Goal: Task Accomplishment & Management: Manage account settings

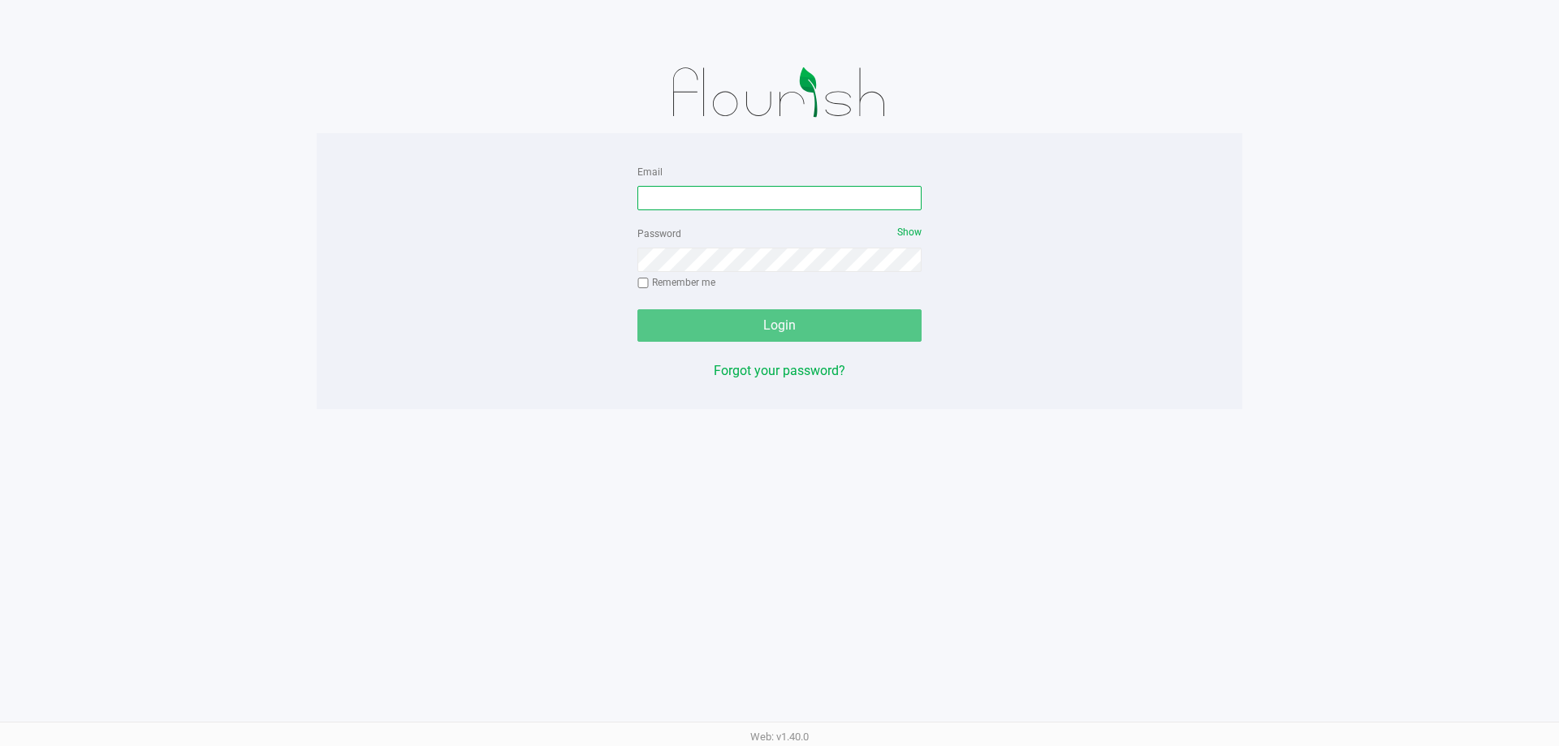
click at [798, 194] on input "Email" at bounding box center [780, 198] width 284 height 24
type input "[EMAIL_ADDRESS][DOMAIN_NAME]"
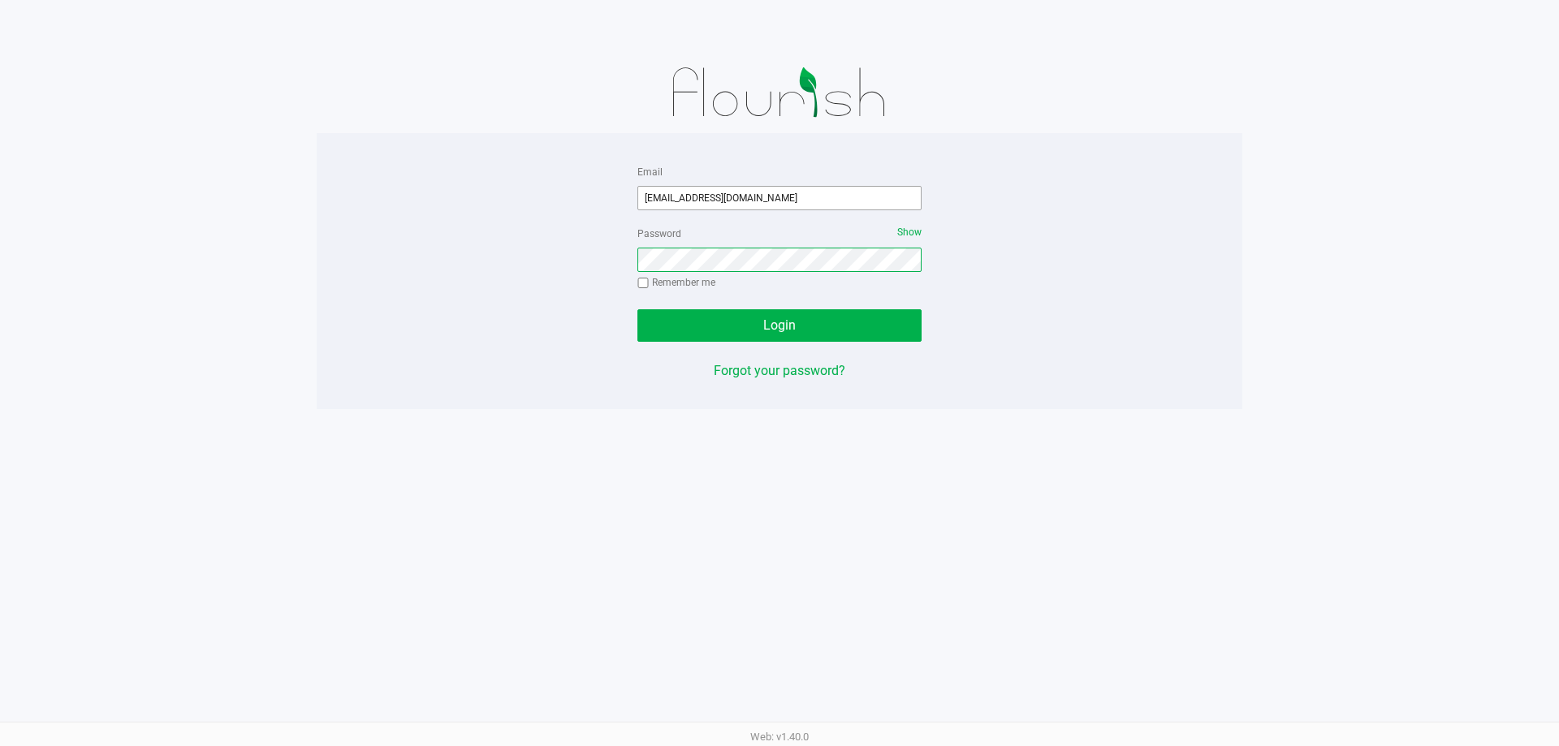
click at [638, 309] on button "Login" at bounding box center [780, 325] width 284 height 32
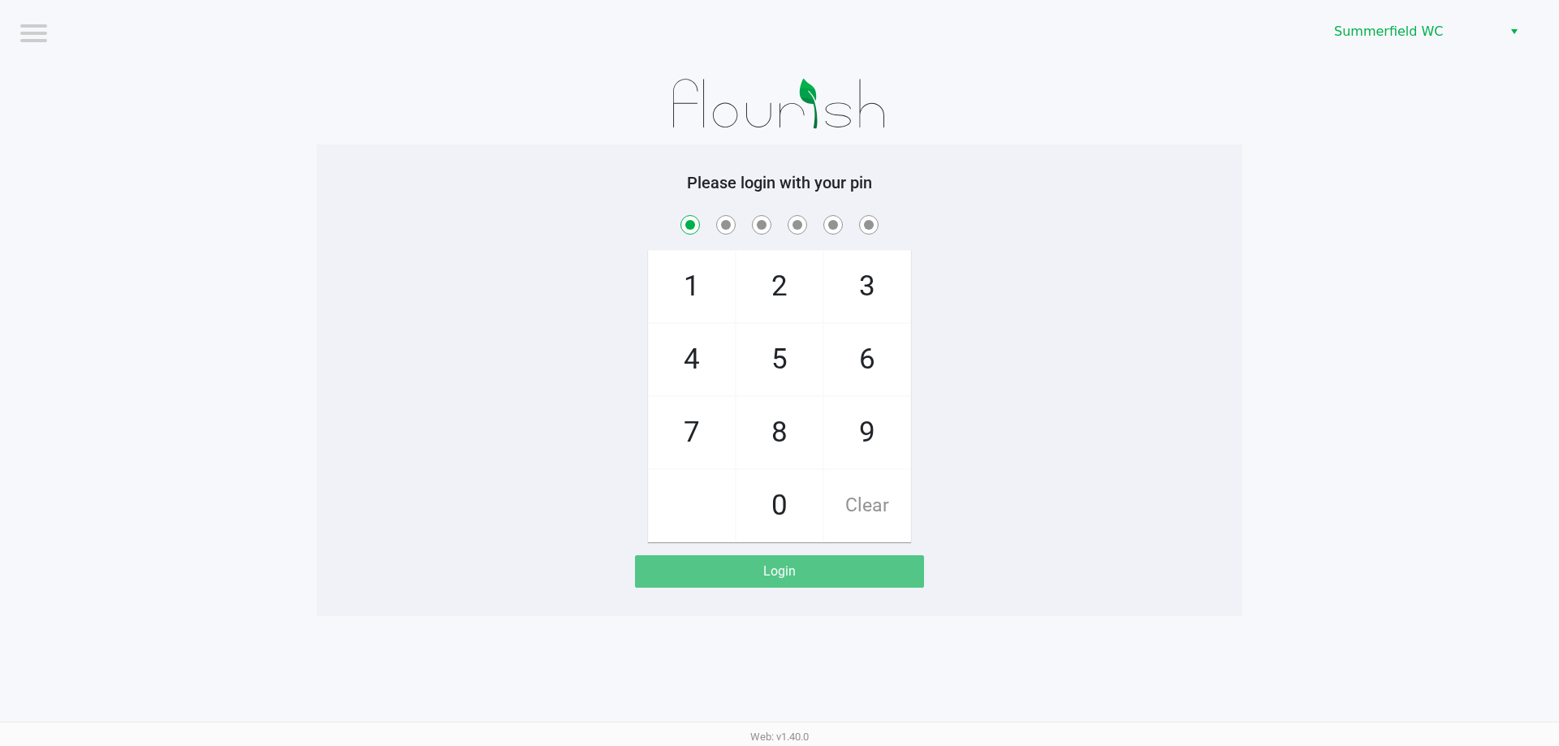
checkbox input "true"
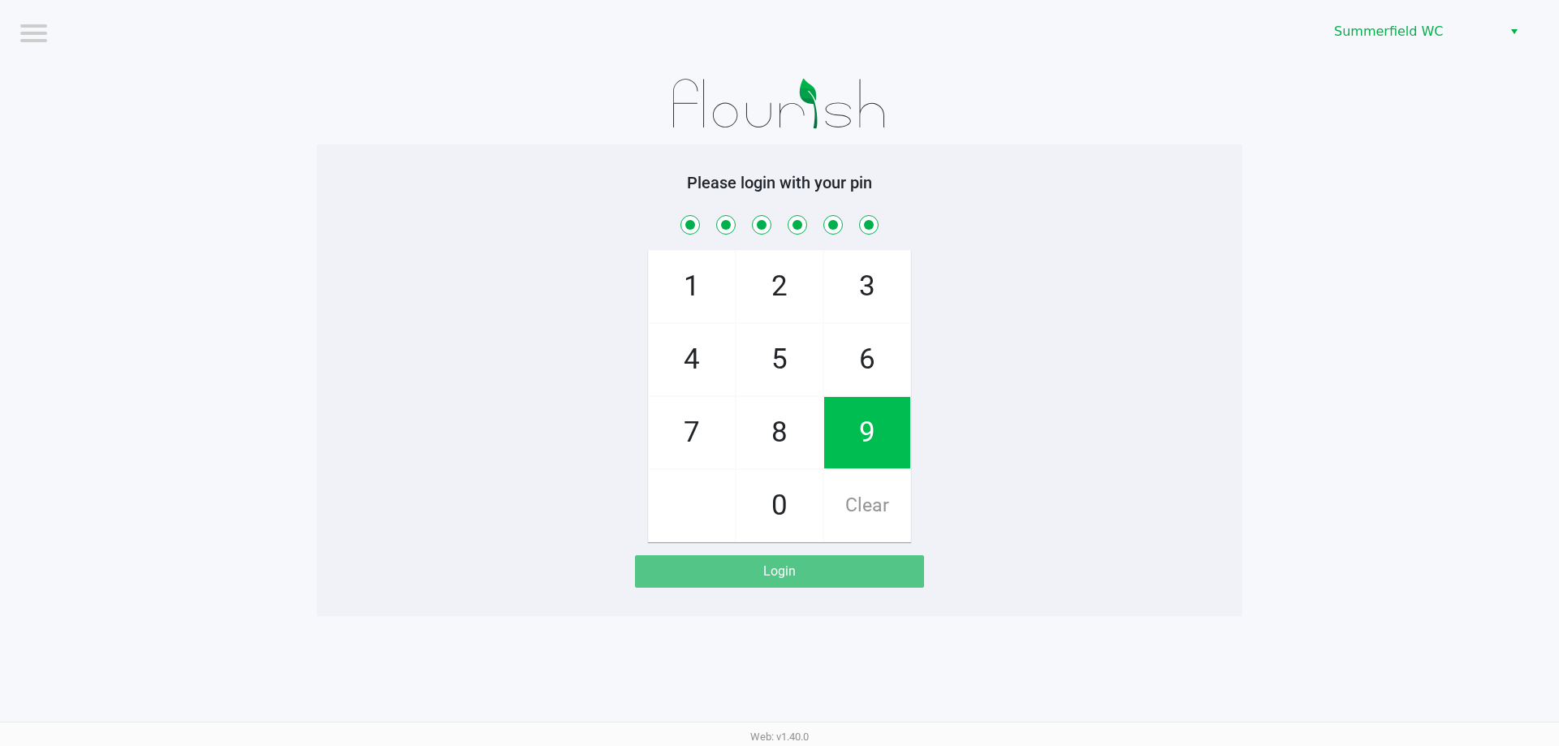
checkbox input "true"
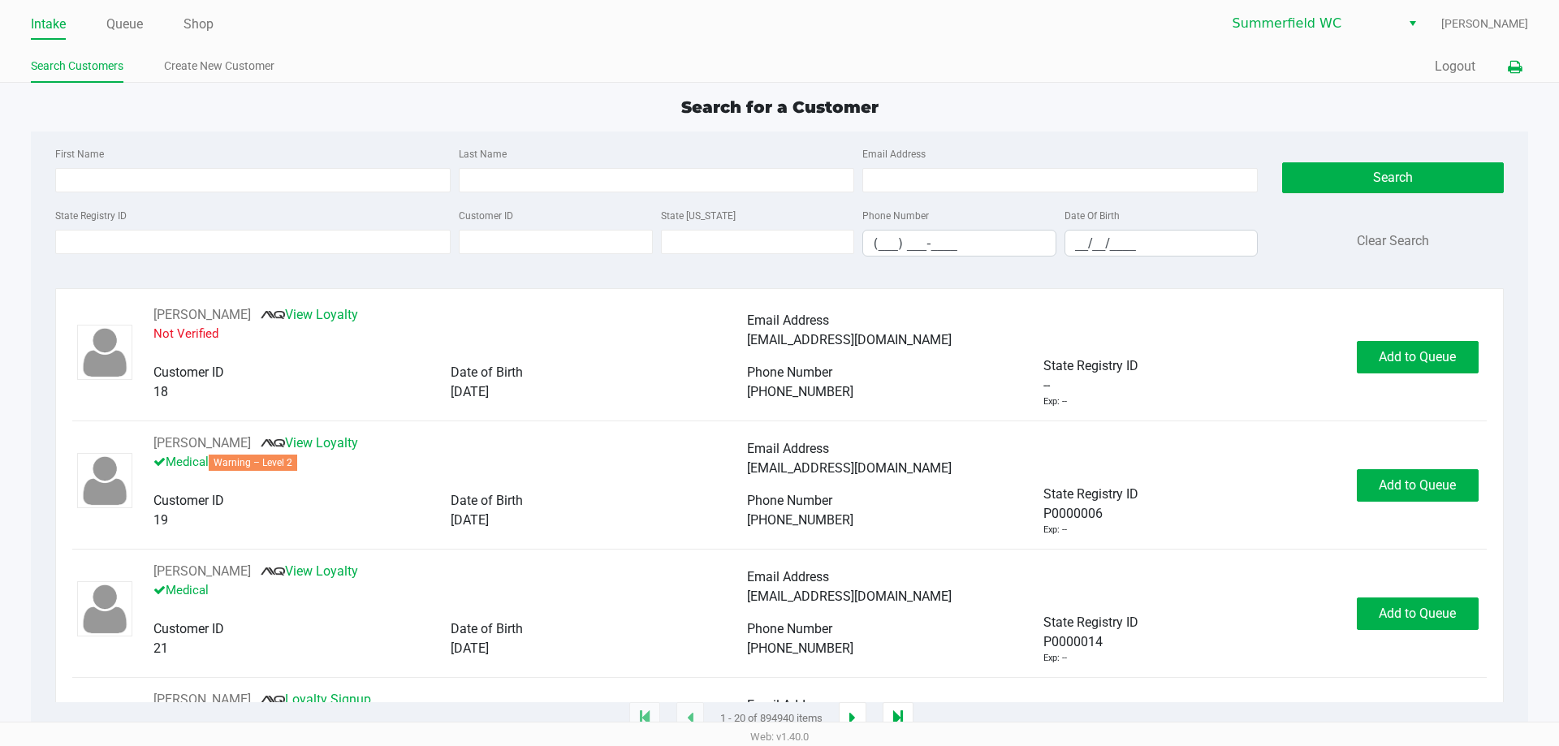
click at [1520, 62] on icon at bounding box center [1515, 67] width 14 height 11
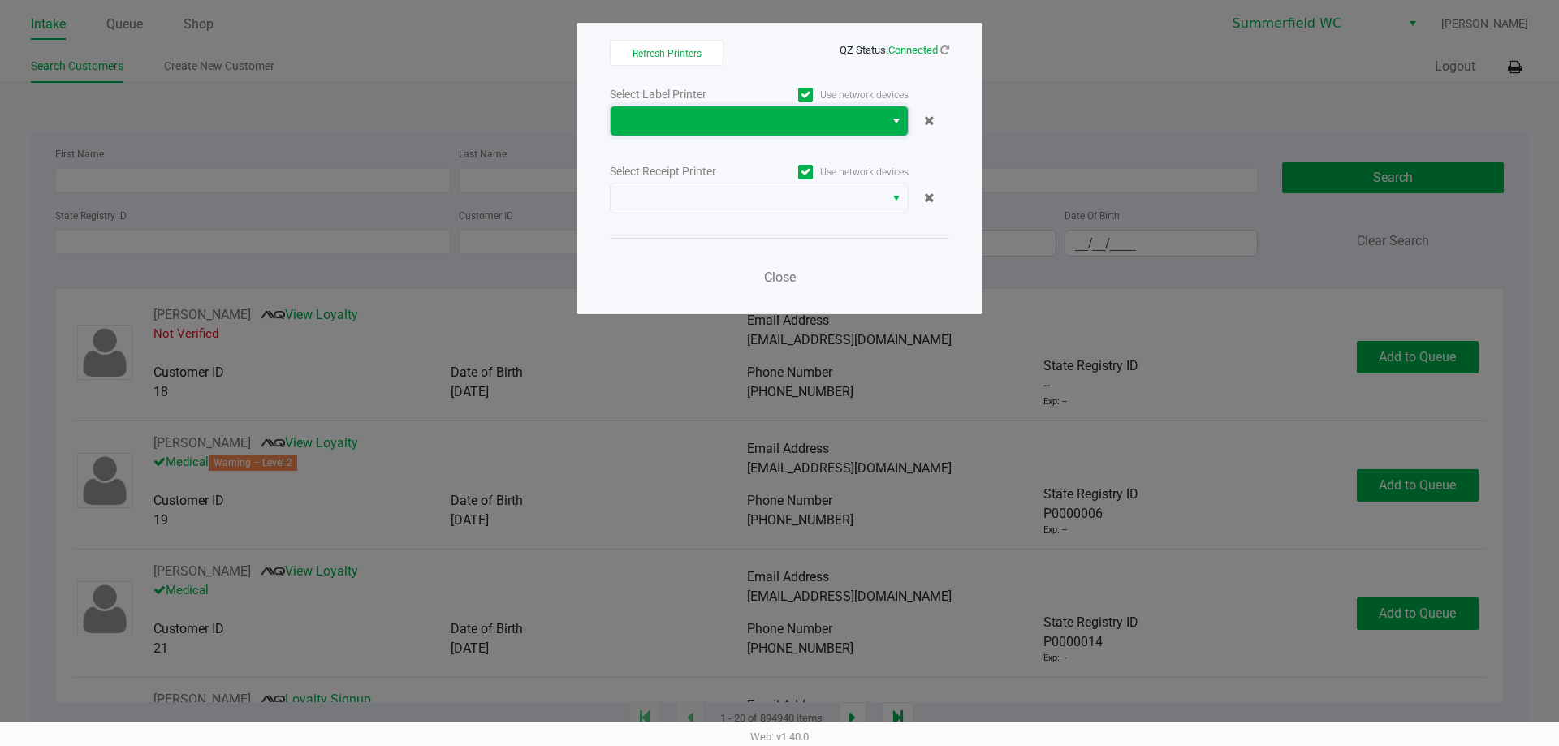
click at [758, 128] on span at bounding box center [747, 120] width 254 height 19
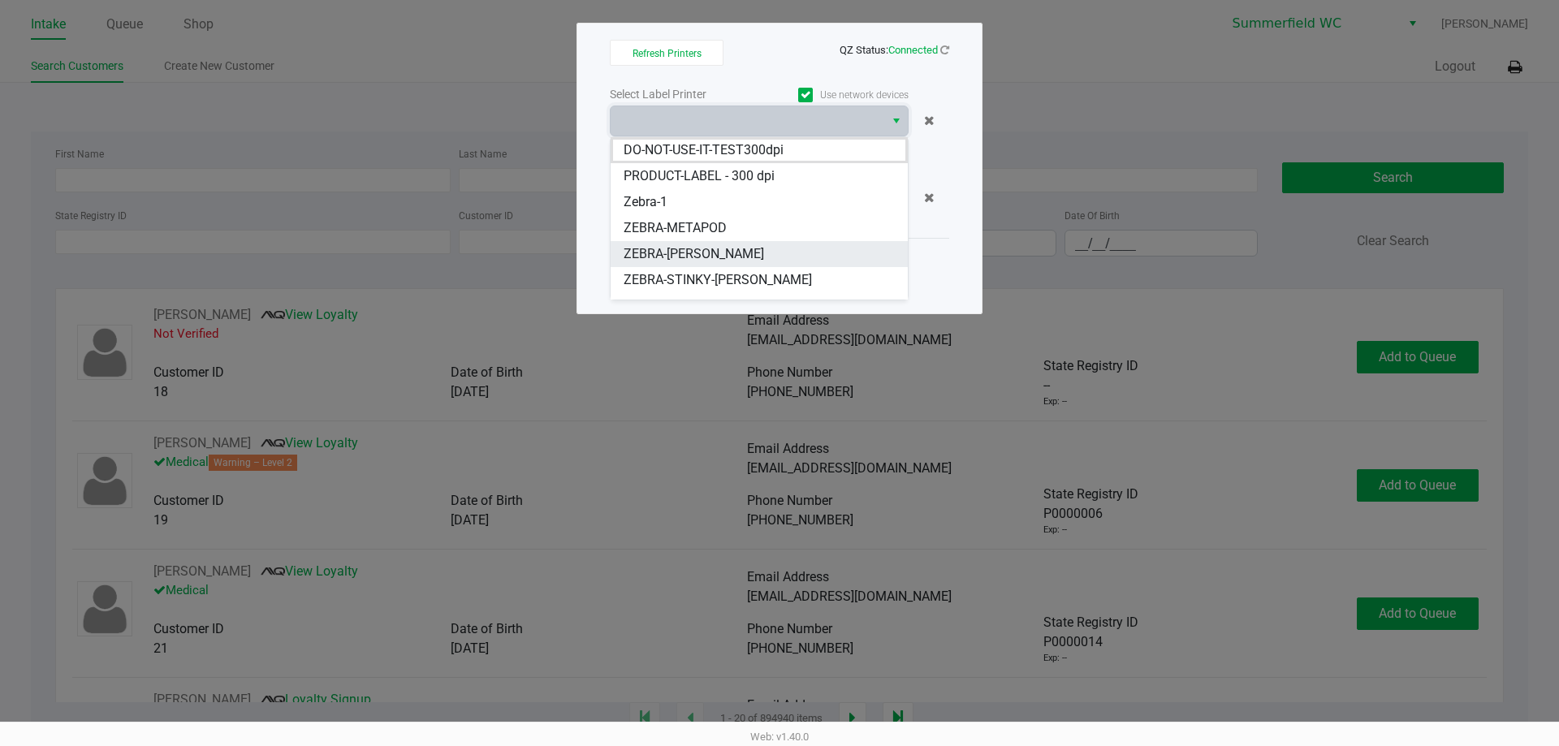
click at [743, 246] on span "ZEBRA-[PERSON_NAME]" at bounding box center [694, 253] width 141 height 19
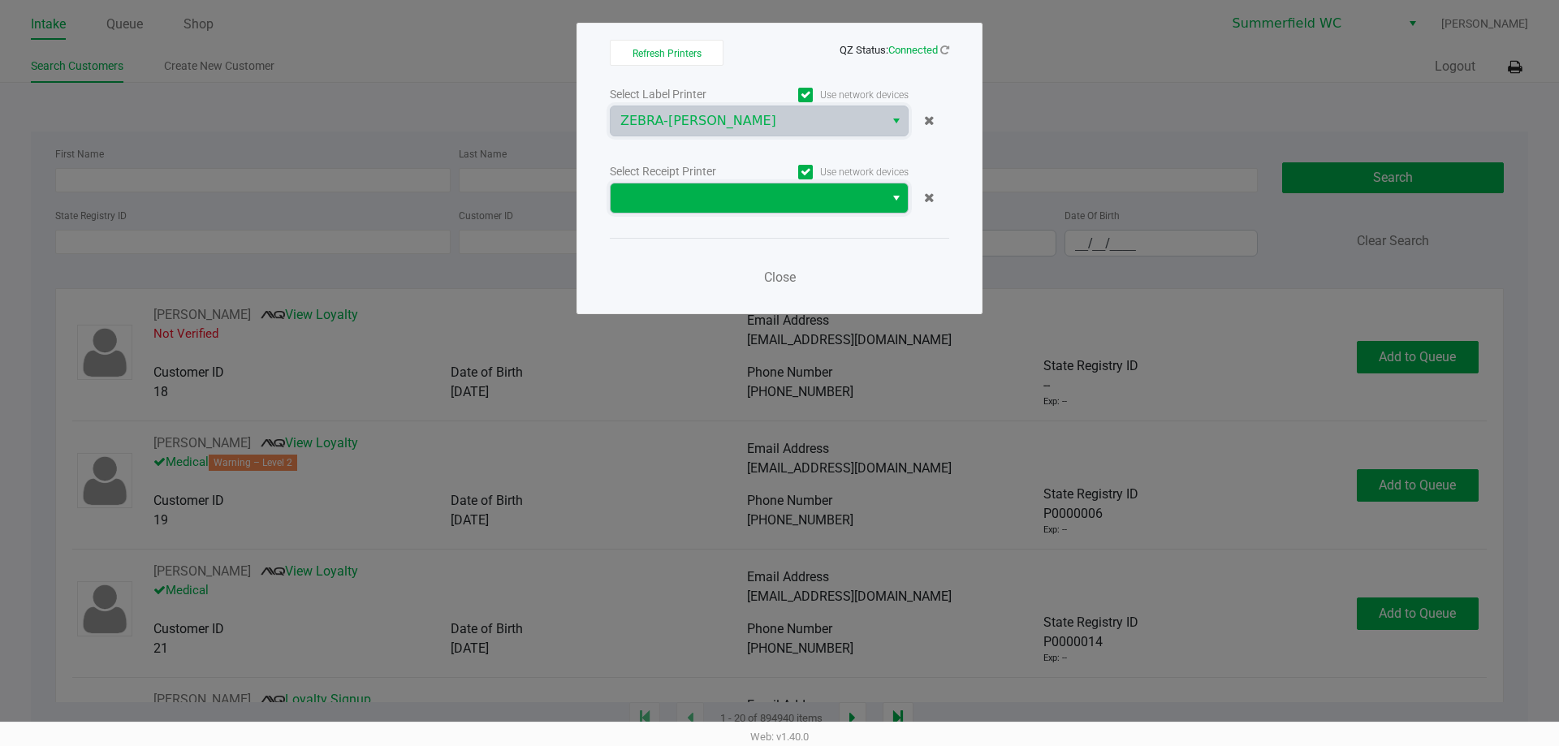
click at [755, 196] on span at bounding box center [747, 197] width 254 height 19
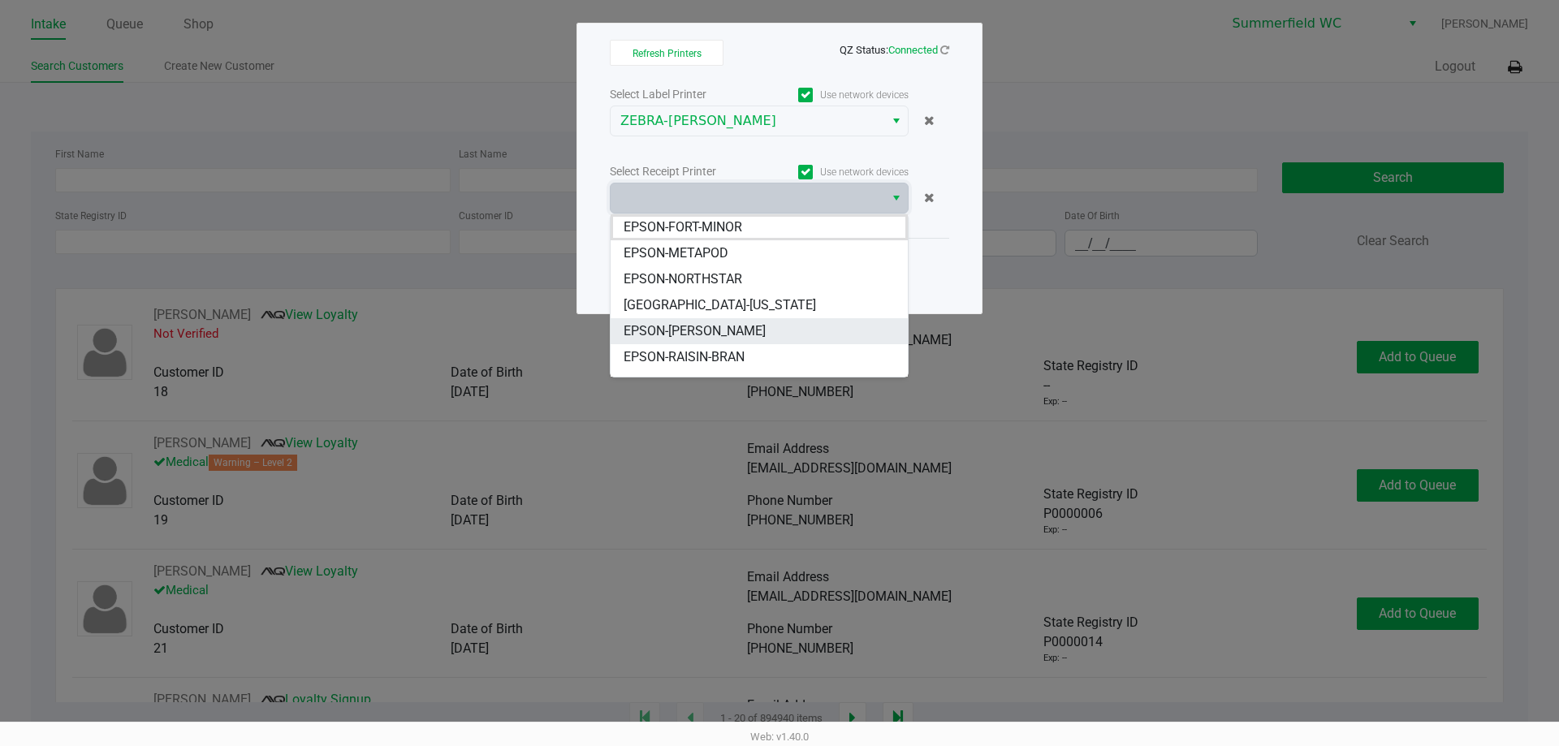
click at [748, 326] on li "EPSON-[PERSON_NAME]" at bounding box center [759, 331] width 297 height 26
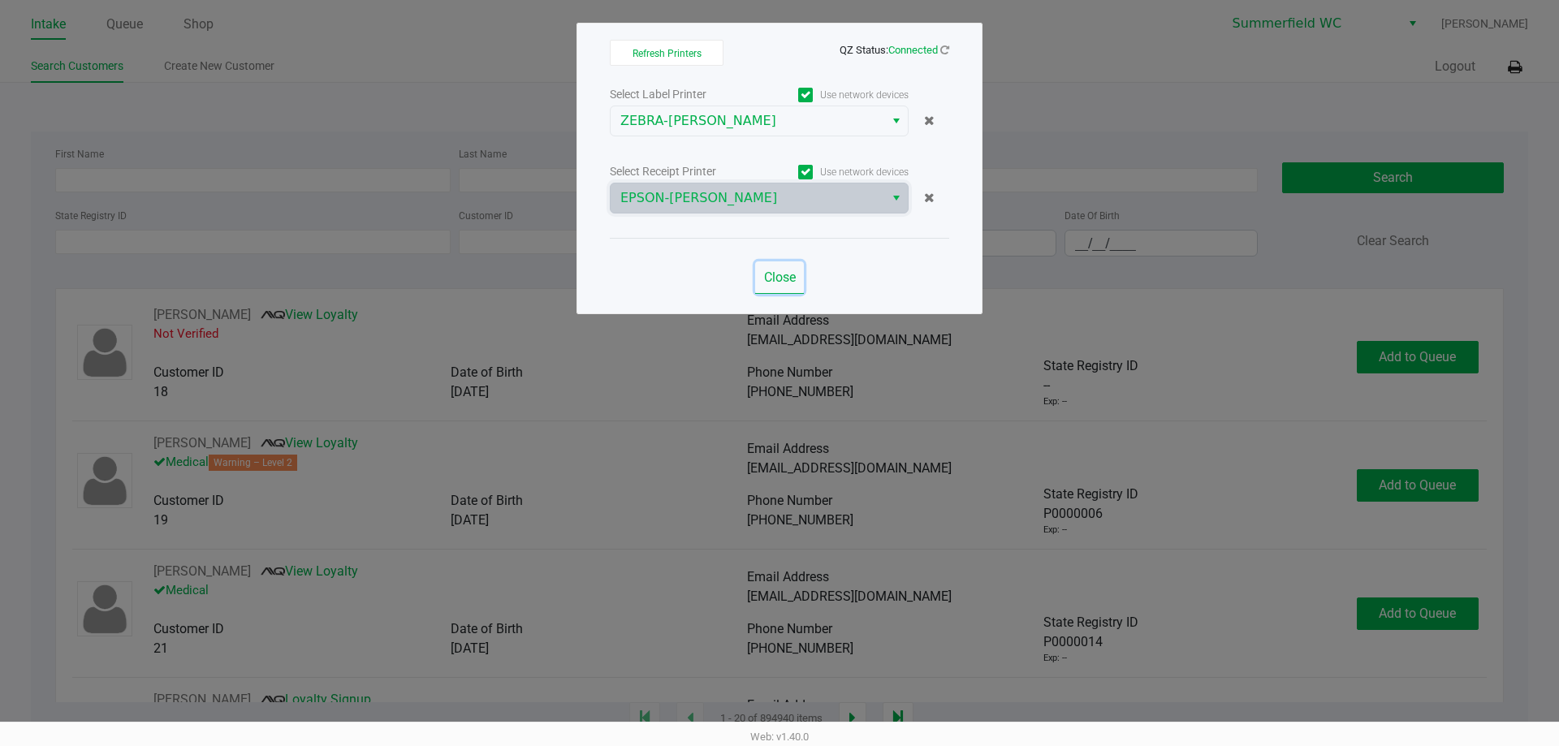
click at [774, 276] on span "Close" at bounding box center [780, 277] width 32 height 15
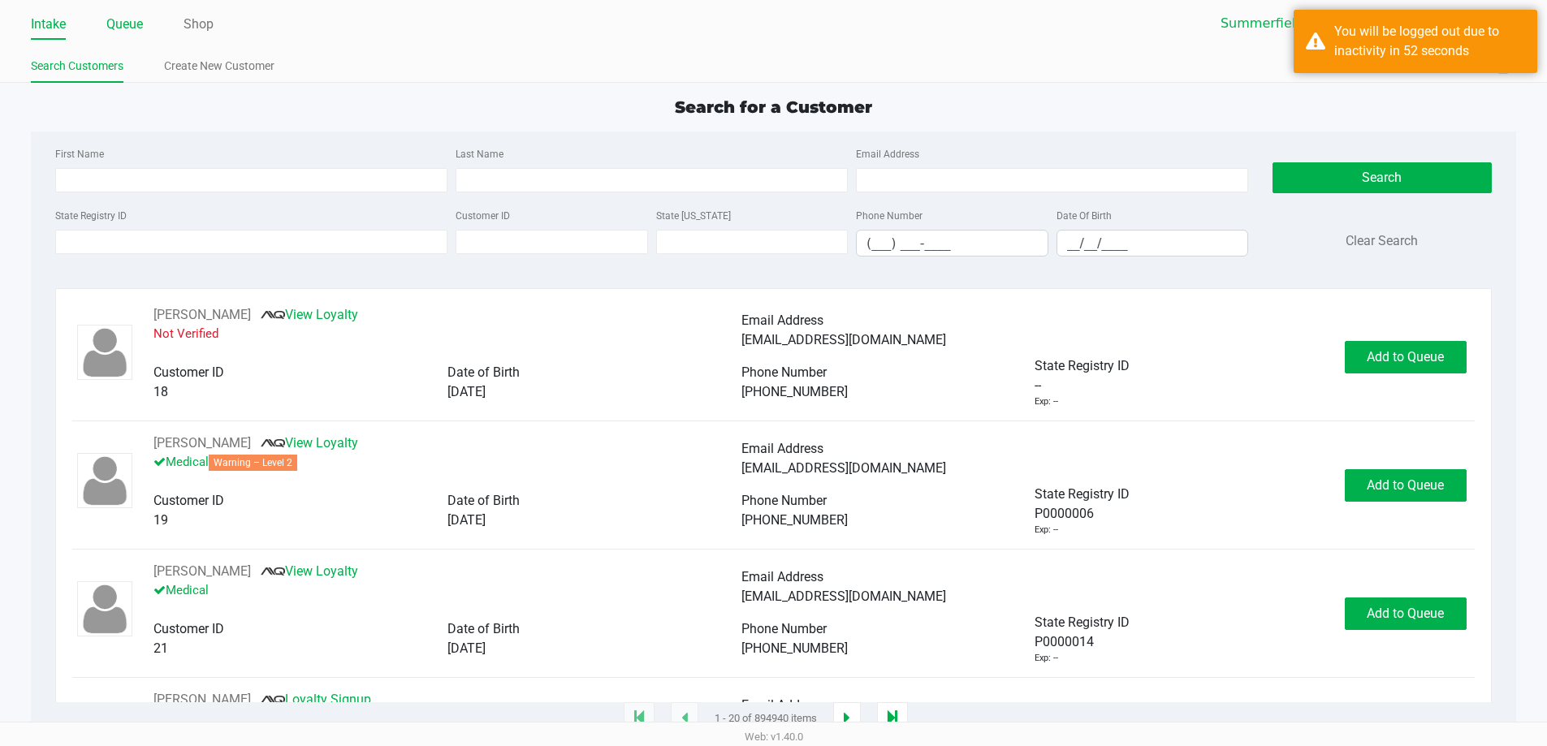
click at [129, 35] on link "Queue" at bounding box center [124, 24] width 37 height 23
click at [192, 240] on input "State Registry ID" at bounding box center [251, 242] width 392 height 24
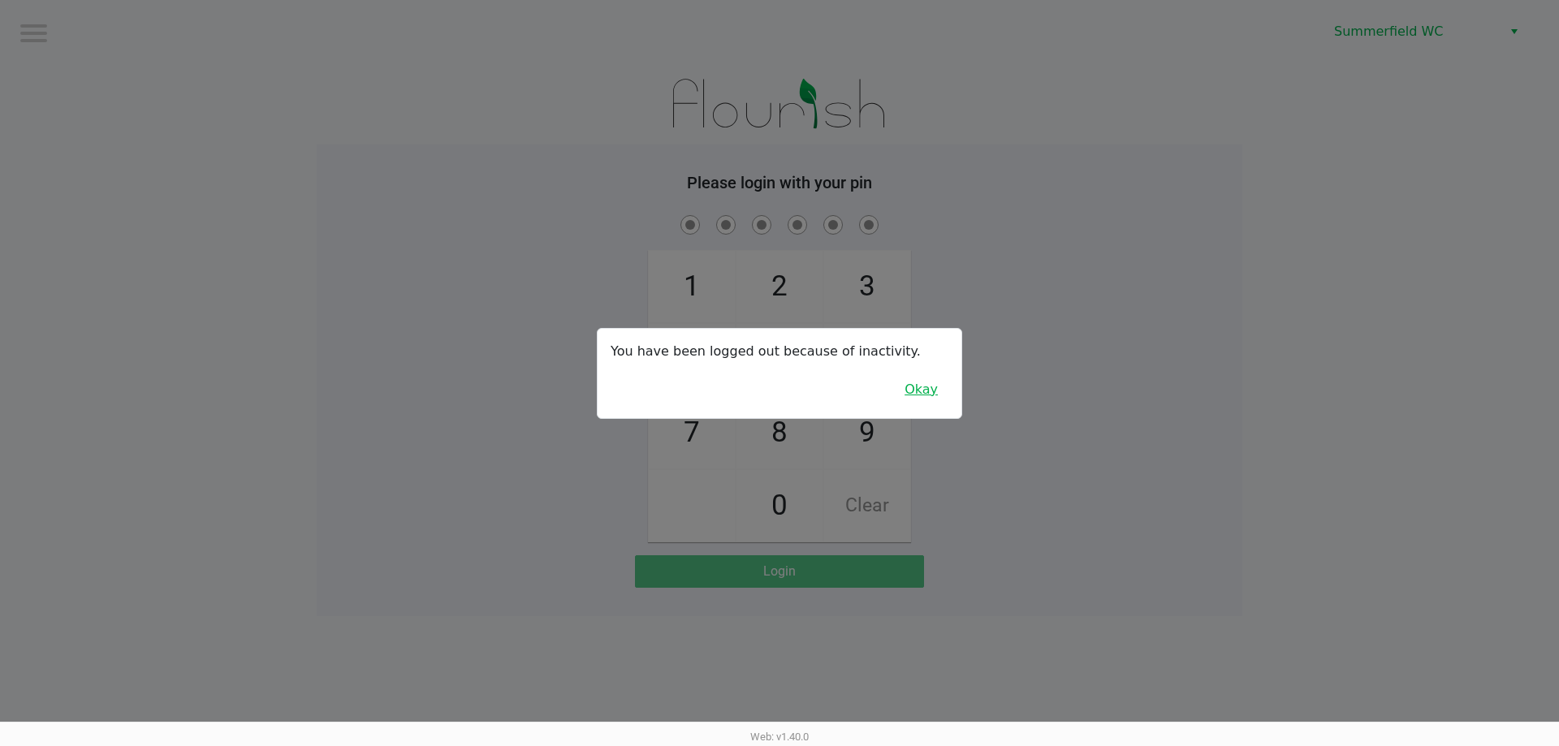
click at [924, 392] on button "Okay" at bounding box center [921, 389] width 54 height 31
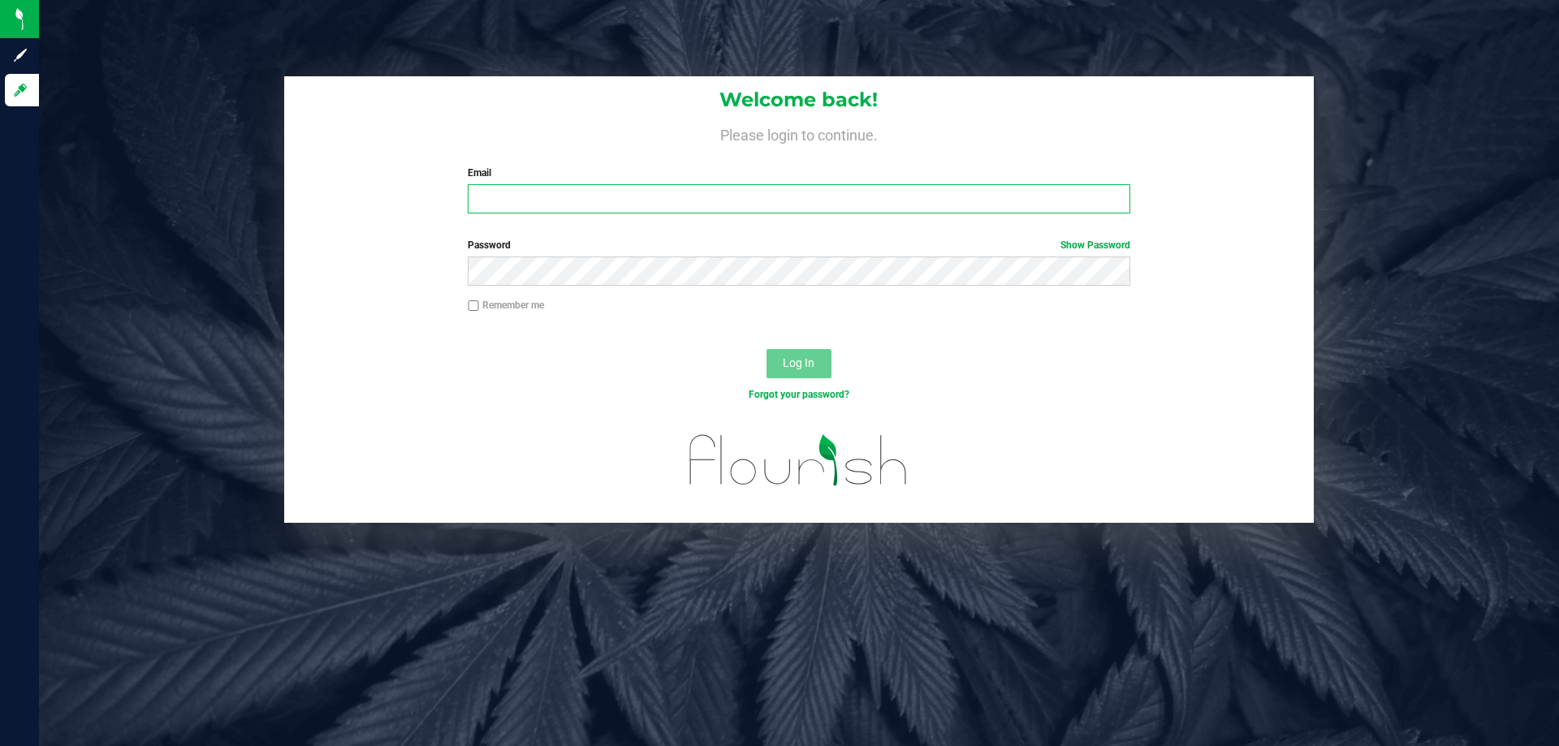
click at [682, 211] on input "Email" at bounding box center [799, 198] width 662 height 29
type input "[EMAIL_ADDRESS][DOMAIN_NAME]"
click at [767, 349] on button "Log In" at bounding box center [799, 363] width 65 height 29
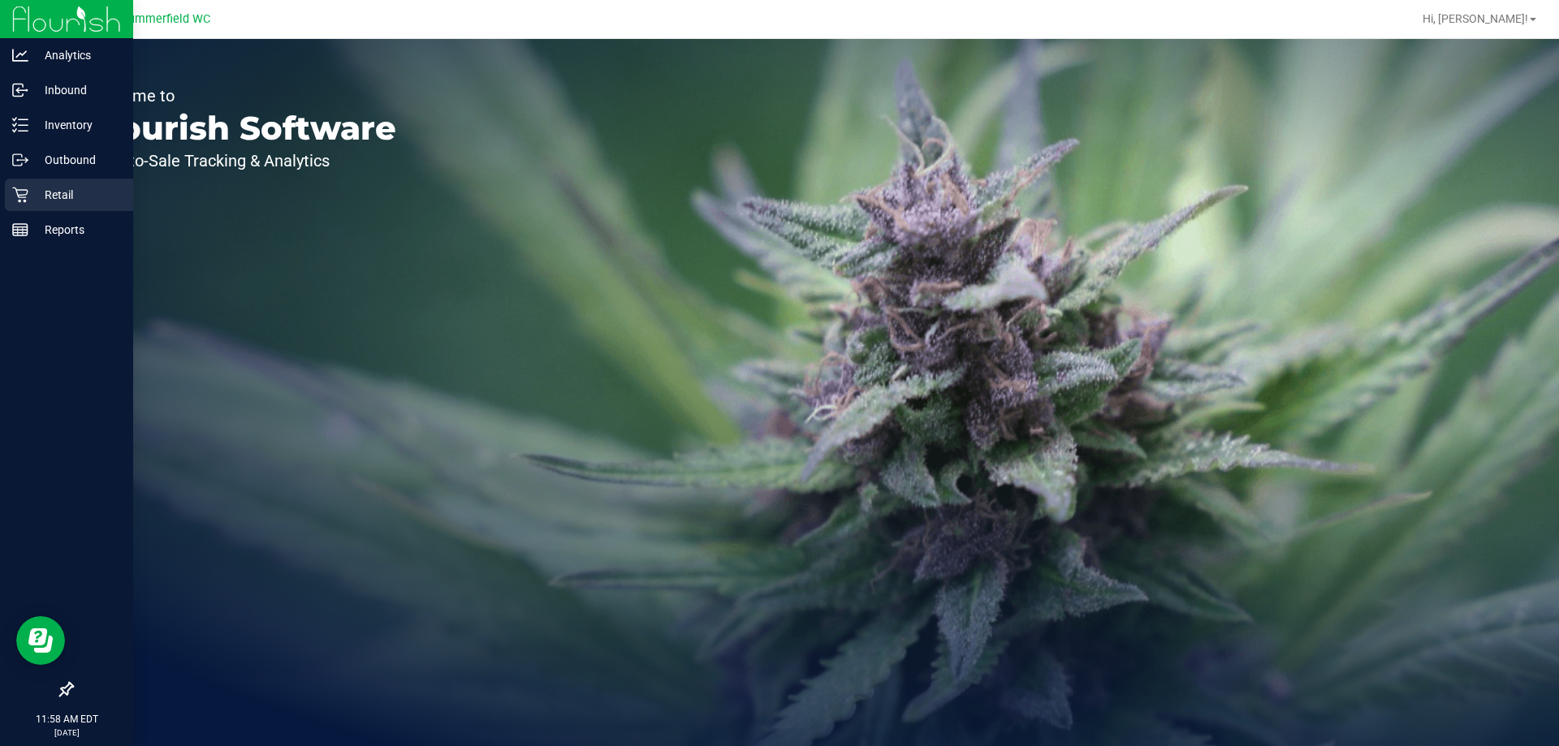
click at [68, 189] on p "Retail" at bounding box center [76, 194] width 97 height 19
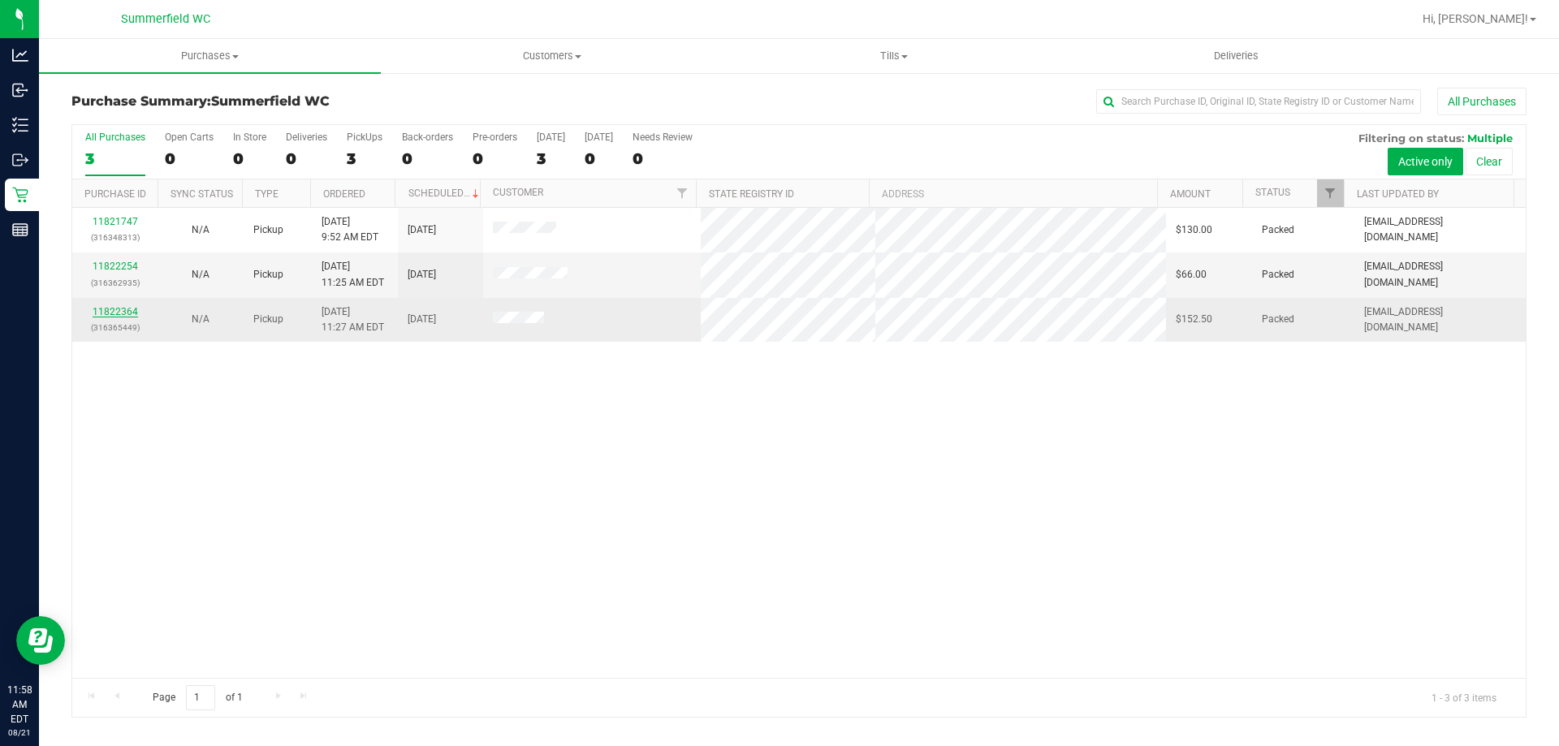
click at [116, 308] on link "11822364" at bounding box center [115, 311] width 45 height 11
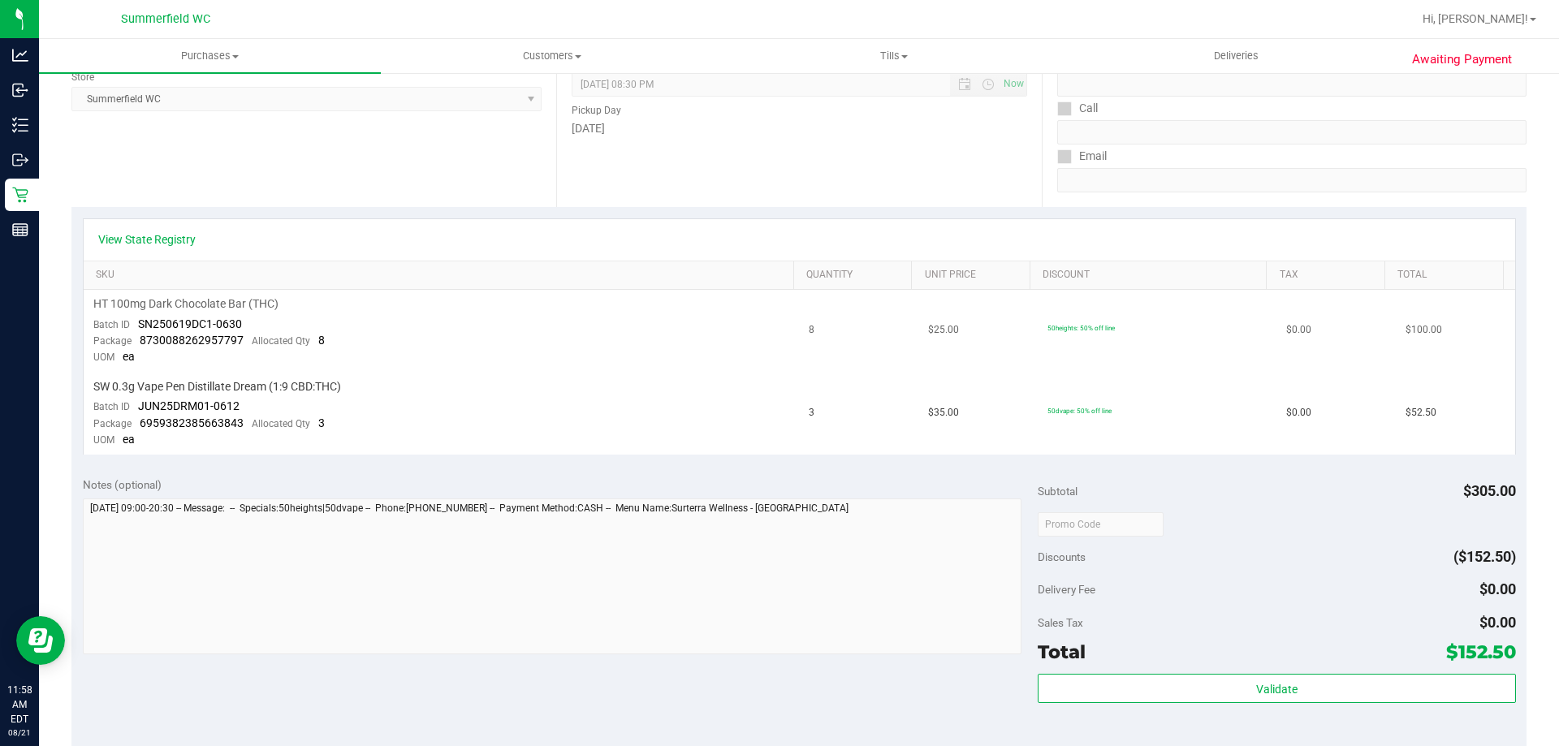
scroll to position [406, 0]
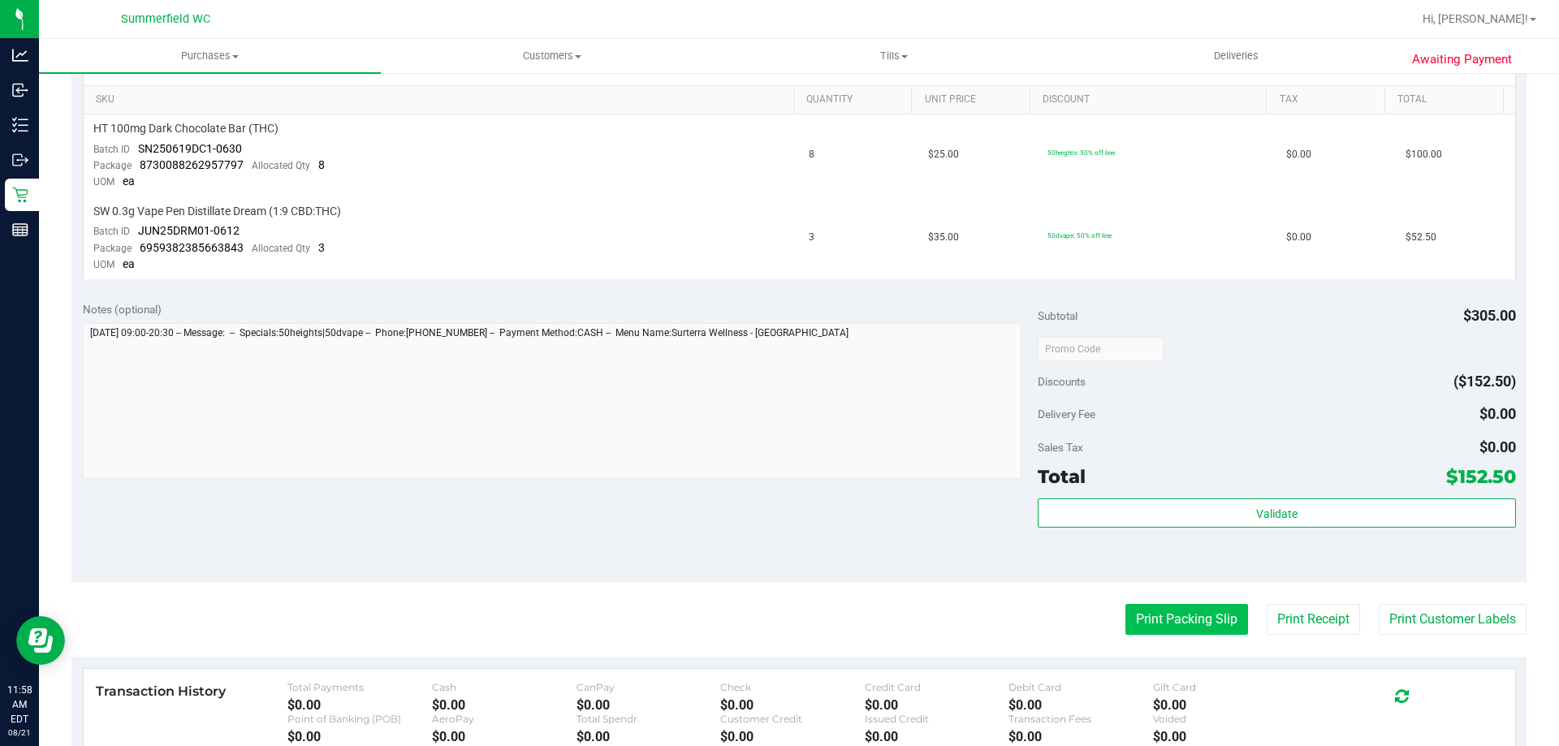
click at [1177, 630] on button "Print Packing Slip" at bounding box center [1187, 619] width 123 height 31
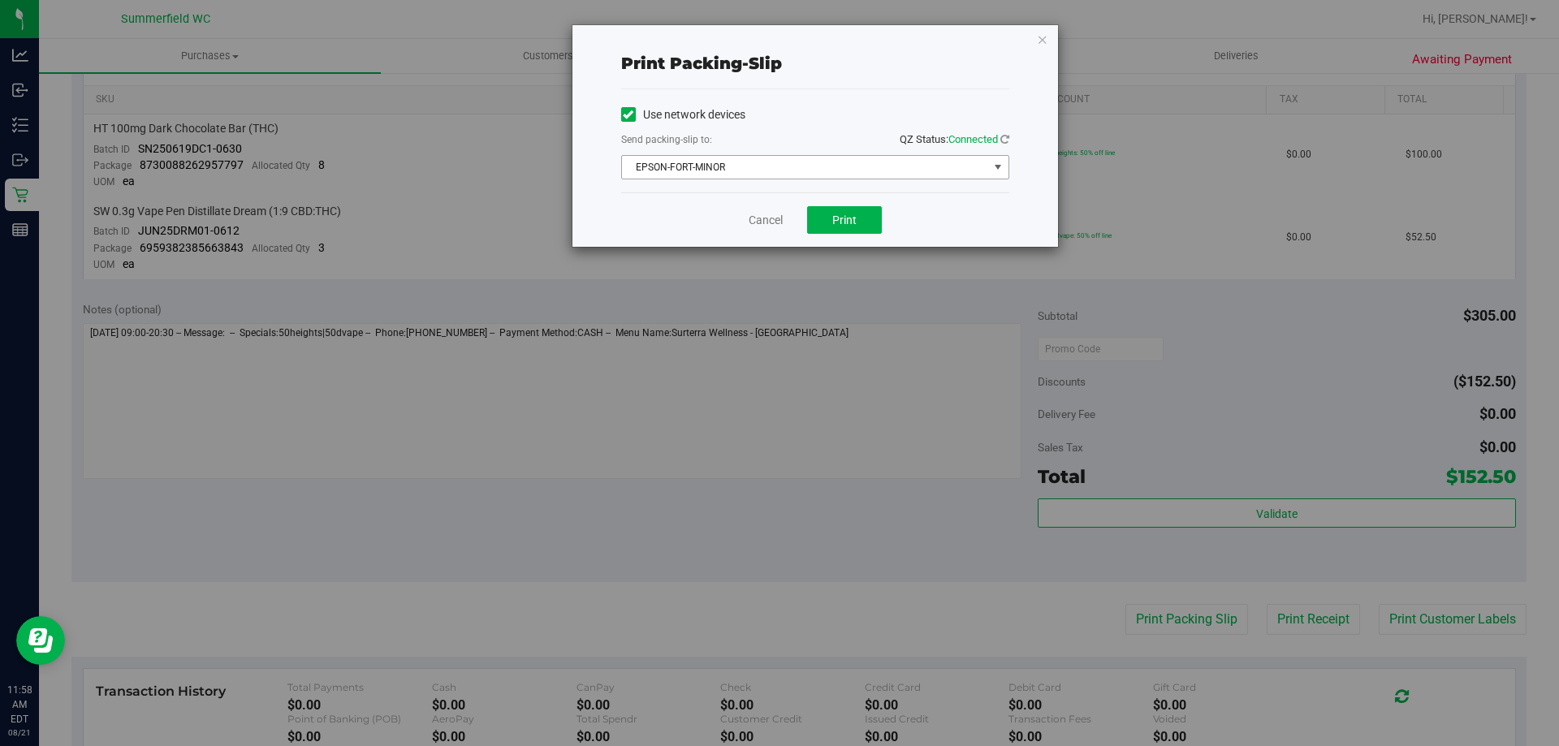
click at [737, 155] on span "EPSON-FORT-MINOR" at bounding box center [815, 167] width 388 height 24
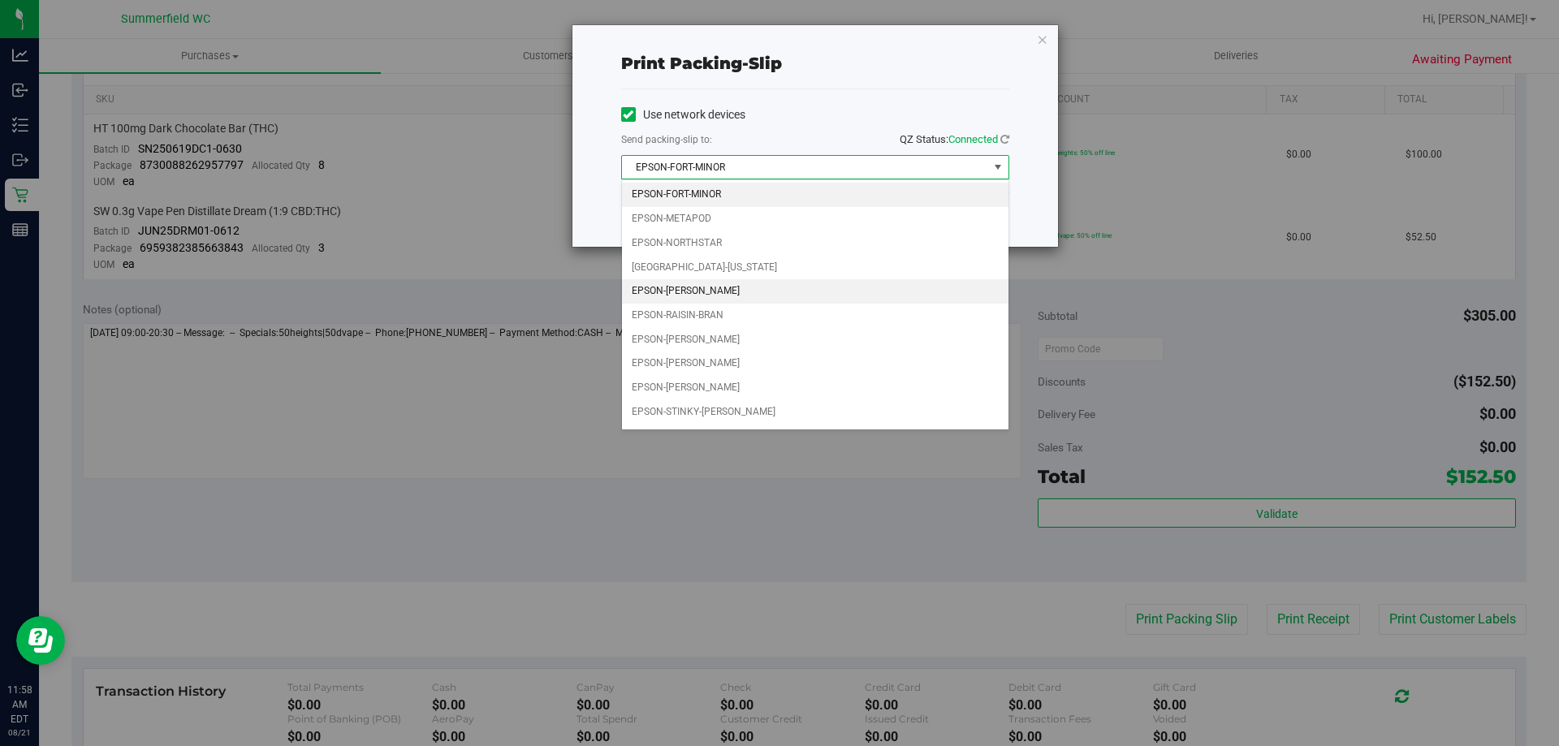
click at [749, 288] on li "EPSON-[PERSON_NAME]" at bounding box center [815, 291] width 387 height 24
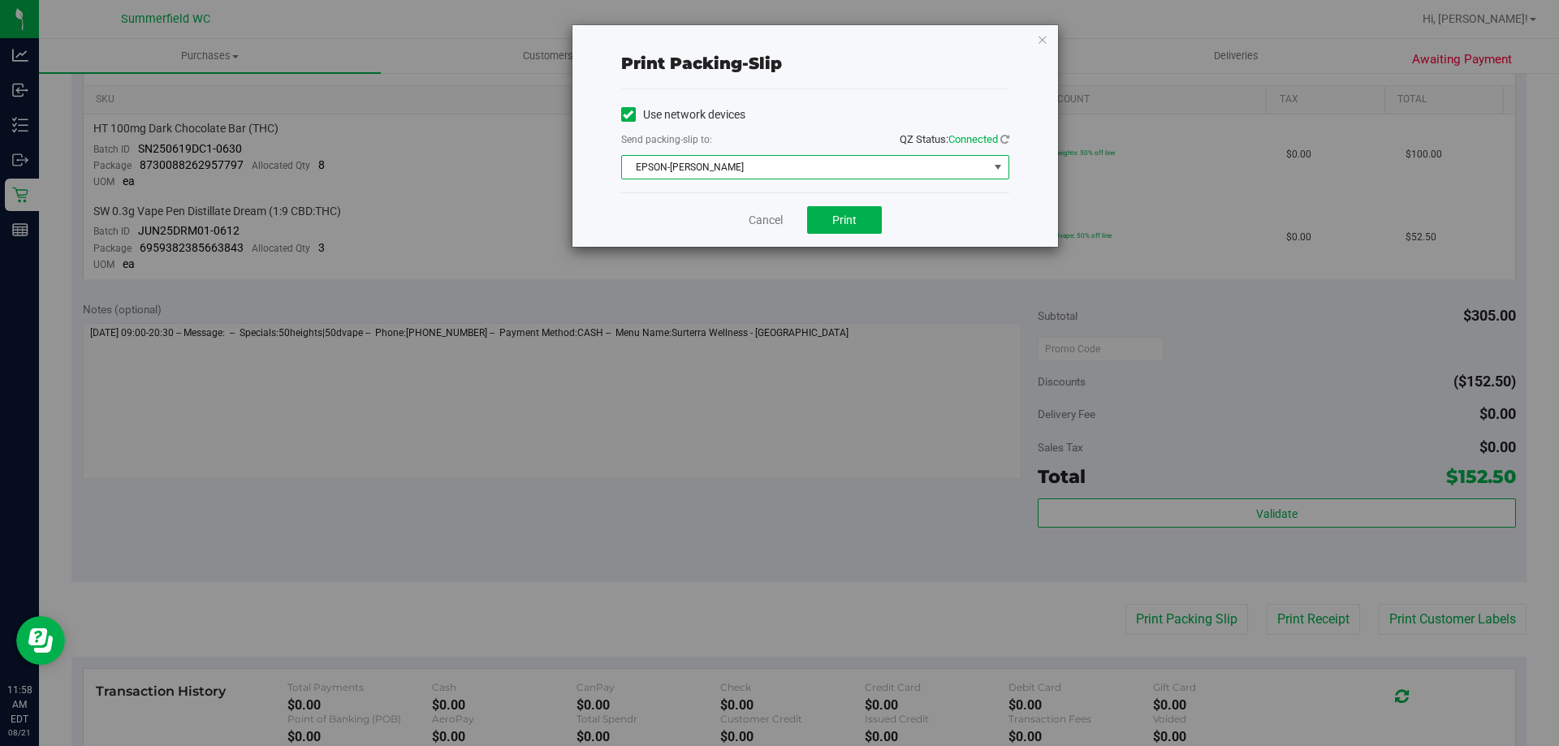
click at [767, 208] on div "Cancel Print" at bounding box center [815, 219] width 388 height 54
click at [763, 217] on link "Cancel" at bounding box center [766, 220] width 34 height 17
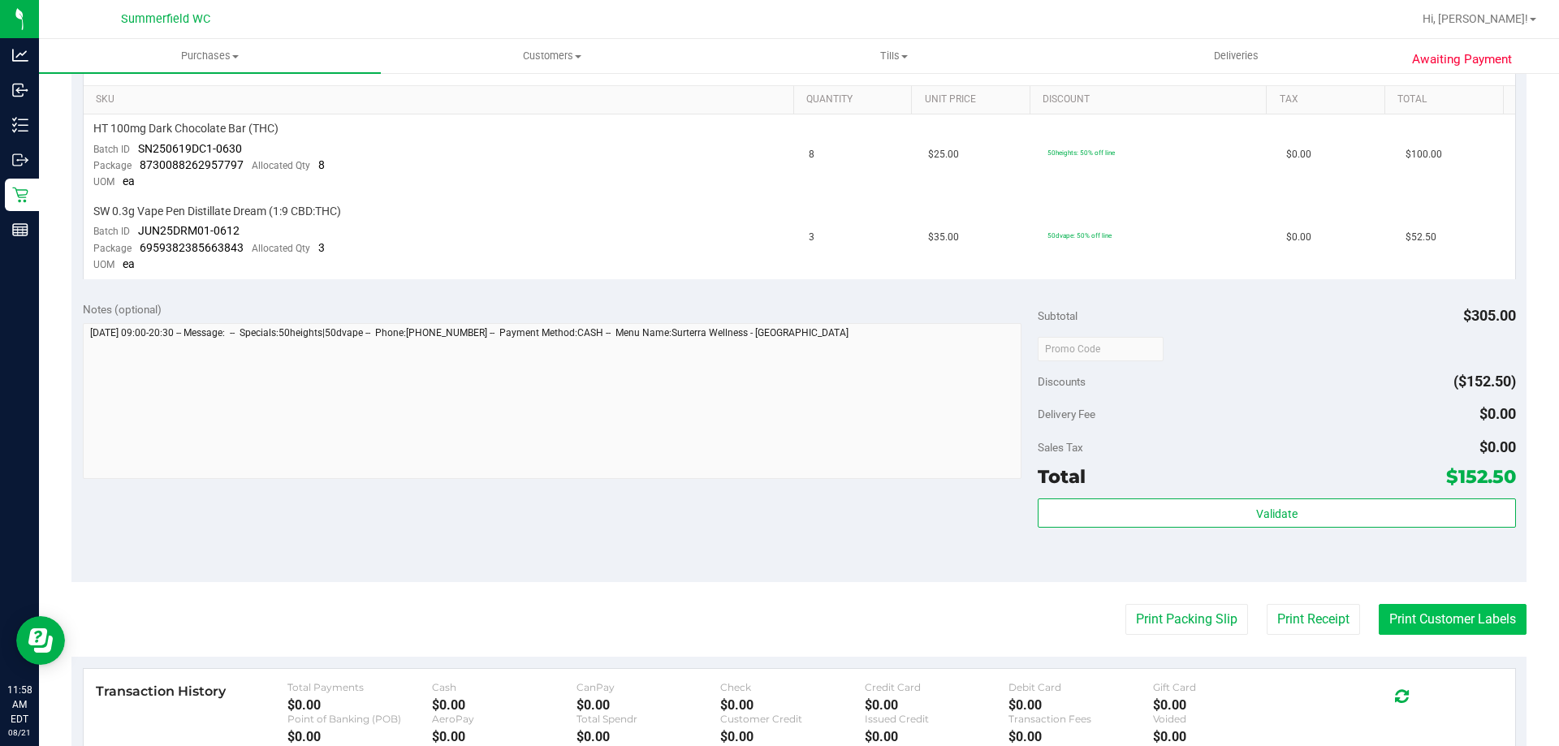
click at [1443, 629] on button "Print Customer Labels" at bounding box center [1453, 619] width 148 height 31
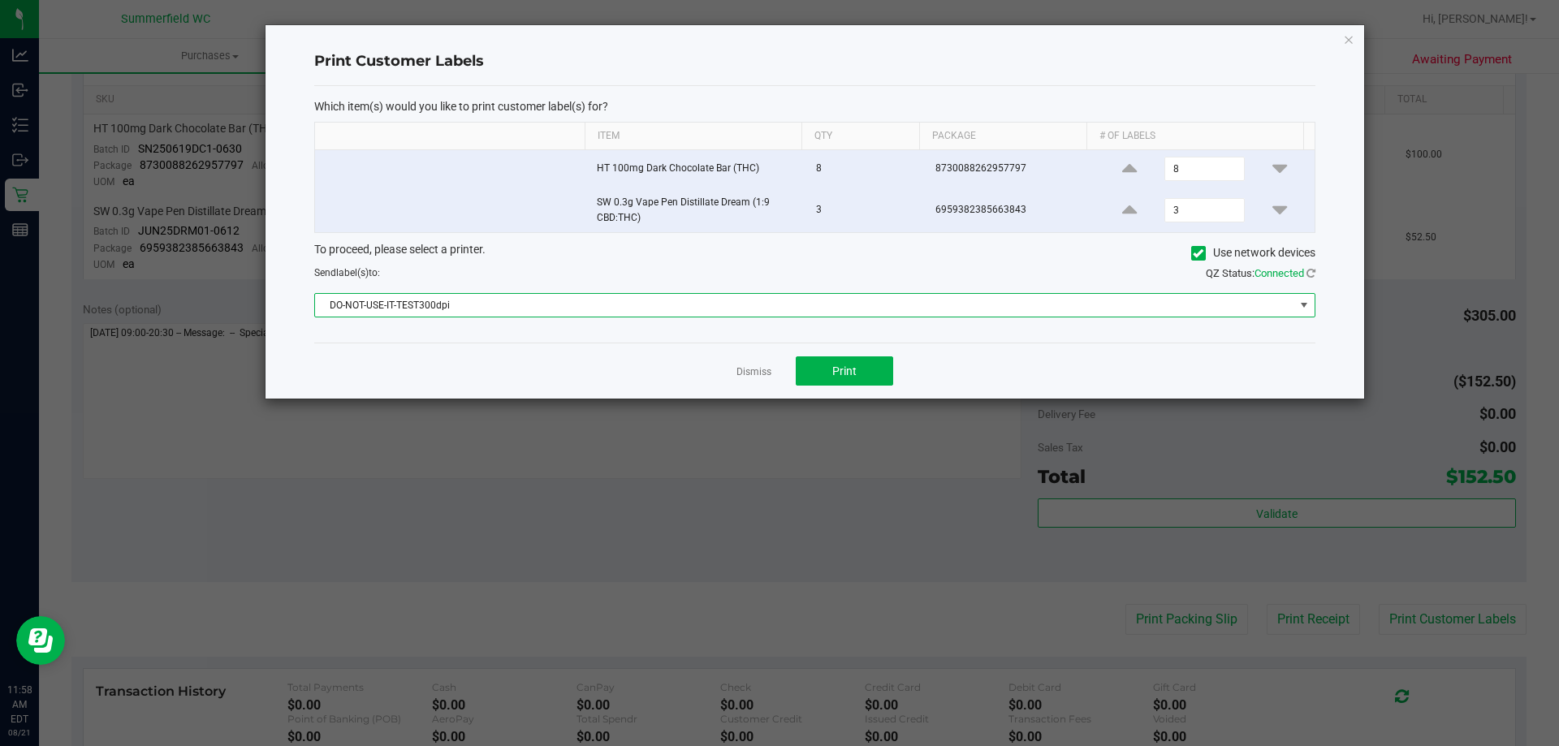
click at [831, 313] on span "DO-NOT-USE-IT-TEST300dpi" at bounding box center [804, 305] width 979 height 23
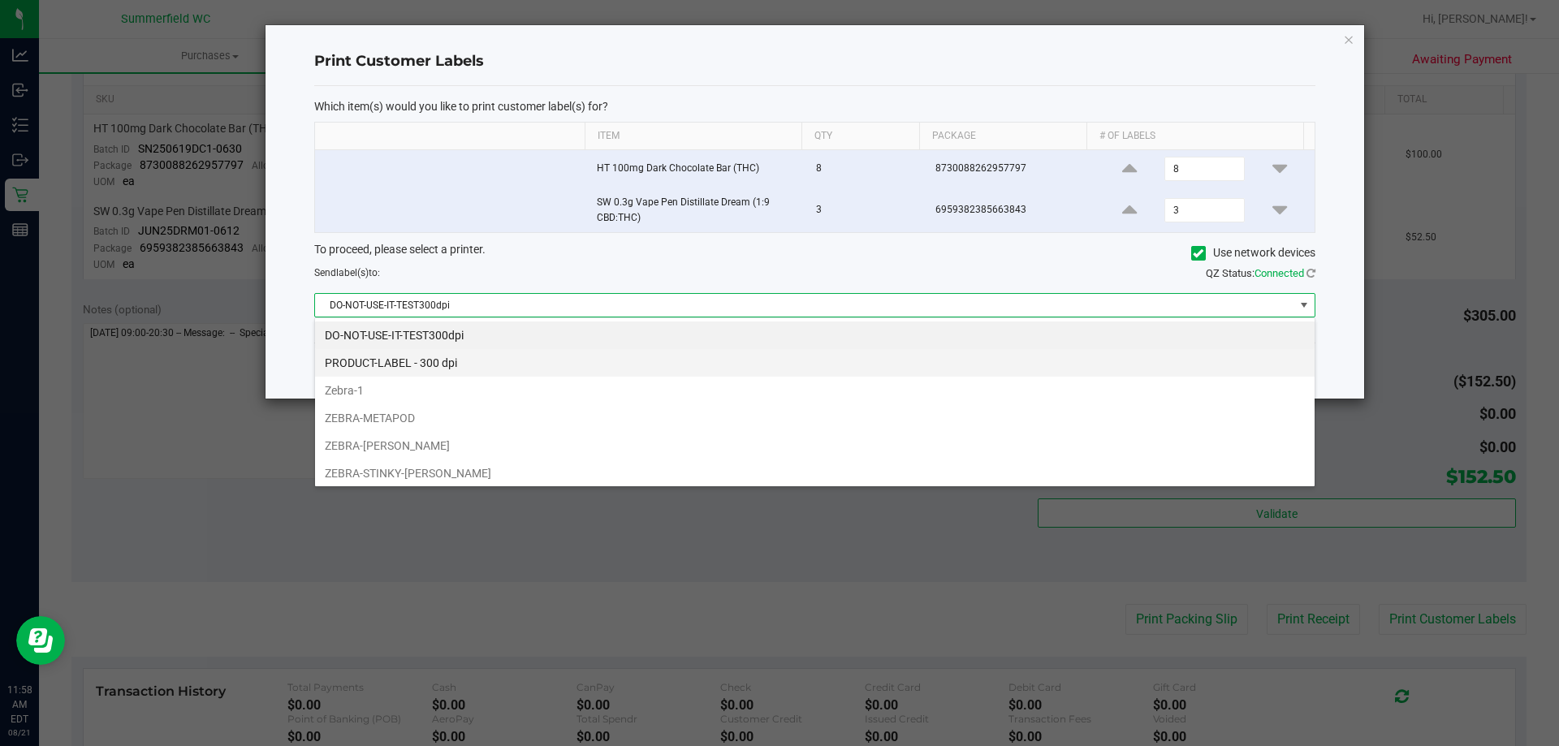
scroll to position [24, 1001]
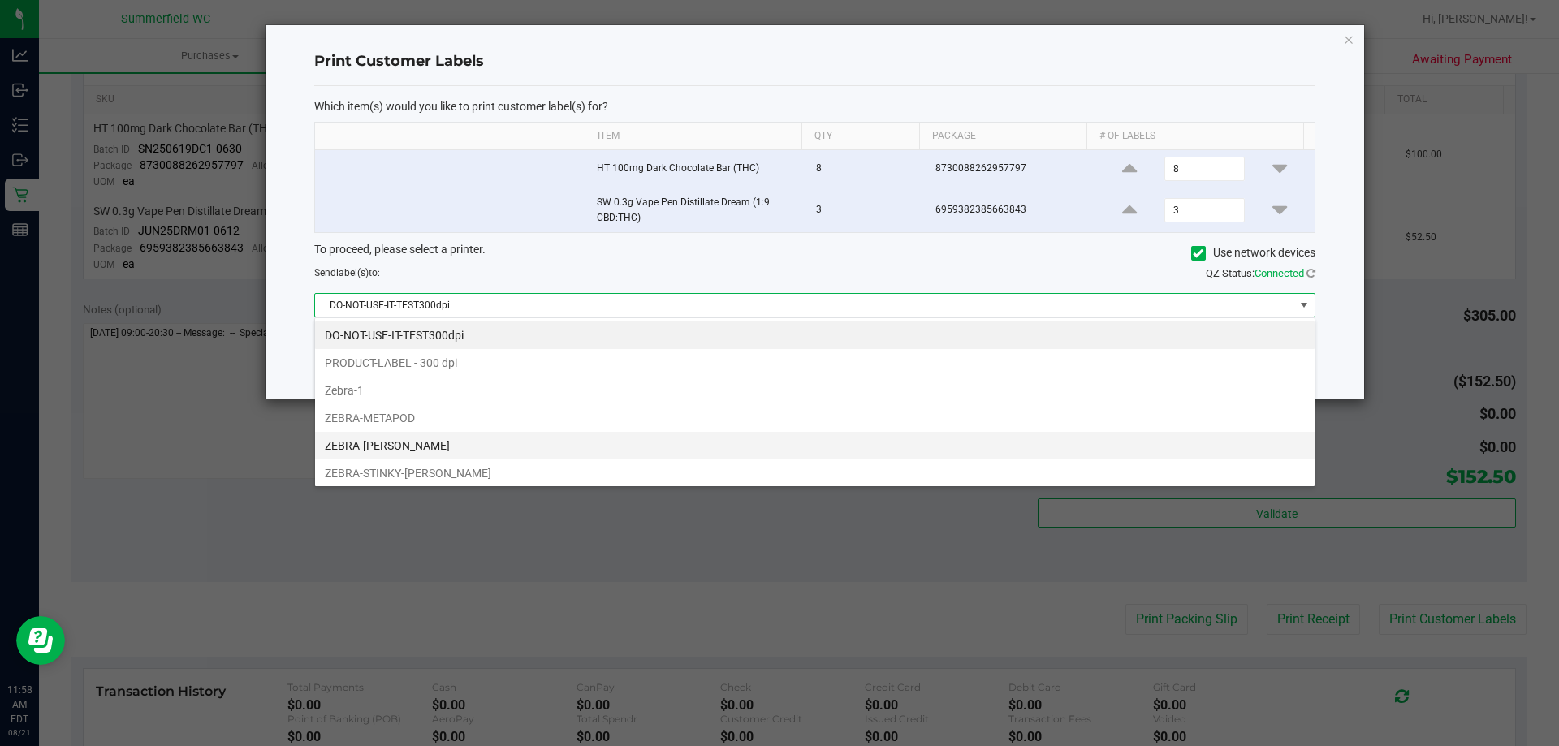
click at [660, 448] on li "ZEBRA-[PERSON_NAME]" at bounding box center [815, 446] width 1000 height 28
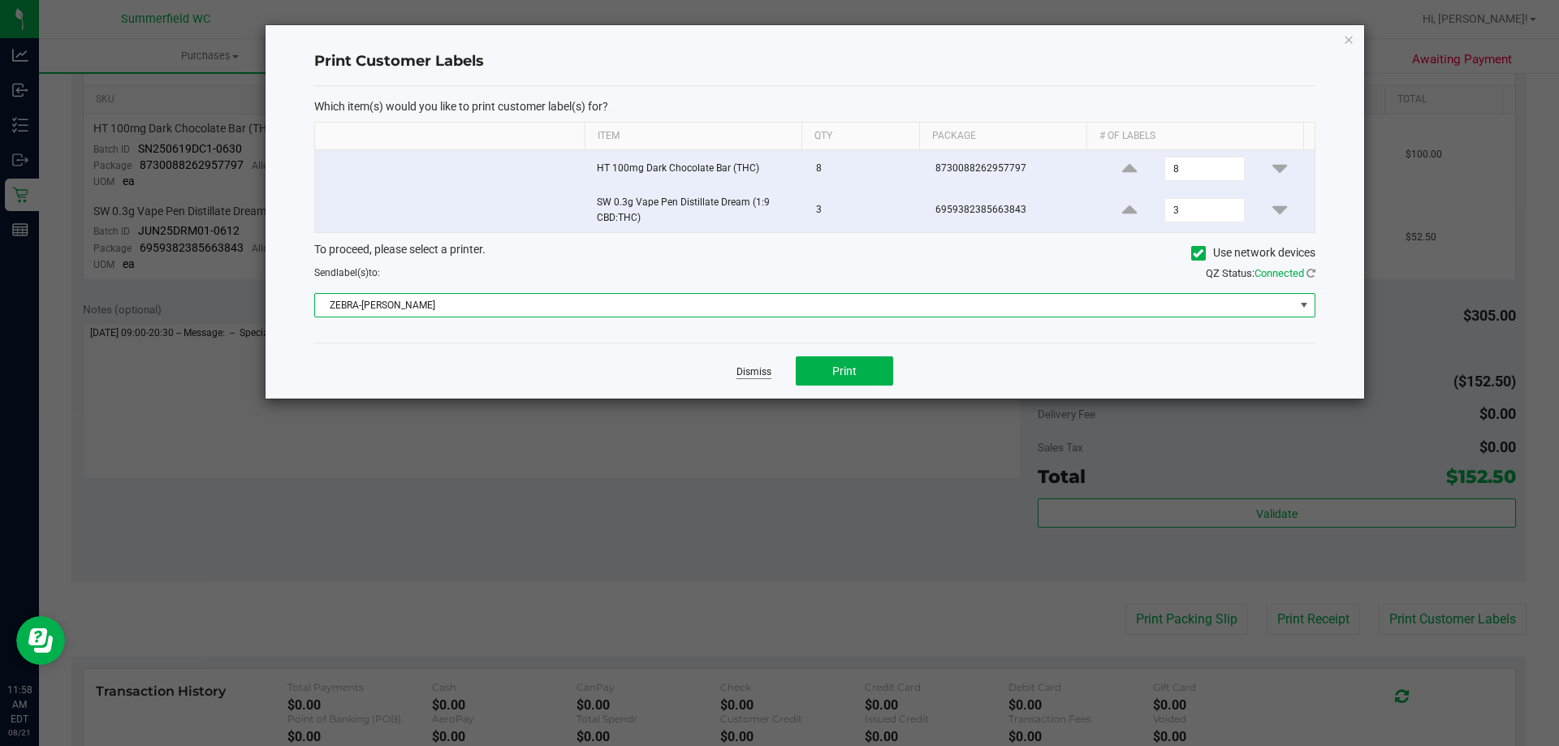
click at [763, 374] on link "Dismiss" at bounding box center [754, 372] width 35 height 14
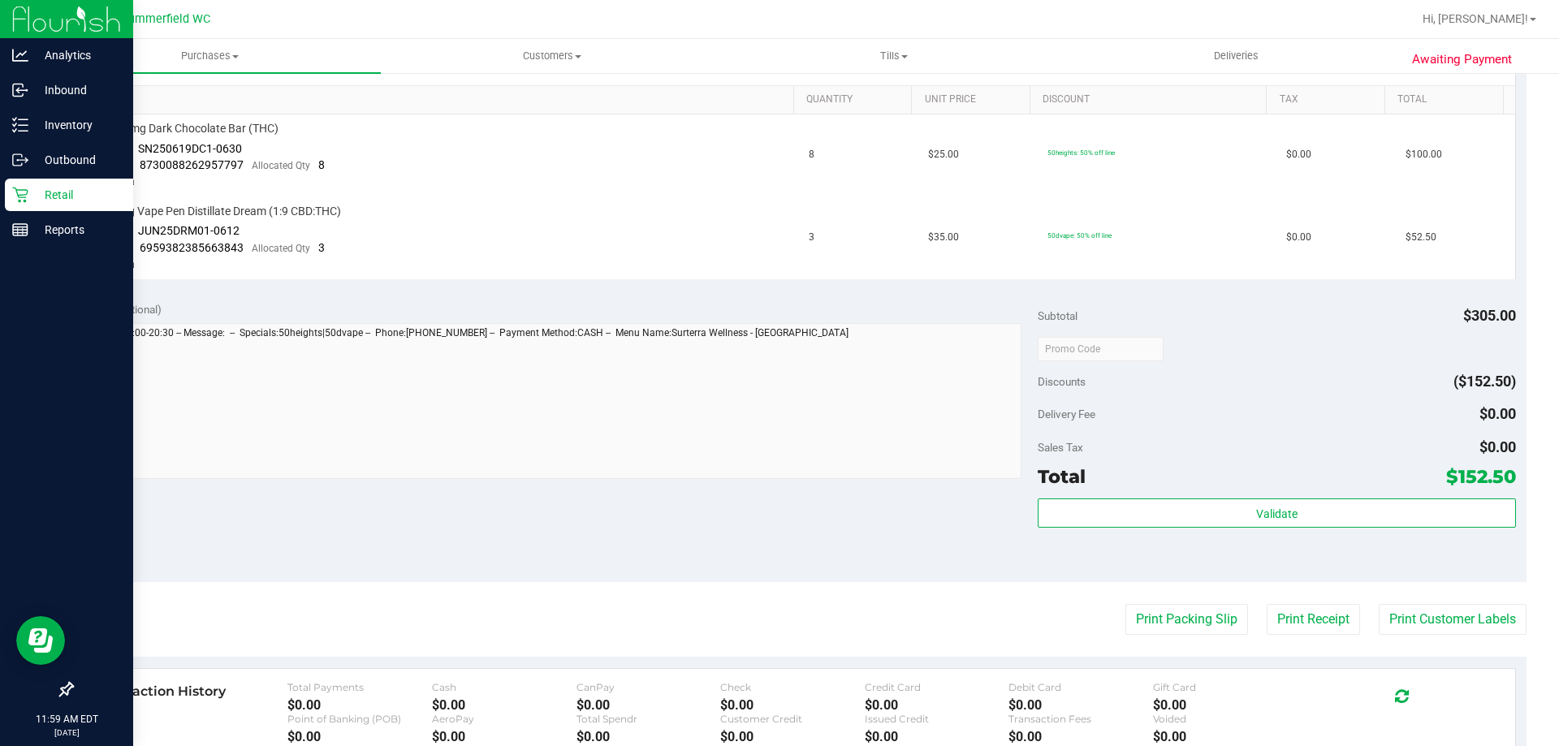
click at [58, 193] on p "Retail" at bounding box center [76, 194] width 97 height 19
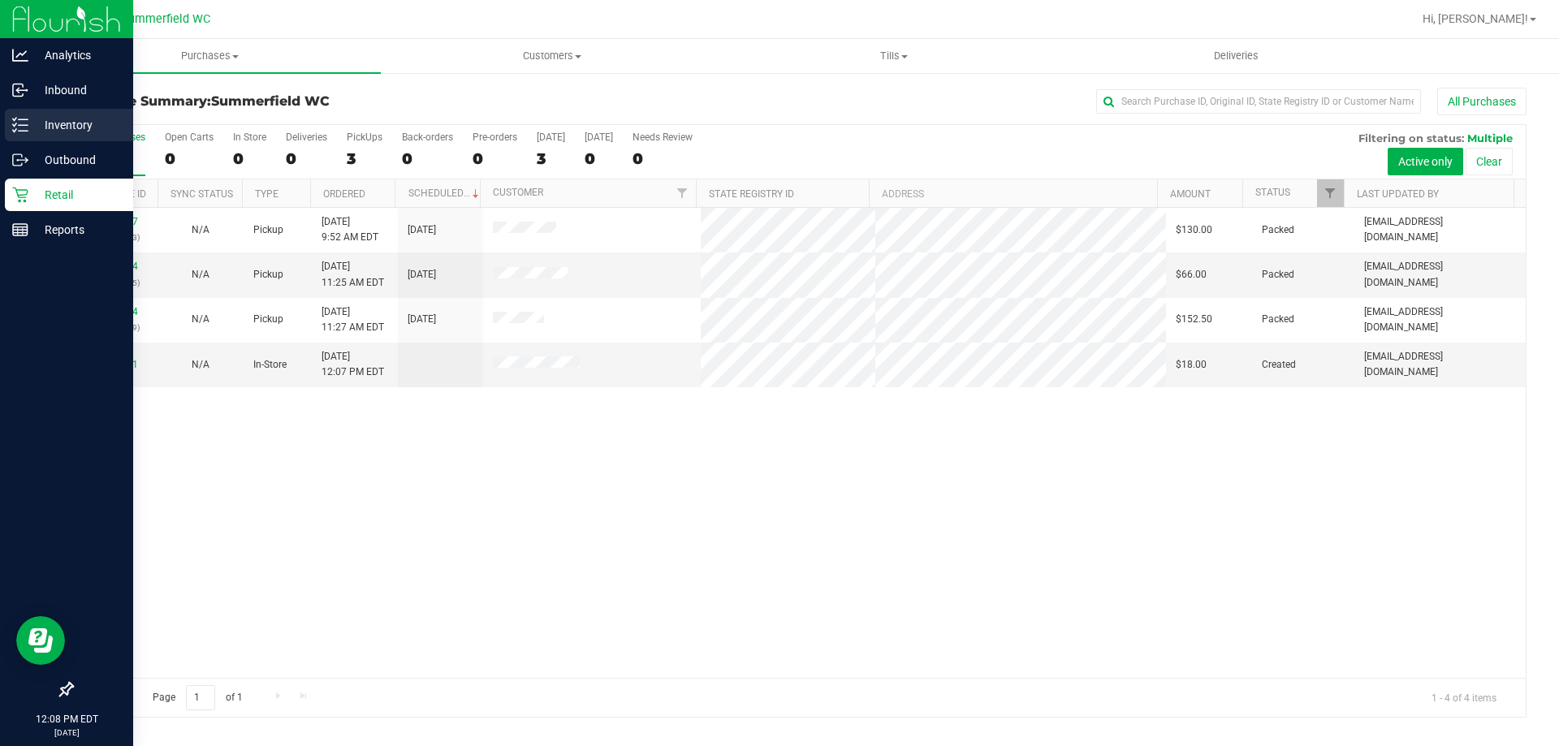
click at [71, 116] on p "Inventory" at bounding box center [76, 124] width 97 height 19
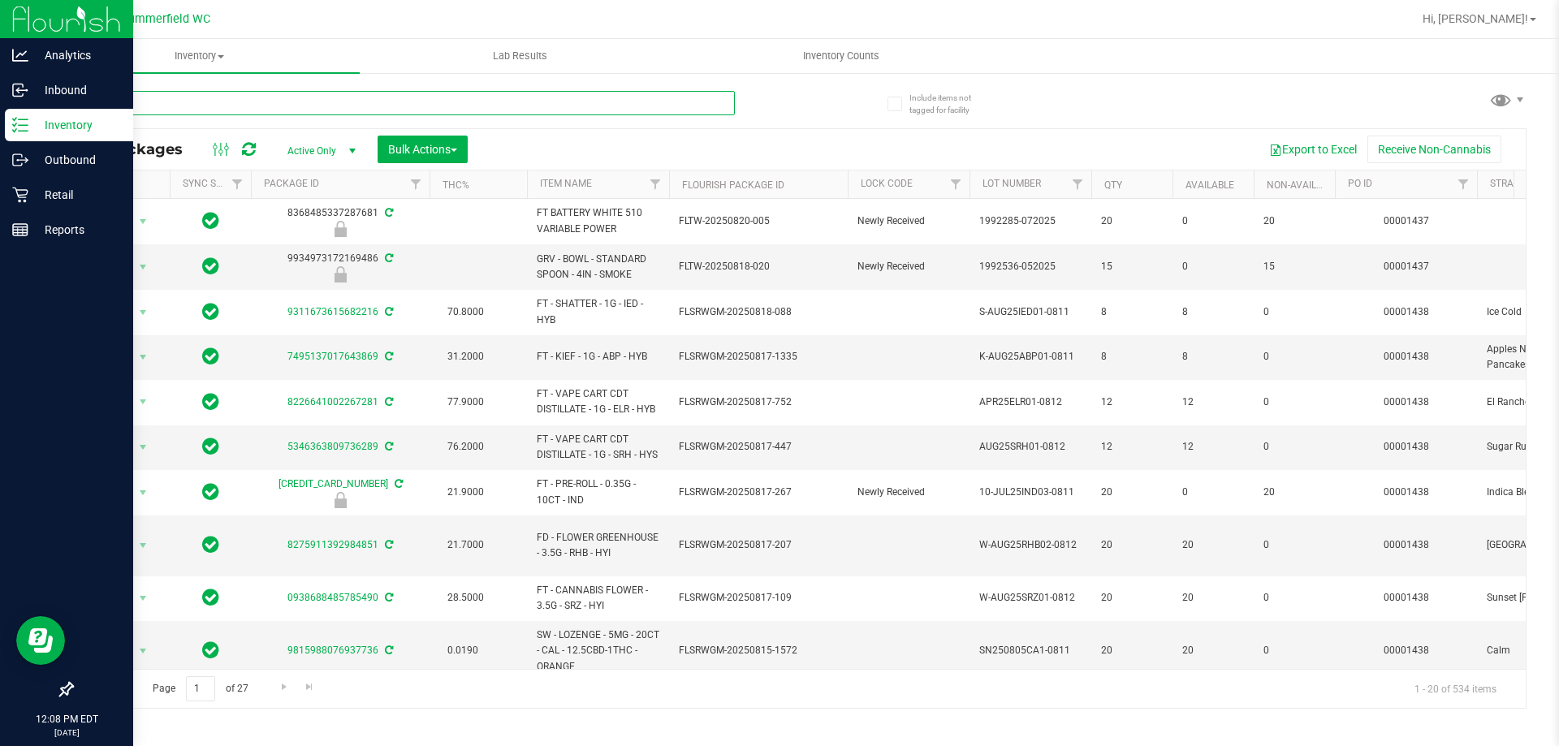
click at [227, 104] on input "text" at bounding box center [403, 103] width 664 height 24
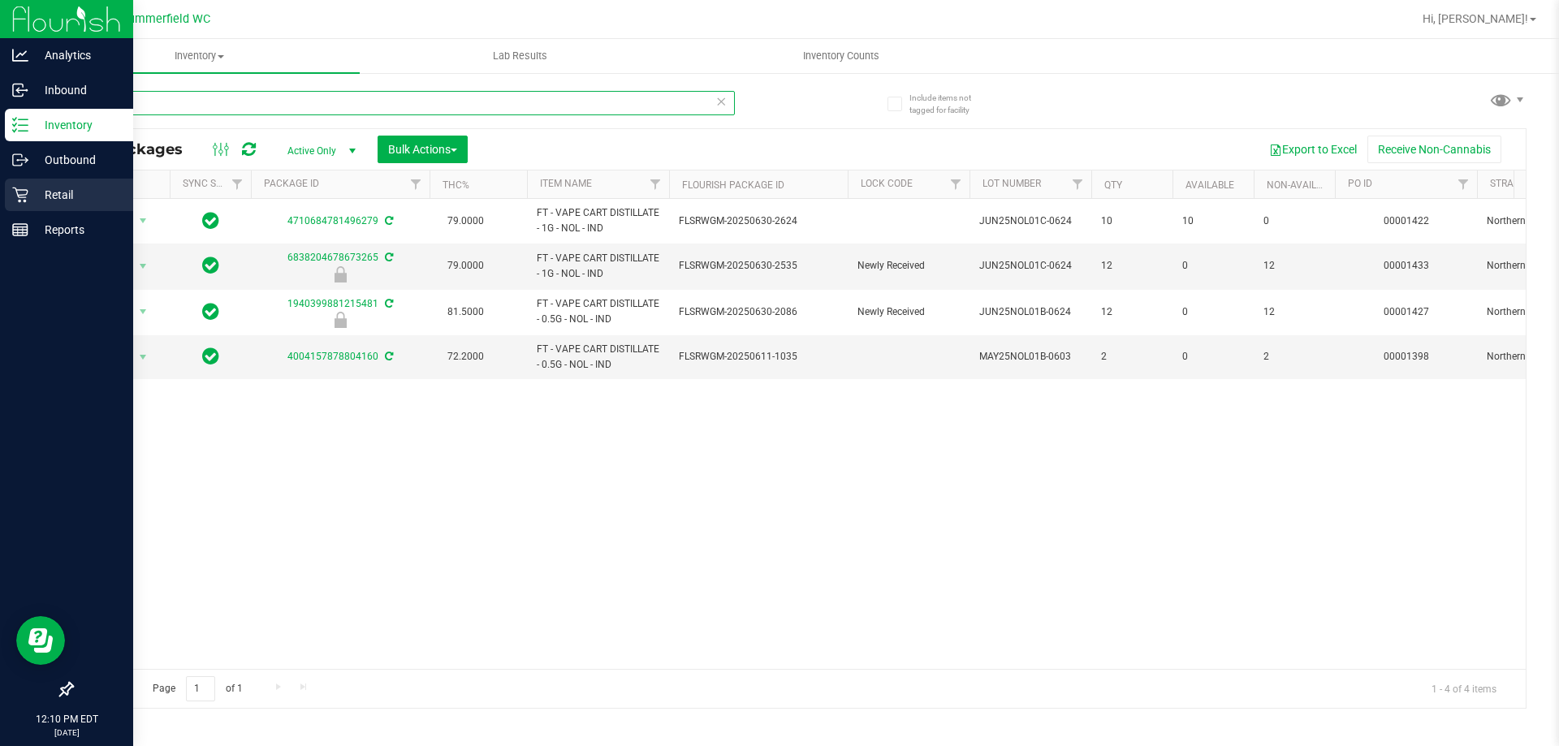
type input "nol"
click at [52, 193] on p "Retail" at bounding box center [76, 194] width 97 height 19
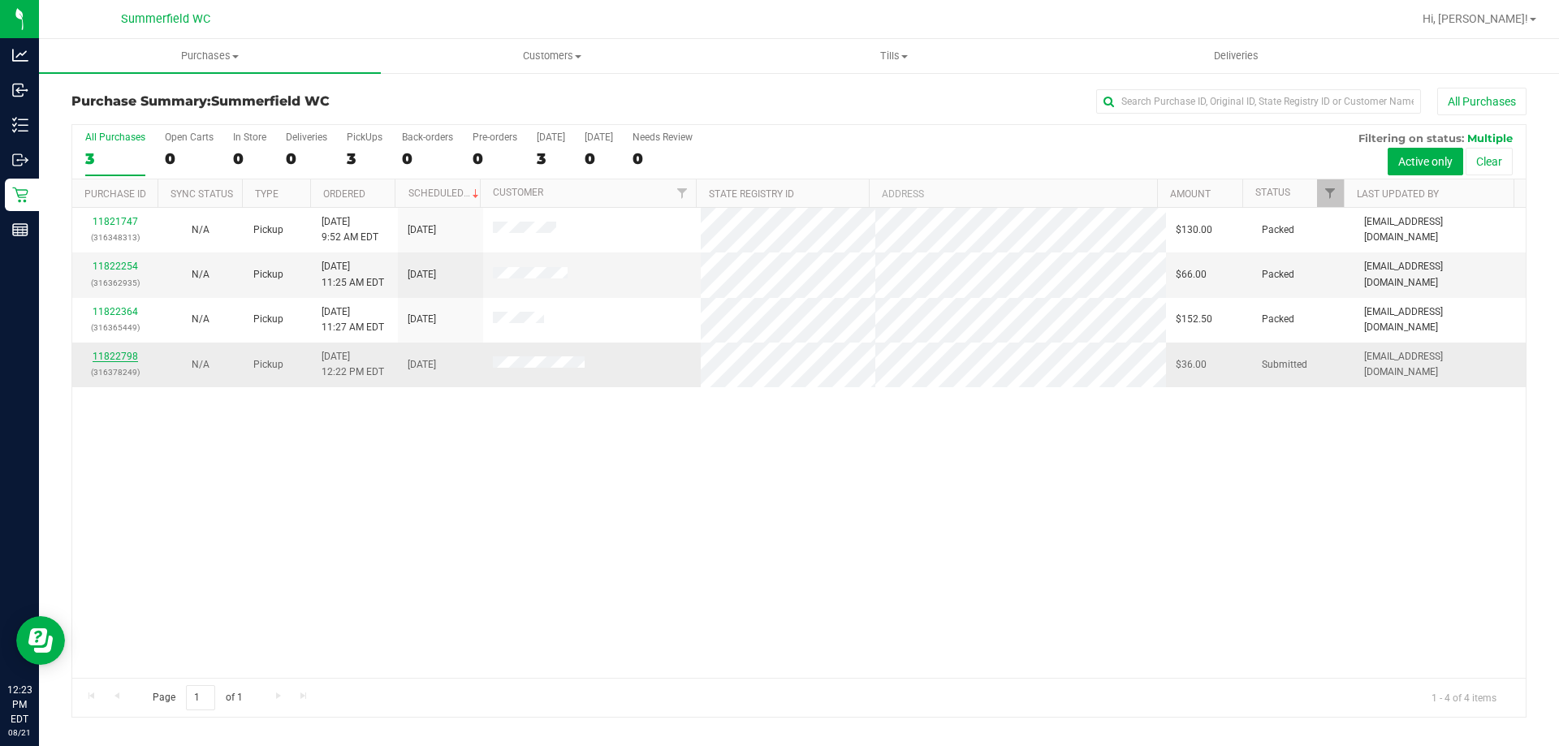
click at [119, 357] on link "11822798" at bounding box center [115, 356] width 45 height 11
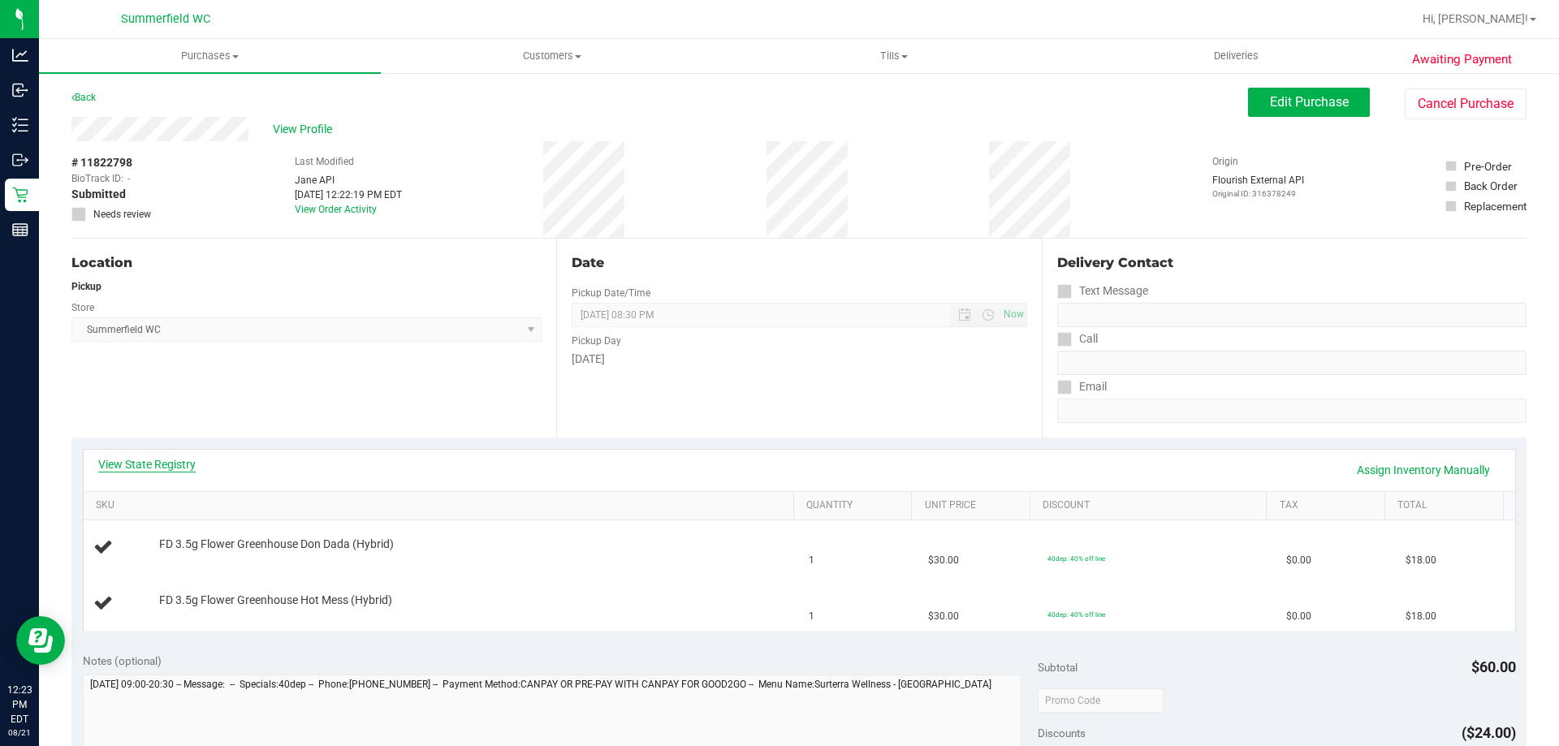
click at [151, 466] on link "View State Registry" at bounding box center [146, 464] width 97 height 16
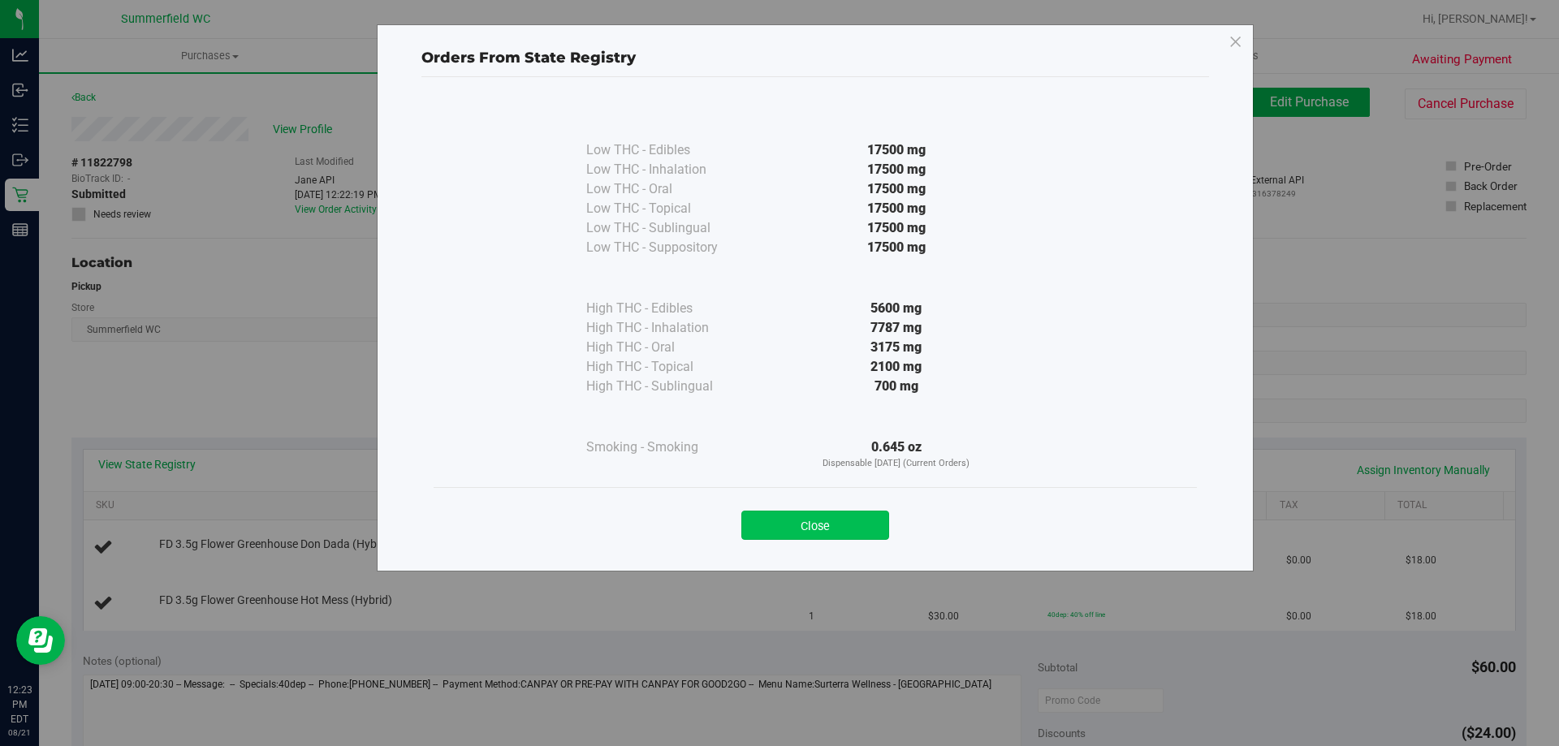
click at [826, 520] on button "Close" at bounding box center [816, 525] width 148 height 29
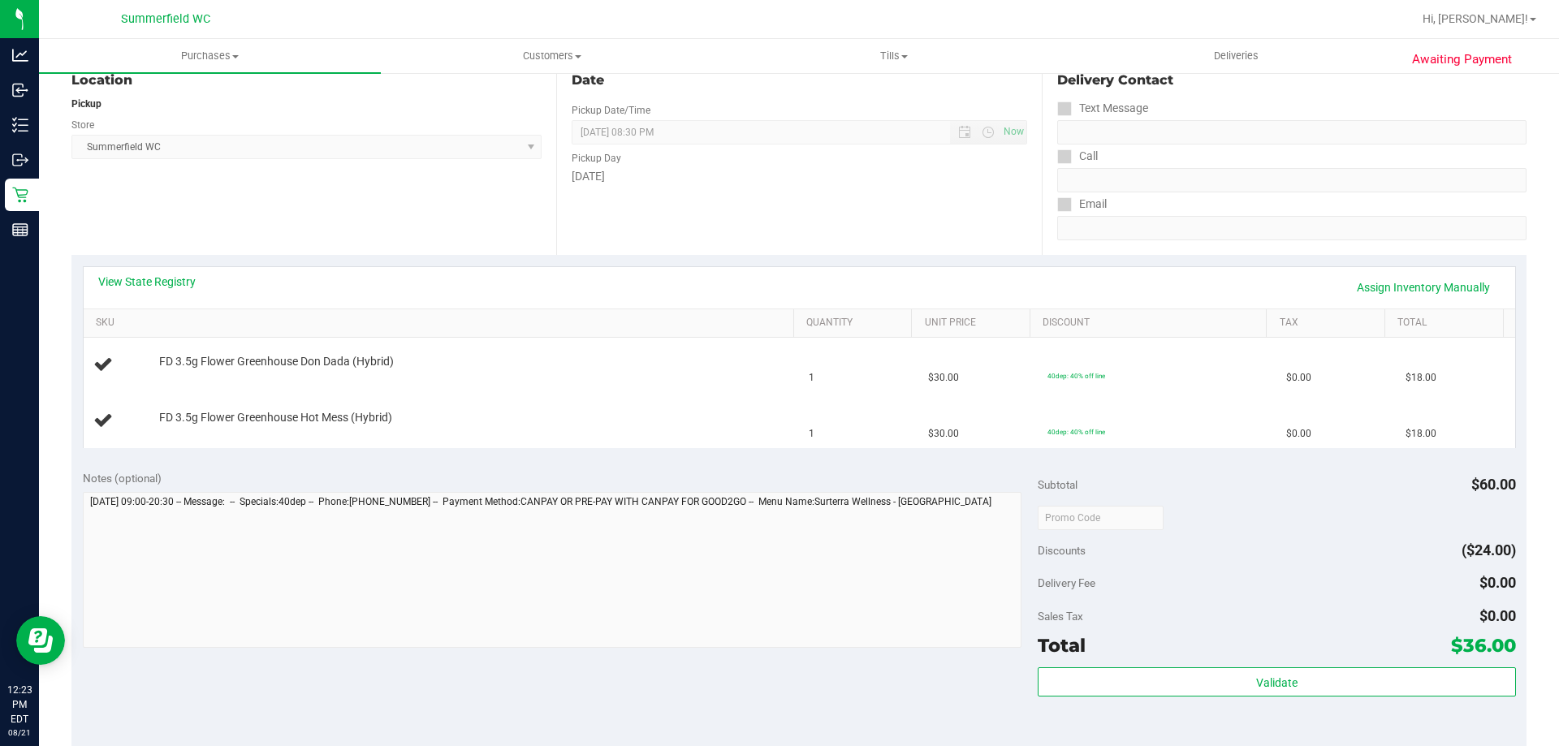
scroll to position [406, 0]
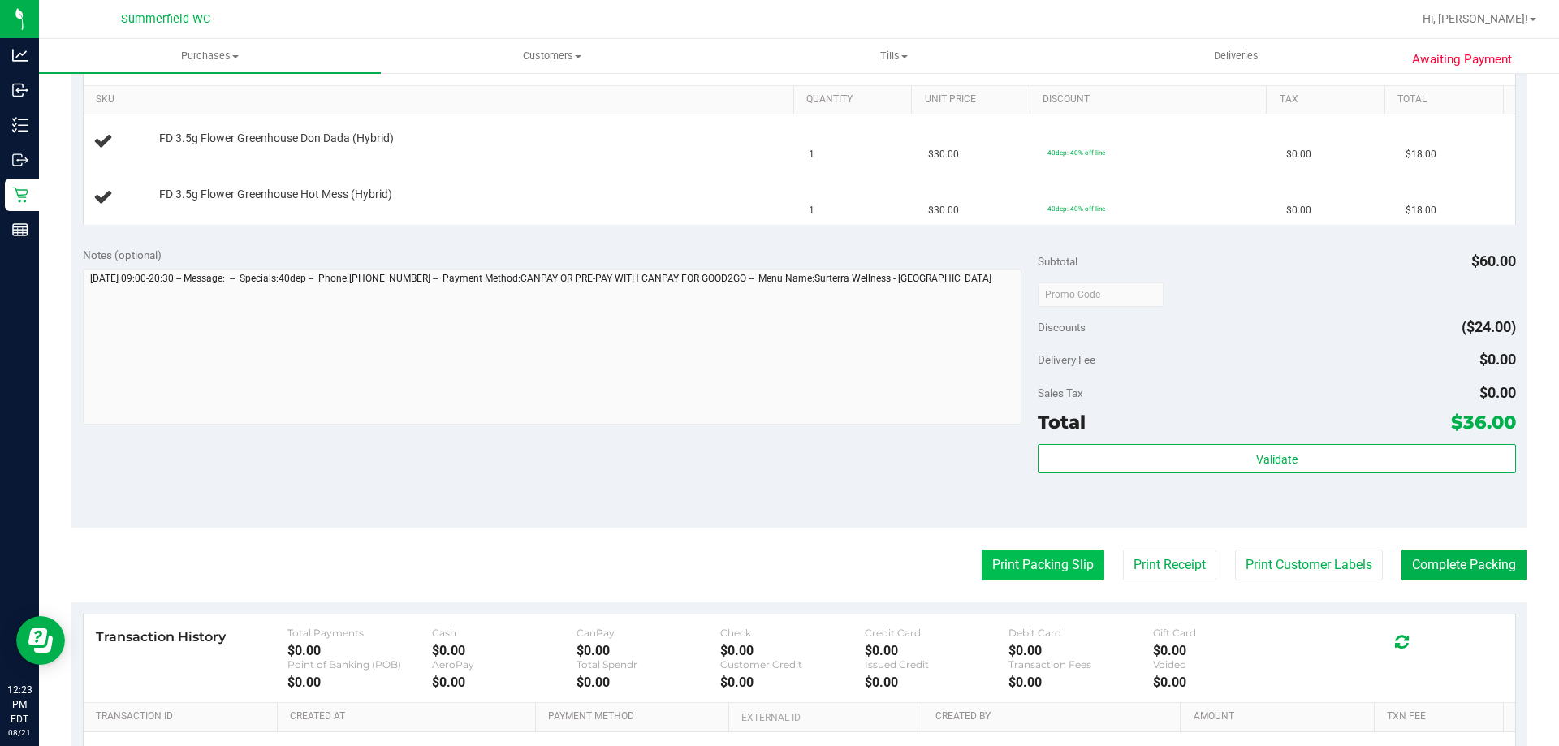
click at [1014, 565] on button "Print Packing Slip" at bounding box center [1043, 565] width 123 height 31
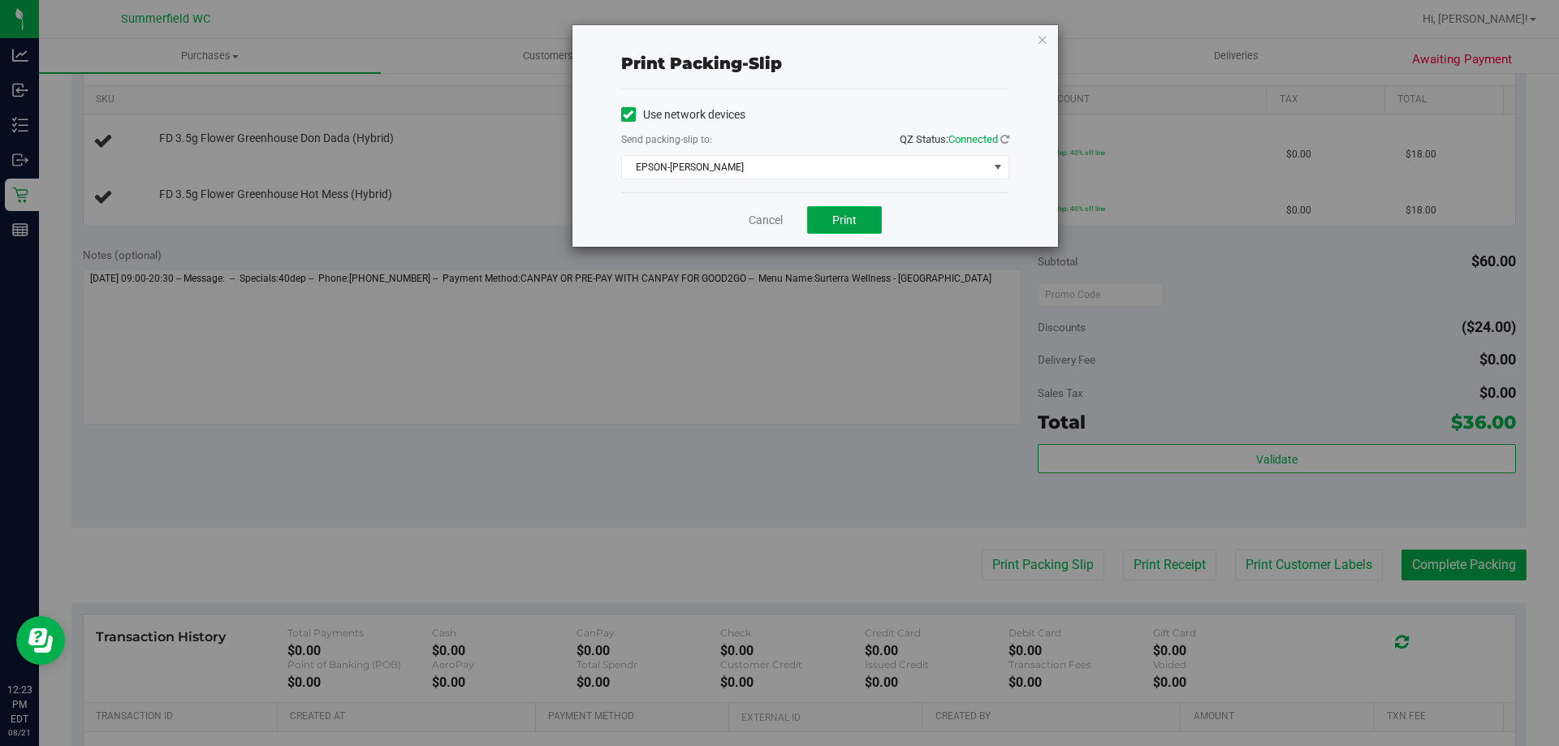
click at [837, 214] on span "Print" at bounding box center [844, 220] width 24 height 13
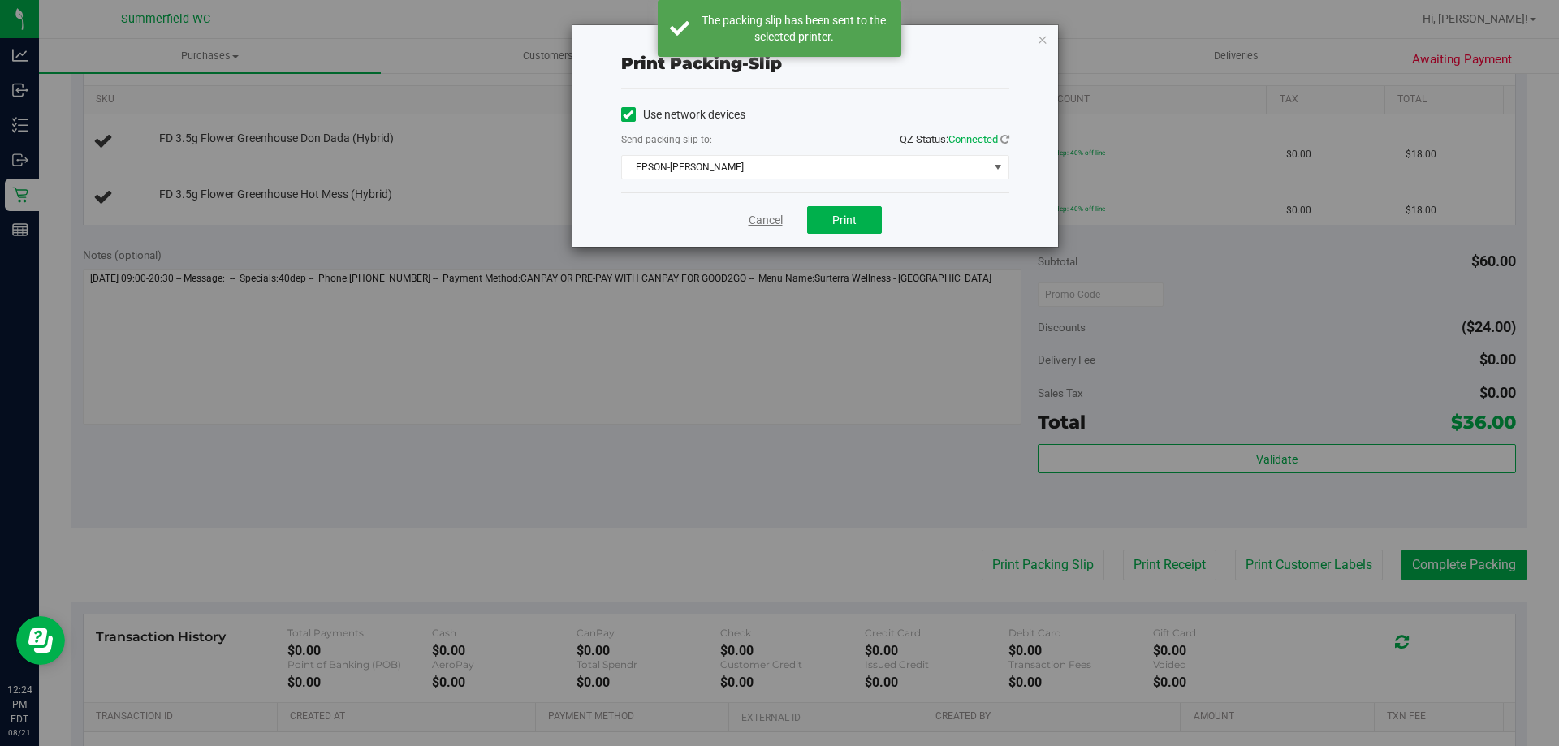
click at [770, 222] on link "Cancel" at bounding box center [766, 220] width 34 height 17
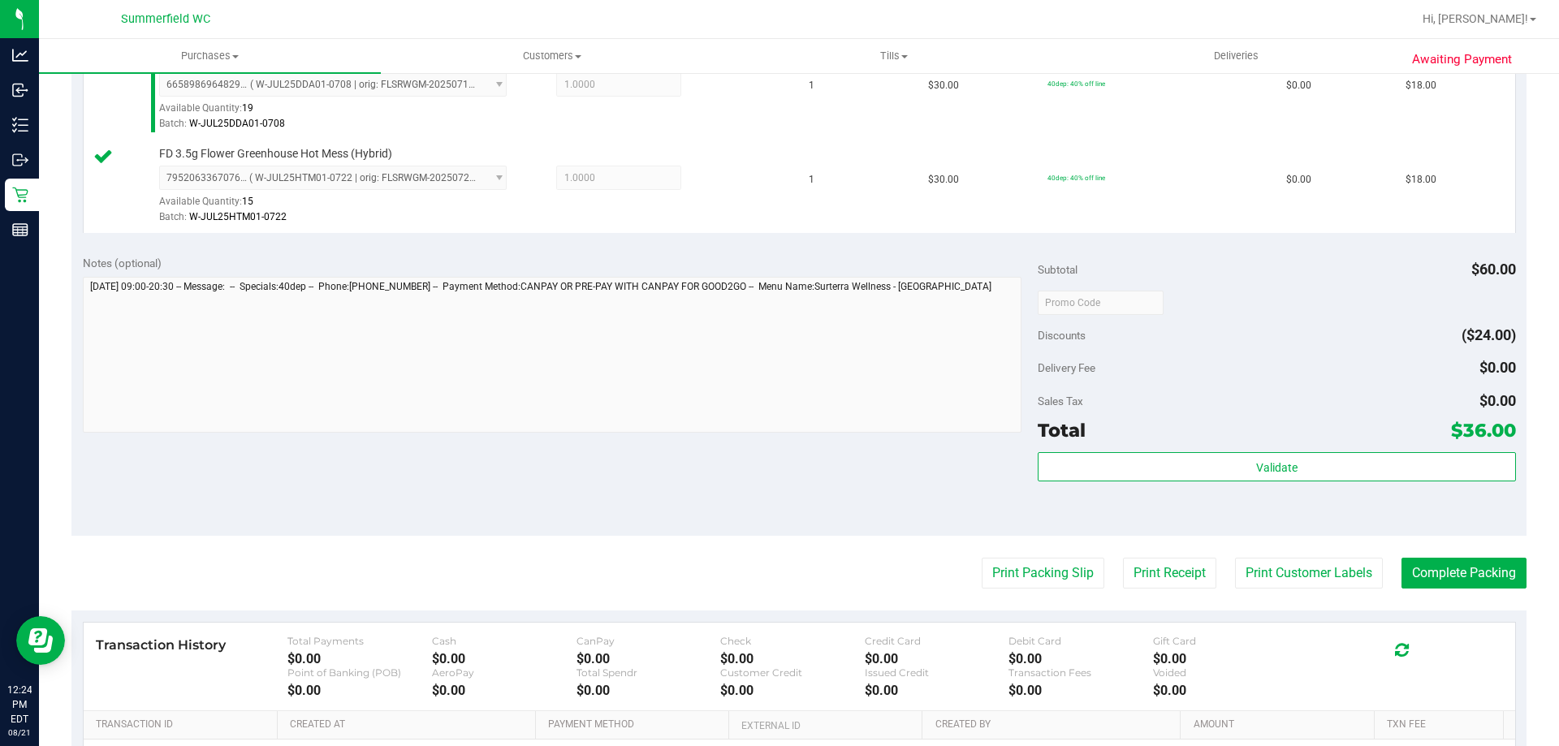
scroll to position [569, 0]
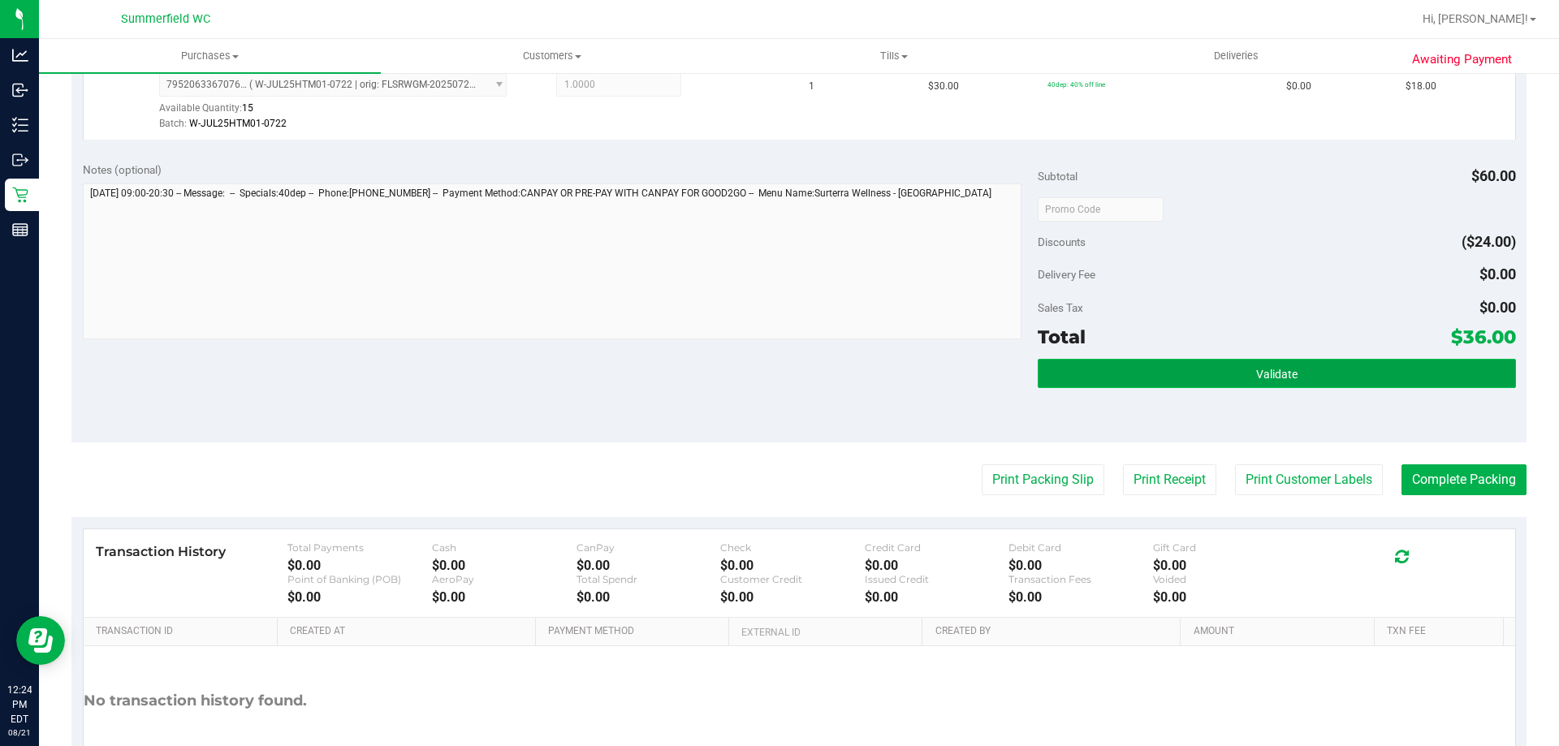
click at [1270, 387] on button "Validate" at bounding box center [1277, 373] width 478 height 29
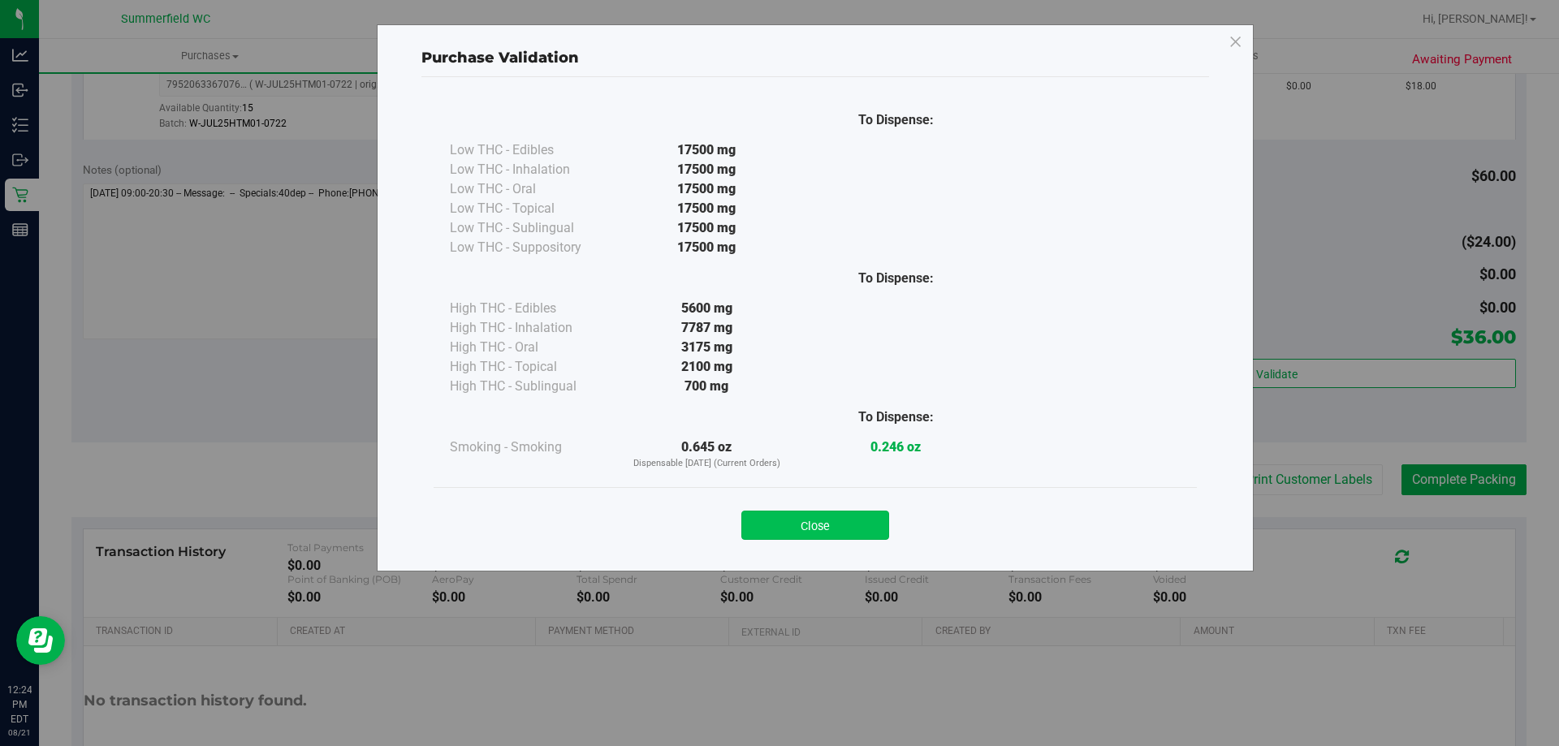
click at [832, 518] on button "Close" at bounding box center [816, 525] width 148 height 29
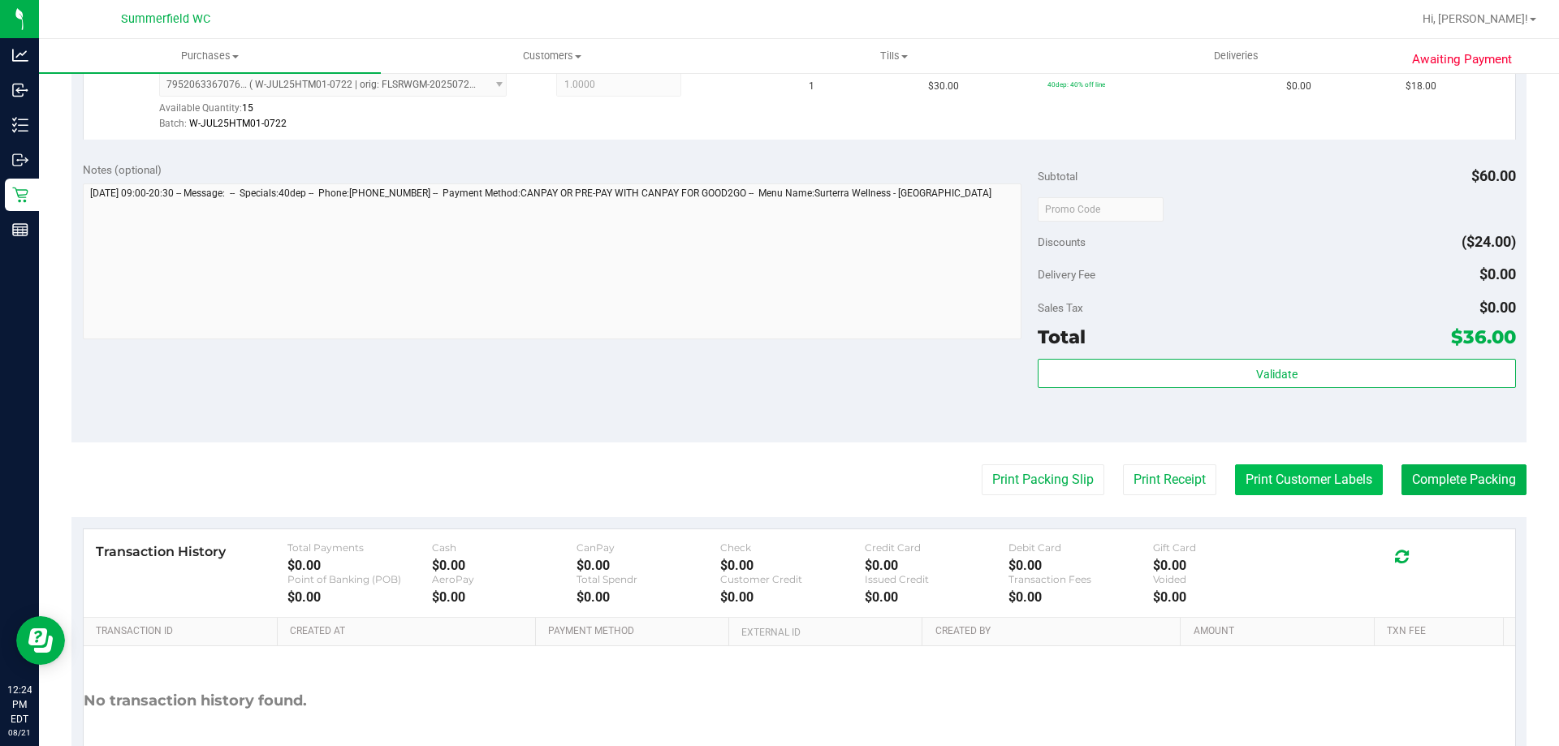
click at [1281, 480] on button "Print Customer Labels" at bounding box center [1309, 480] width 148 height 31
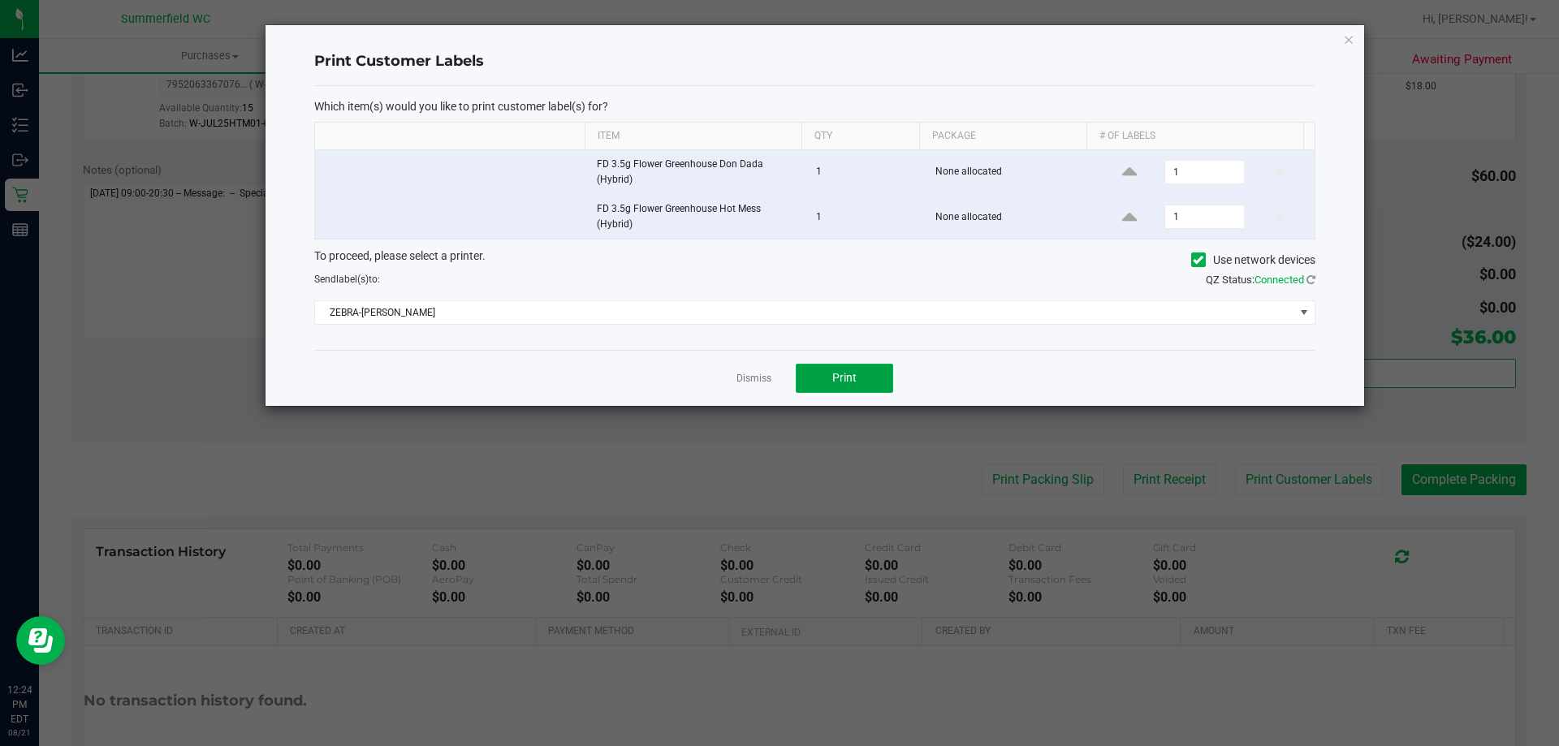
click at [867, 376] on button "Print" at bounding box center [844, 378] width 97 height 29
click at [757, 374] on link "Dismiss" at bounding box center [754, 379] width 35 height 14
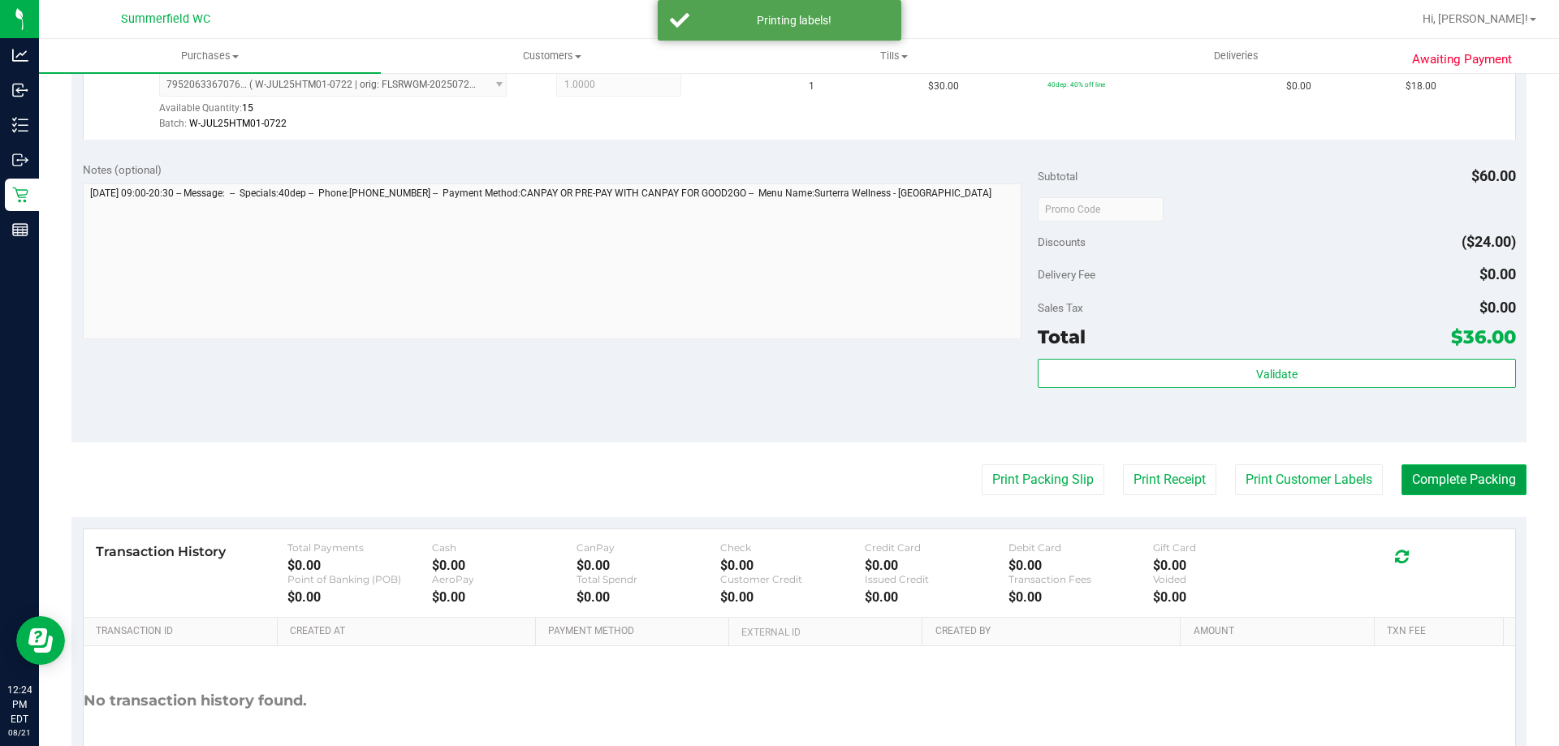
click at [1425, 482] on button "Complete Packing" at bounding box center [1464, 480] width 125 height 31
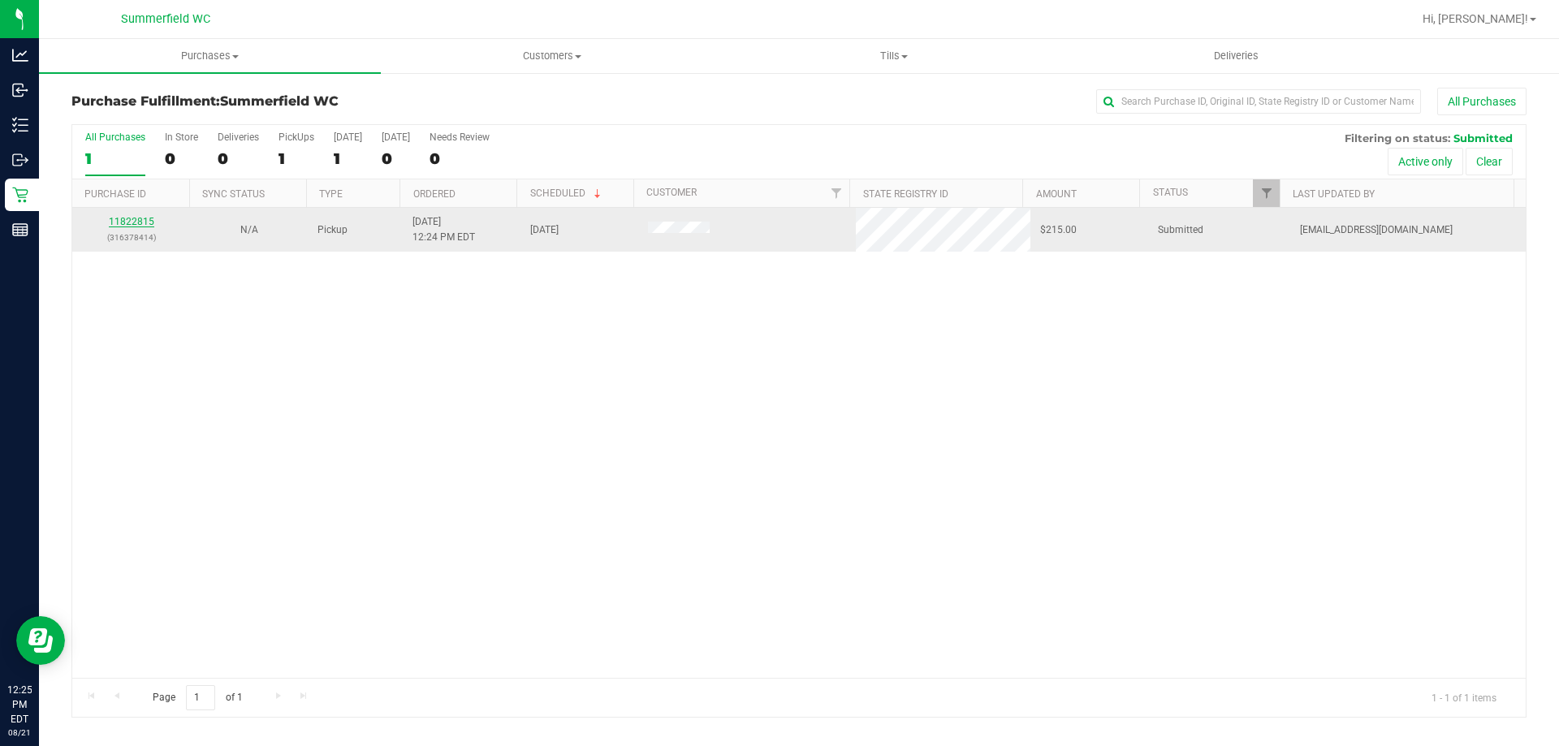
click at [136, 218] on link "11822815" at bounding box center [131, 221] width 45 height 11
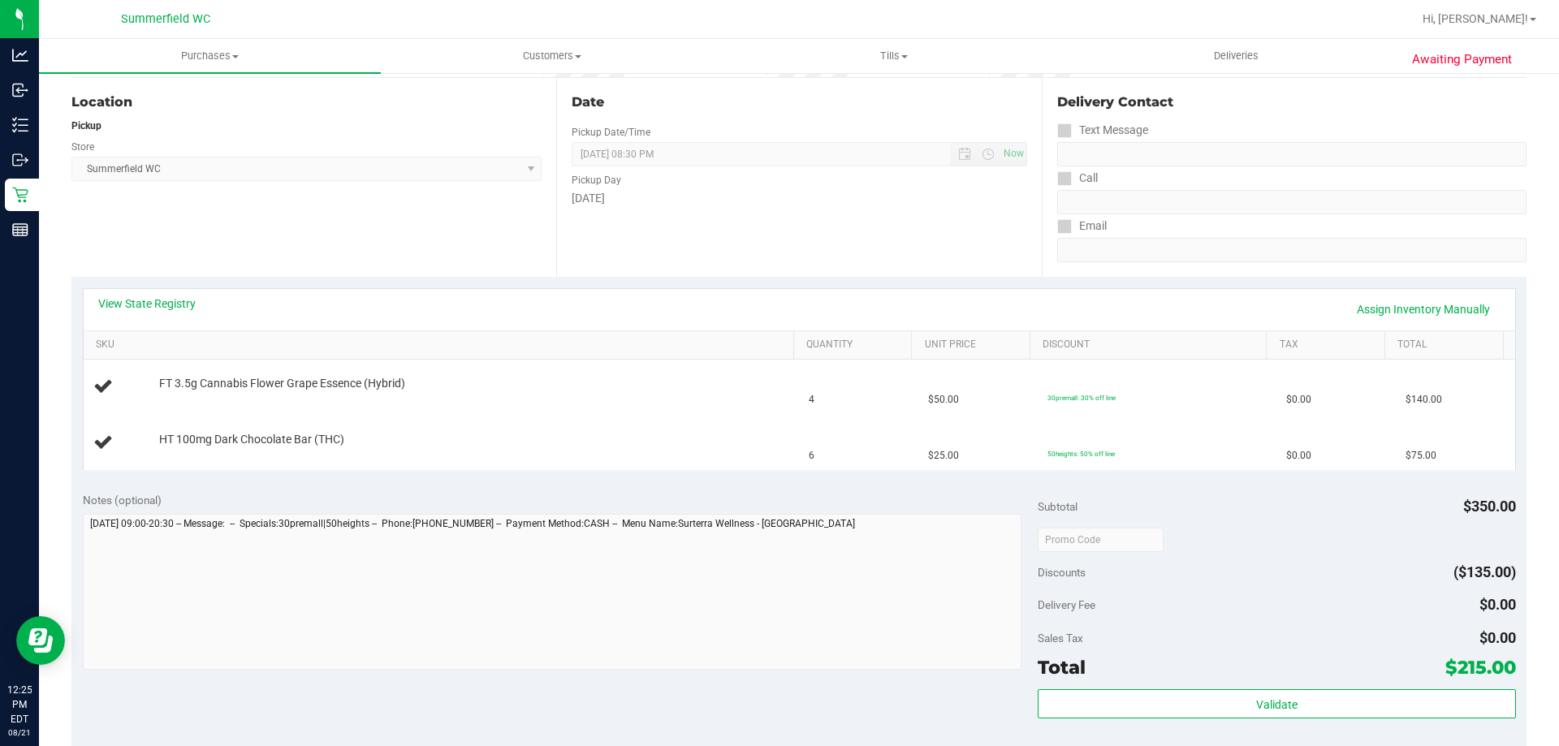
scroll to position [162, 0]
click at [160, 310] on div "View State Registry Assign Inventory Manually" at bounding box center [799, 308] width 1403 height 28
click at [167, 306] on link "View State Registry" at bounding box center [146, 302] width 97 height 16
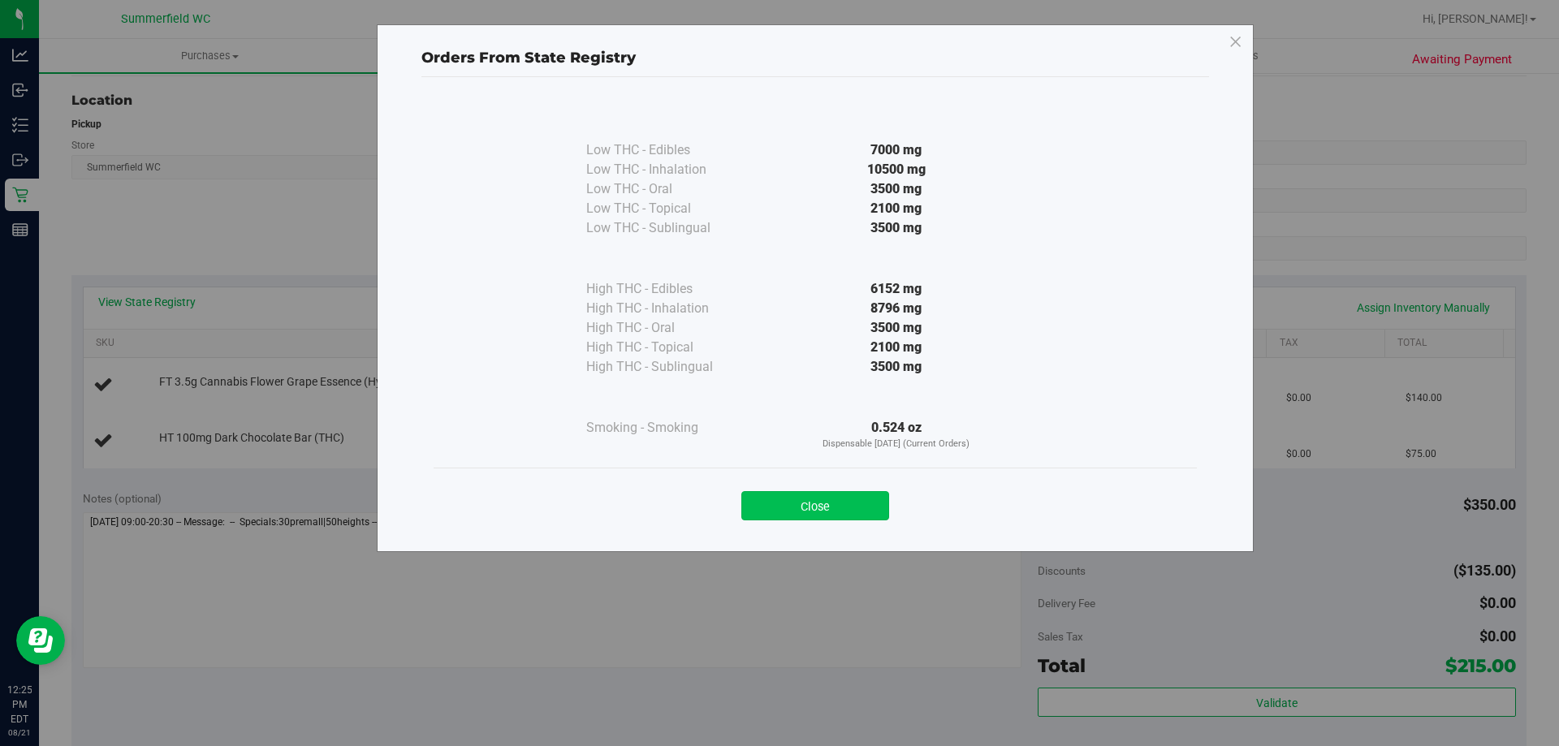
click at [790, 495] on button "Close" at bounding box center [816, 505] width 148 height 29
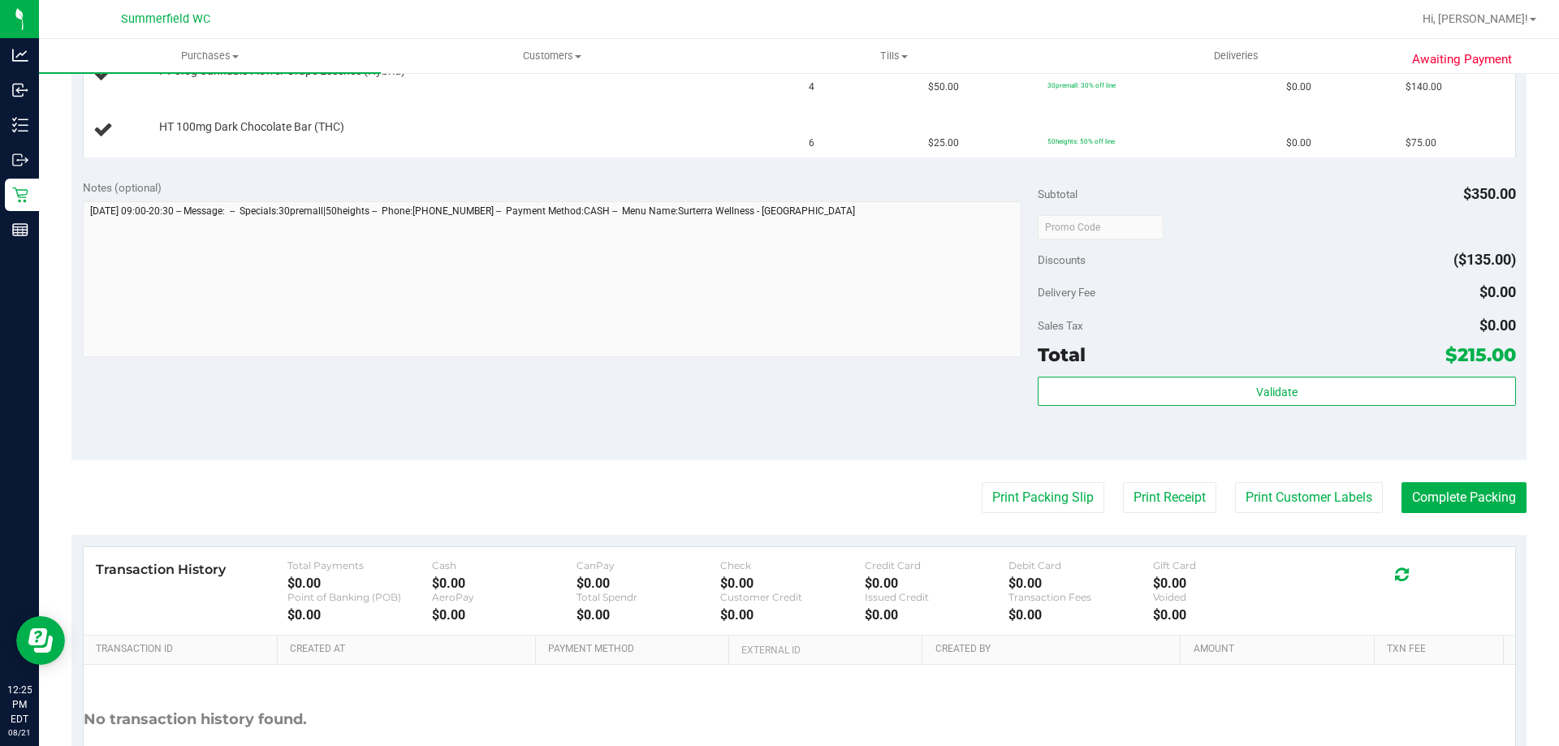
scroll to position [487, 0]
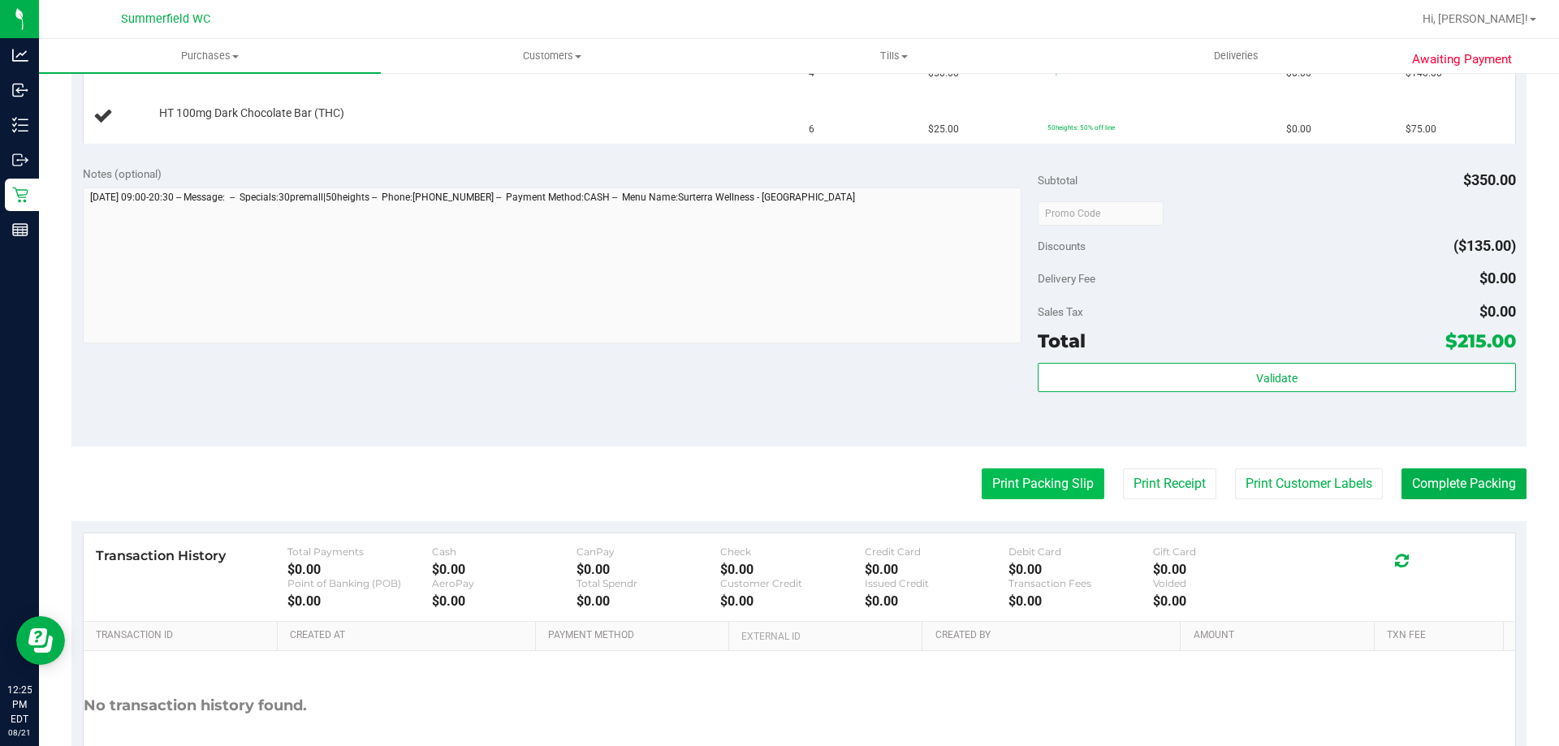
click at [1039, 486] on button "Print Packing Slip" at bounding box center [1043, 484] width 123 height 31
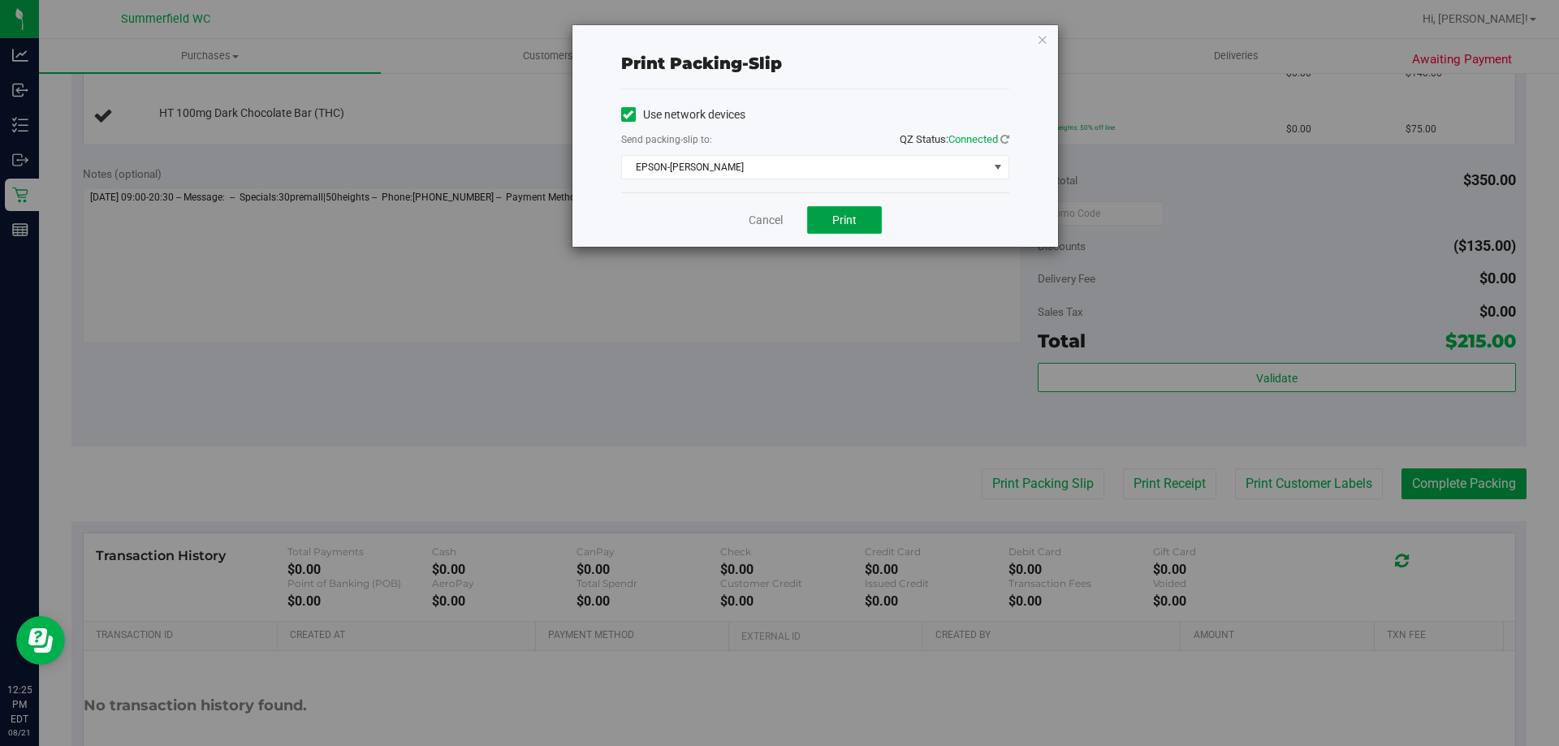
drag, startPoint x: 853, startPoint y: 223, endPoint x: 832, endPoint y: 290, distance: 70.4
click at [852, 223] on span "Print" at bounding box center [844, 220] width 24 height 13
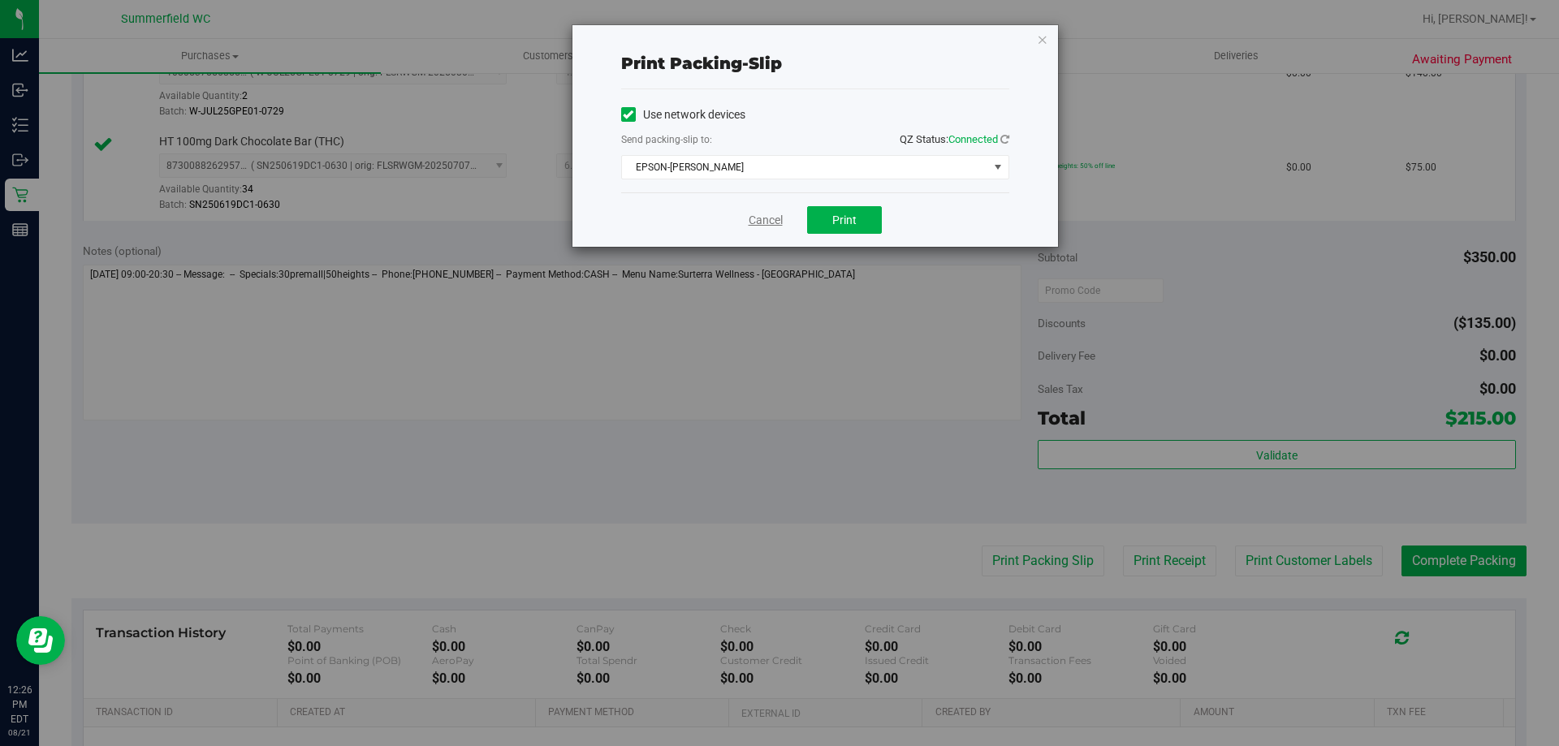
click at [765, 222] on link "Cancel" at bounding box center [766, 220] width 34 height 17
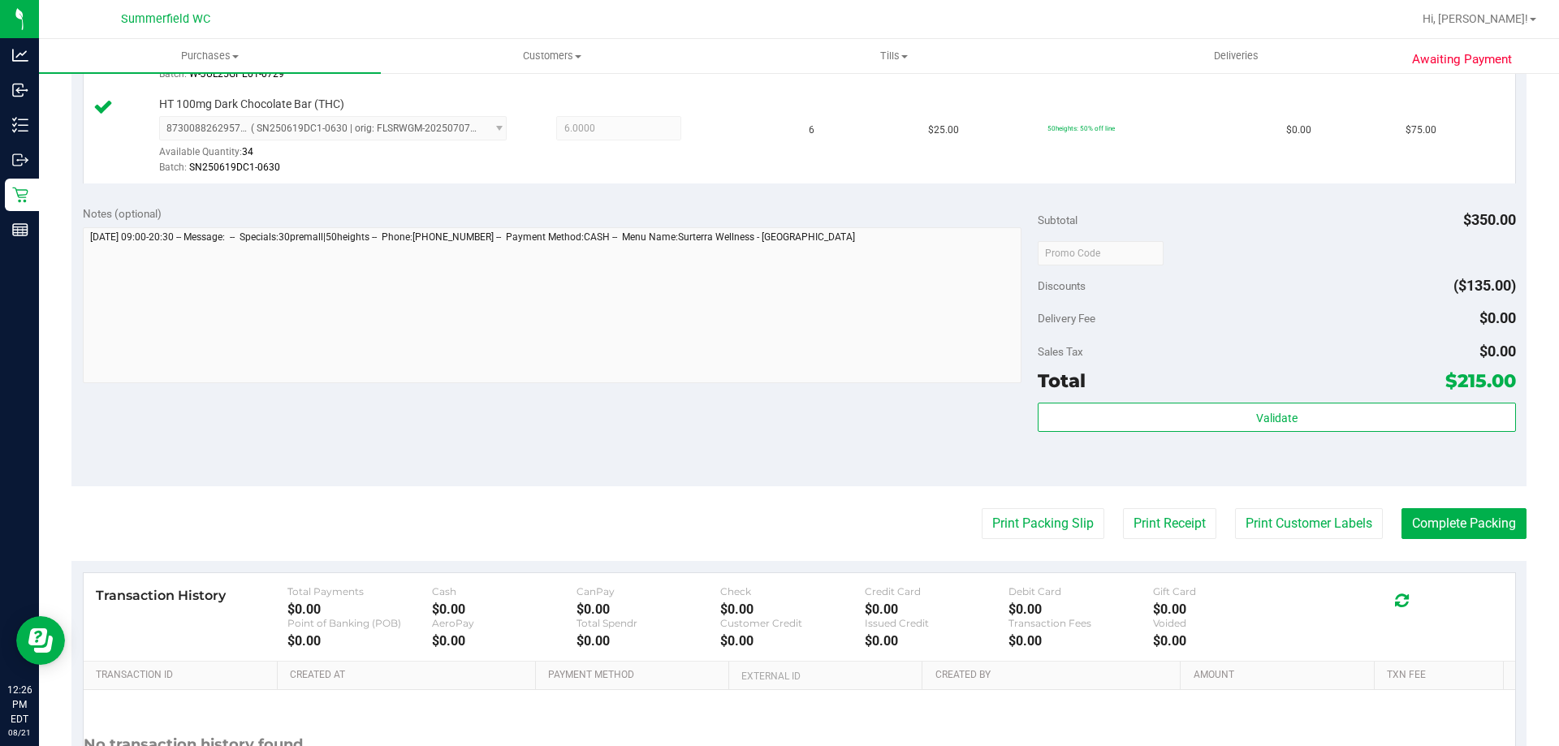
scroll to position [676, 0]
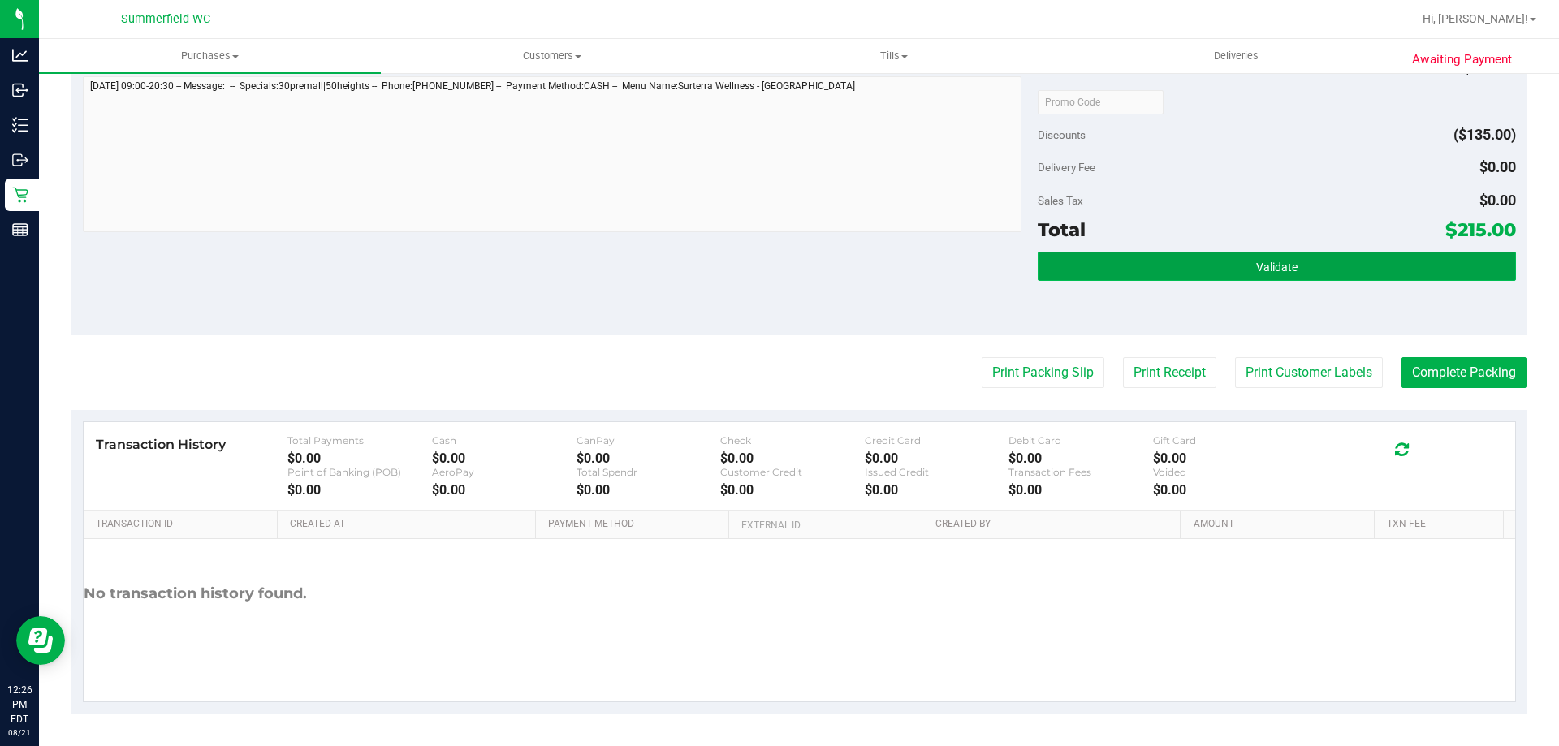
click at [1298, 256] on button "Validate" at bounding box center [1277, 266] width 478 height 29
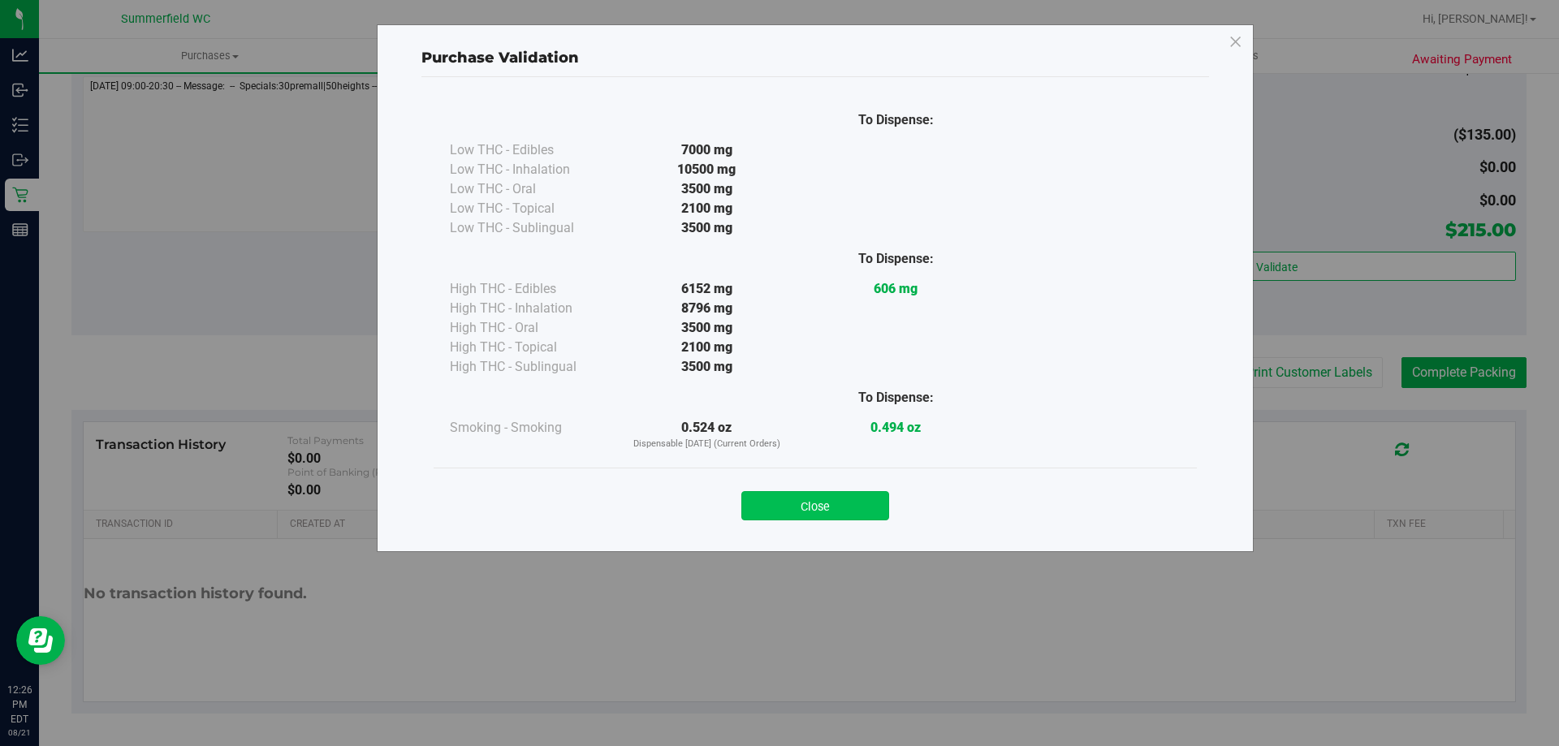
click at [800, 495] on button "Close" at bounding box center [816, 505] width 148 height 29
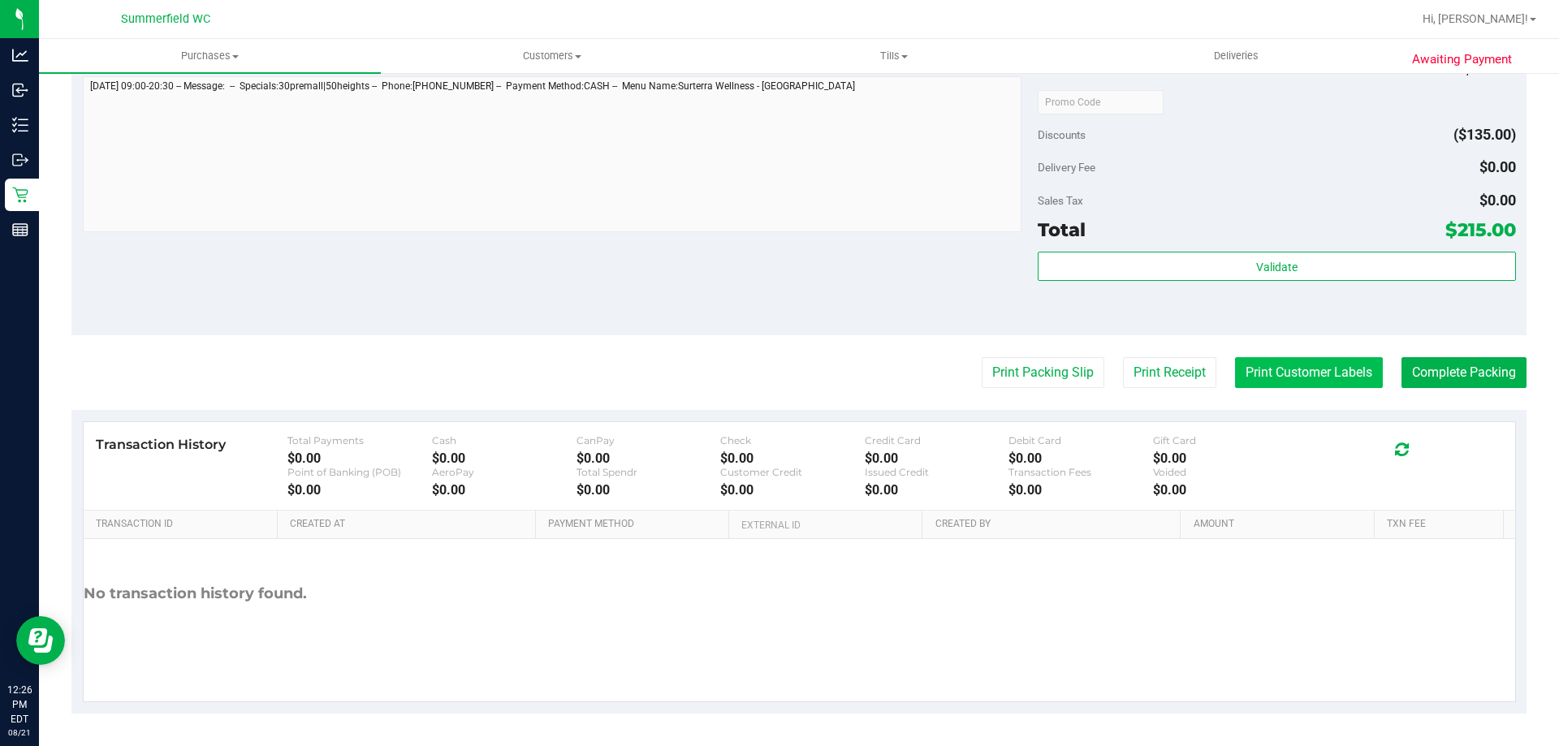
click at [1338, 375] on button "Print Customer Labels" at bounding box center [1309, 372] width 148 height 31
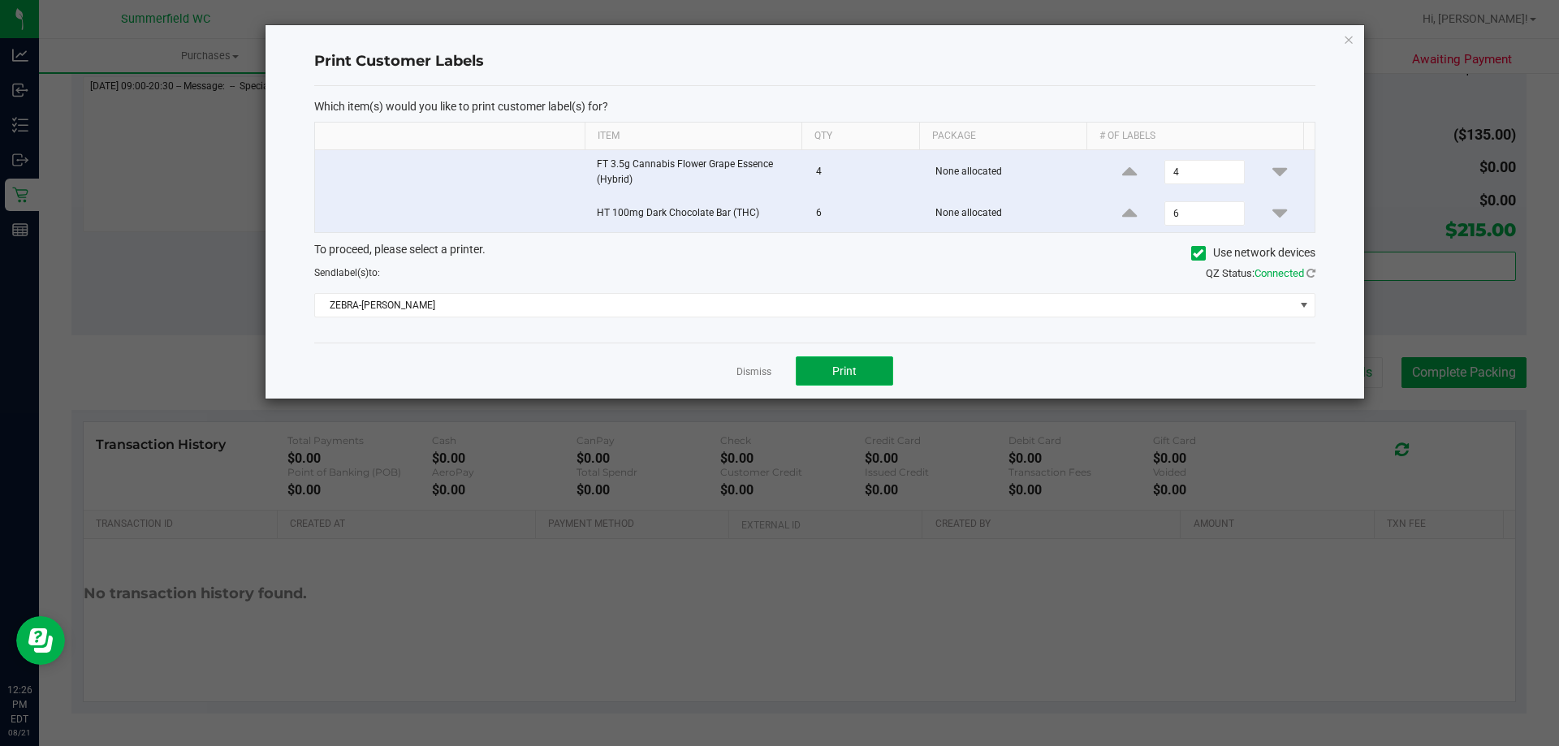
click at [816, 374] on button "Print" at bounding box center [844, 371] width 97 height 29
click at [758, 372] on link "Dismiss" at bounding box center [754, 372] width 35 height 14
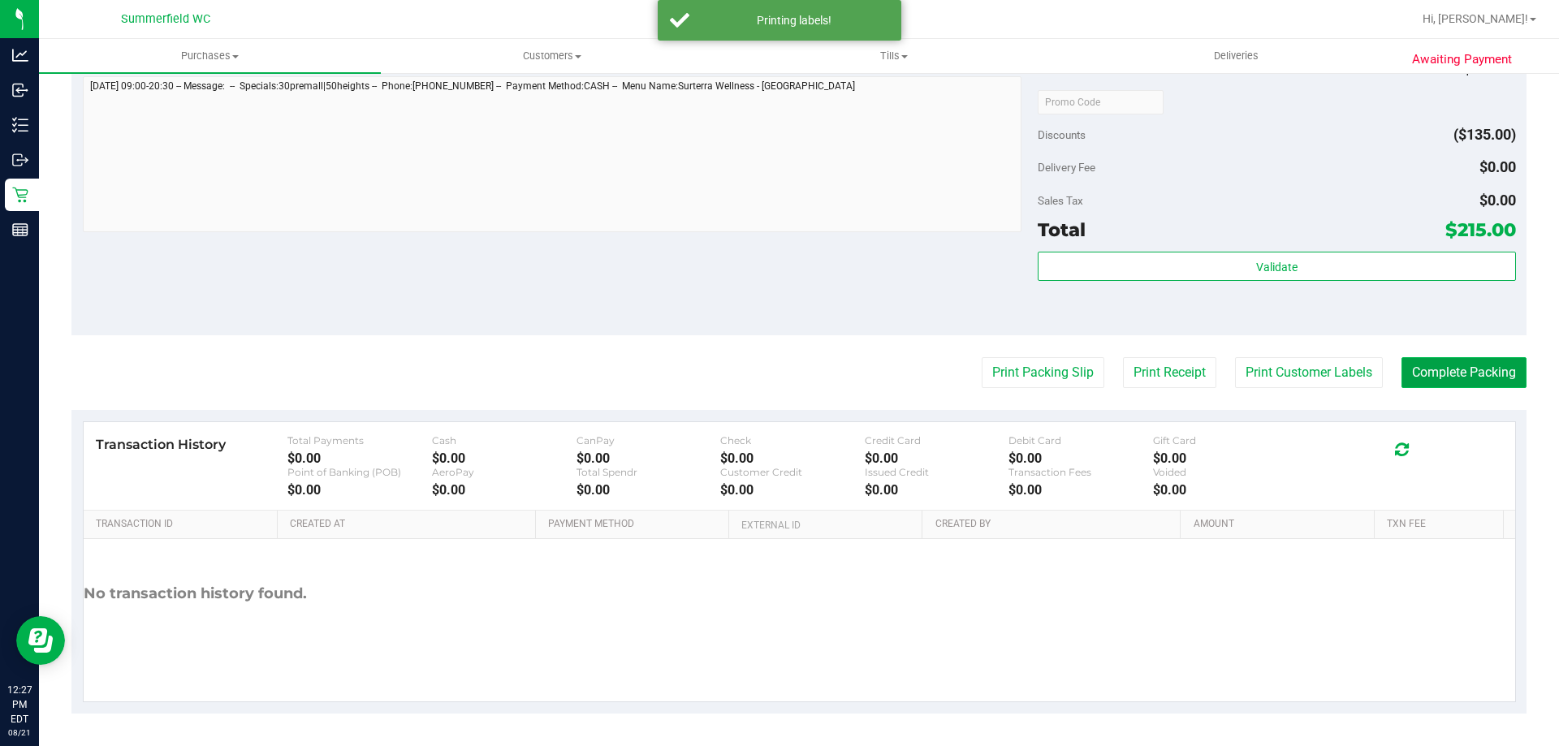
click at [1442, 366] on button "Complete Packing" at bounding box center [1464, 372] width 125 height 31
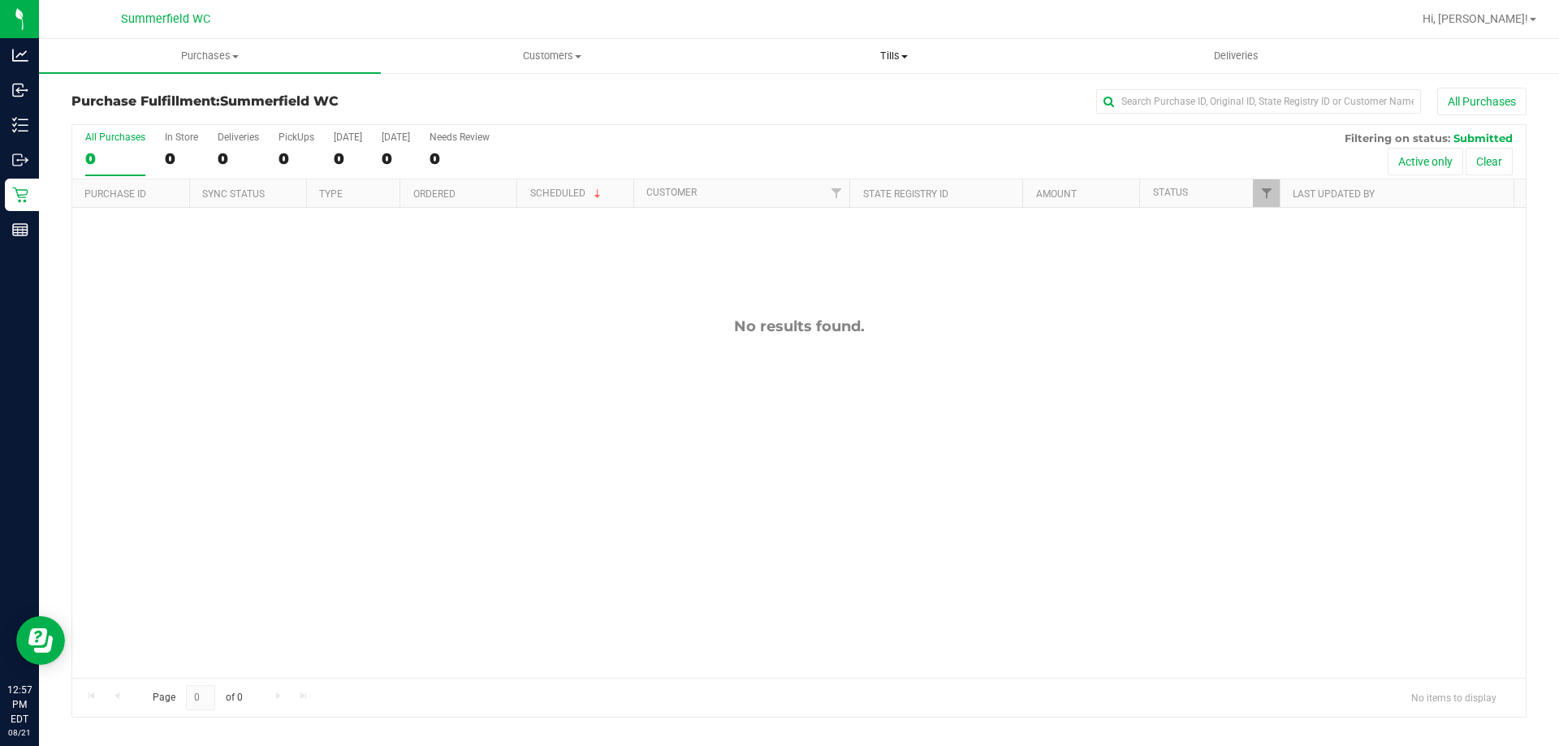
click at [892, 54] on span "Tills" at bounding box center [894, 56] width 340 height 15
click at [884, 93] on li "Manage tills" at bounding box center [894, 98] width 342 height 19
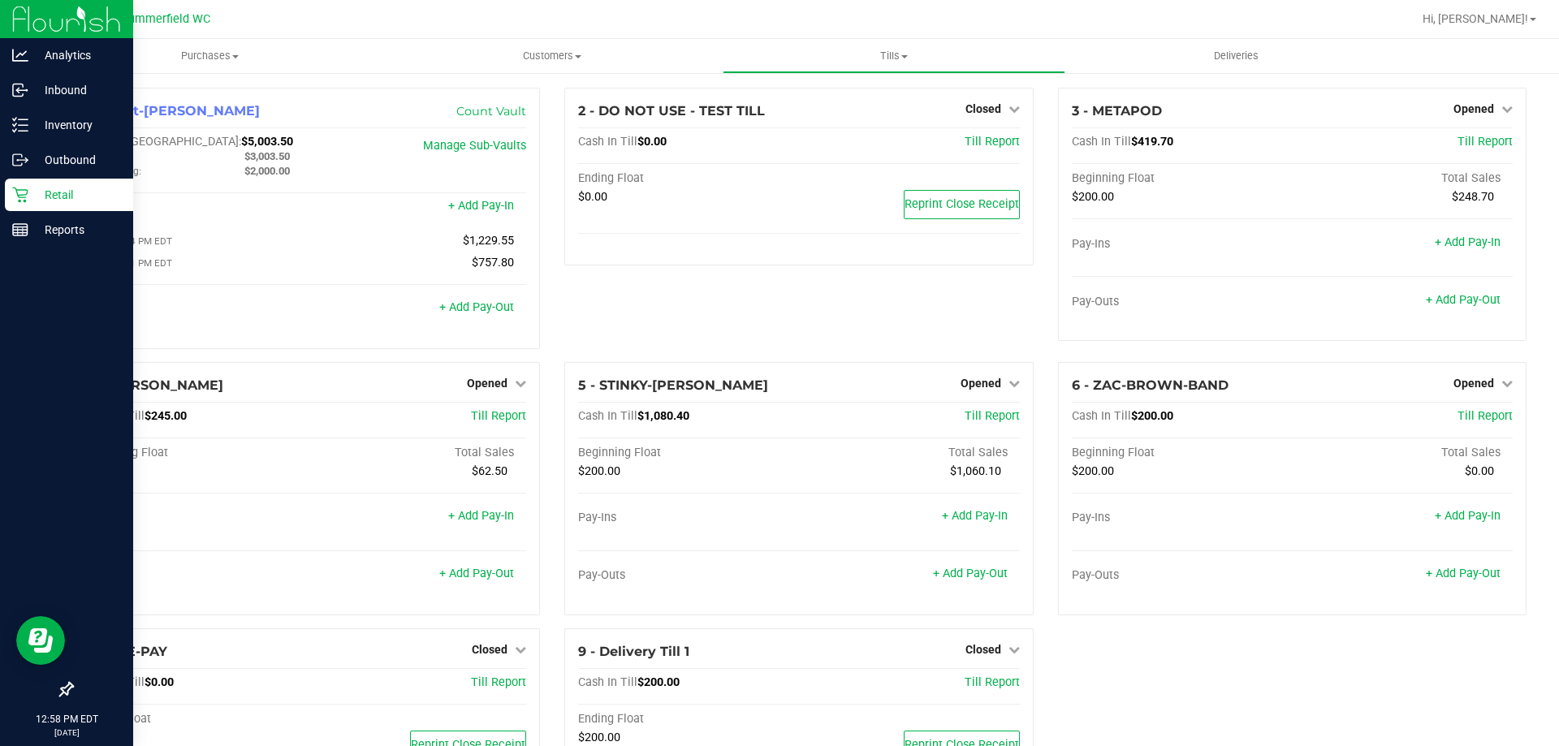
click at [54, 189] on p "Retail" at bounding box center [76, 194] width 97 height 19
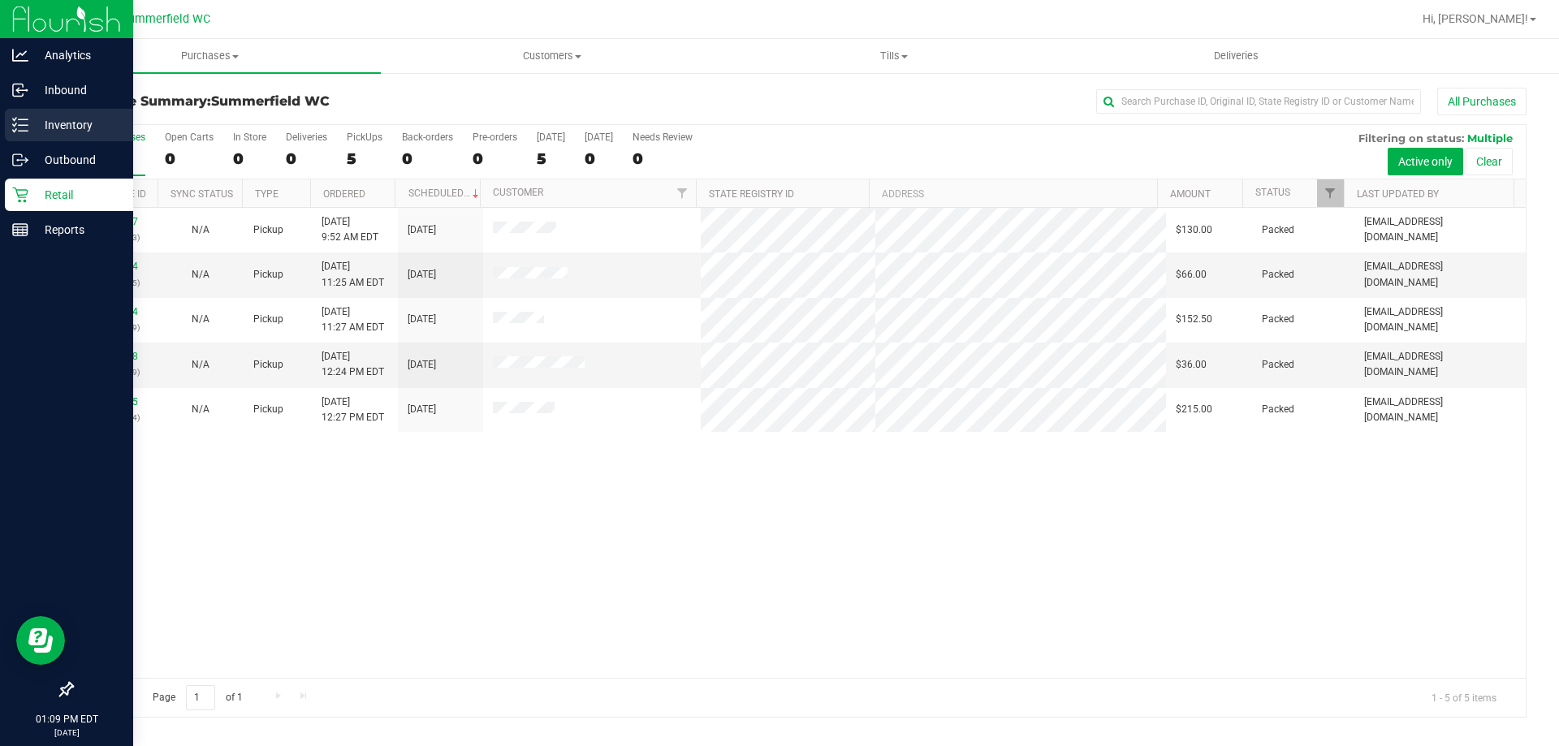
click at [70, 123] on p "Inventory" at bounding box center [76, 124] width 97 height 19
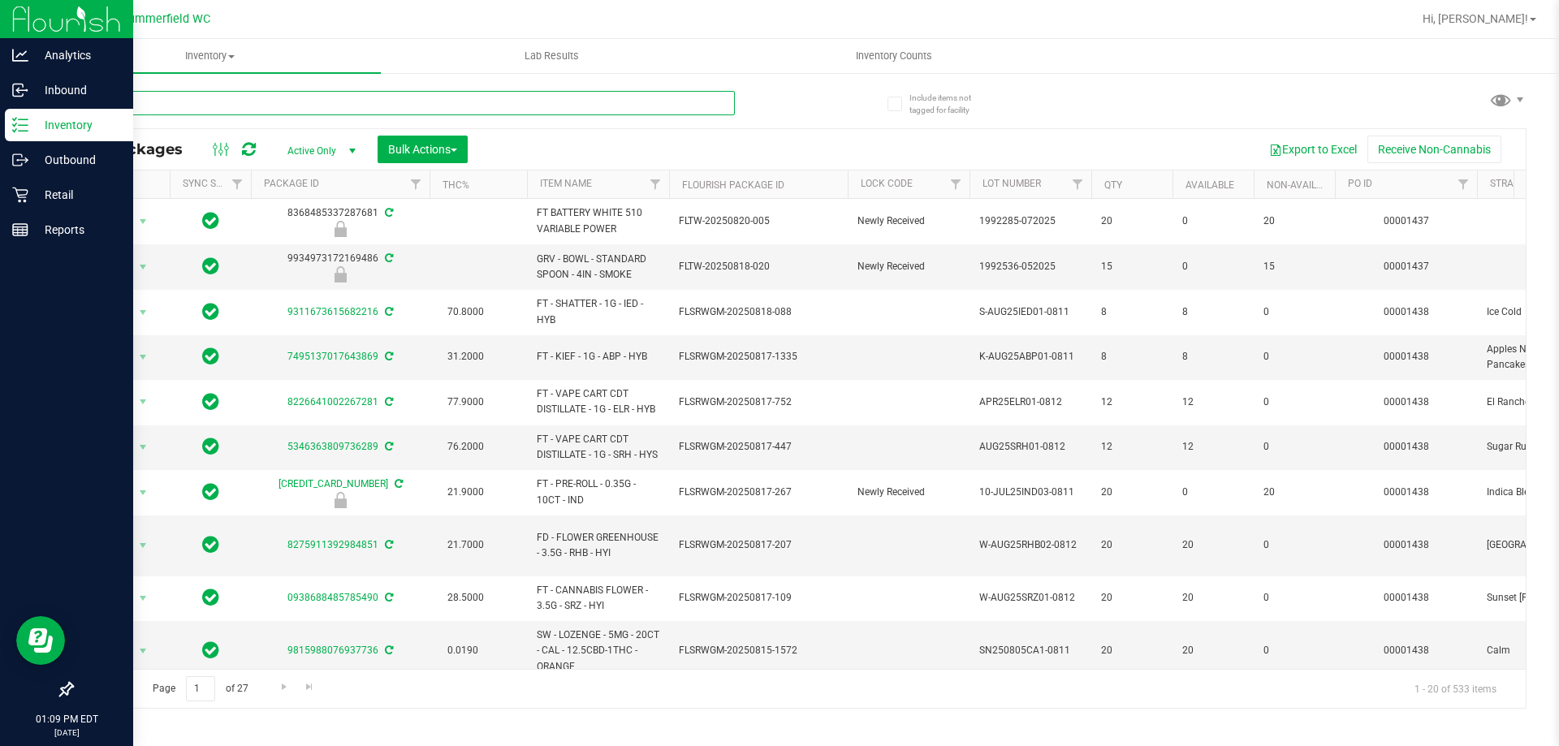
click at [382, 105] on input "text" at bounding box center [403, 103] width 664 height 24
type input "klp"
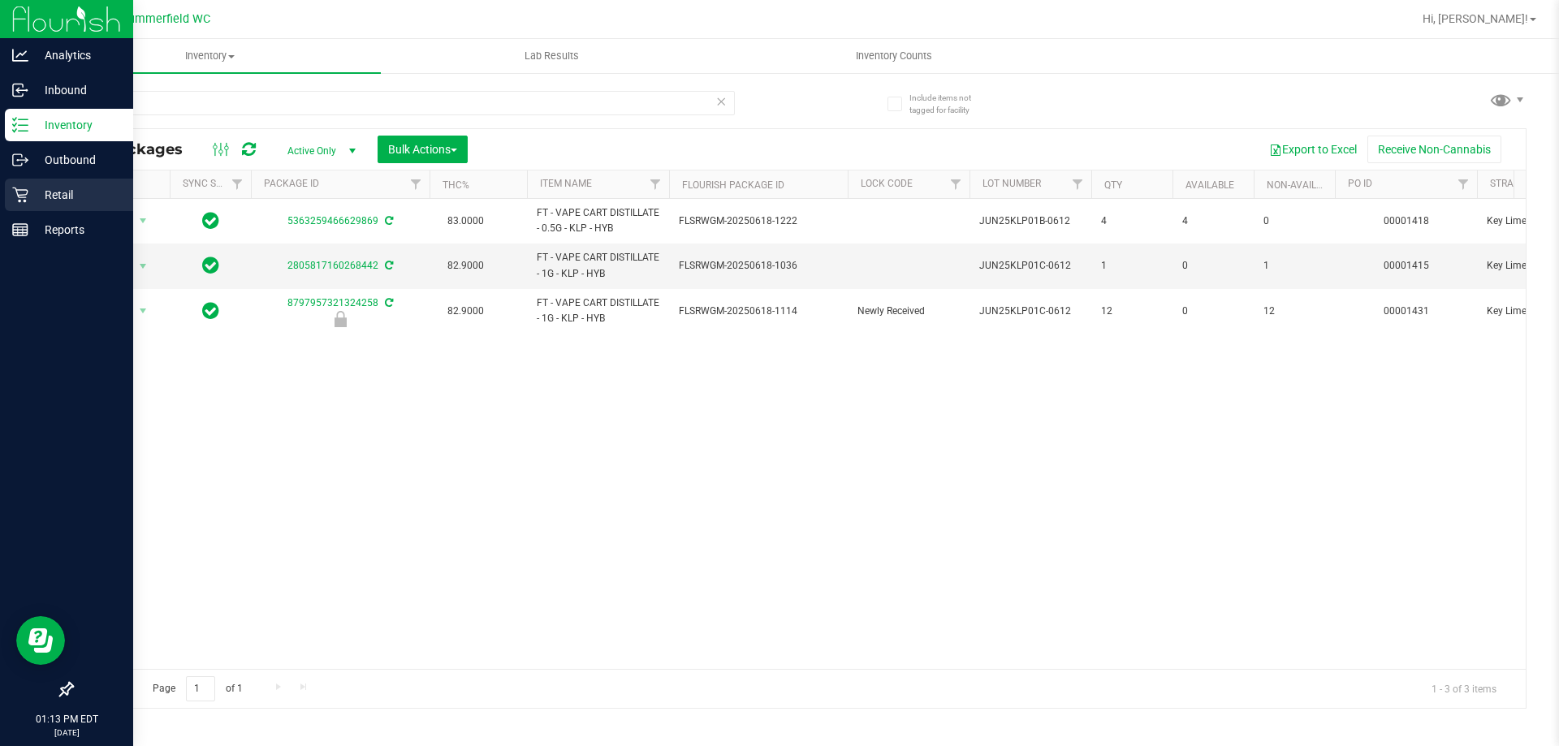
click at [71, 194] on p "Retail" at bounding box center [76, 194] width 97 height 19
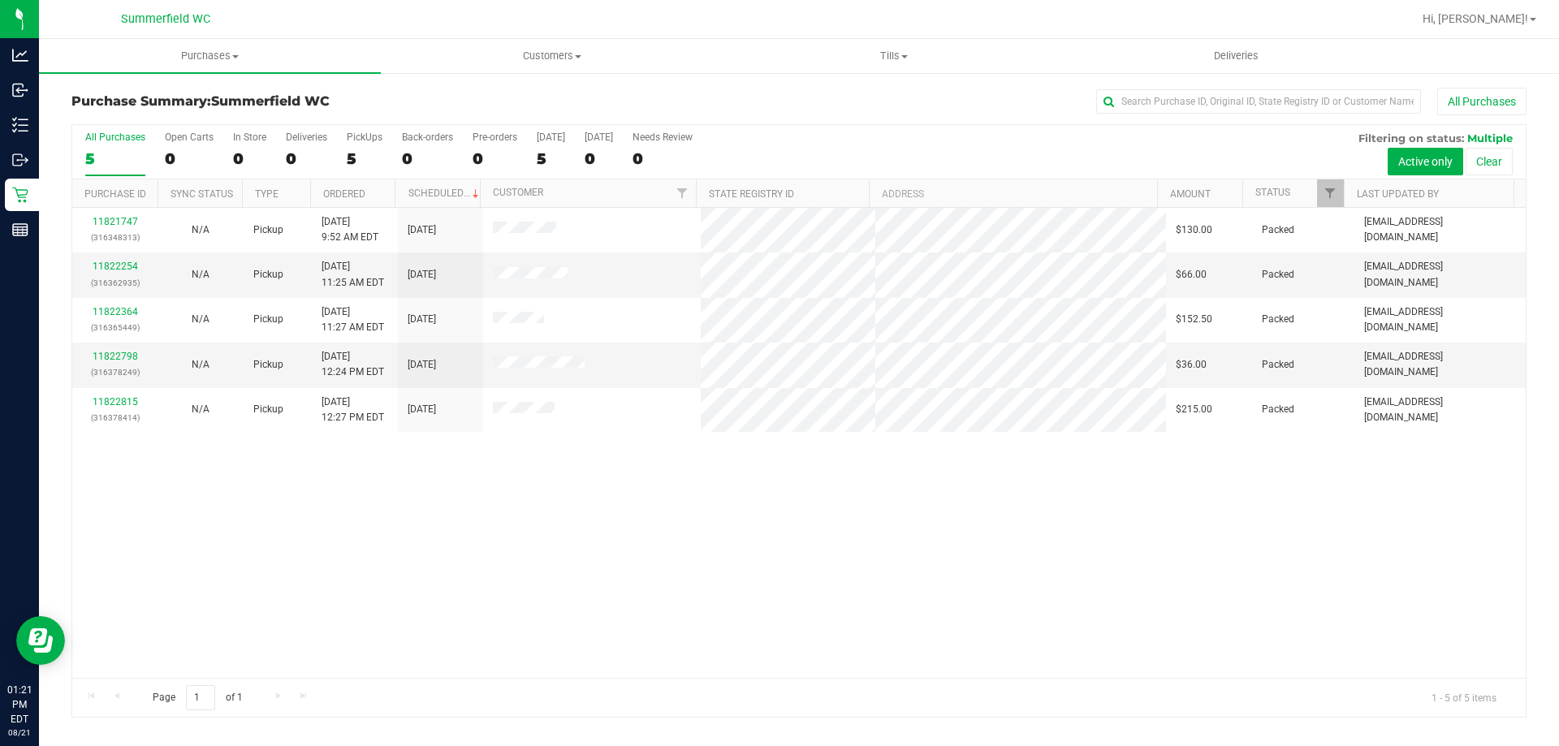
click at [1429, 570] on div "11821747 (316348313) N/A Pickup [DATE] 9:52 AM EDT 8/21/2025 $130.00 Packed [EM…" at bounding box center [799, 443] width 1454 height 470
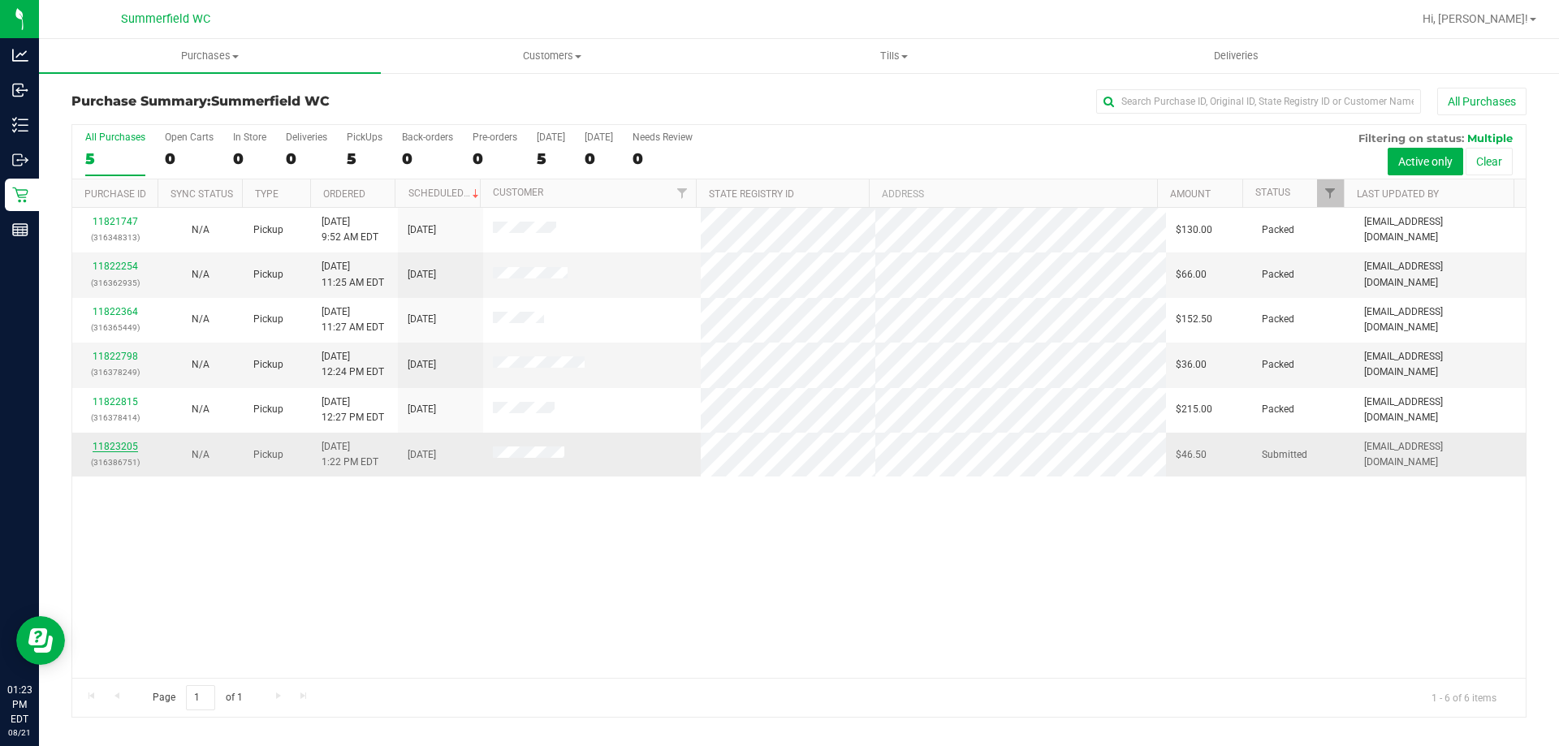
click at [126, 444] on link "11823205" at bounding box center [115, 446] width 45 height 11
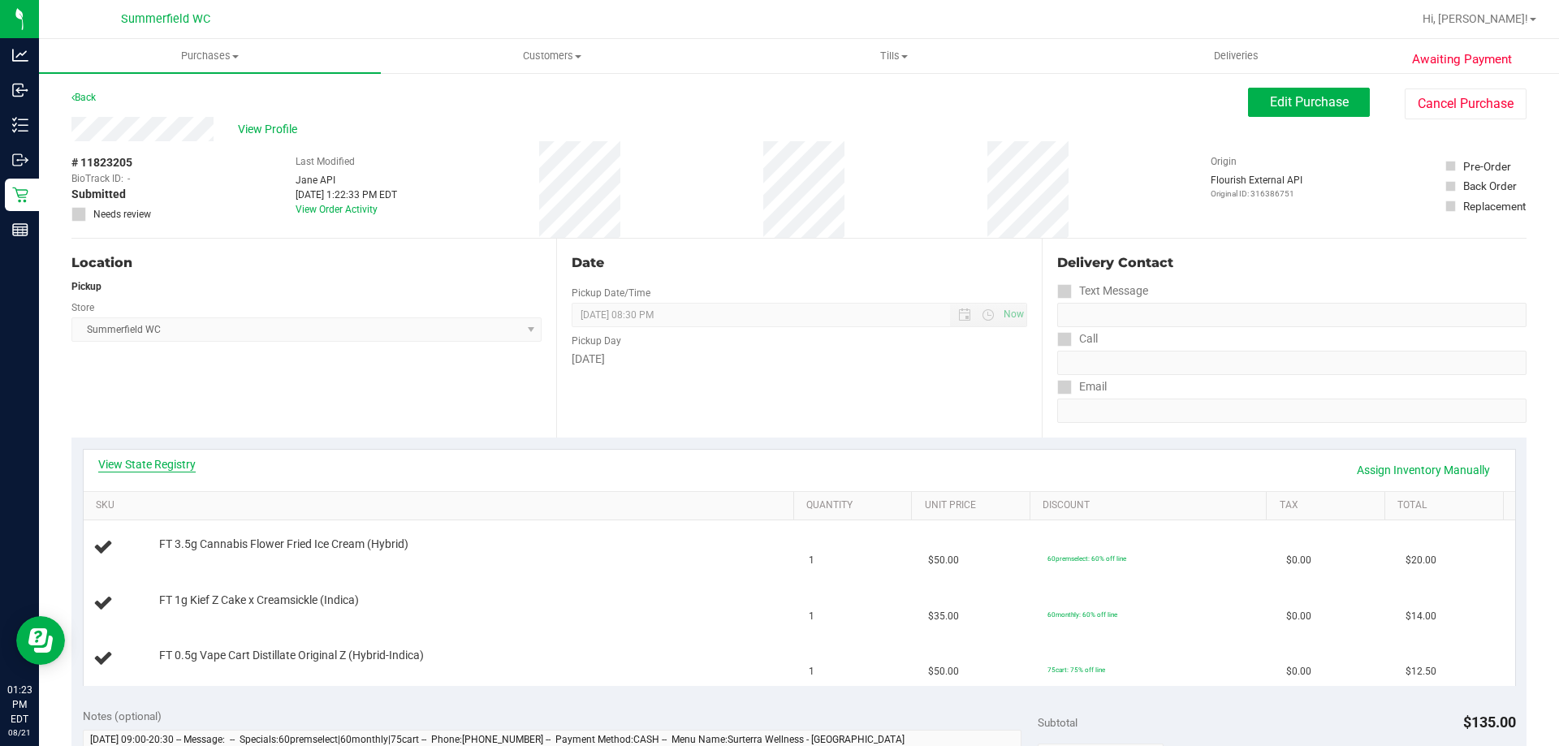
click at [144, 463] on link "View State Registry" at bounding box center [146, 464] width 97 height 16
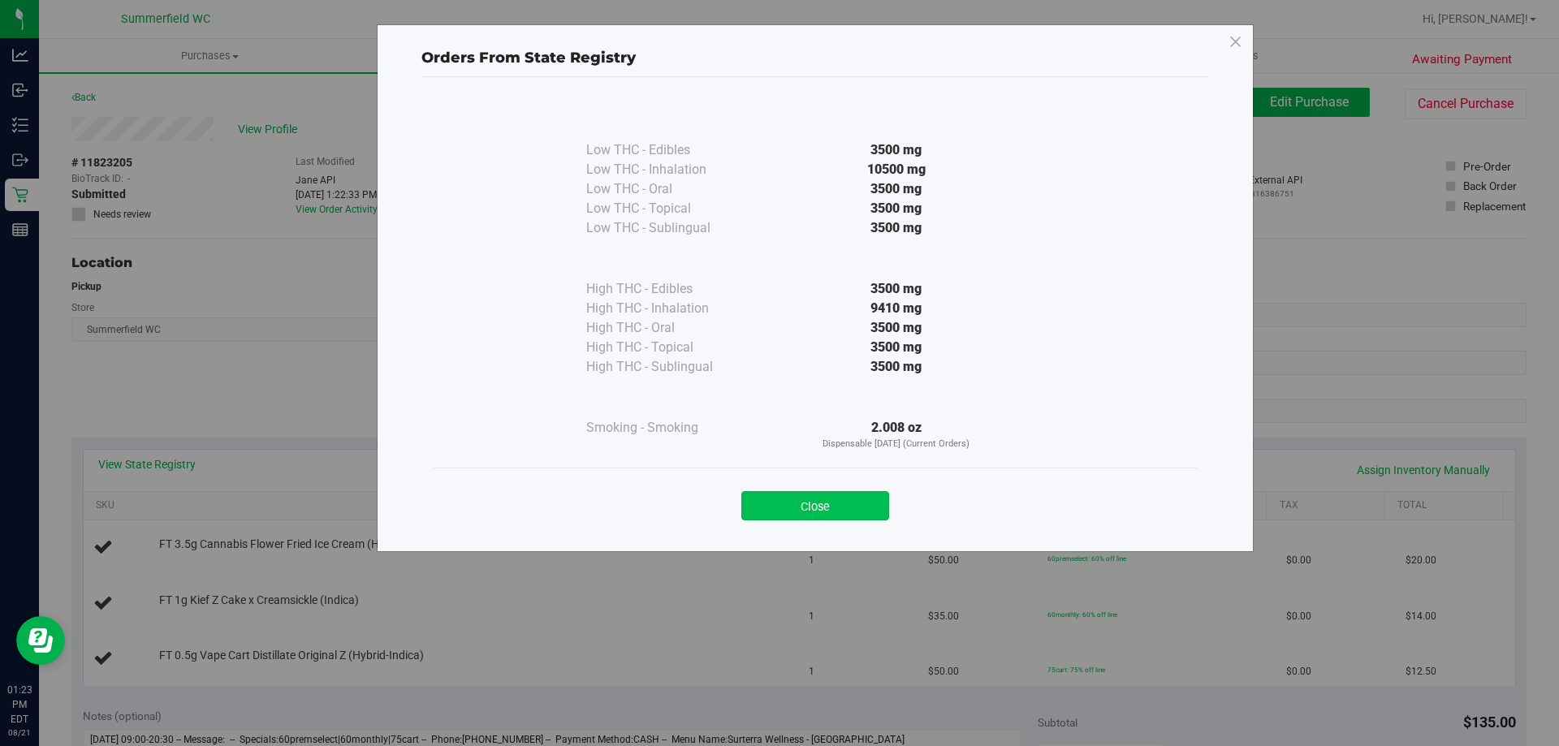
click at [832, 510] on button "Close" at bounding box center [816, 505] width 148 height 29
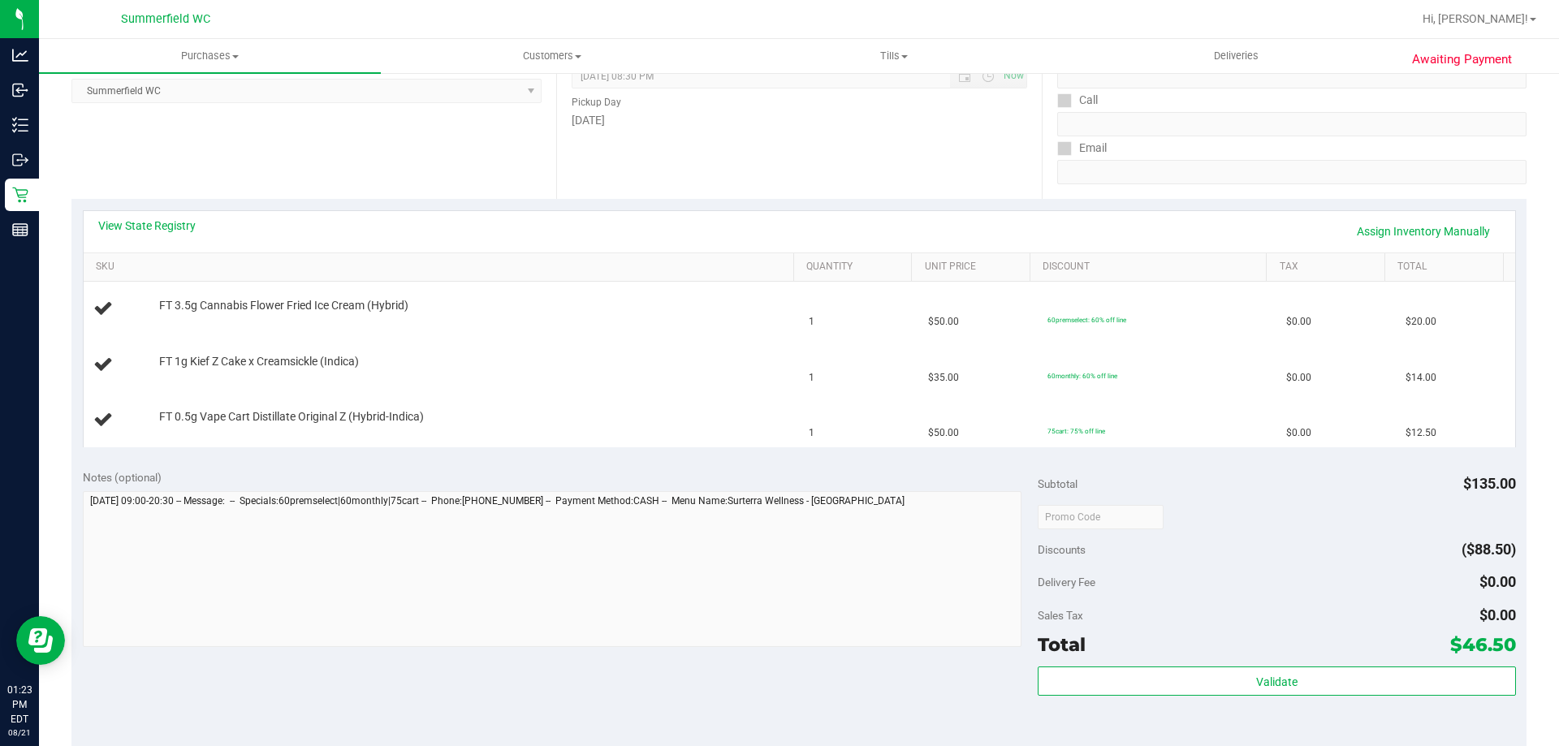
scroll to position [406, 0]
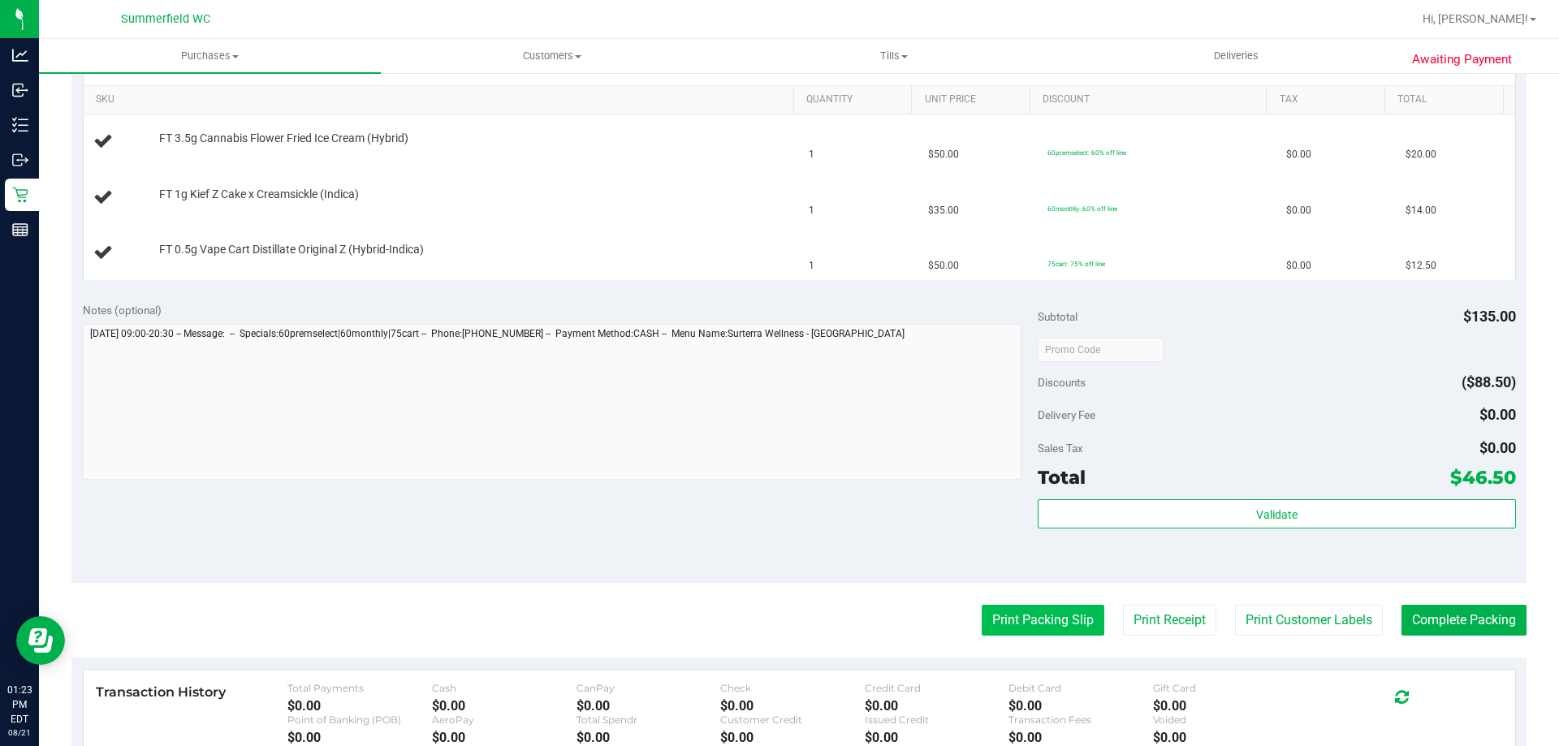
click at [1021, 616] on button "Print Packing Slip" at bounding box center [1043, 620] width 123 height 31
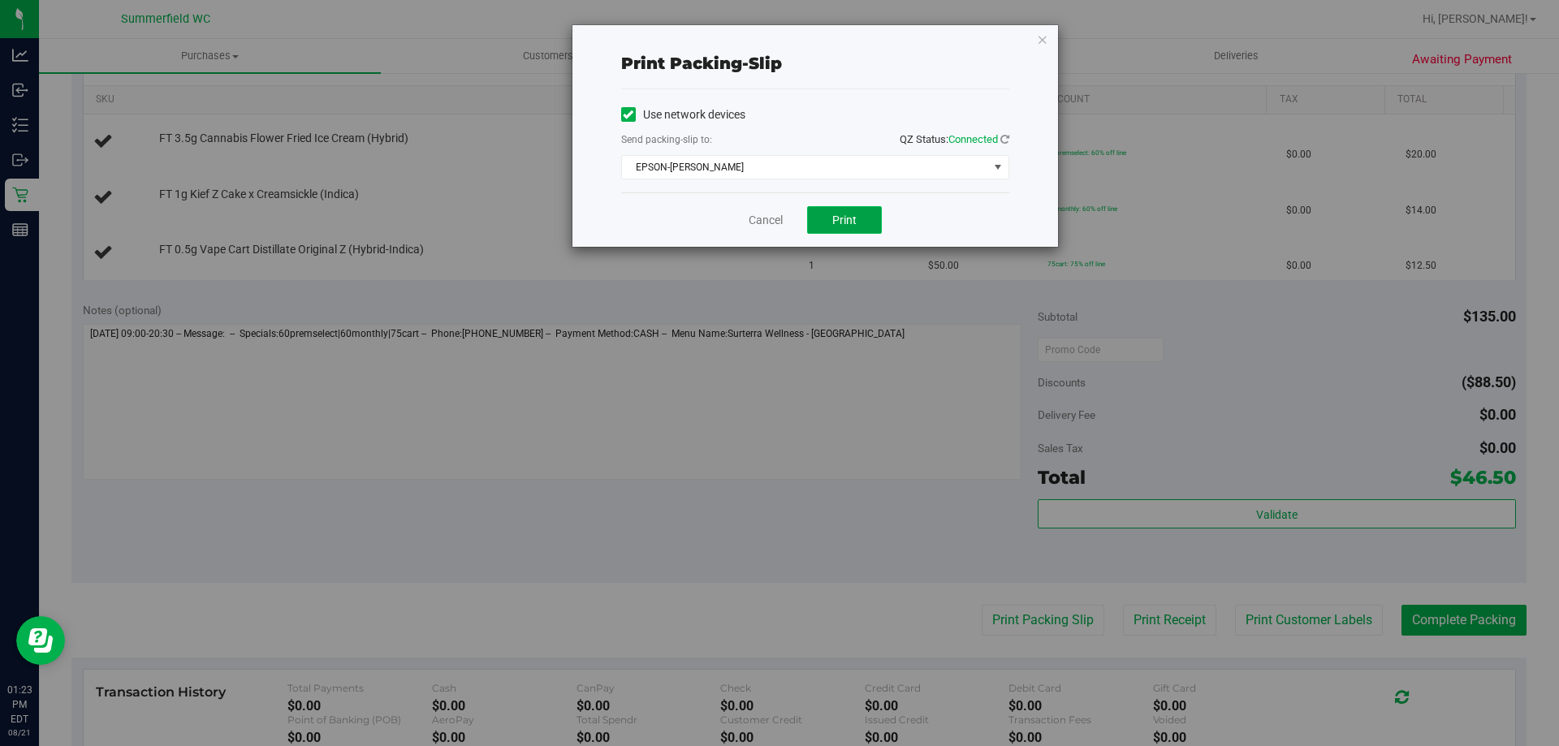
click at [849, 226] on span "Print" at bounding box center [844, 220] width 24 height 13
click at [768, 222] on link "Cancel" at bounding box center [766, 220] width 34 height 17
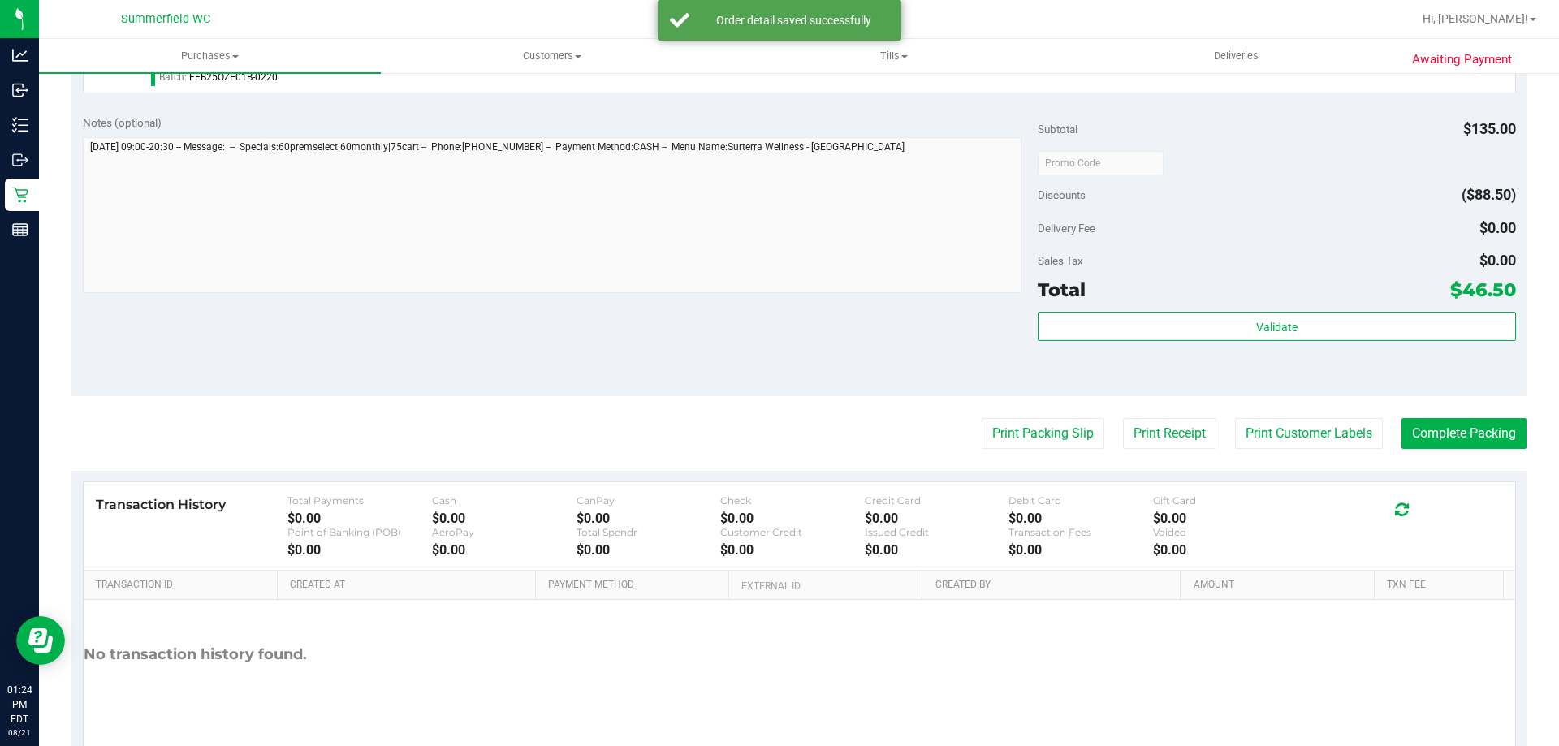
scroll to position [770, 0]
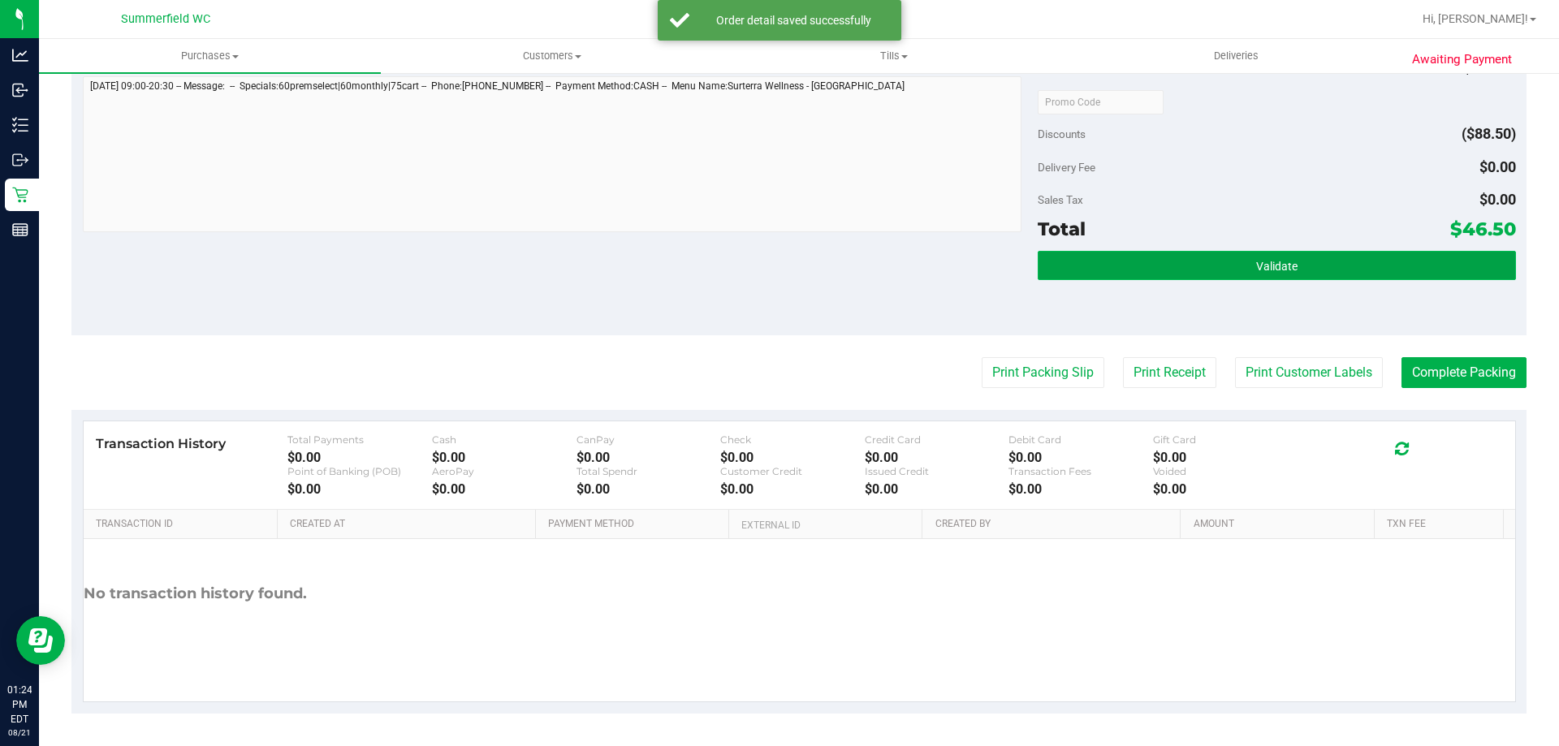
click at [1256, 260] on span "Validate" at bounding box center [1276, 266] width 41 height 13
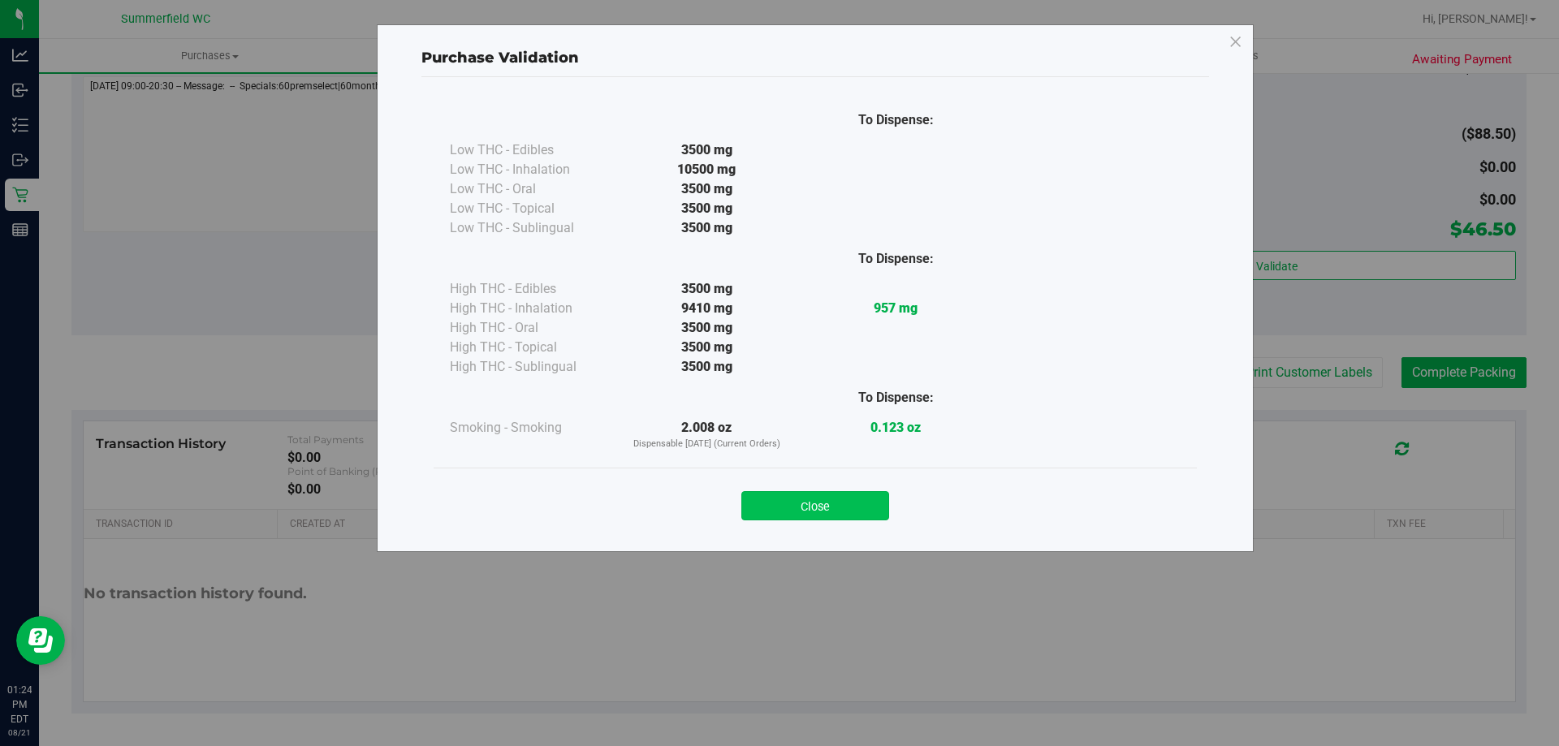
click at [863, 512] on button "Close" at bounding box center [816, 505] width 148 height 29
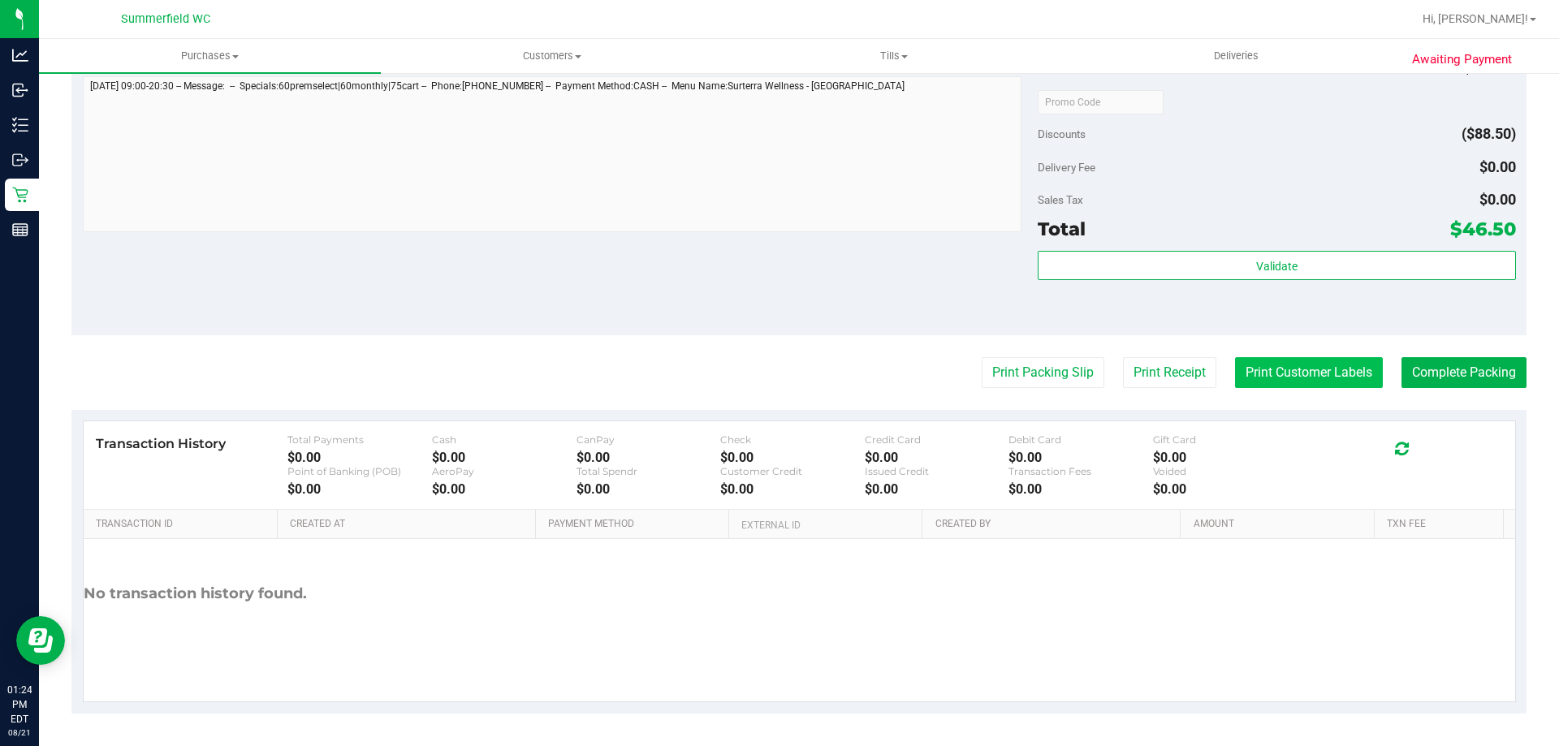
click at [1286, 365] on button "Print Customer Labels" at bounding box center [1309, 372] width 148 height 31
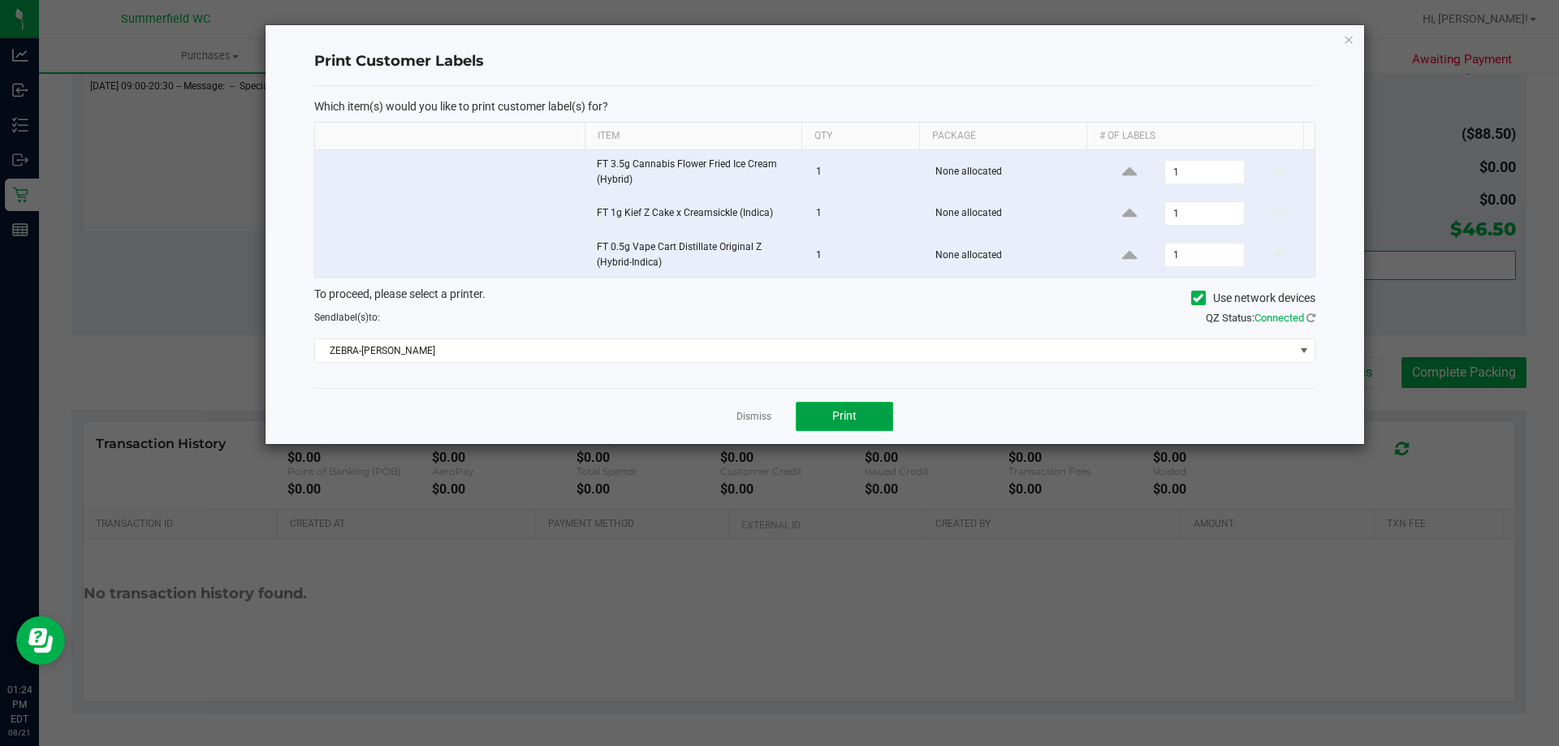
click at [839, 421] on span "Print" at bounding box center [844, 415] width 24 height 13
click at [780, 413] on div "Dismiss Print" at bounding box center [814, 416] width 1001 height 56
click at [759, 418] on link "Dismiss" at bounding box center [754, 417] width 35 height 14
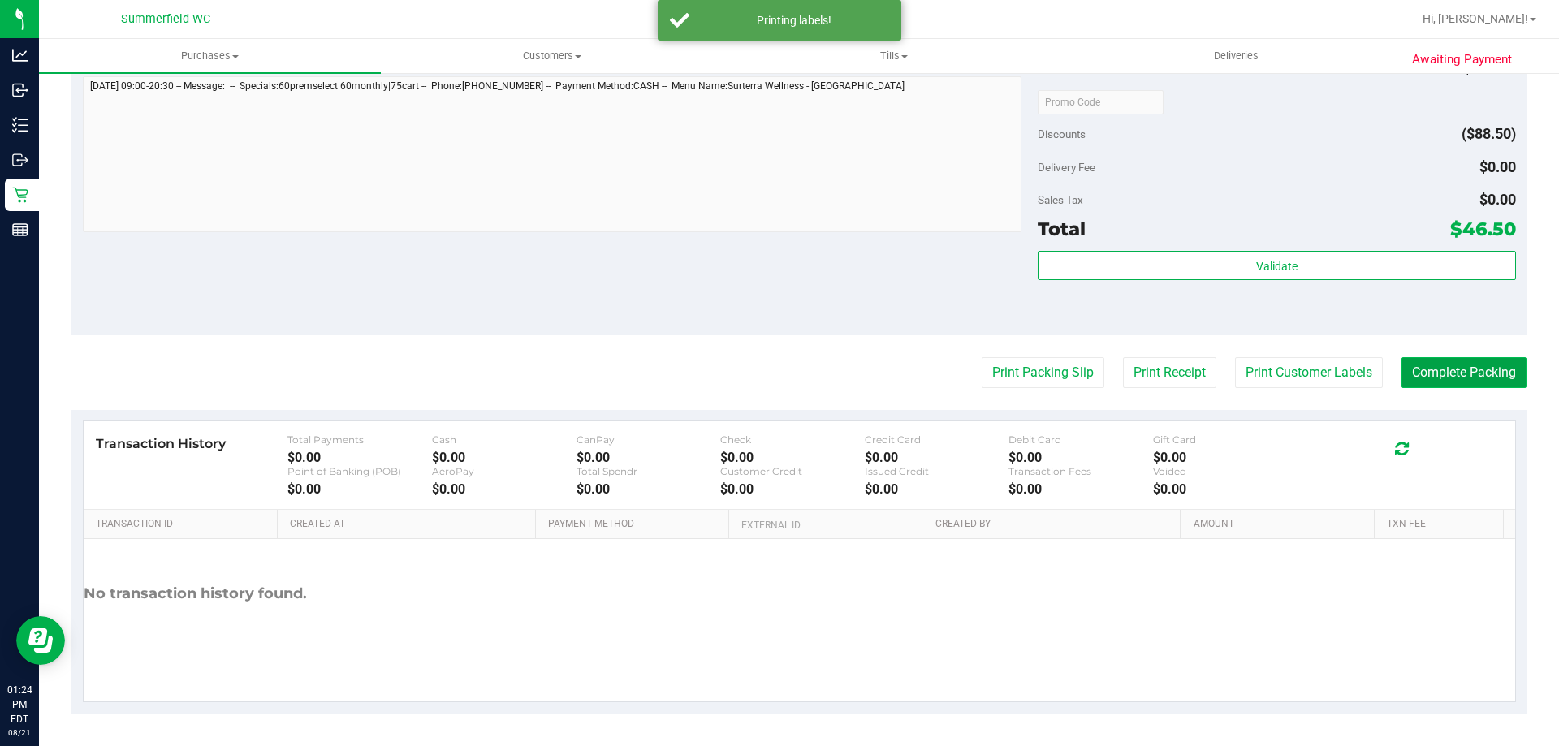
click at [1429, 365] on button "Complete Packing" at bounding box center [1464, 372] width 125 height 31
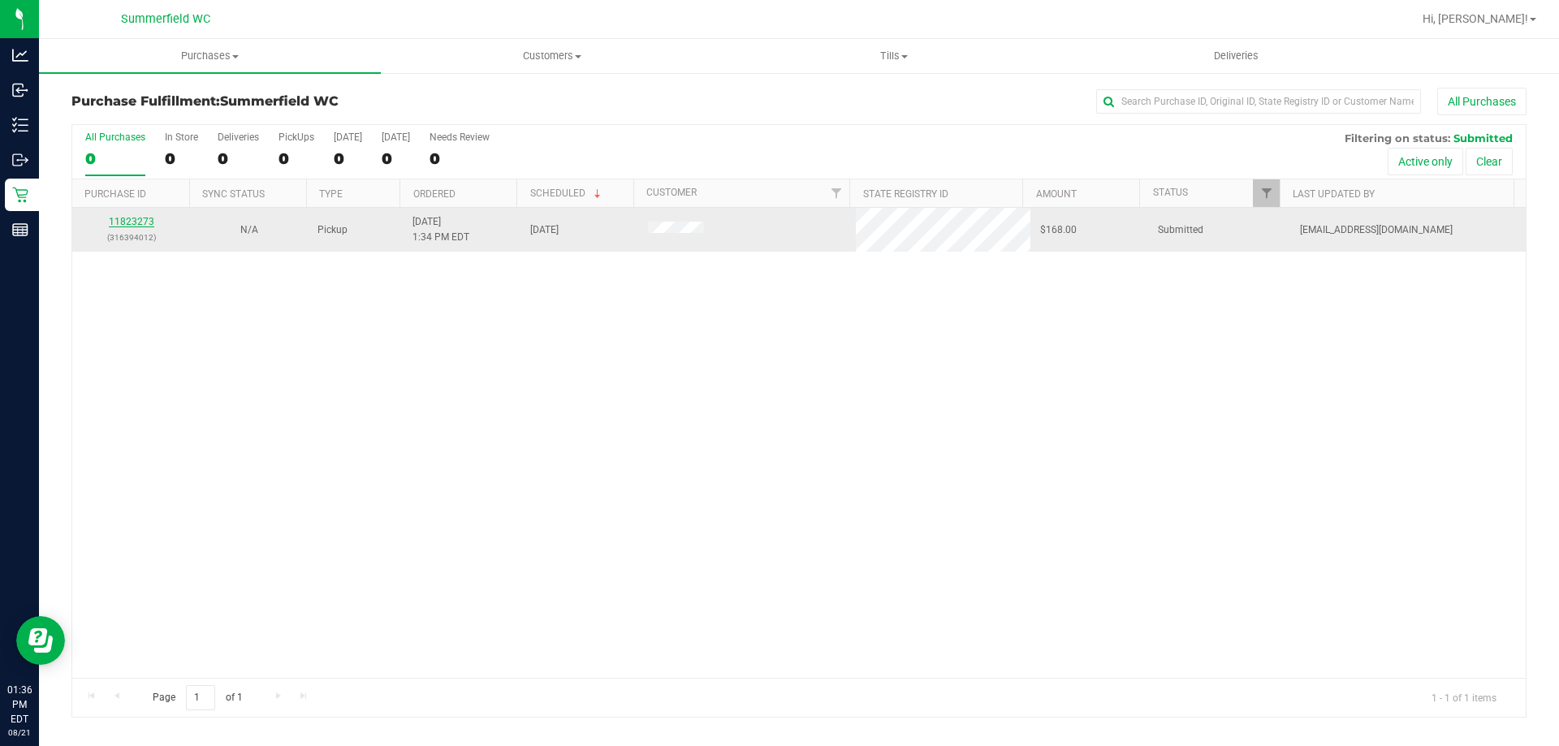
click at [140, 218] on link "11823273" at bounding box center [131, 221] width 45 height 11
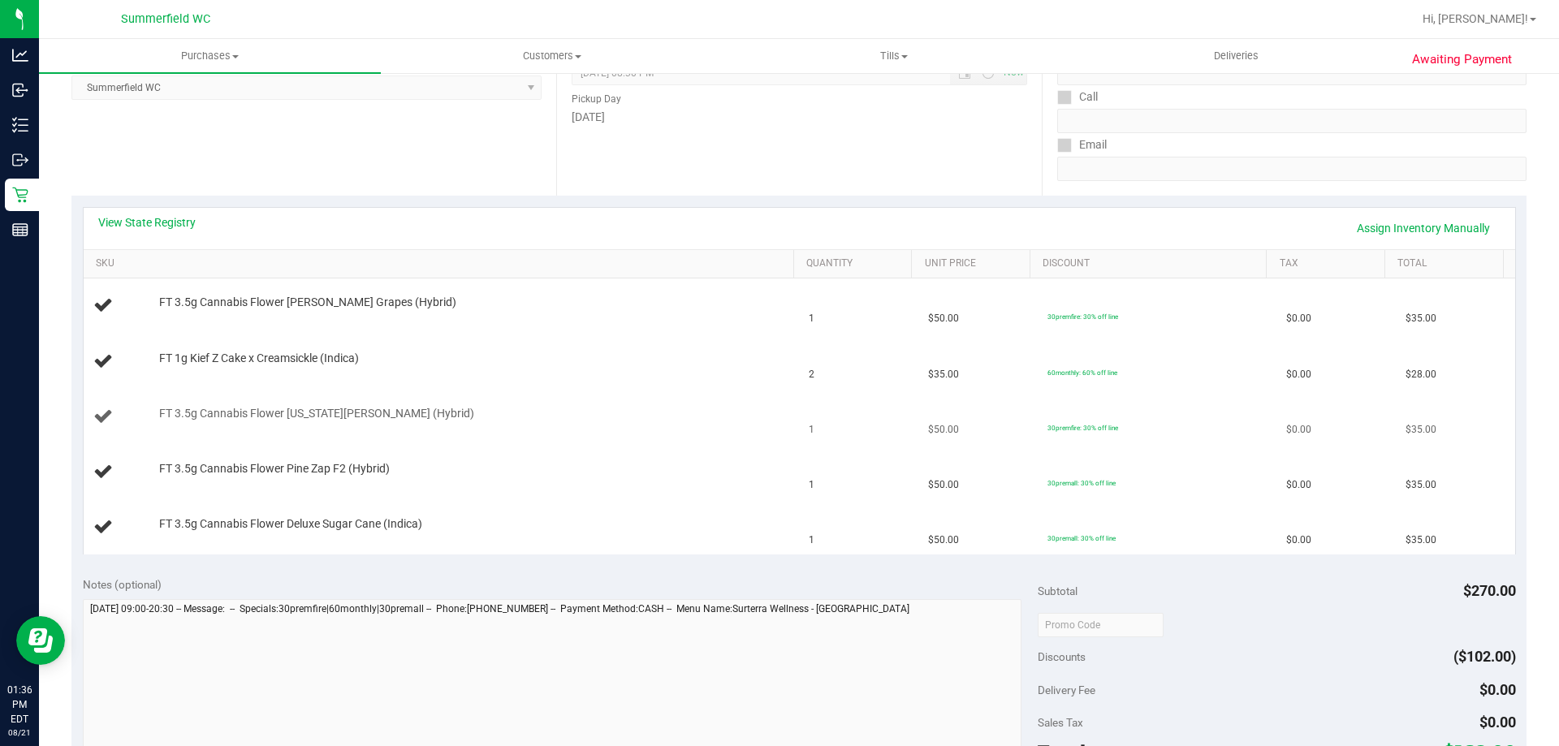
scroll to position [244, 0]
click at [175, 218] on link "View State Registry" at bounding box center [146, 221] width 97 height 16
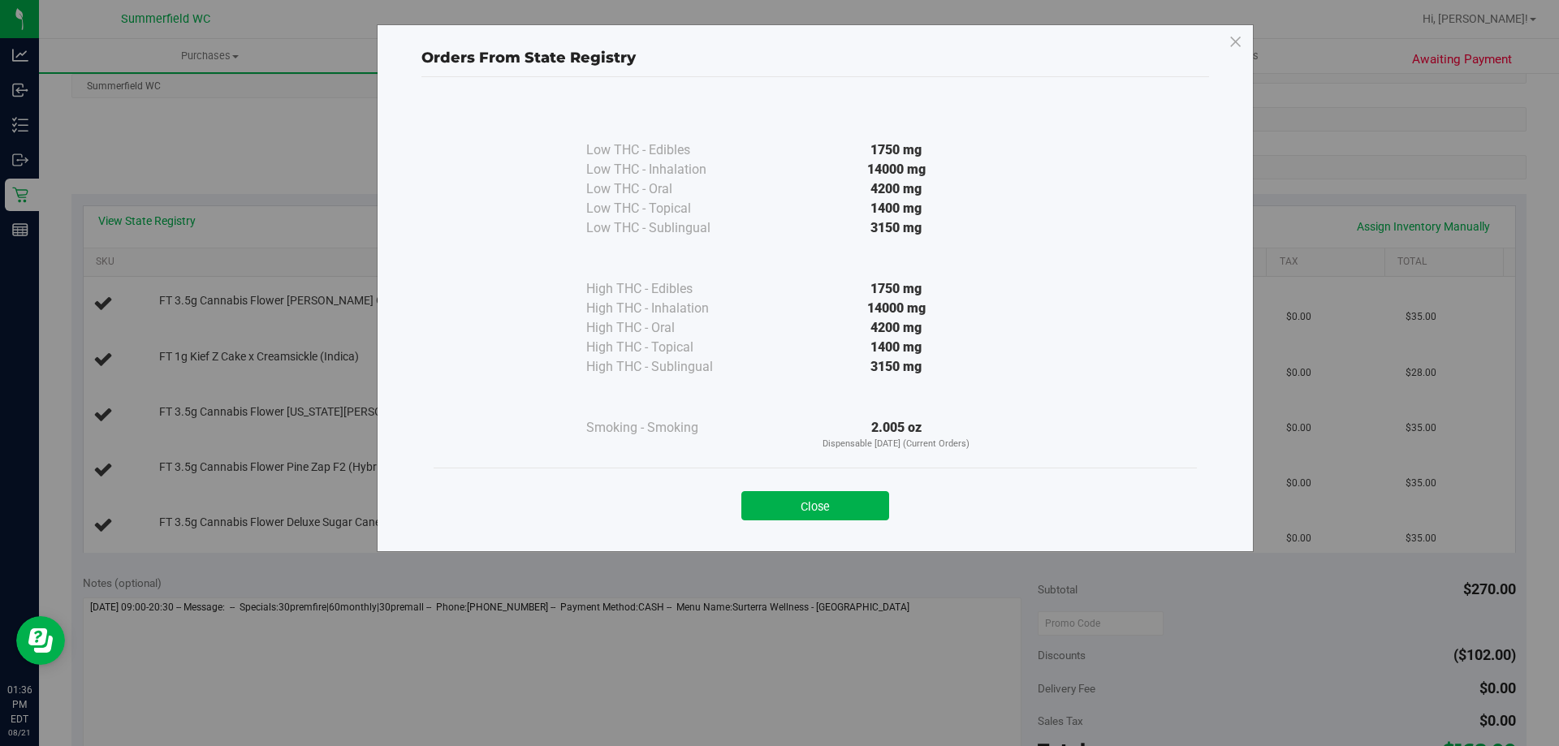
click at [823, 491] on div "Close" at bounding box center [815, 501] width 739 height 41
click at [823, 496] on button "Close" at bounding box center [816, 505] width 148 height 29
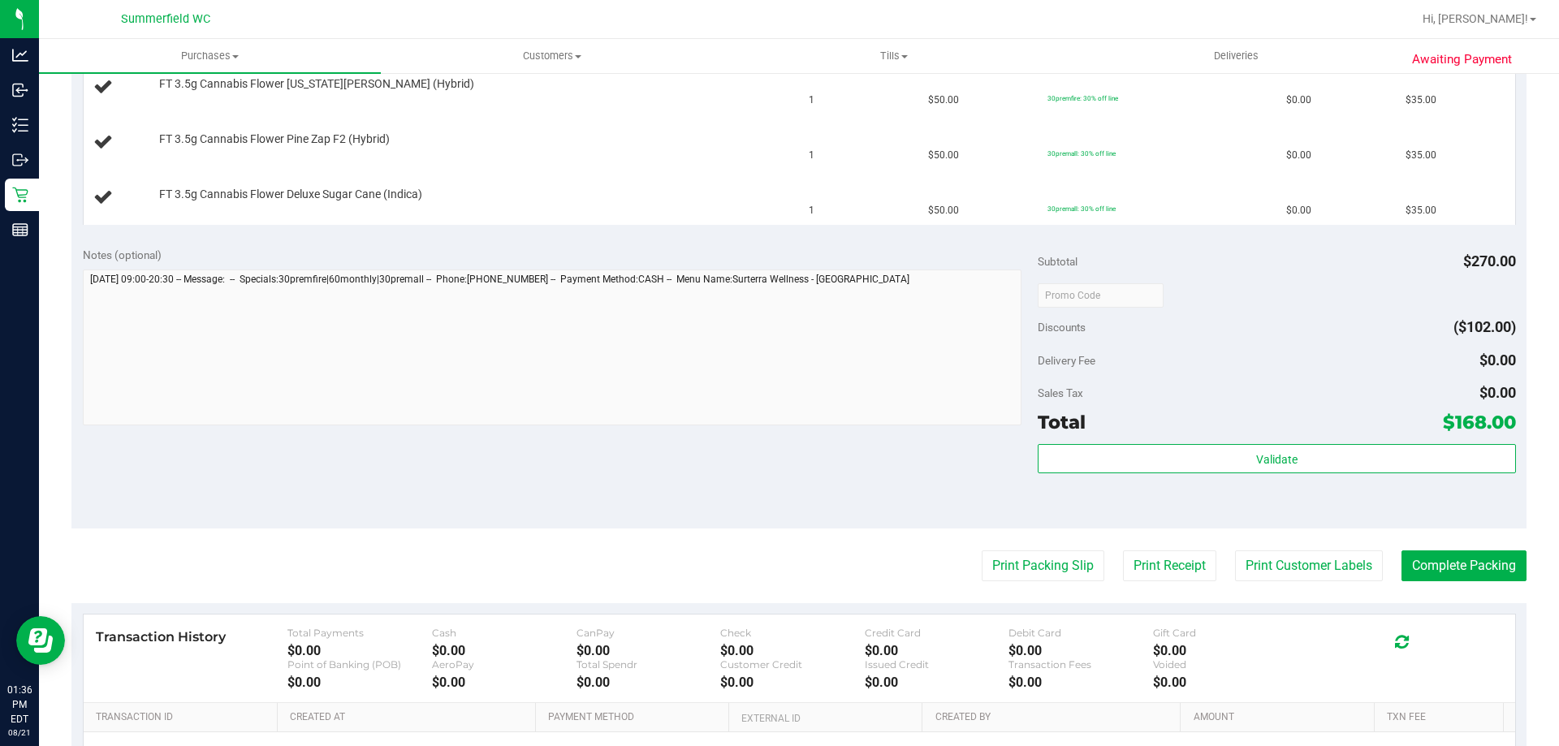
scroll to position [650, 0]
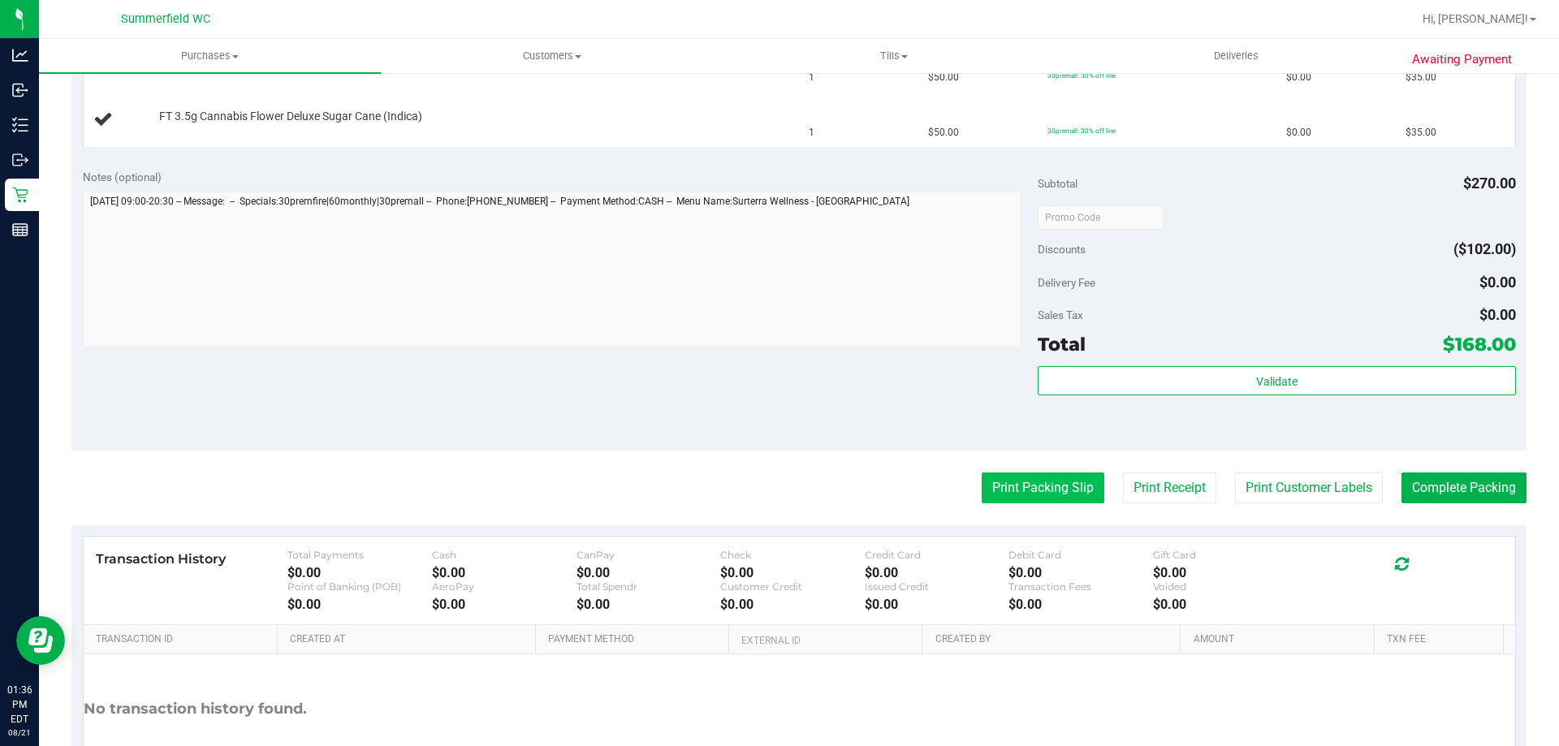
click at [1060, 482] on button "Print Packing Slip" at bounding box center [1043, 488] width 123 height 31
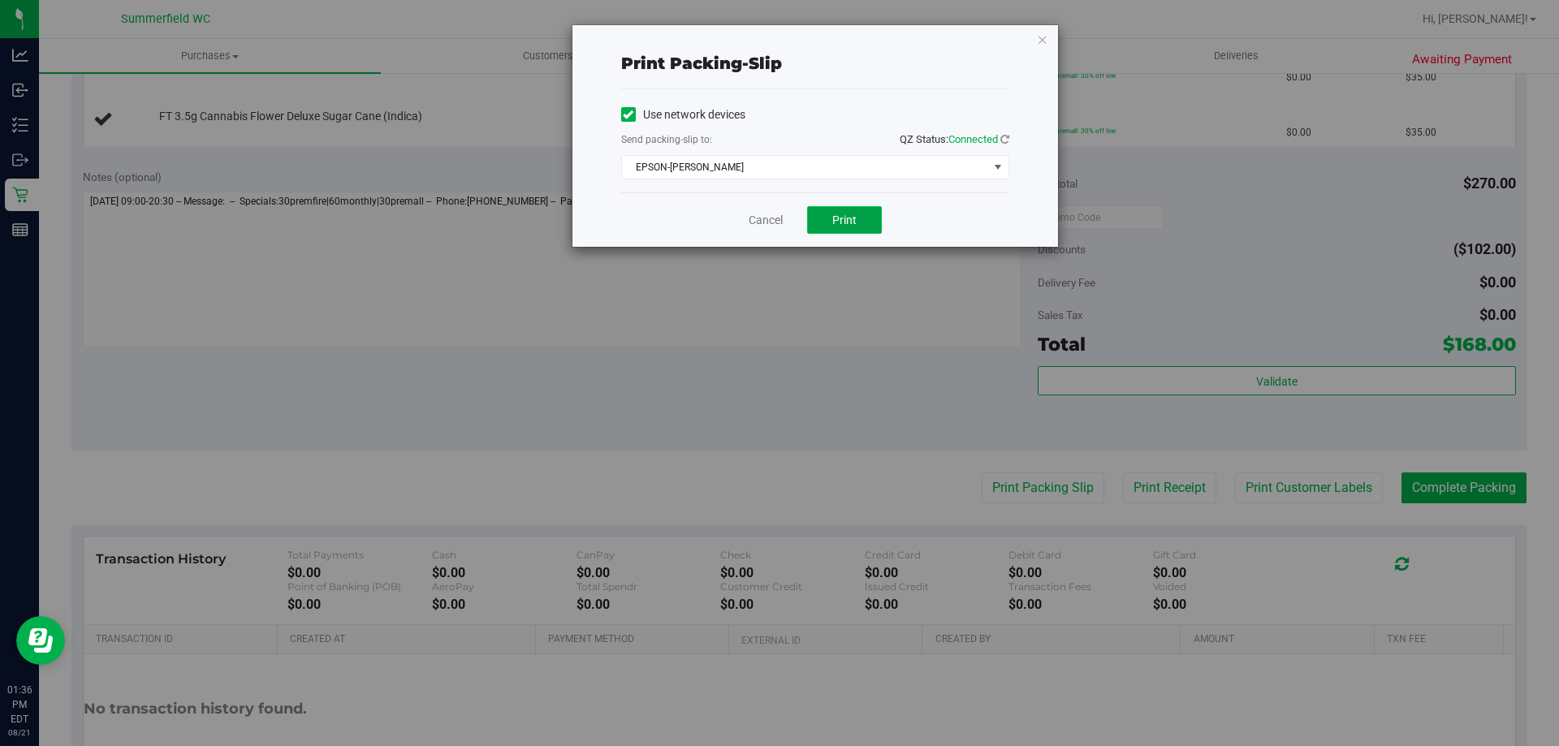
click at [846, 207] on button "Print" at bounding box center [844, 220] width 75 height 28
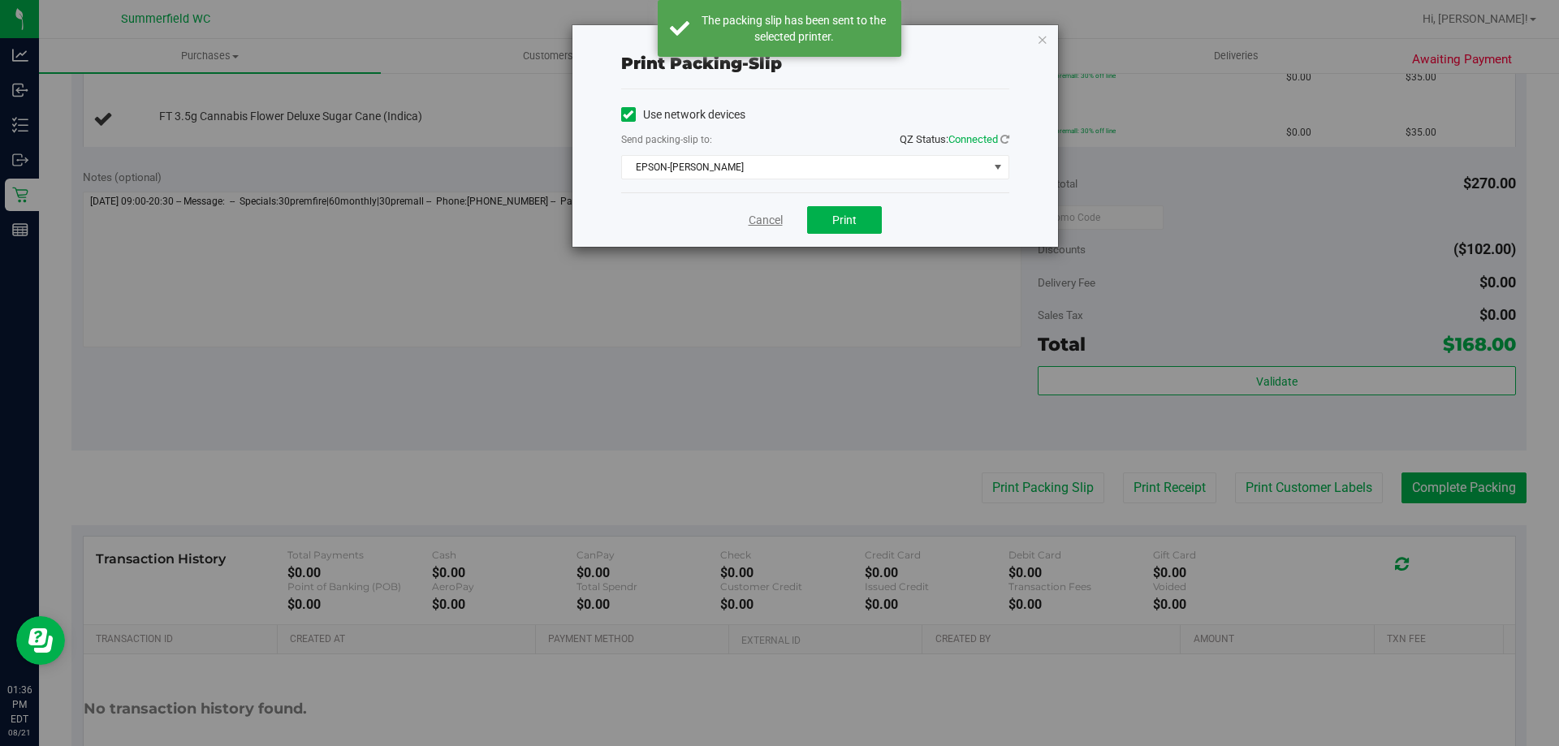
click at [778, 215] on link "Cancel" at bounding box center [766, 220] width 34 height 17
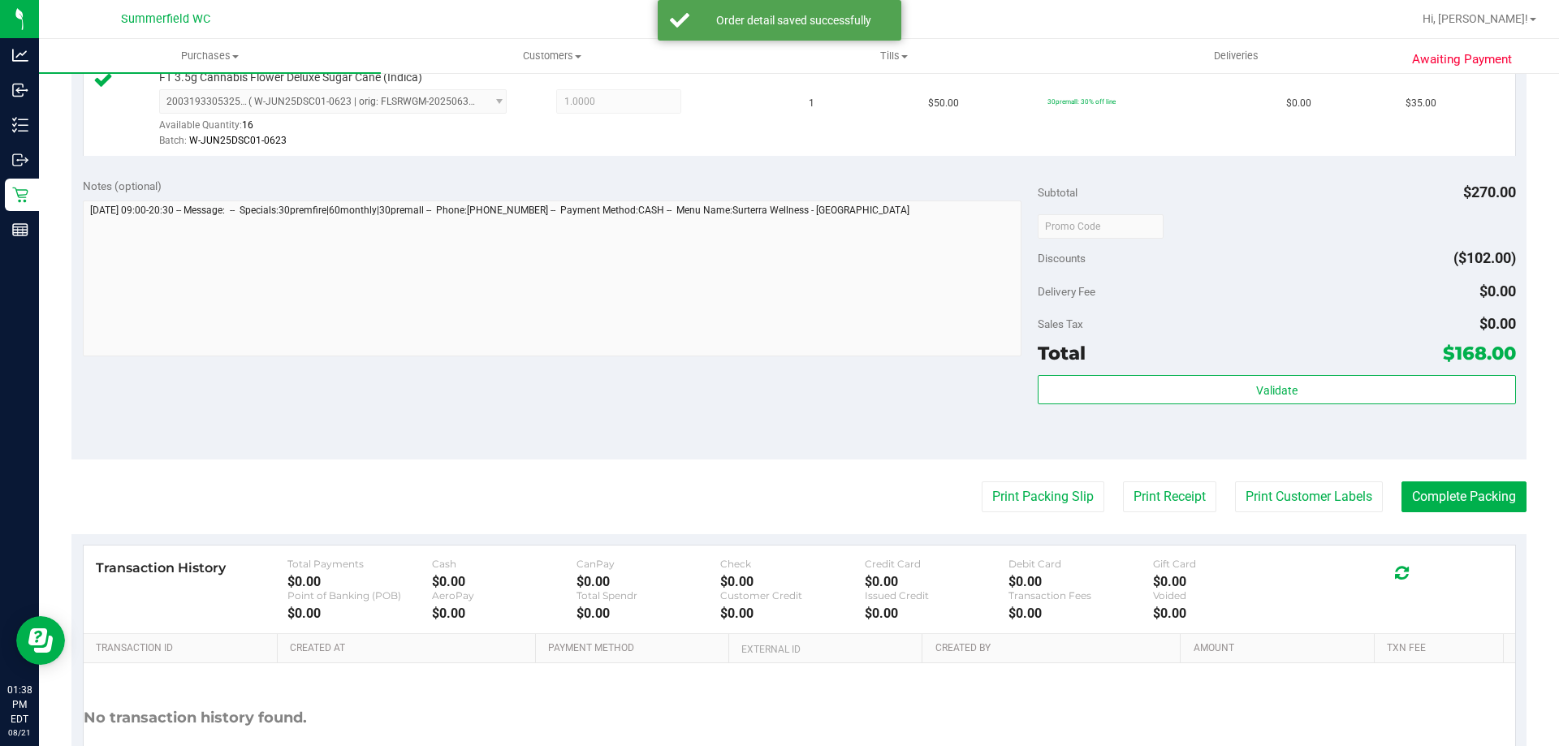
scroll to position [958, 0]
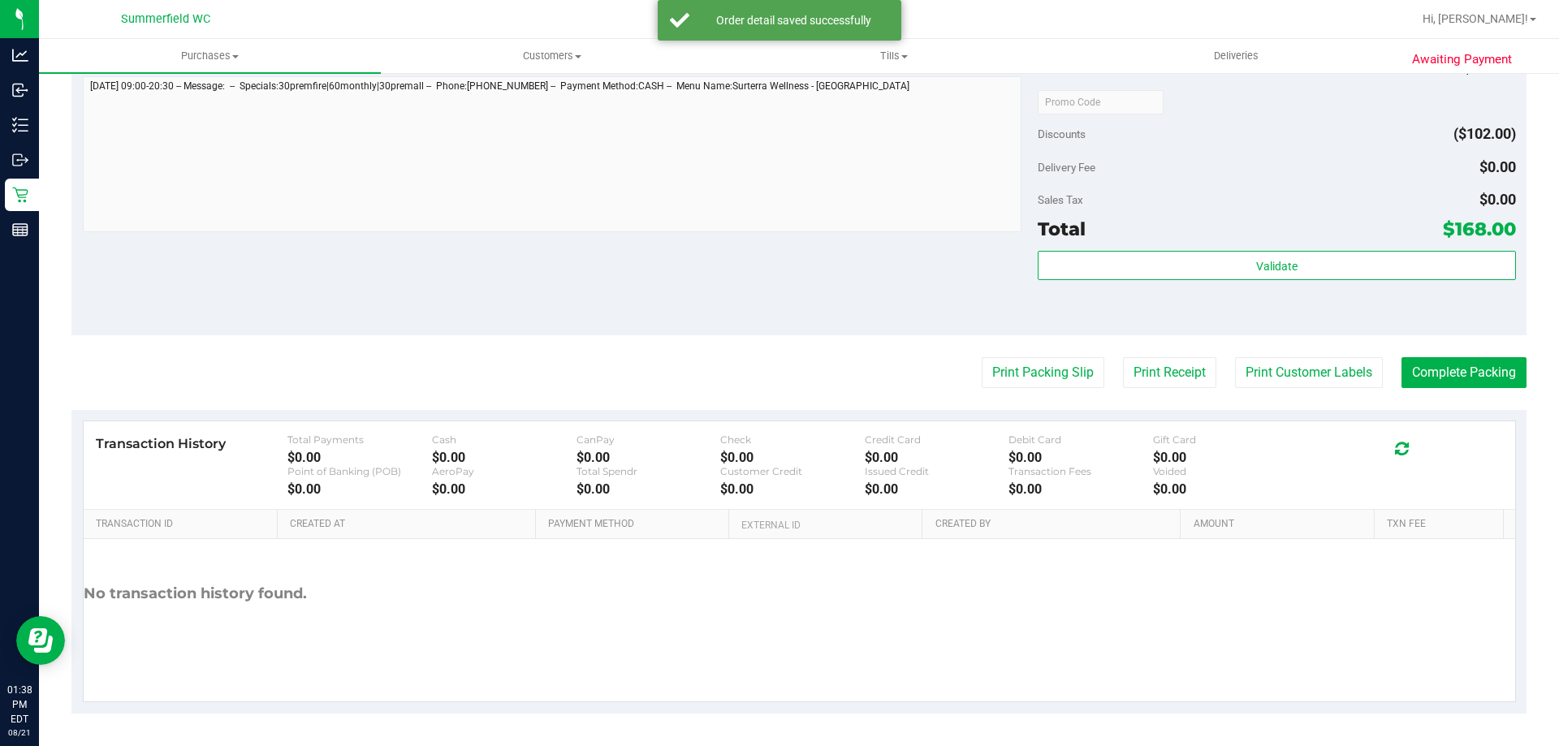
click at [1240, 281] on div "Validate" at bounding box center [1277, 266] width 478 height 31
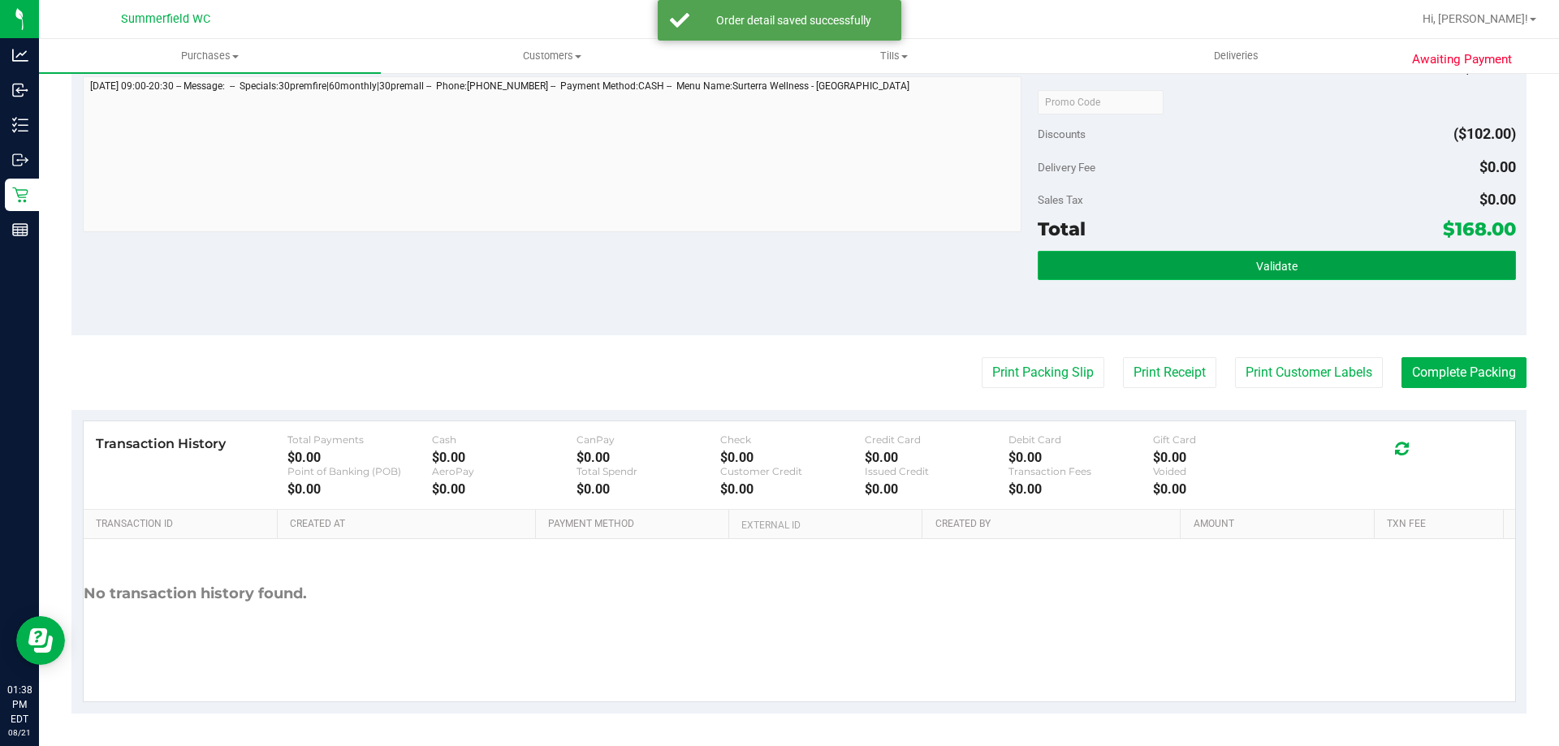
click at [1243, 270] on button "Validate" at bounding box center [1277, 265] width 478 height 29
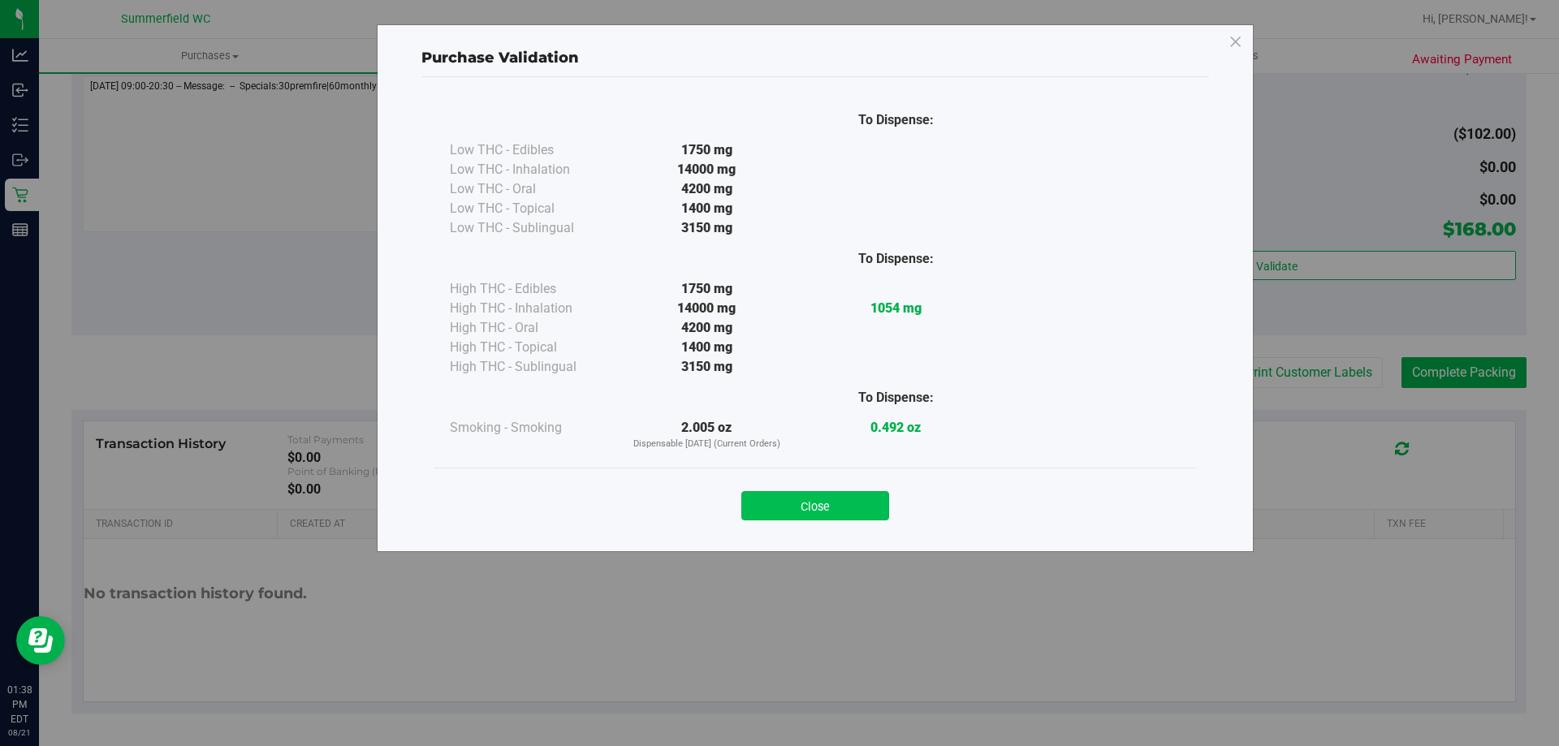
click at [840, 501] on button "Close" at bounding box center [816, 505] width 148 height 29
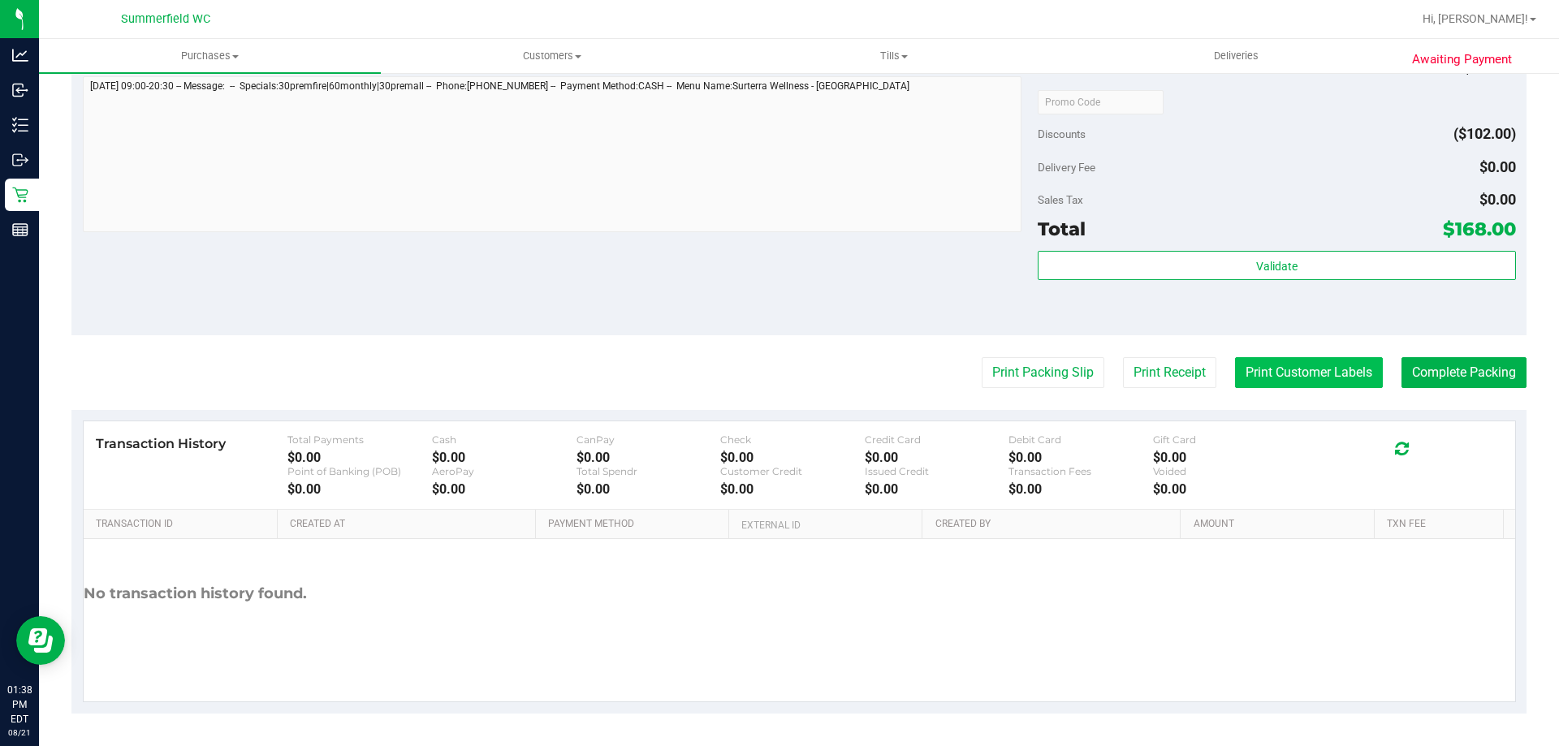
click at [1303, 369] on button "Print Customer Labels" at bounding box center [1309, 372] width 148 height 31
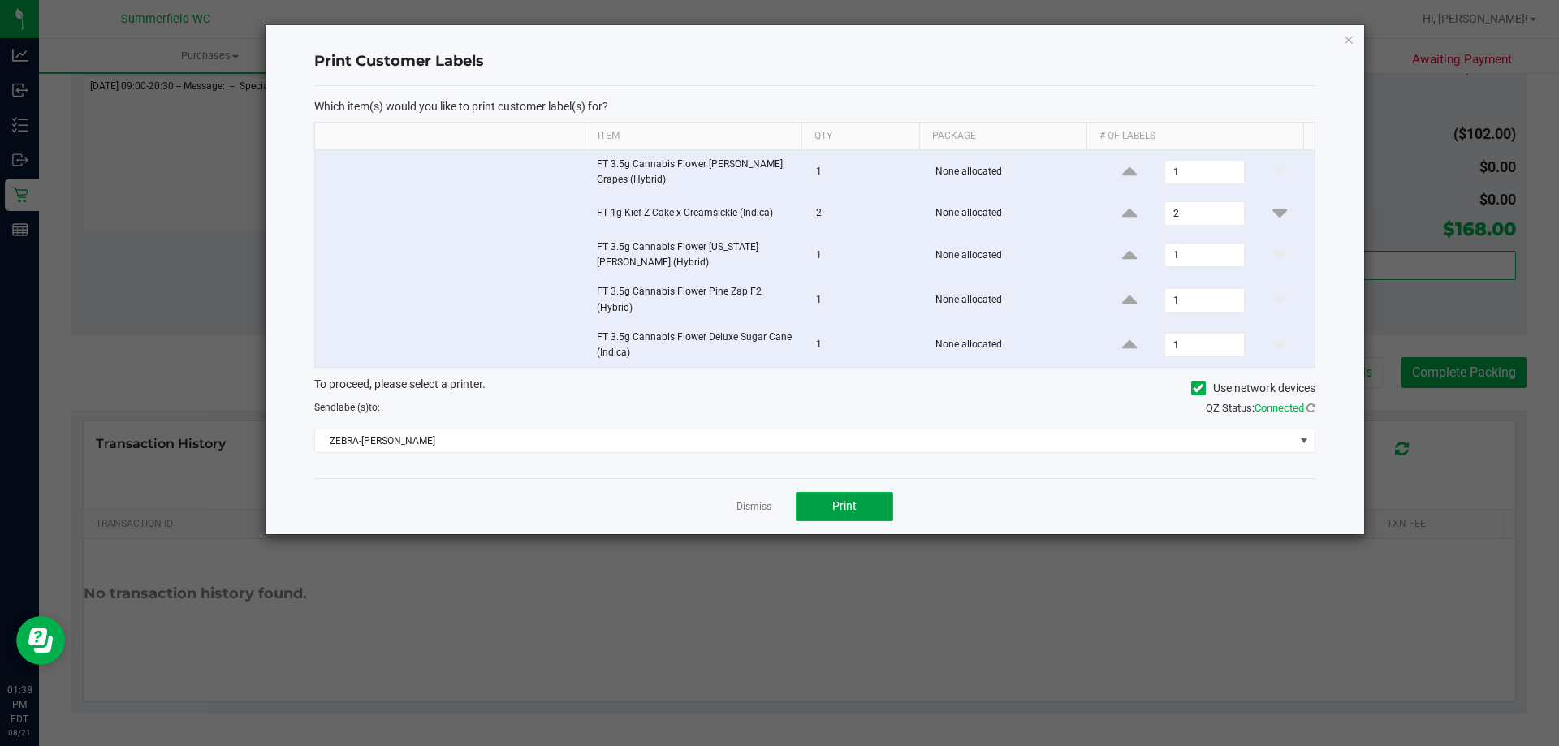
click at [850, 504] on span "Print" at bounding box center [844, 505] width 24 height 13
click at [760, 502] on link "Dismiss" at bounding box center [754, 507] width 35 height 14
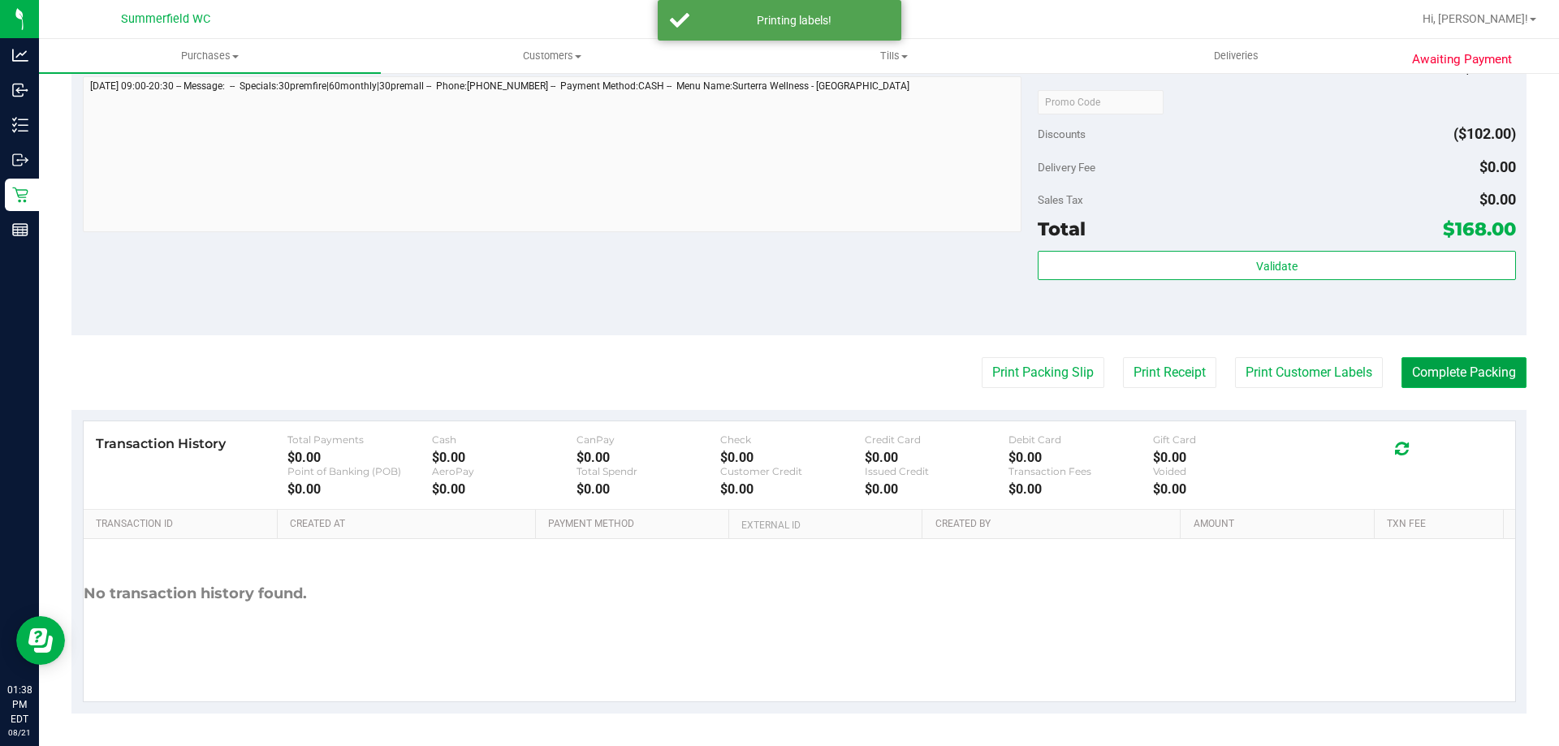
click at [1433, 370] on button "Complete Packing" at bounding box center [1464, 372] width 125 height 31
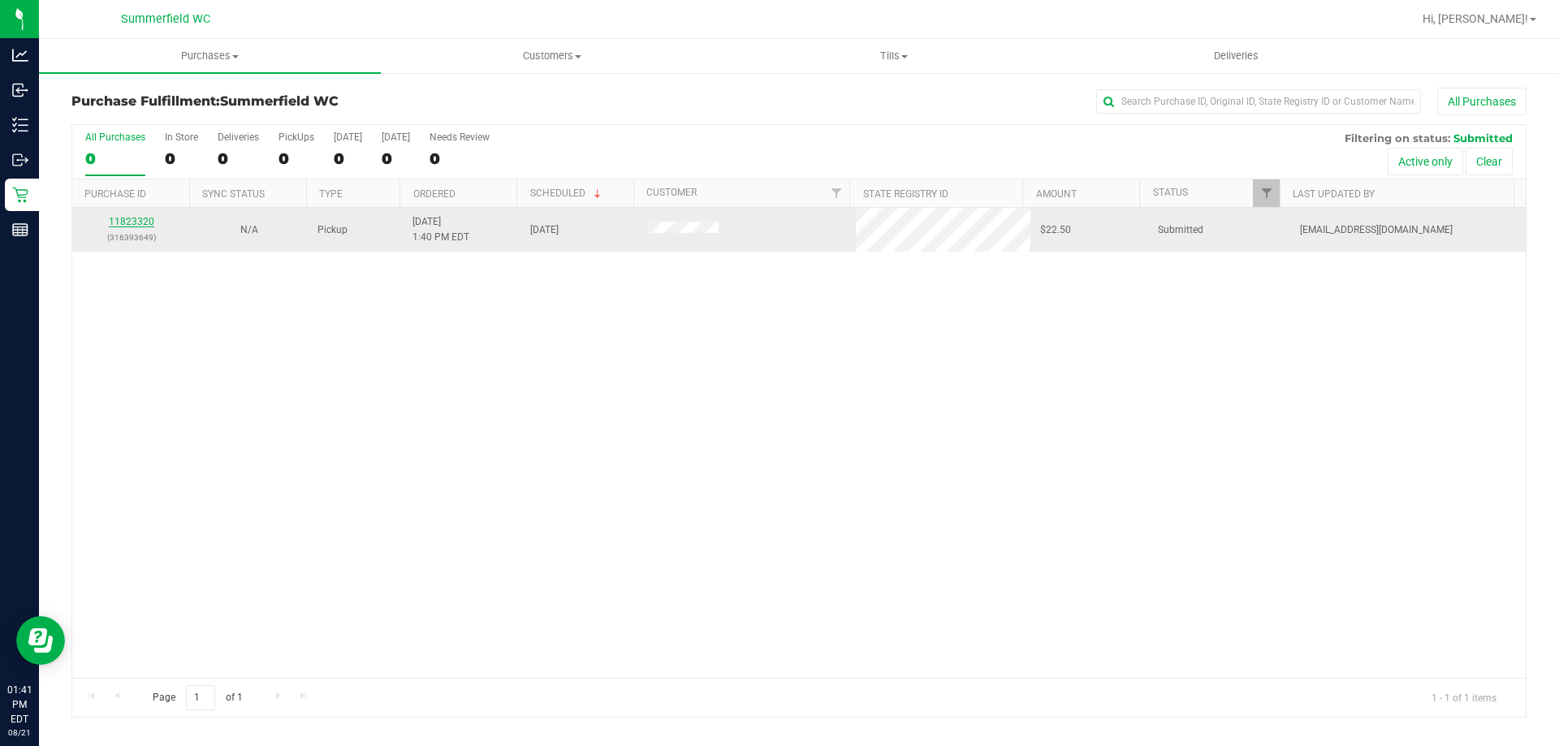
click at [124, 222] on link "11823320" at bounding box center [131, 221] width 45 height 11
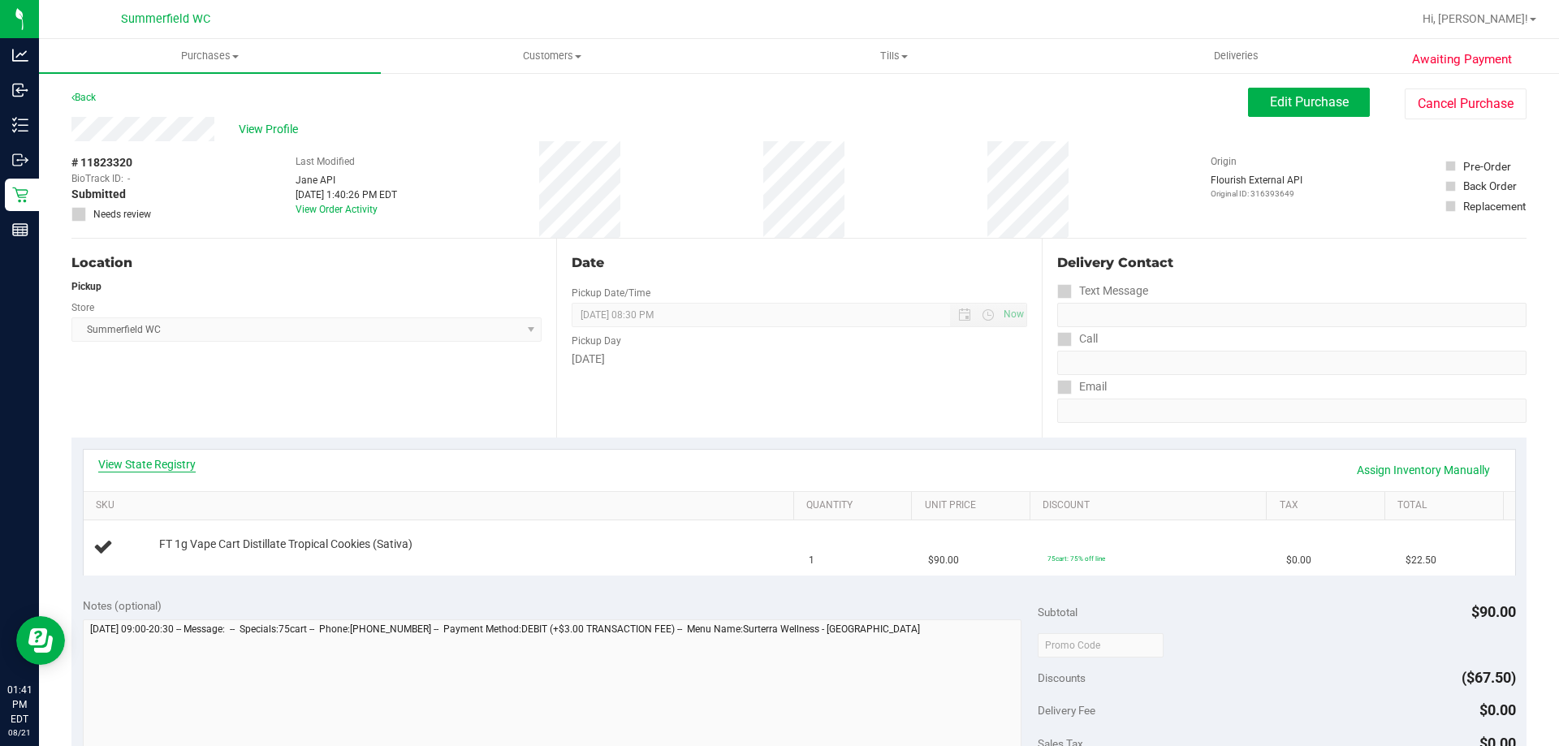
click at [161, 462] on link "View State Registry" at bounding box center [146, 464] width 97 height 16
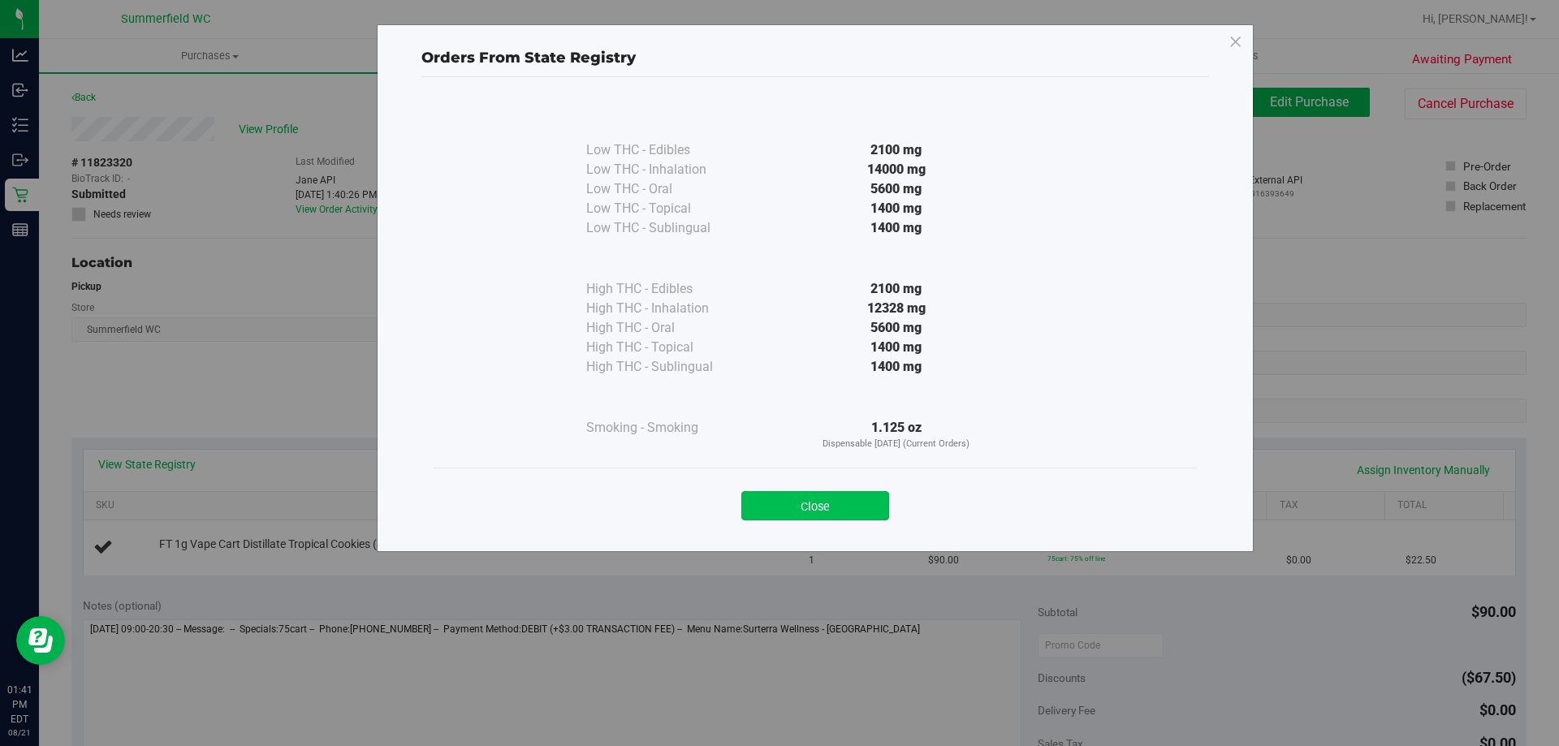
click at [823, 502] on button "Close" at bounding box center [816, 505] width 148 height 29
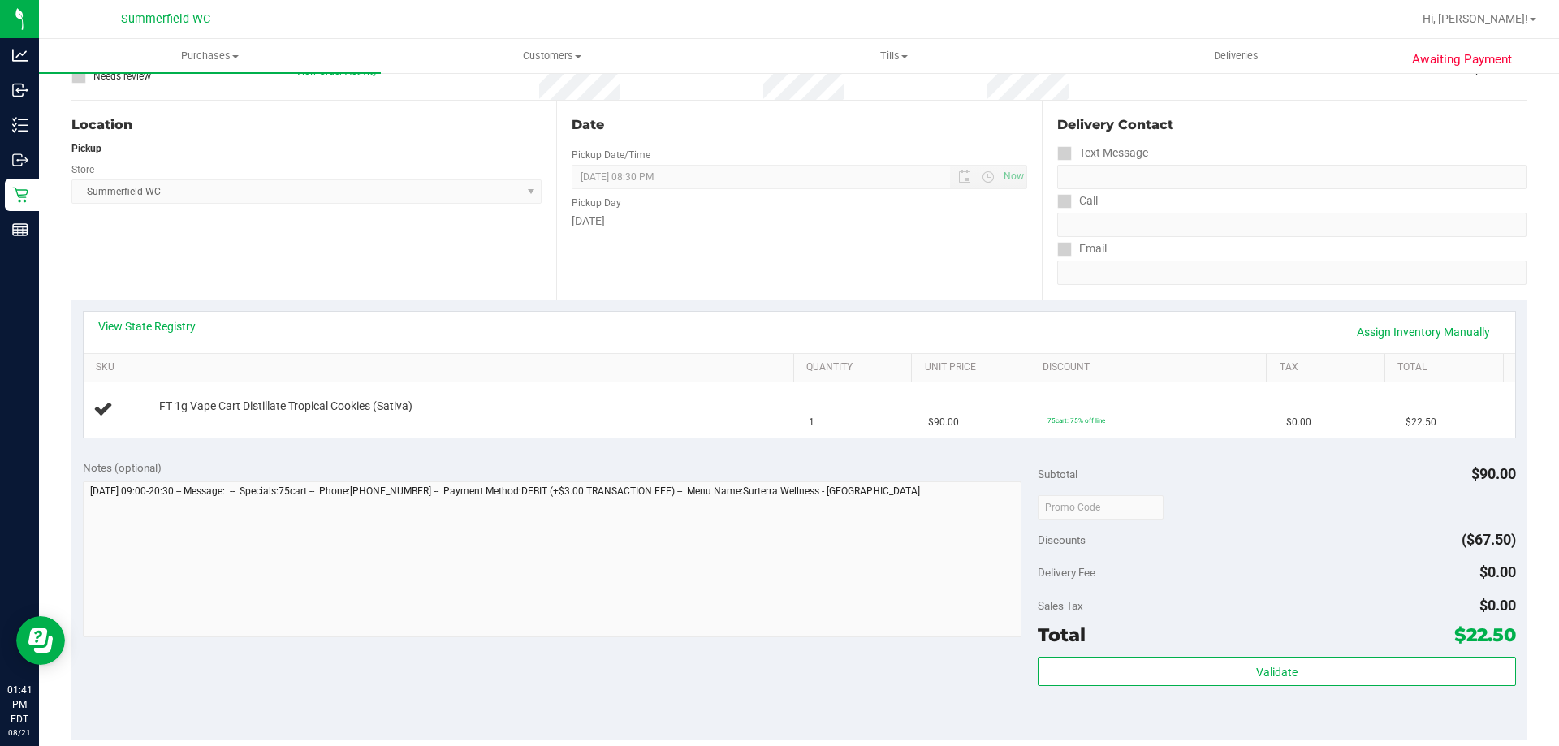
scroll to position [244, 0]
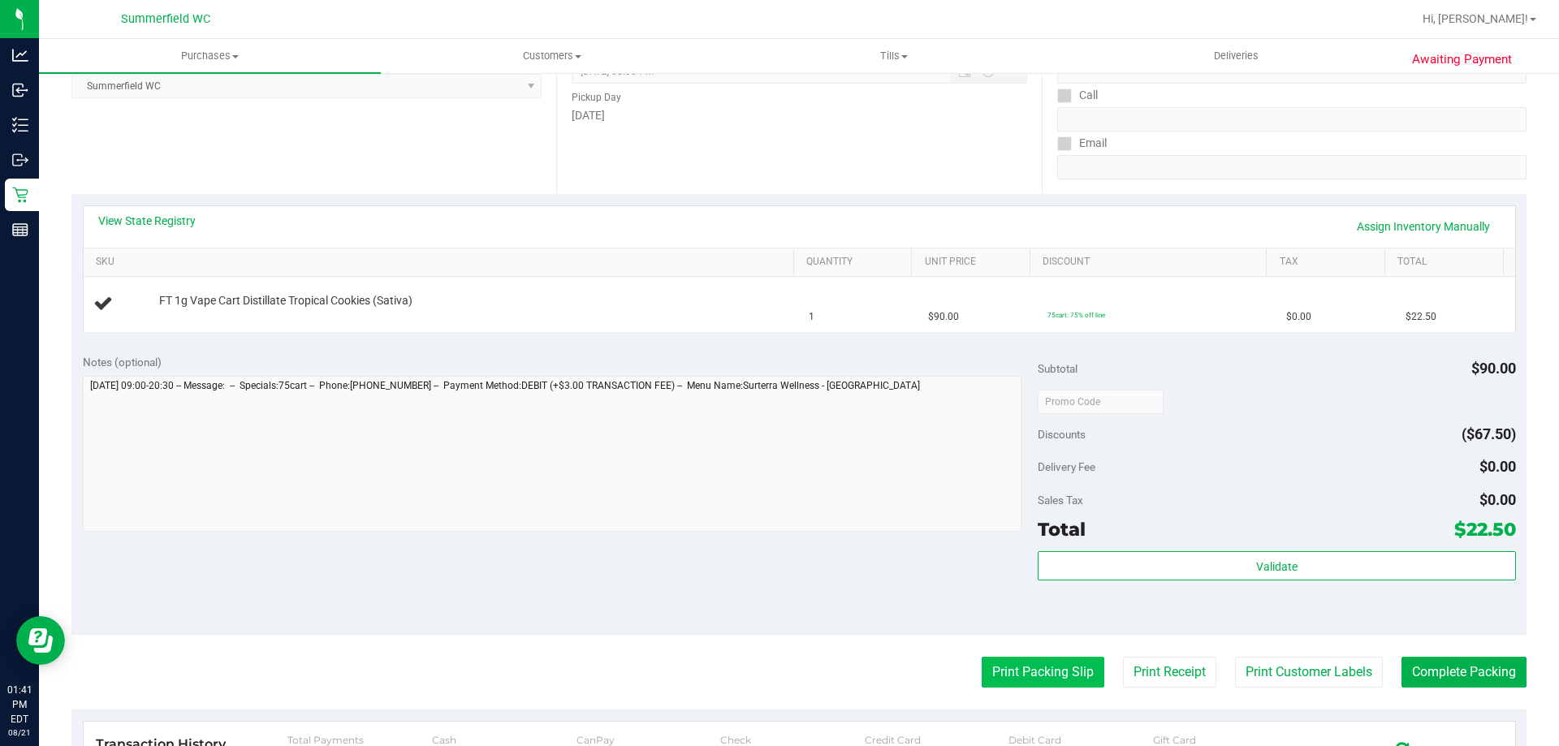
click at [1027, 686] on button "Print Packing Slip" at bounding box center [1043, 672] width 123 height 31
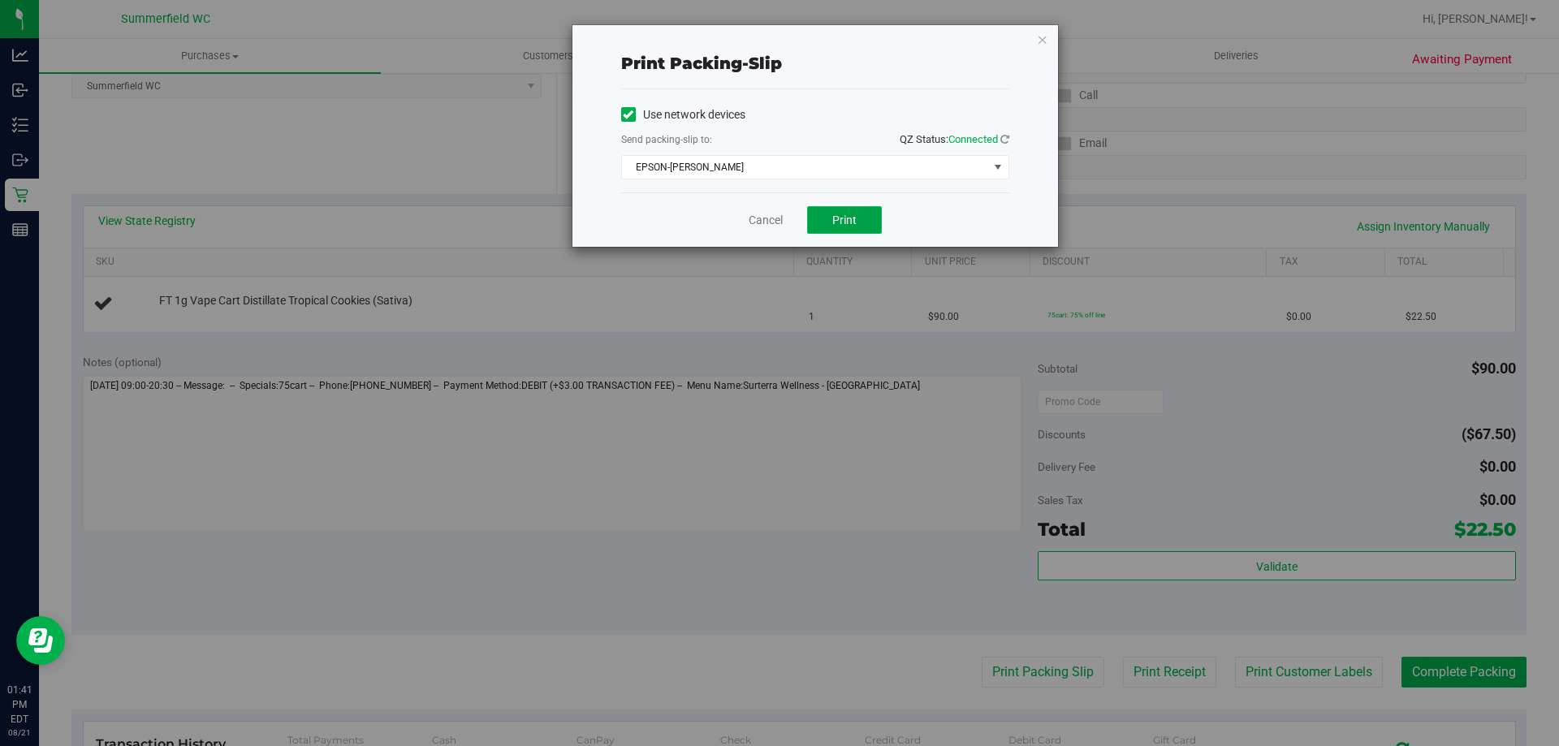
click at [856, 227] on button "Print" at bounding box center [844, 220] width 75 height 28
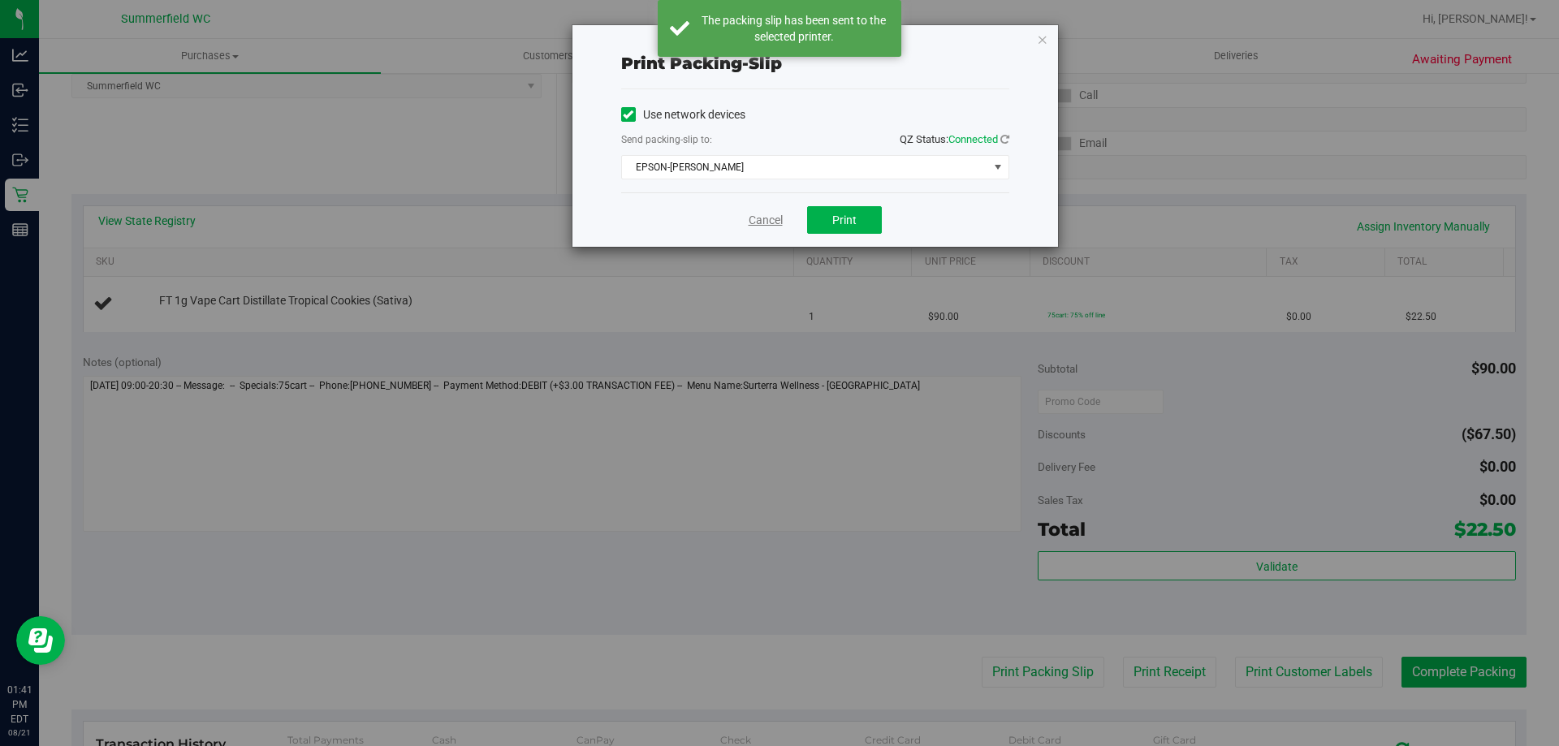
click at [774, 218] on link "Cancel" at bounding box center [766, 220] width 34 height 17
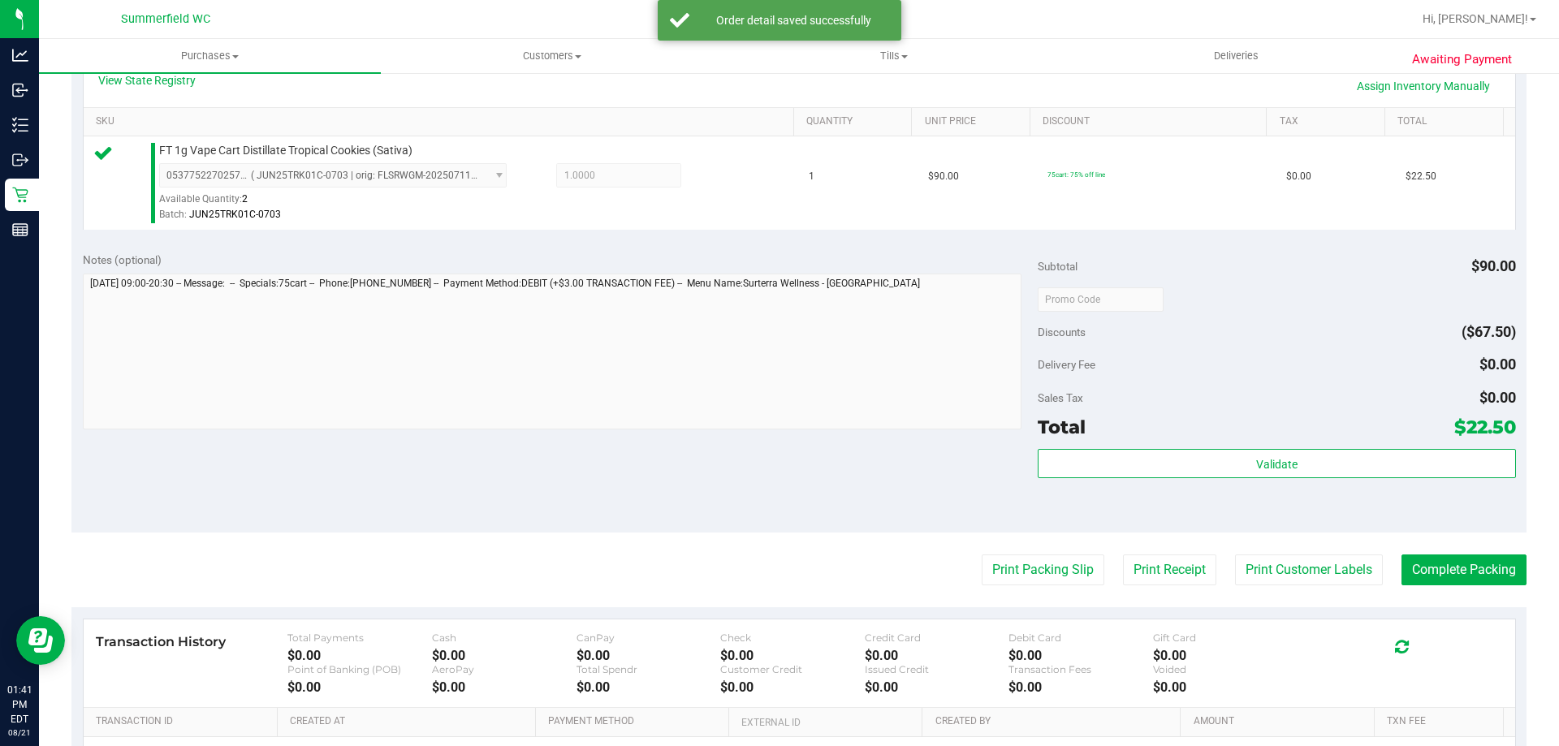
scroll to position [569, 0]
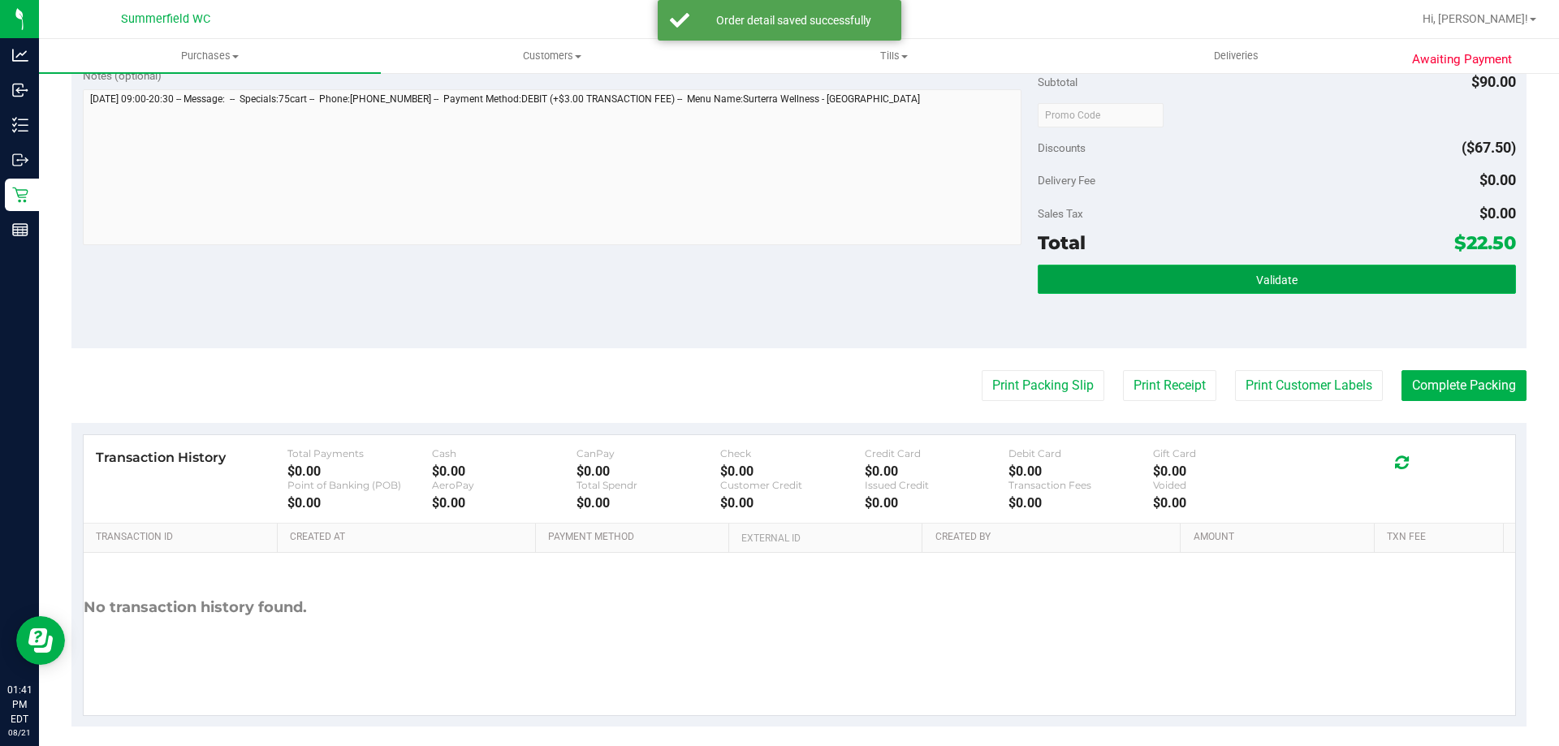
click at [1300, 265] on button "Validate" at bounding box center [1277, 279] width 478 height 29
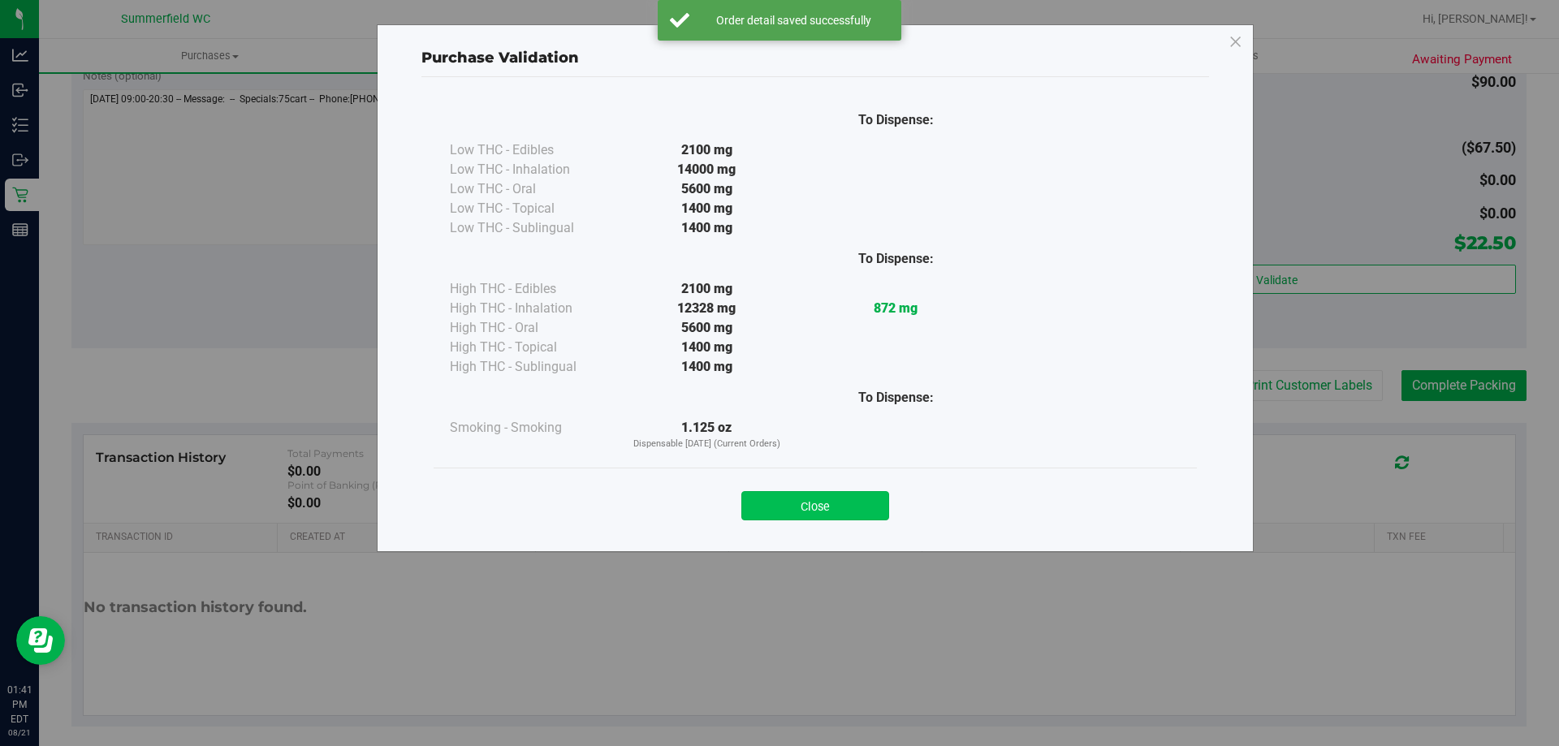
click at [827, 499] on button "Close" at bounding box center [816, 505] width 148 height 29
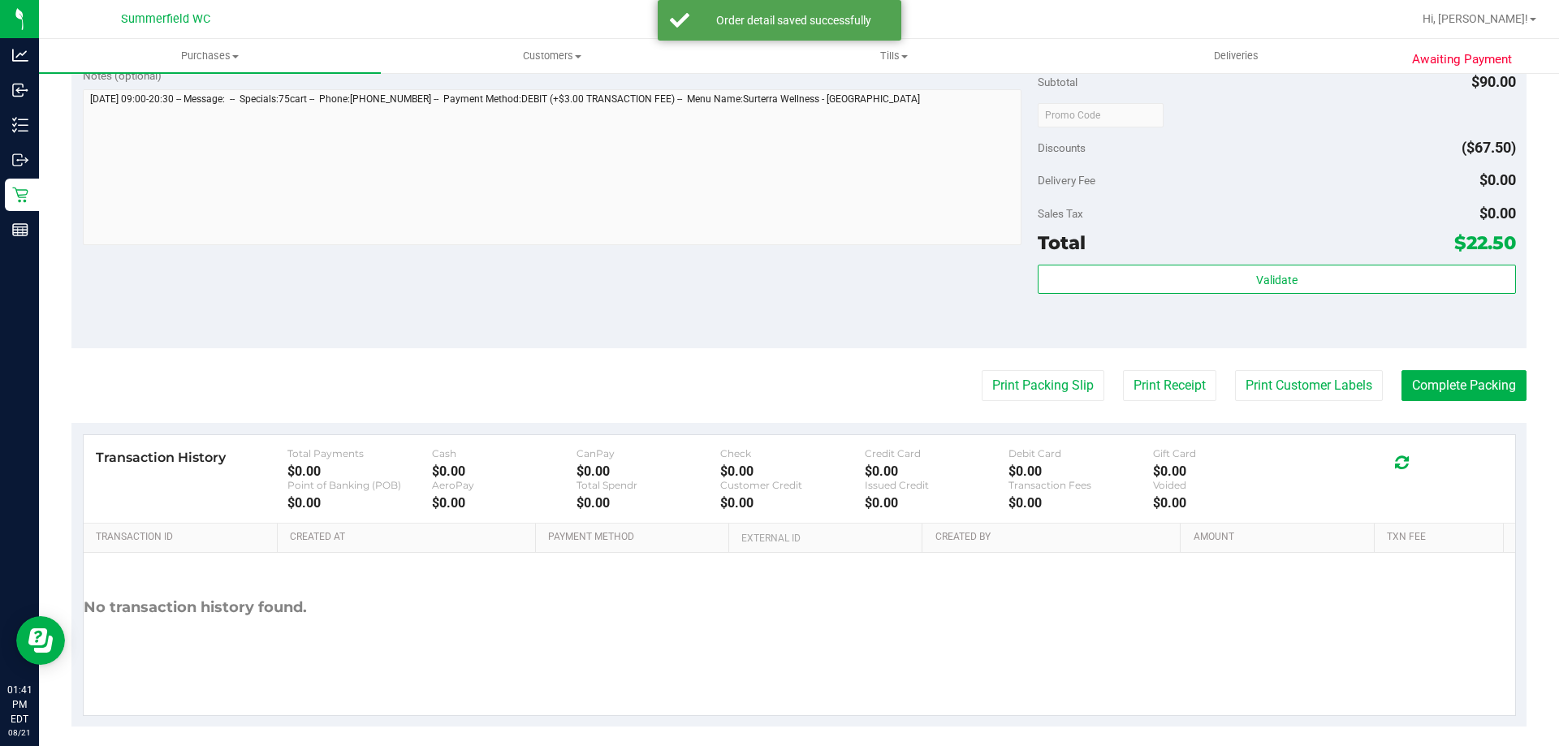
click at [1381, 387] on div "Print Packing Slip Print Receipt Print Customer Labels Complete Packing" at bounding box center [798, 385] width 1455 height 31
click at [1312, 386] on button "Print Customer Labels" at bounding box center [1309, 385] width 148 height 31
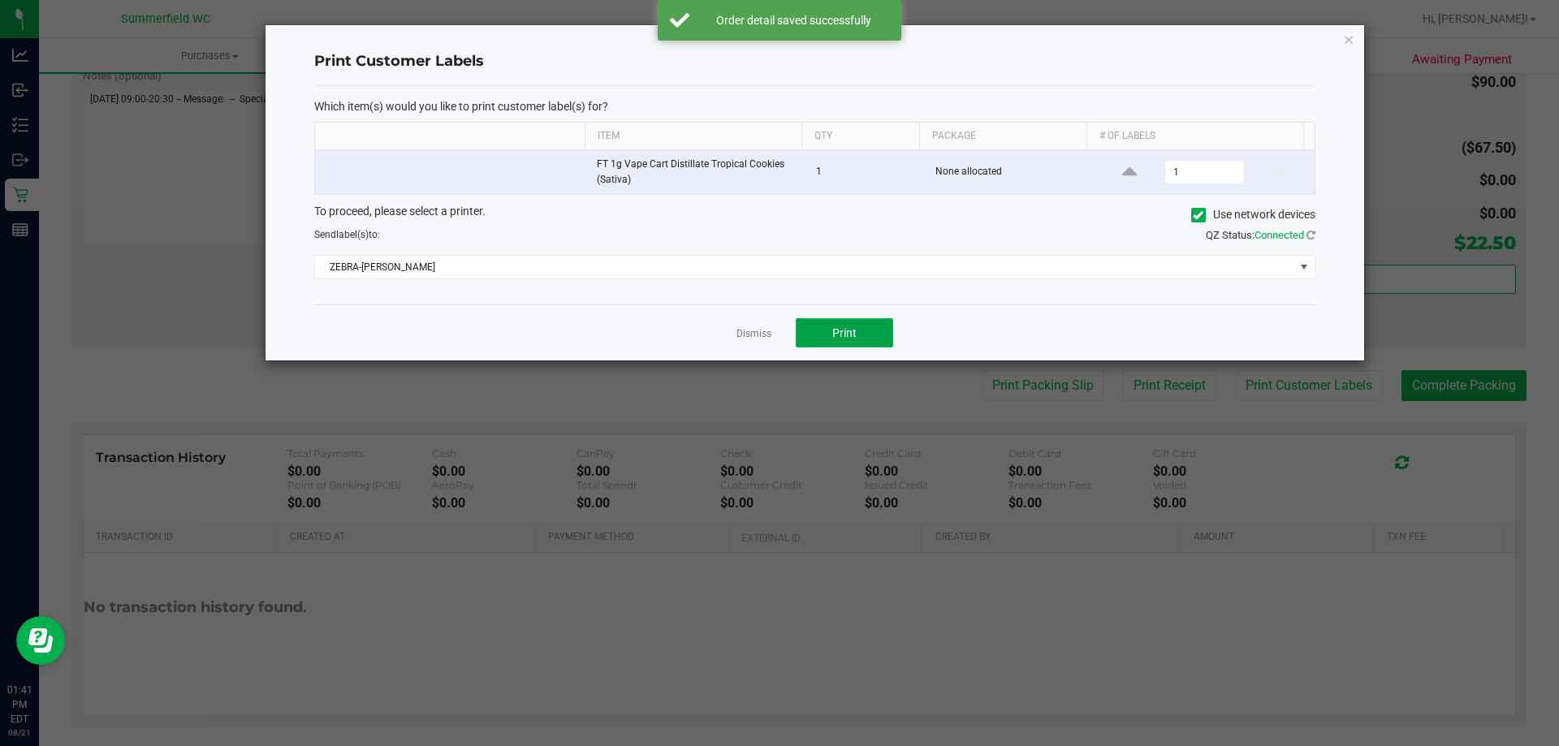
click at [838, 326] on span "Print" at bounding box center [844, 332] width 24 height 13
click at [759, 328] on link "Dismiss" at bounding box center [754, 334] width 35 height 14
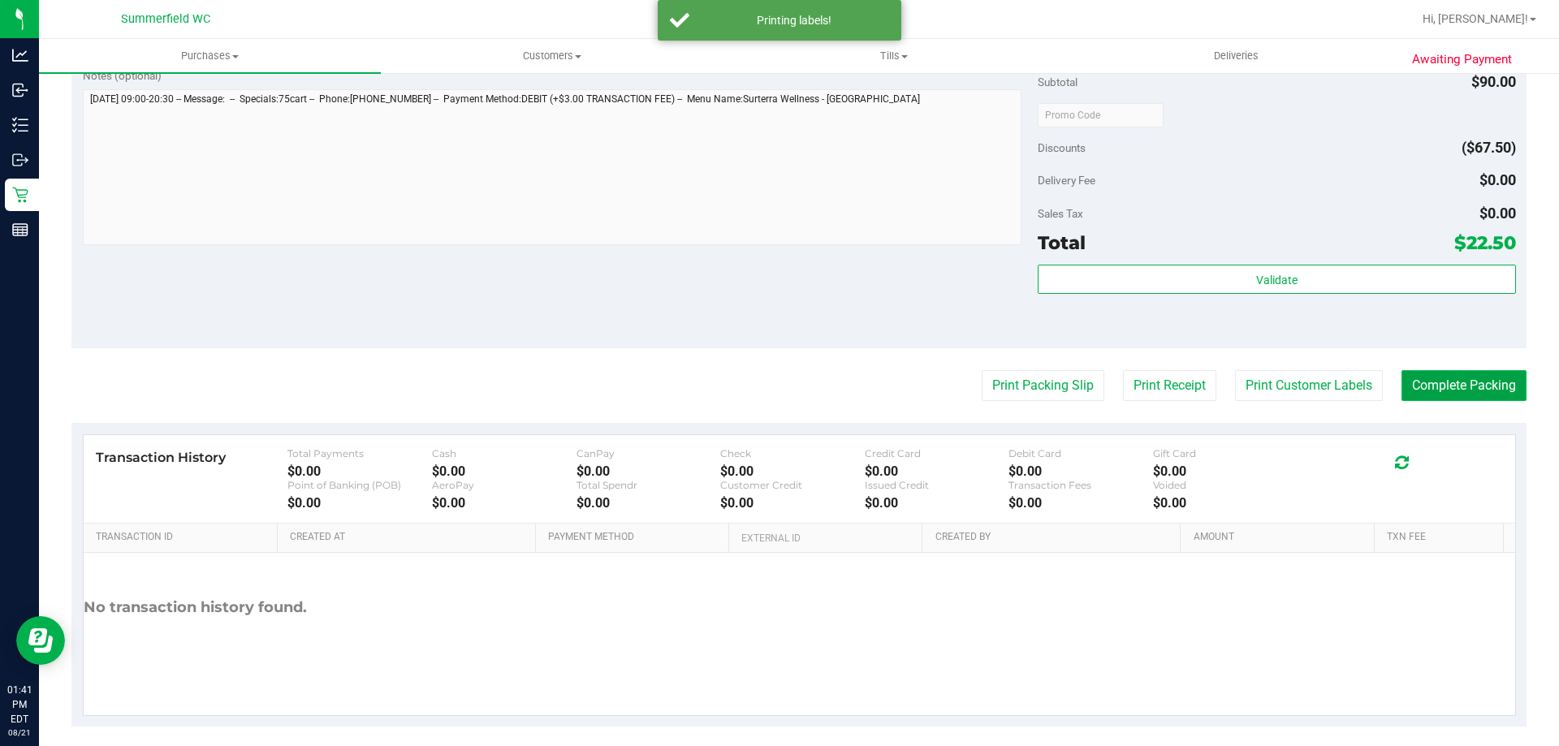
click at [1412, 373] on button "Complete Packing" at bounding box center [1464, 385] width 125 height 31
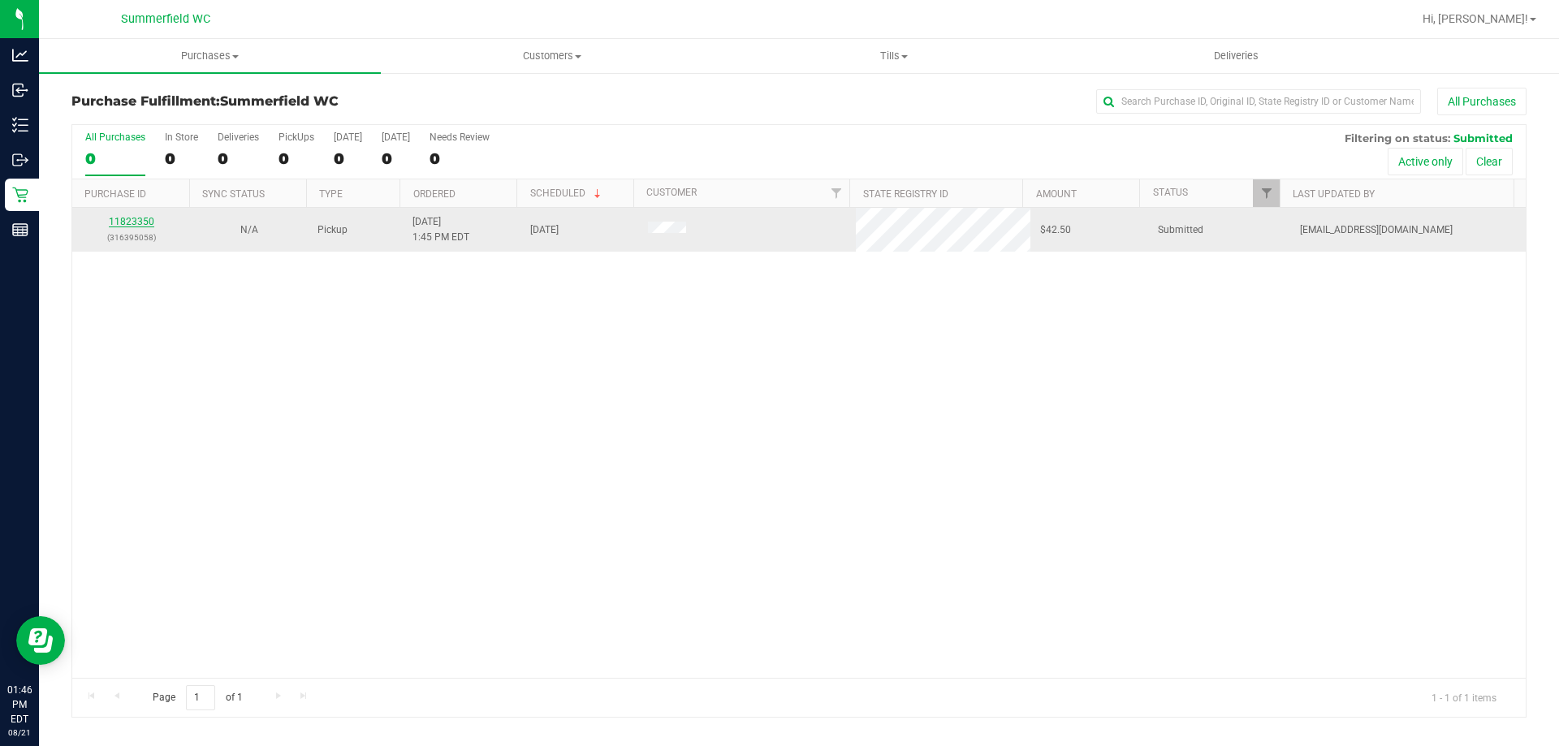
click at [141, 222] on link "11823350" at bounding box center [131, 221] width 45 height 11
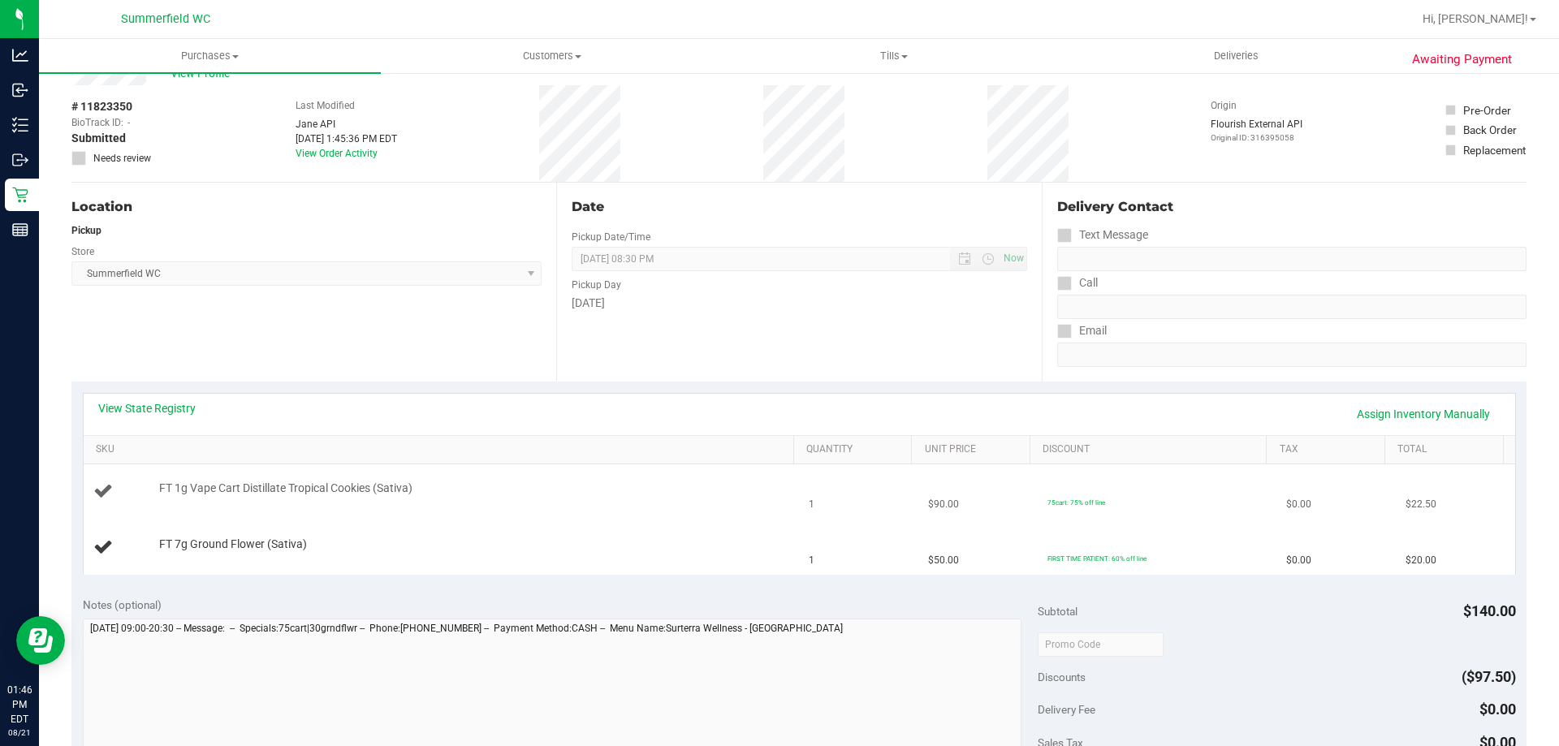
scroll to position [81, 0]
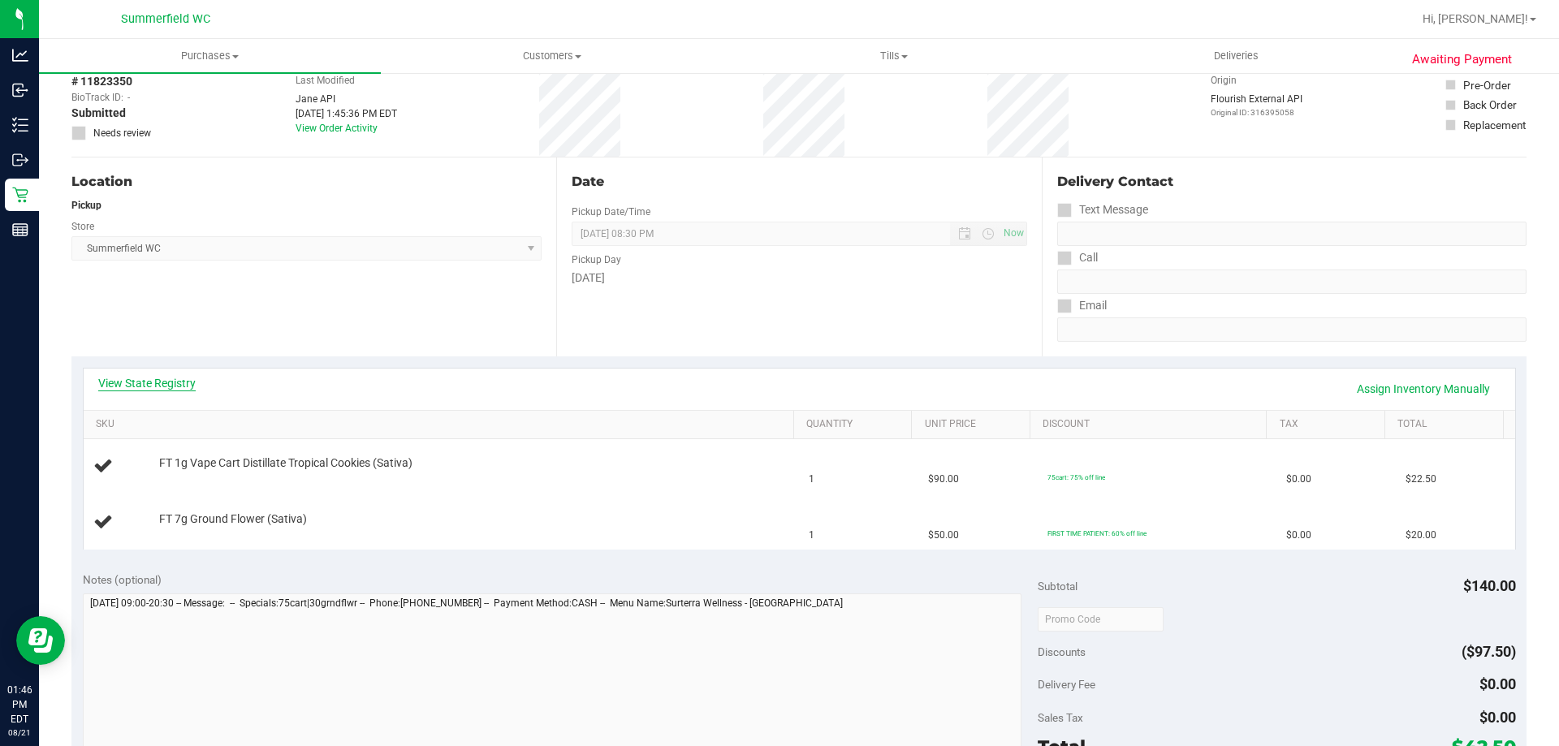
click at [151, 383] on link "View State Registry" at bounding box center [146, 383] width 97 height 16
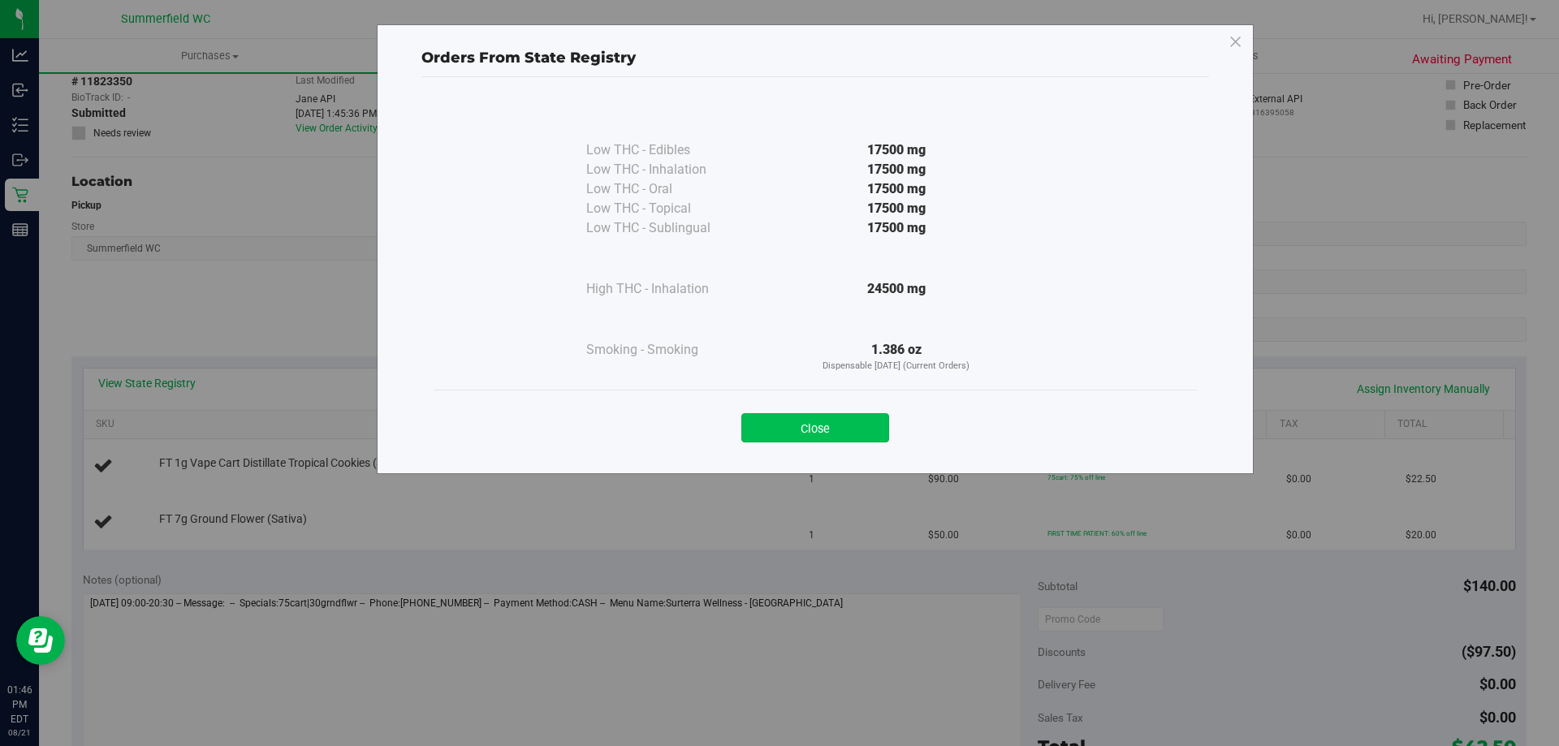
click at [854, 426] on button "Close" at bounding box center [816, 427] width 148 height 29
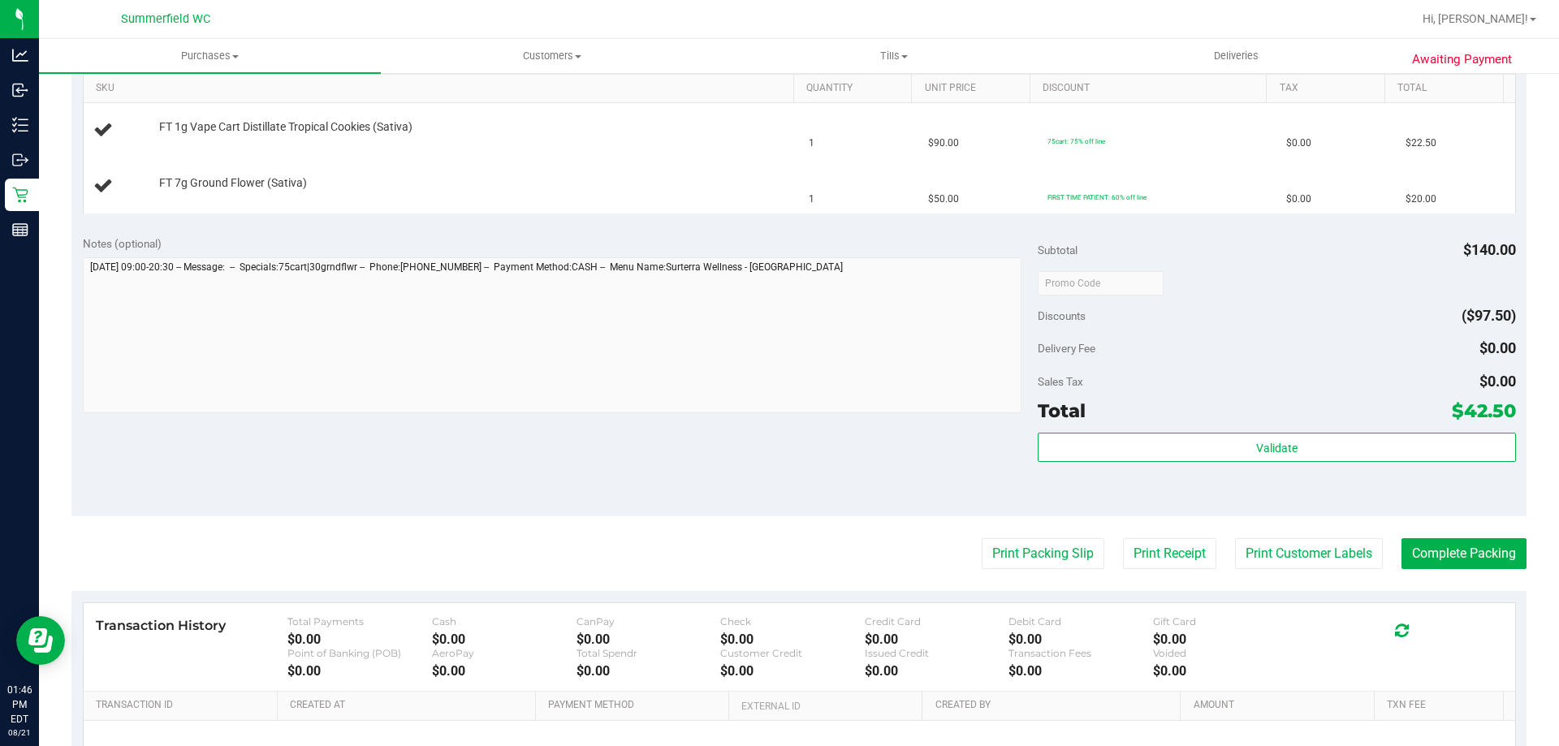
scroll to position [569, 0]
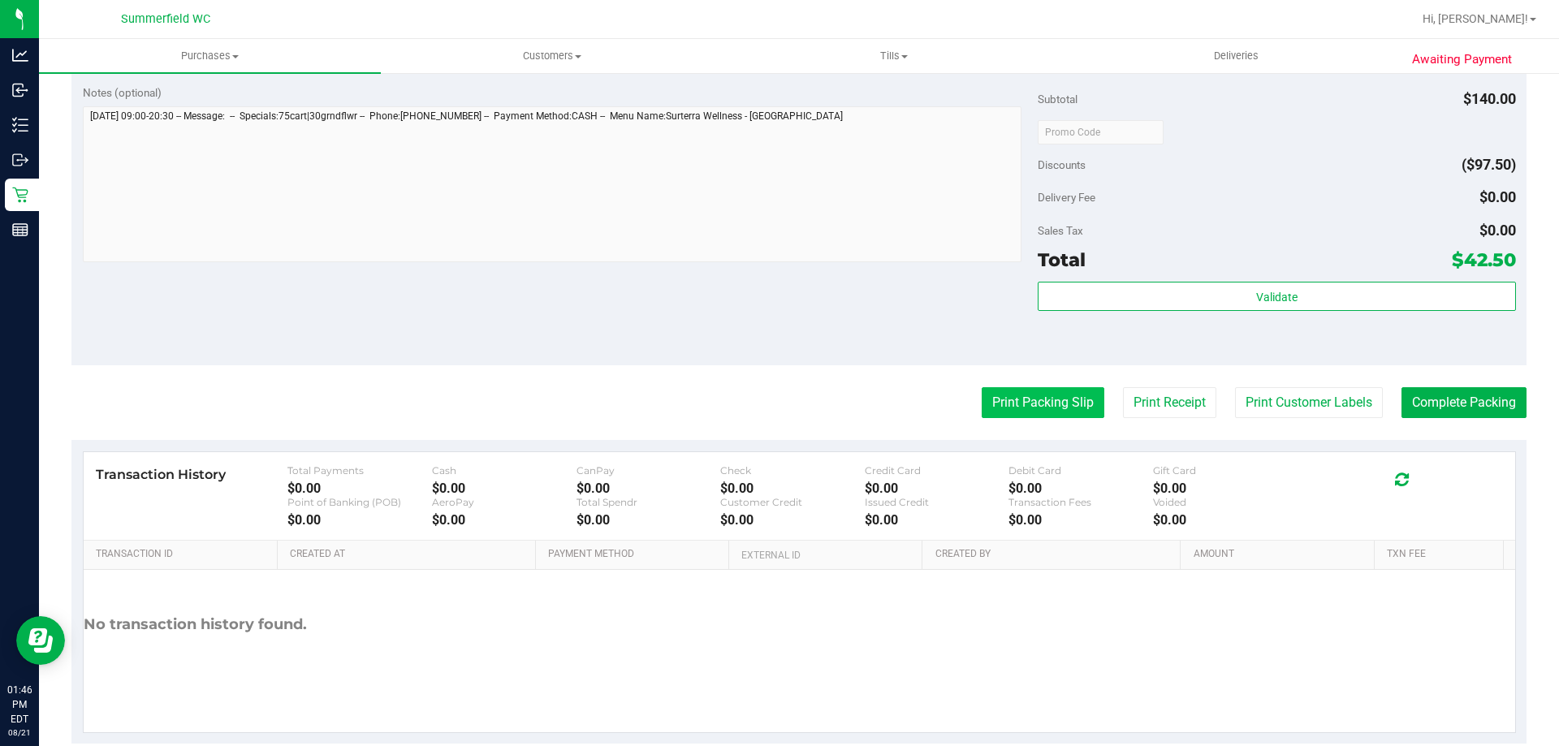
click at [1034, 409] on button "Print Packing Slip" at bounding box center [1043, 402] width 123 height 31
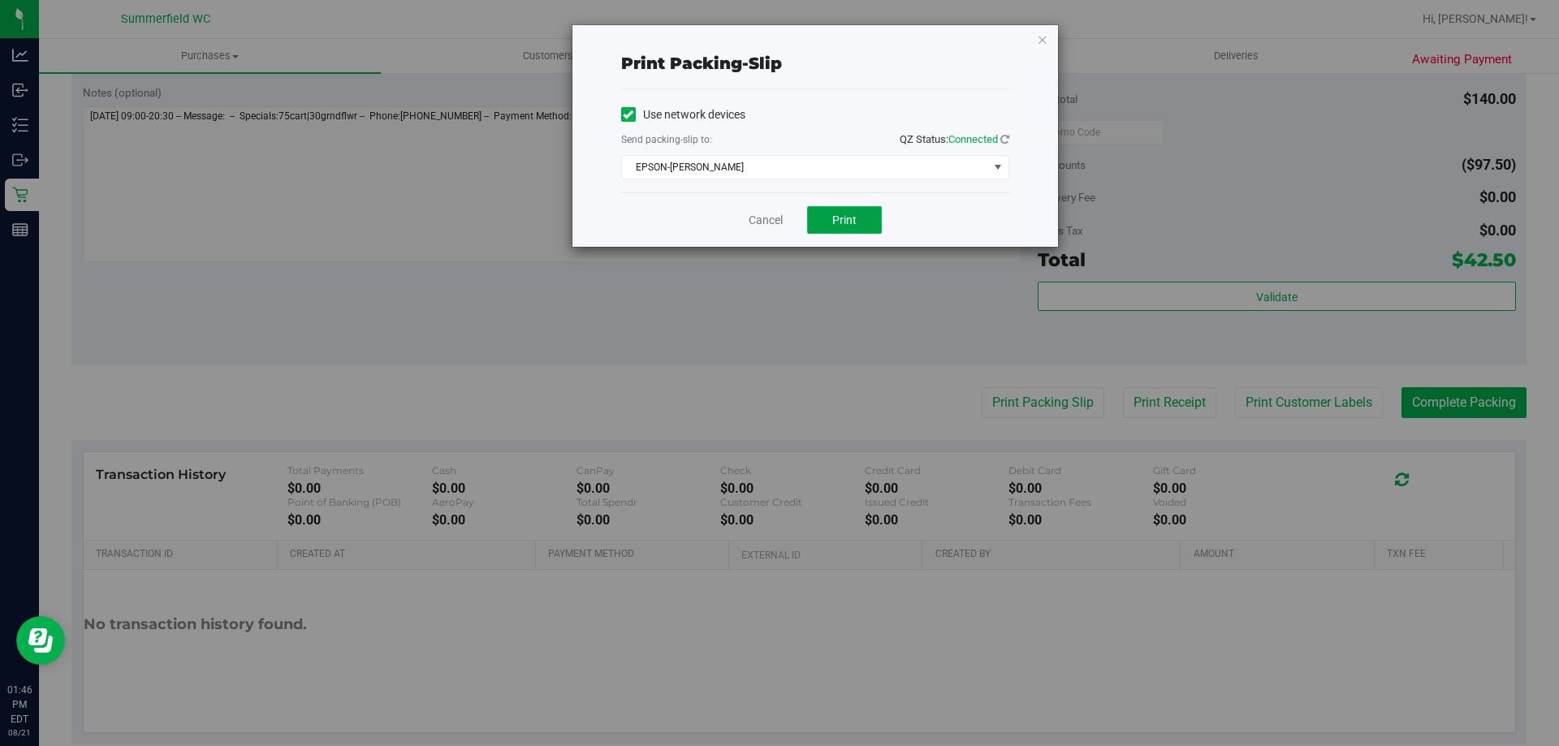
click at [837, 210] on button "Print" at bounding box center [844, 220] width 75 height 28
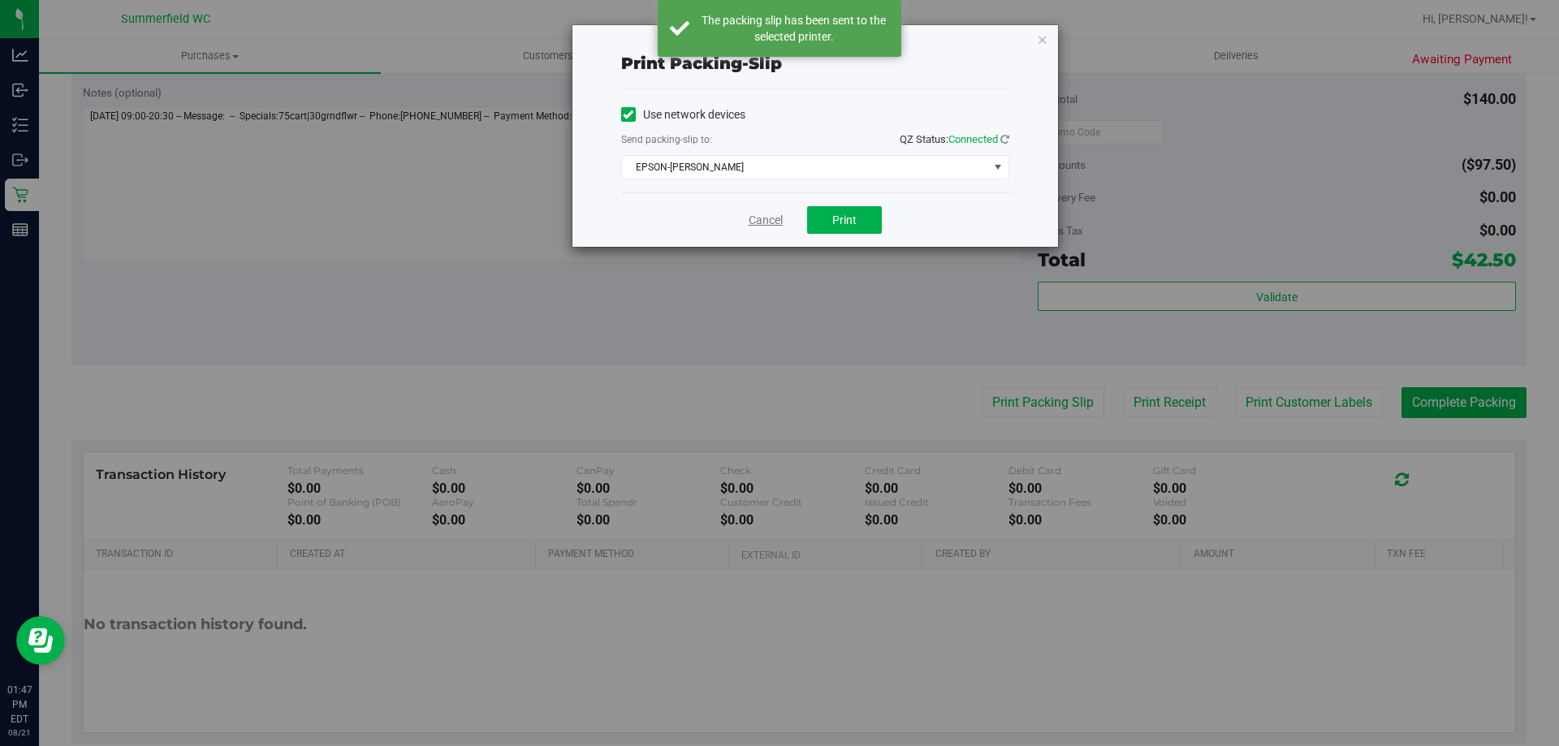
click at [756, 218] on link "Cancel" at bounding box center [766, 220] width 34 height 17
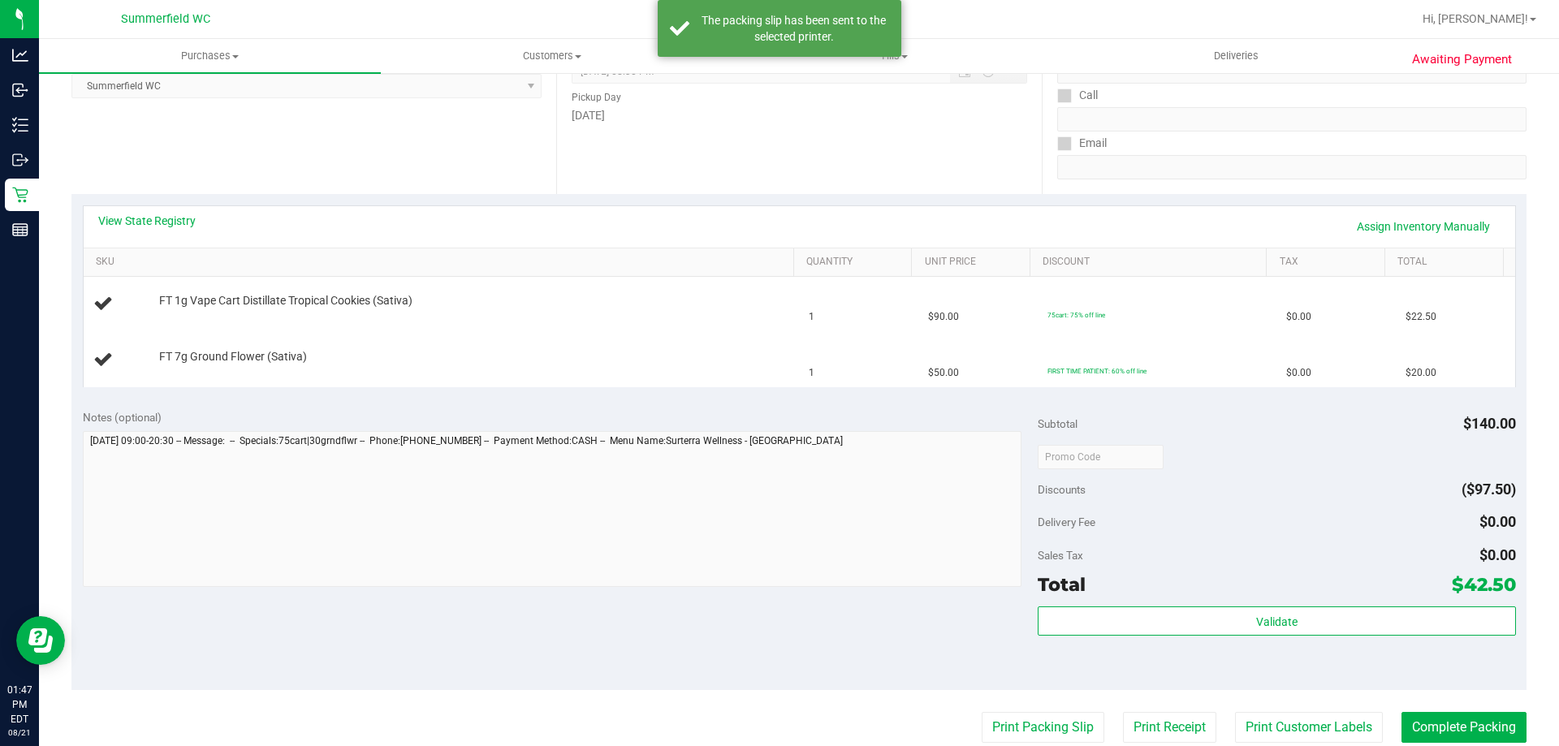
scroll to position [0, 0]
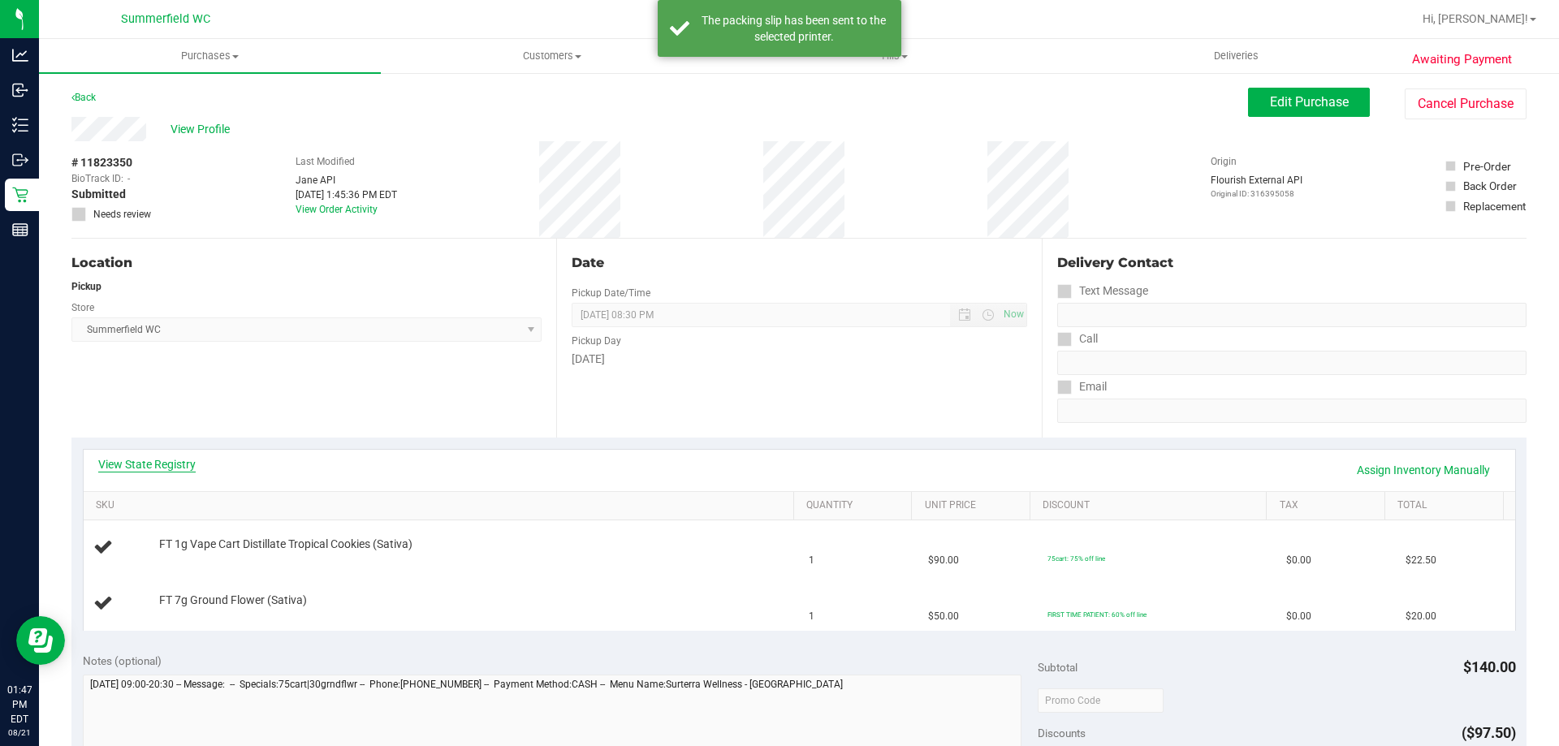
click at [175, 458] on link "View State Registry" at bounding box center [146, 464] width 97 height 16
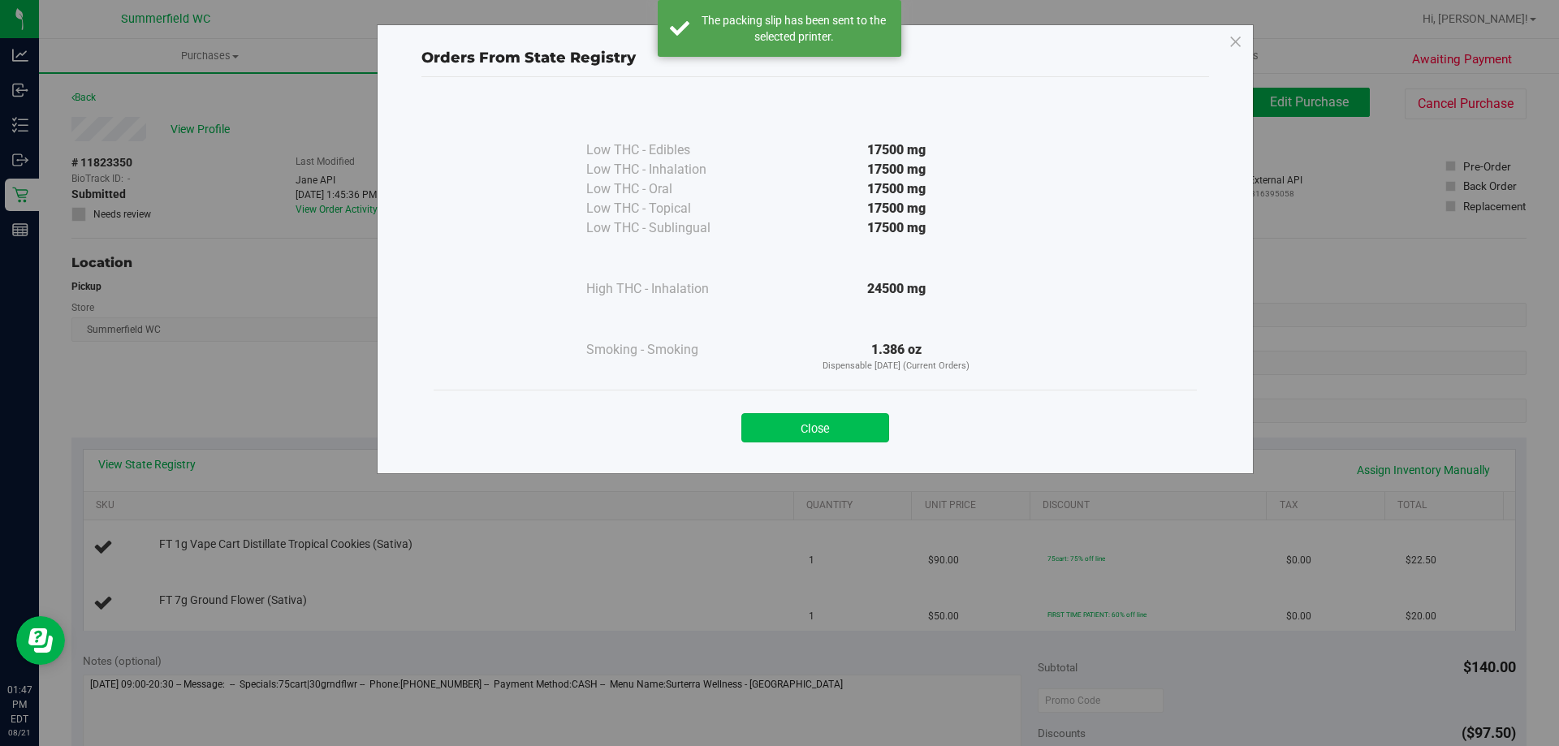
click at [758, 421] on button "Close" at bounding box center [816, 427] width 148 height 29
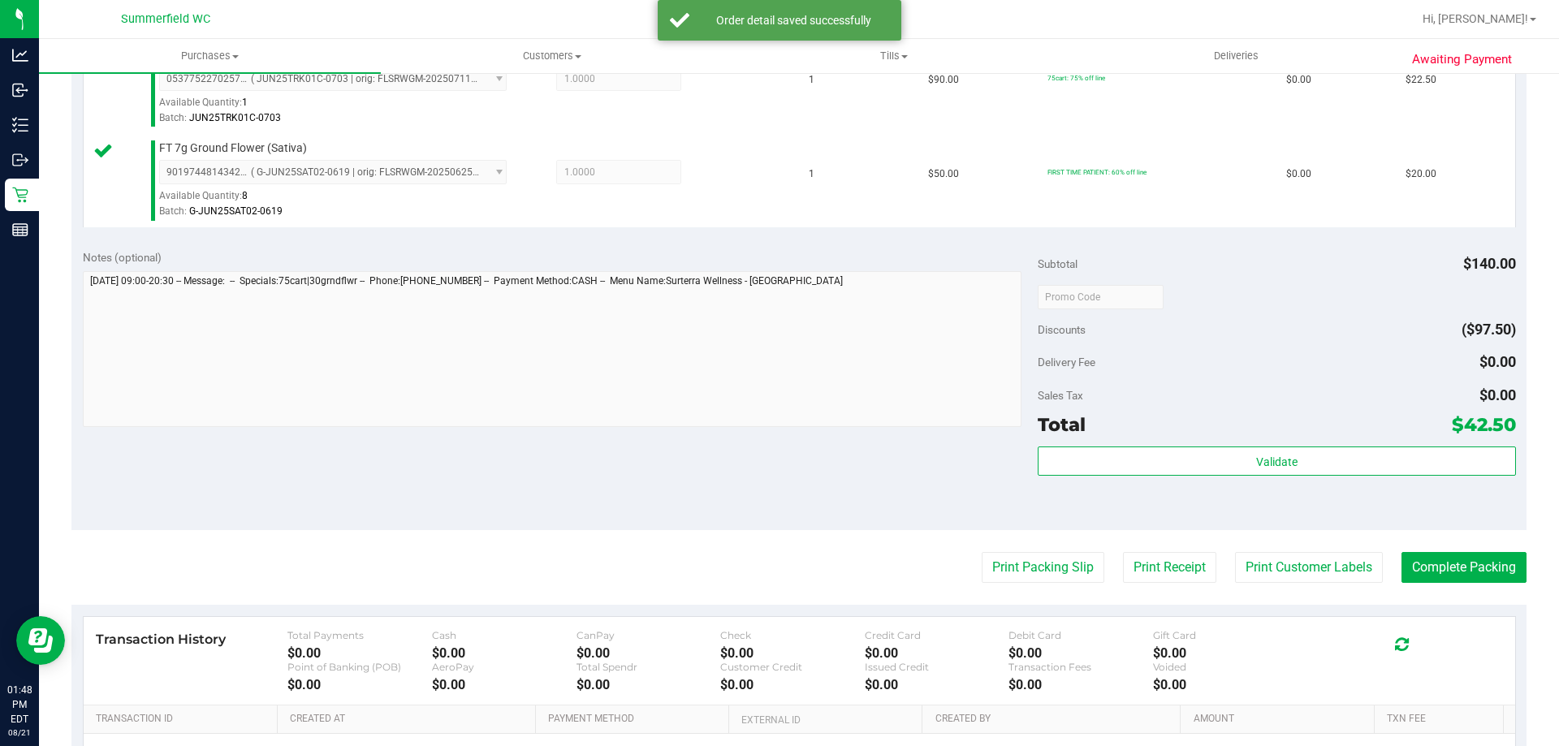
scroll to position [569, 0]
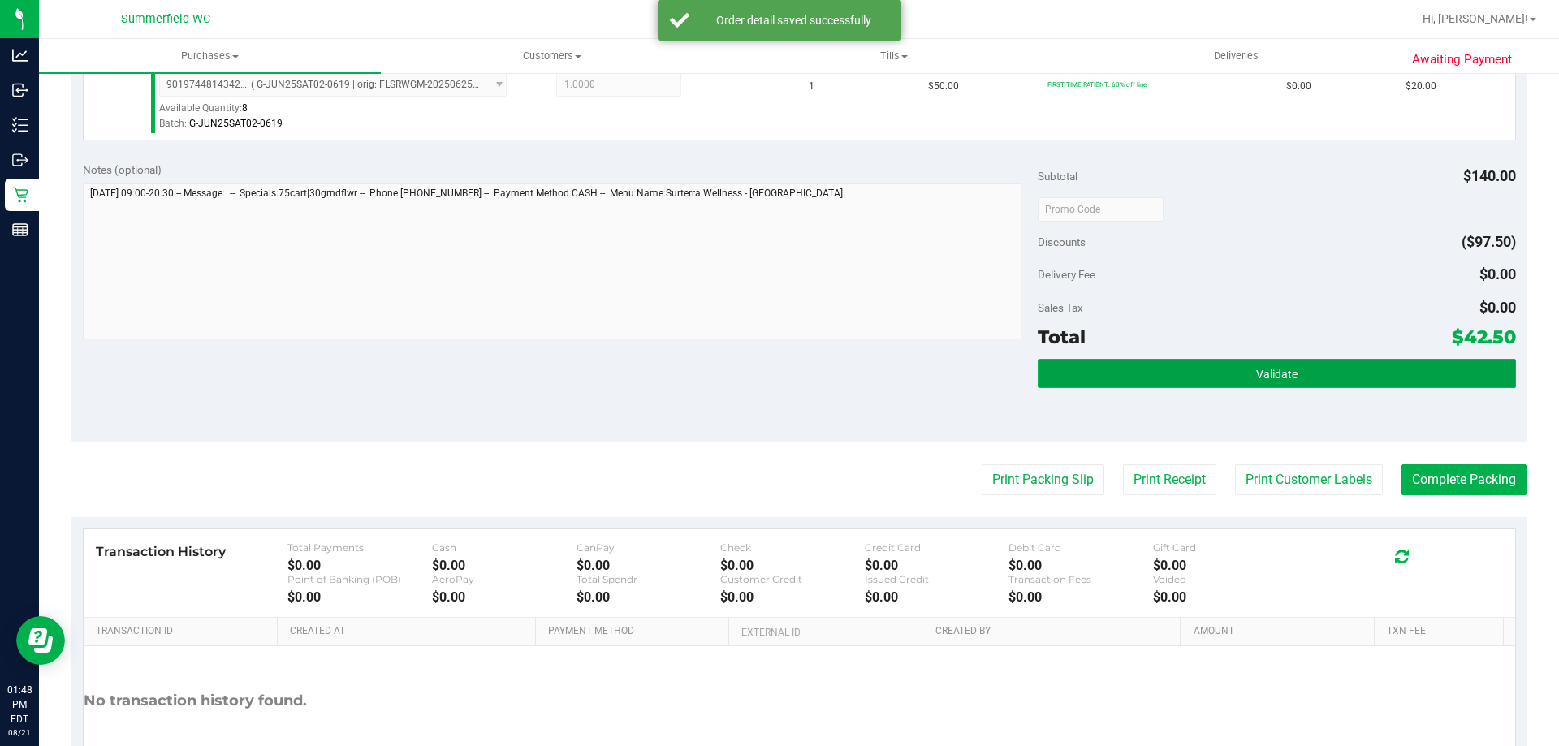
click at [1371, 364] on button "Validate" at bounding box center [1277, 373] width 478 height 29
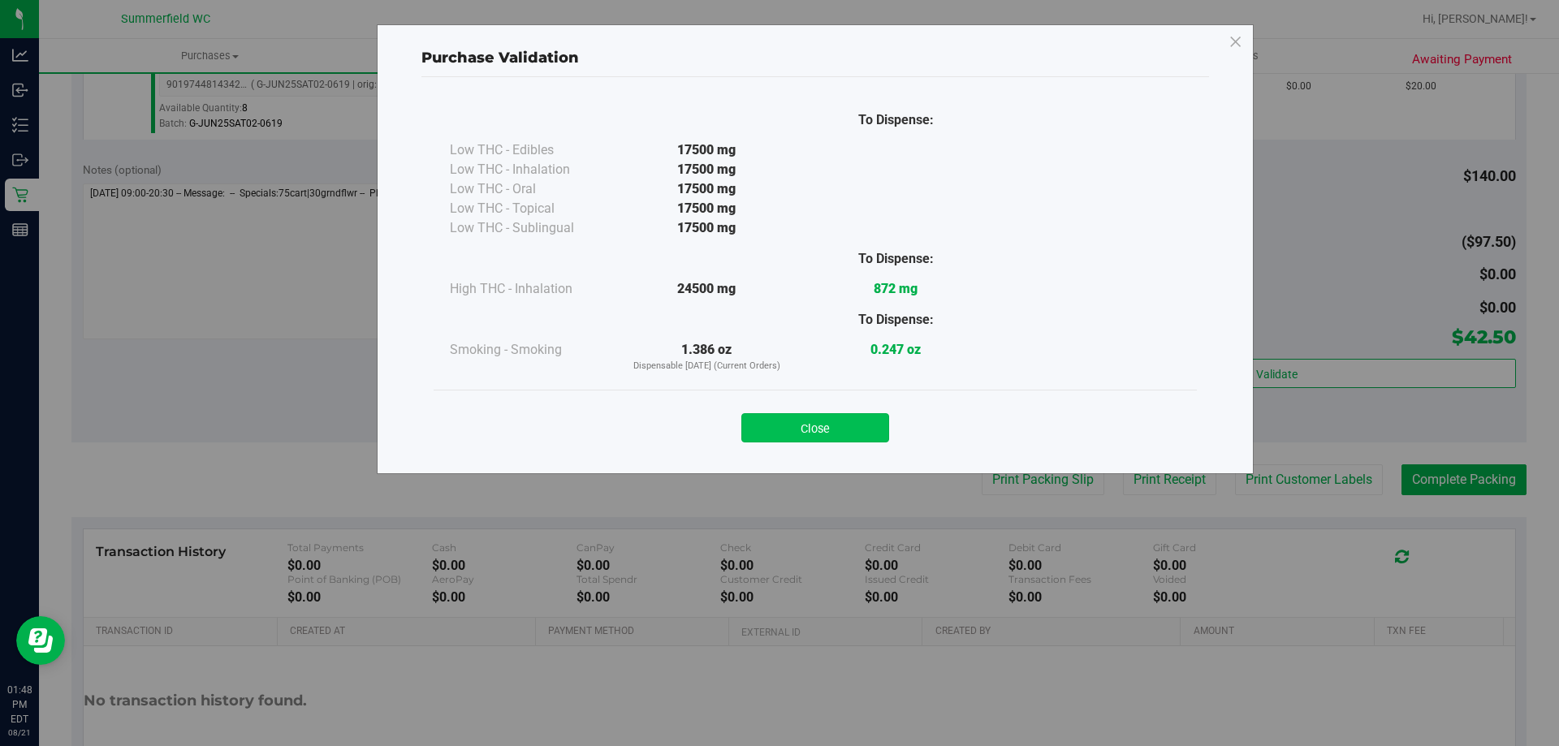
click at [847, 430] on button "Close" at bounding box center [816, 427] width 148 height 29
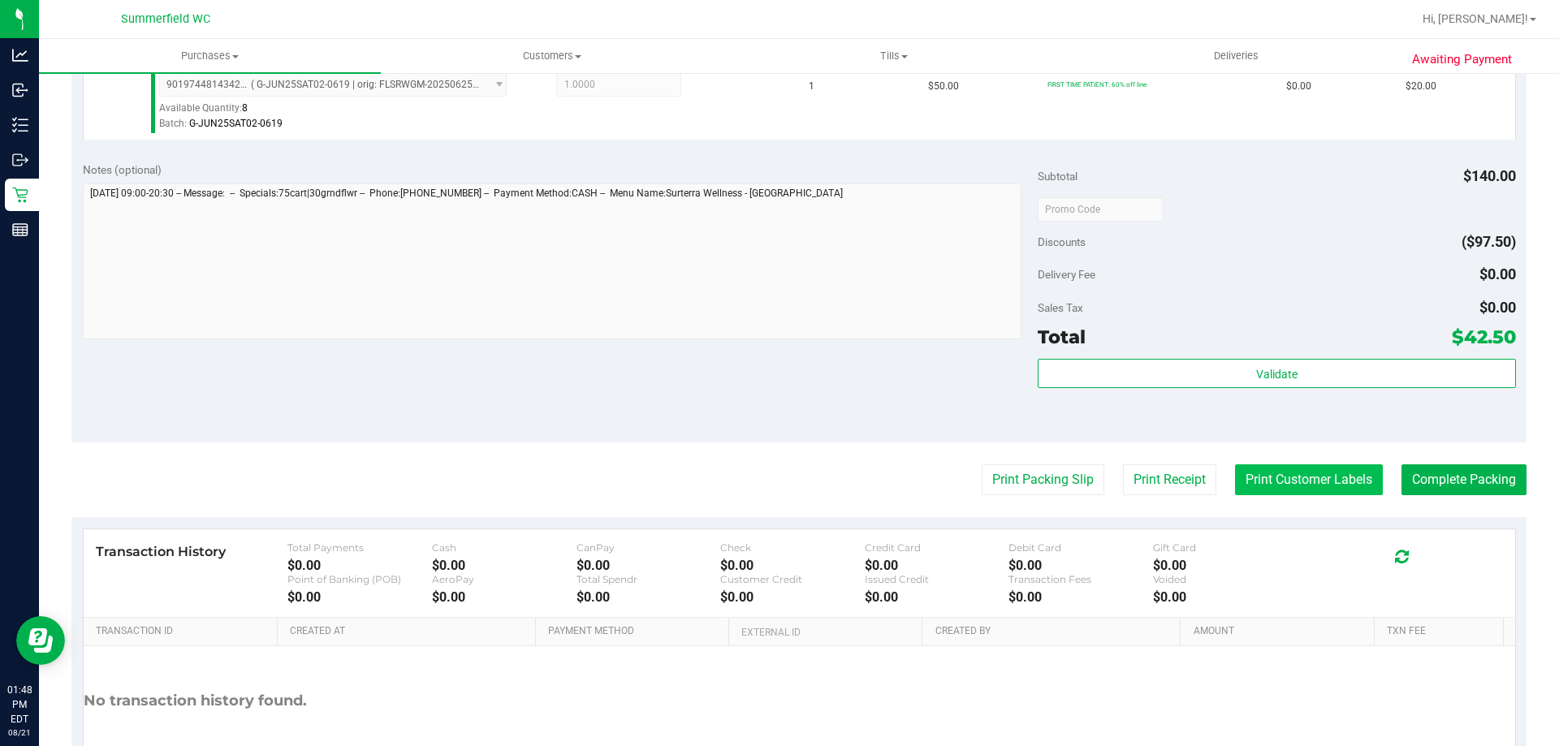
click at [1321, 495] on button "Print Customer Labels" at bounding box center [1309, 480] width 148 height 31
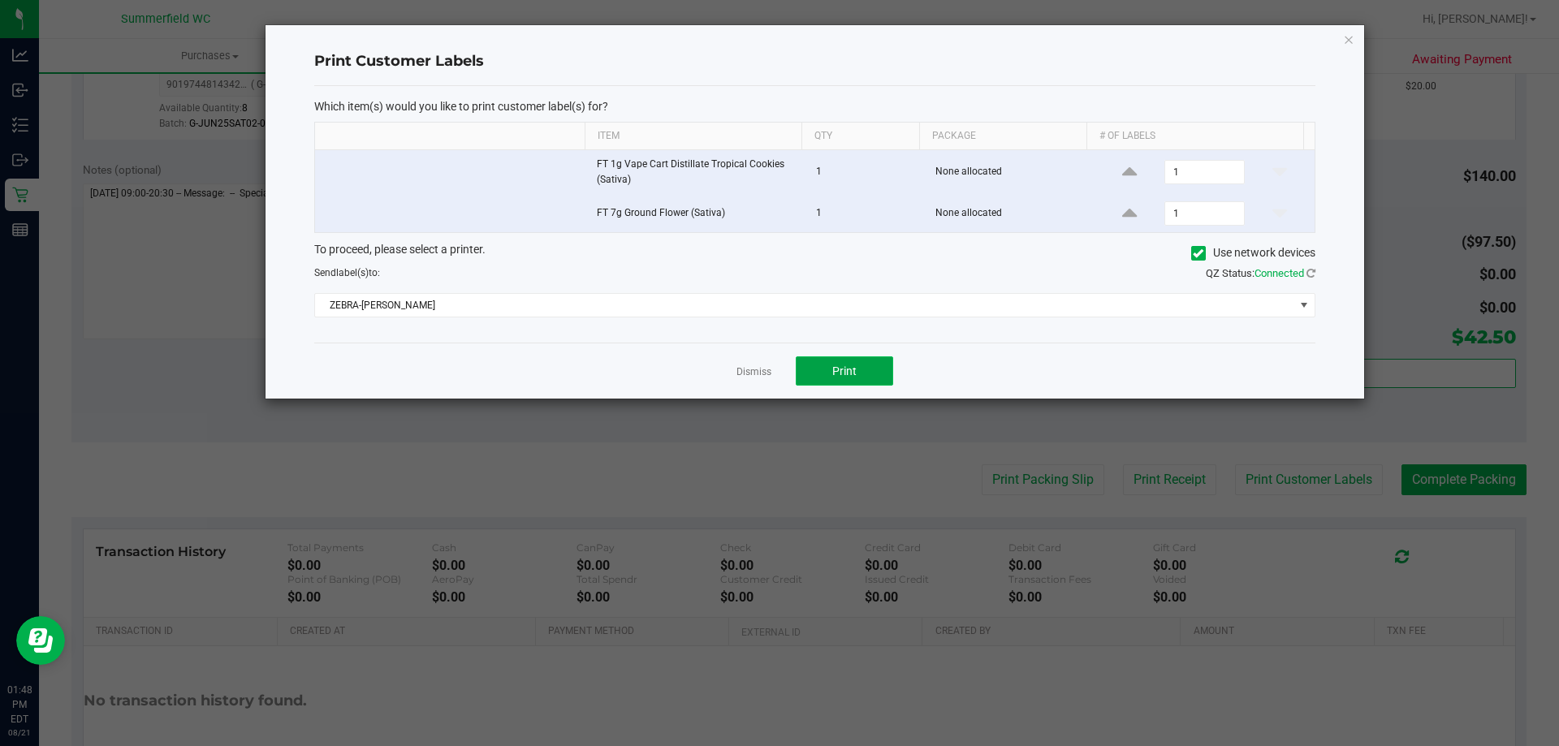
click at [849, 367] on span "Print" at bounding box center [844, 371] width 24 height 13
click at [740, 370] on link "Dismiss" at bounding box center [754, 372] width 35 height 14
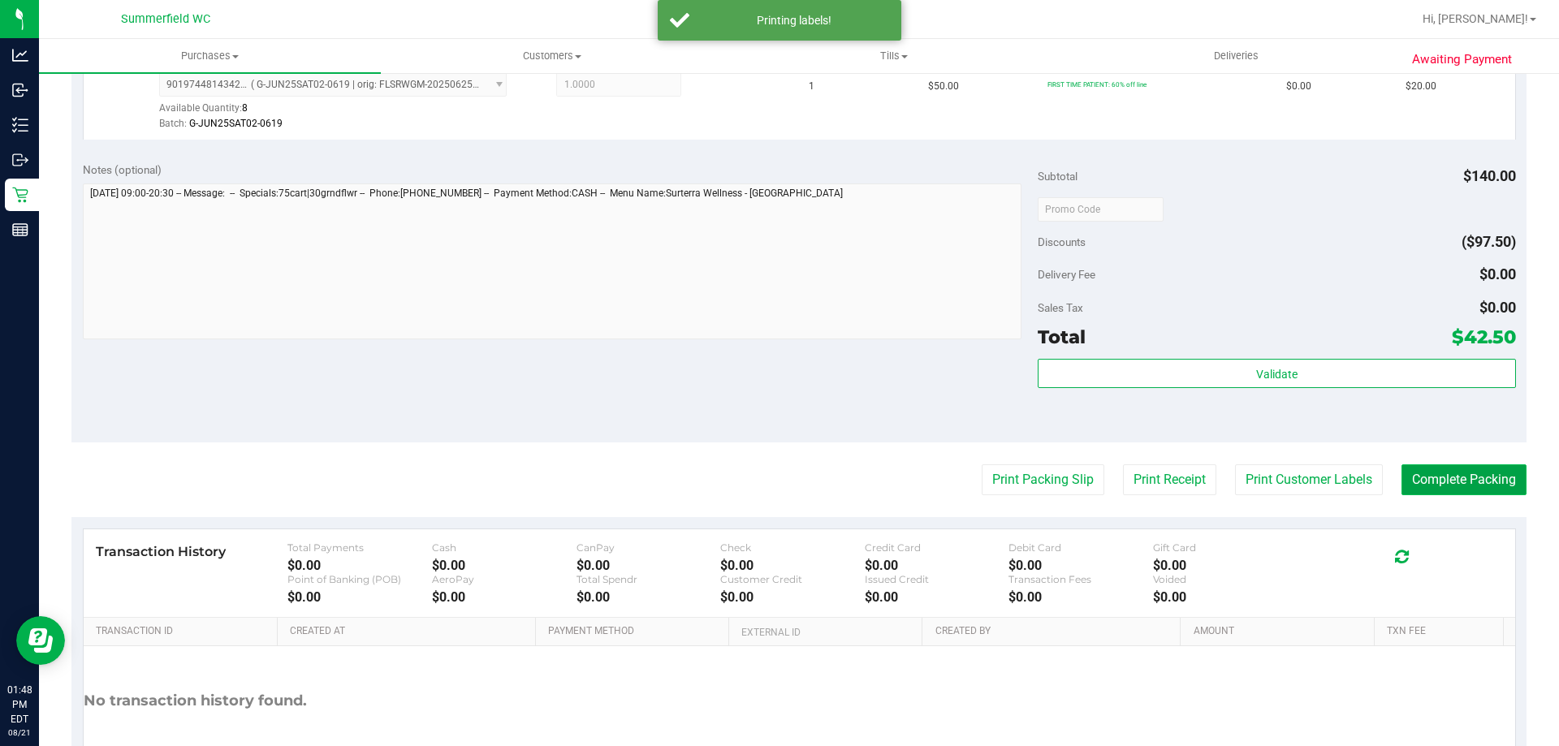
click at [1462, 481] on button "Complete Packing" at bounding box center [1464, 480] width 125 height 31
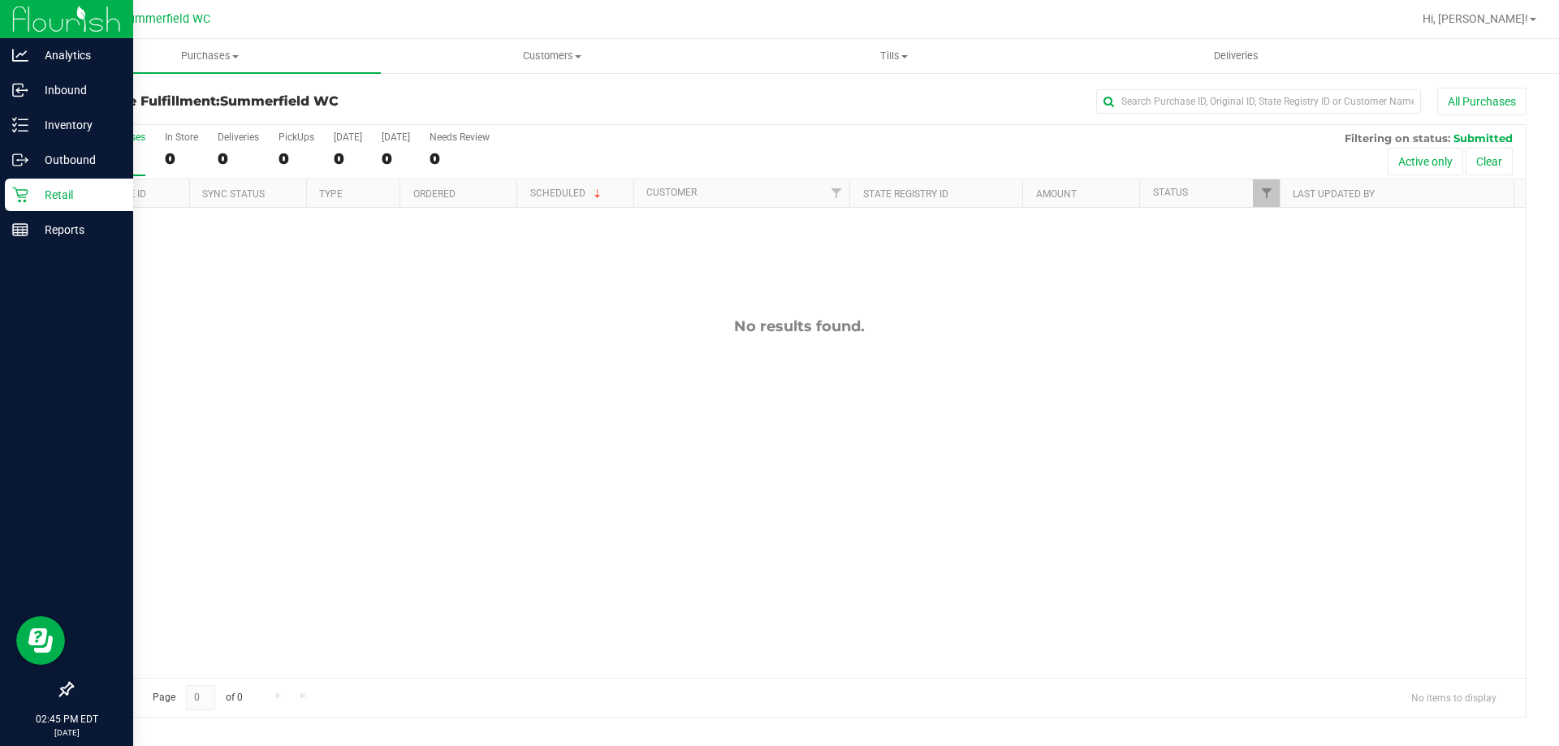
click at [37, 192] on p "Retail" at bounding box center [76, 194] width 97 height 19
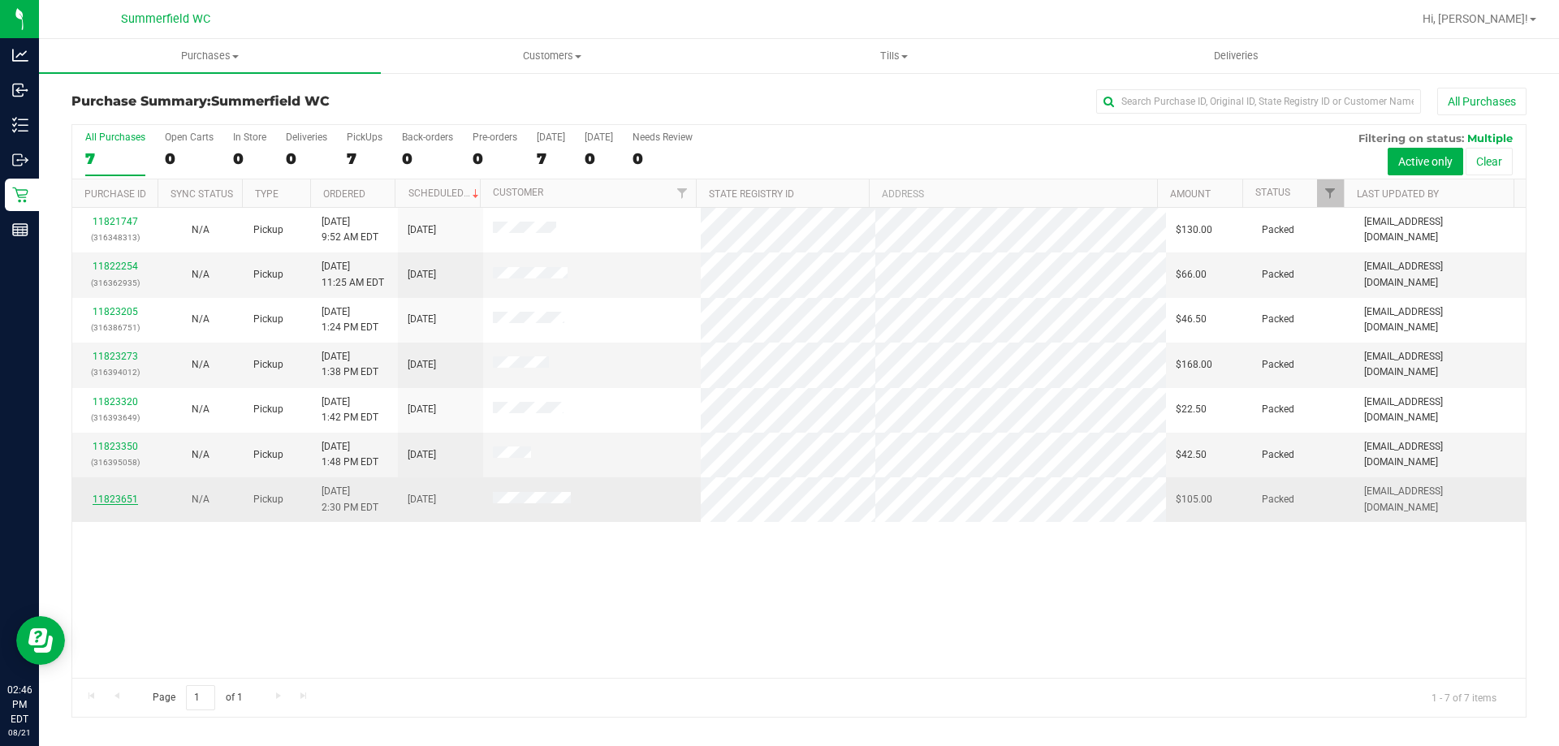
click at [123, 498] on link "11823651" at bounding box center [115, 499] width 45 height 11
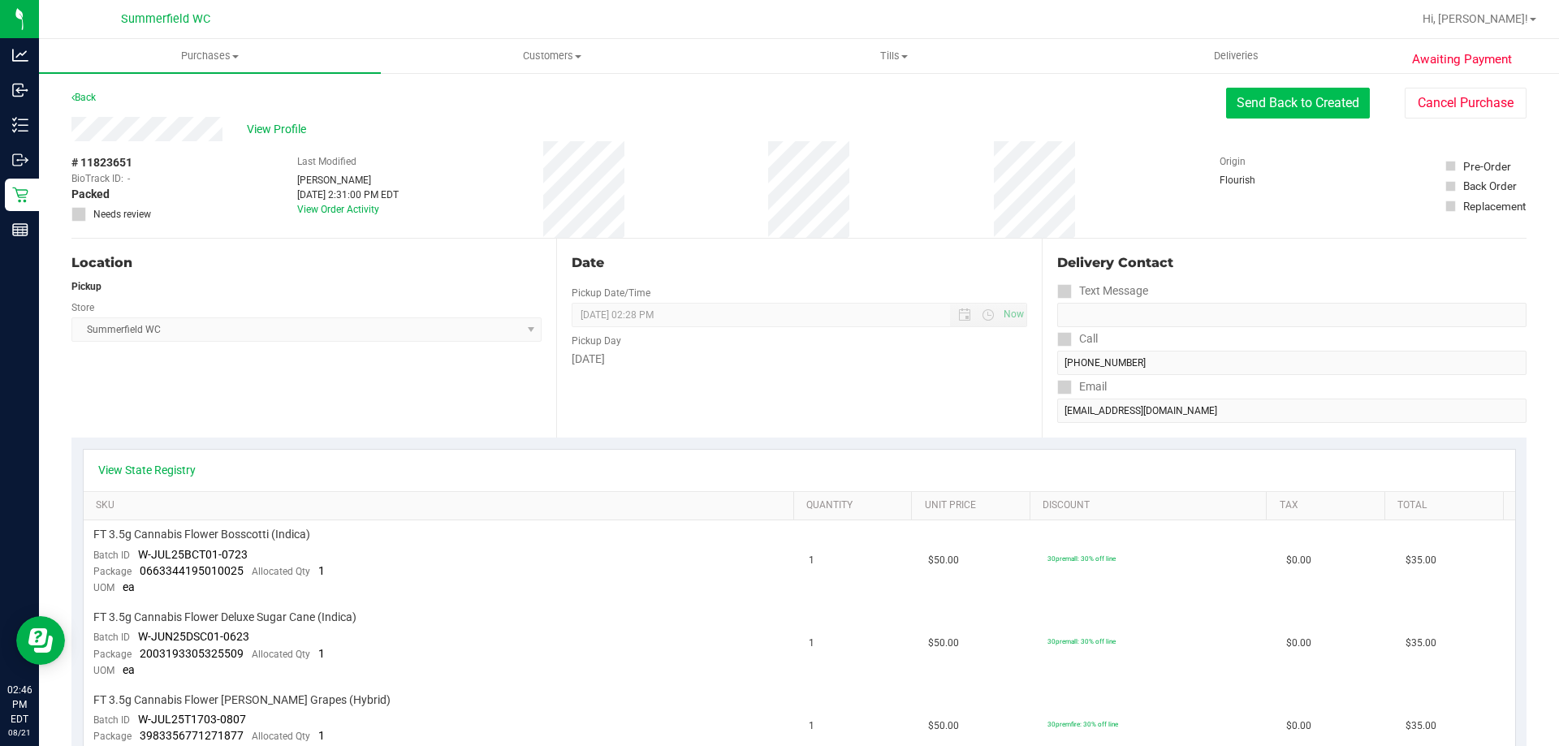
click at [1295, 97] on button "Send Back to Created" at bounding box center [1298, 103] width 144 height 31
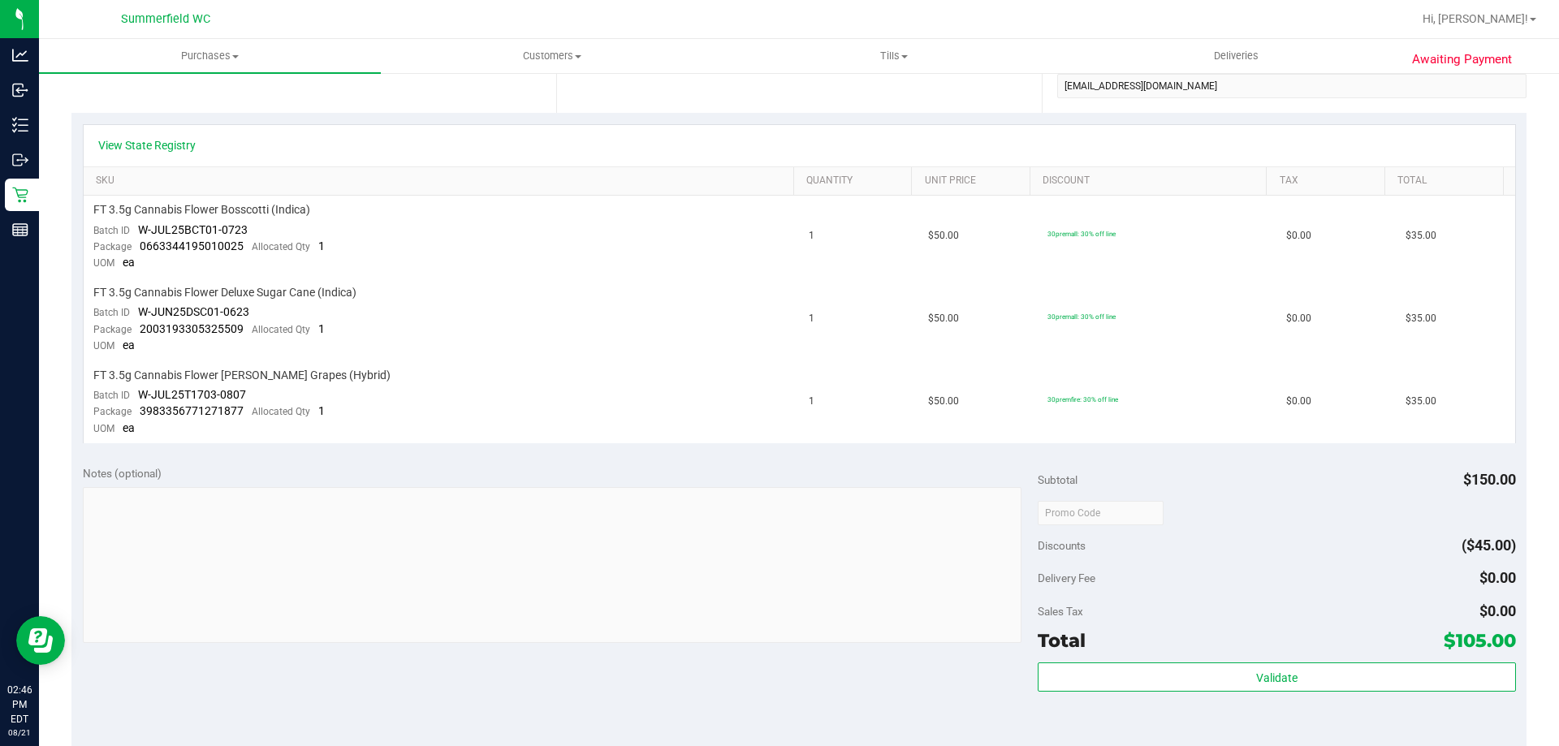
scroll to position [650, 0]
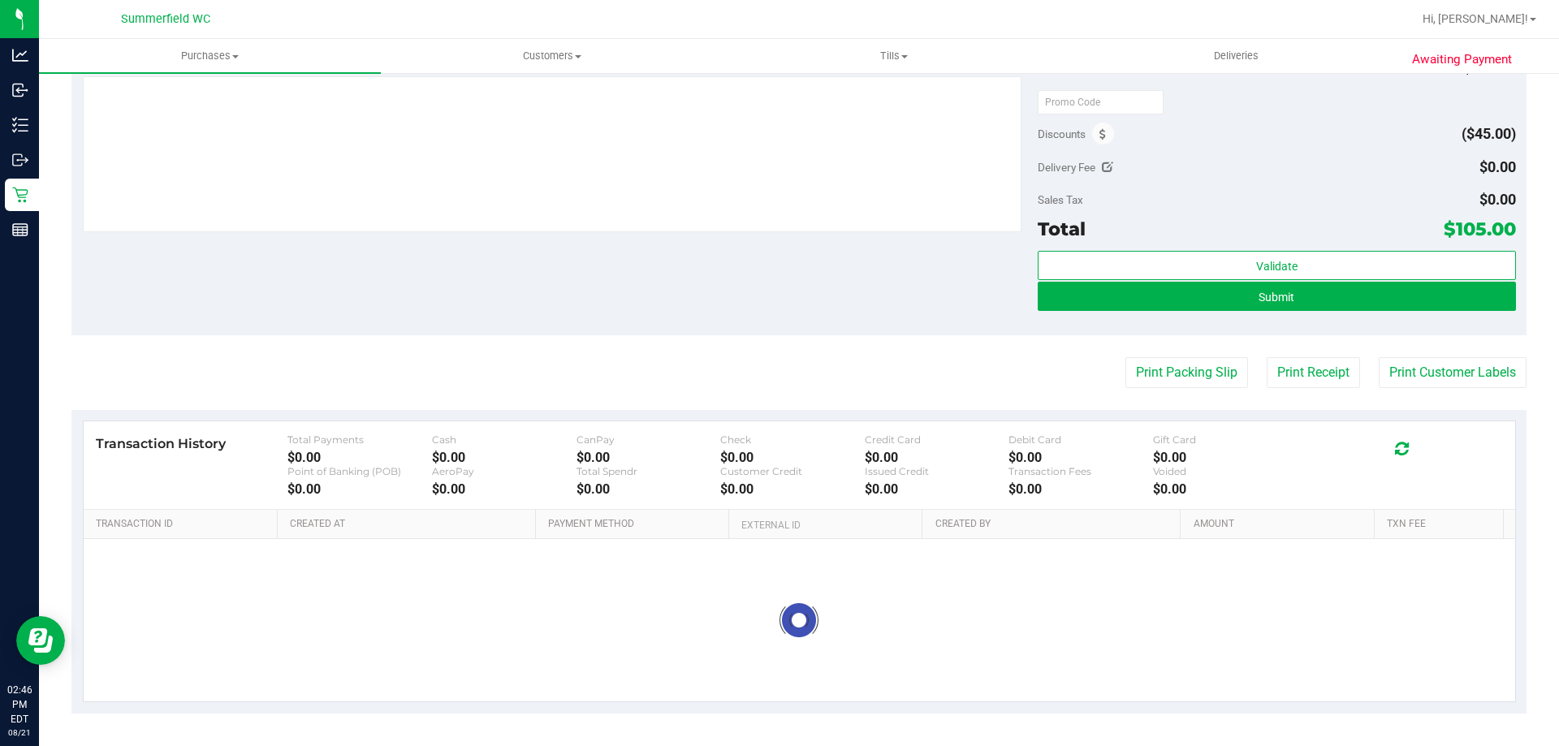
scroll to position [643, 0]
click at [1100, 129] on icon at bounding box center [1103, 134] width 6 height 11
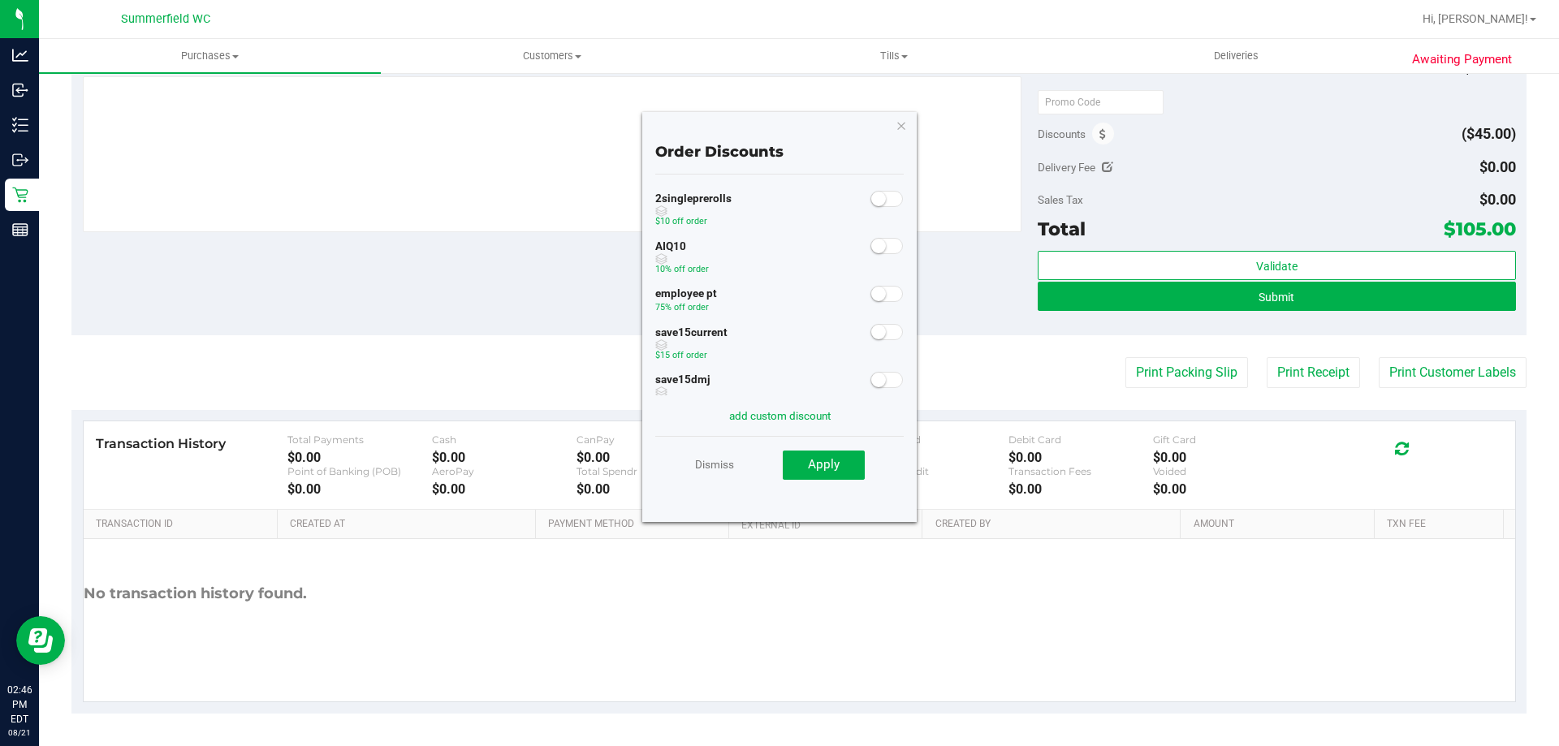
click at [871, 288] on small at bounding box center [878, 294] width 15 height 15
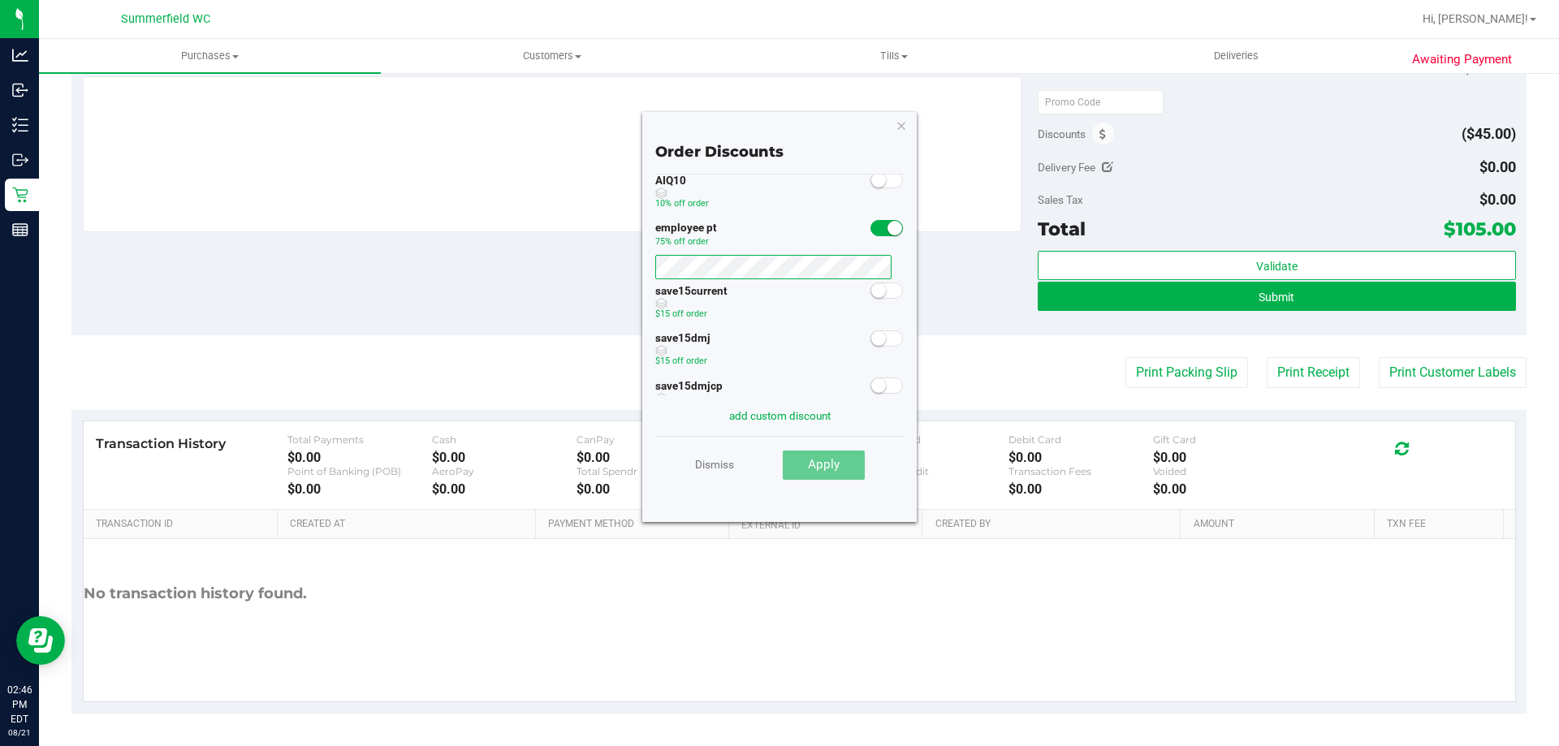
scroll to position [0, 0]
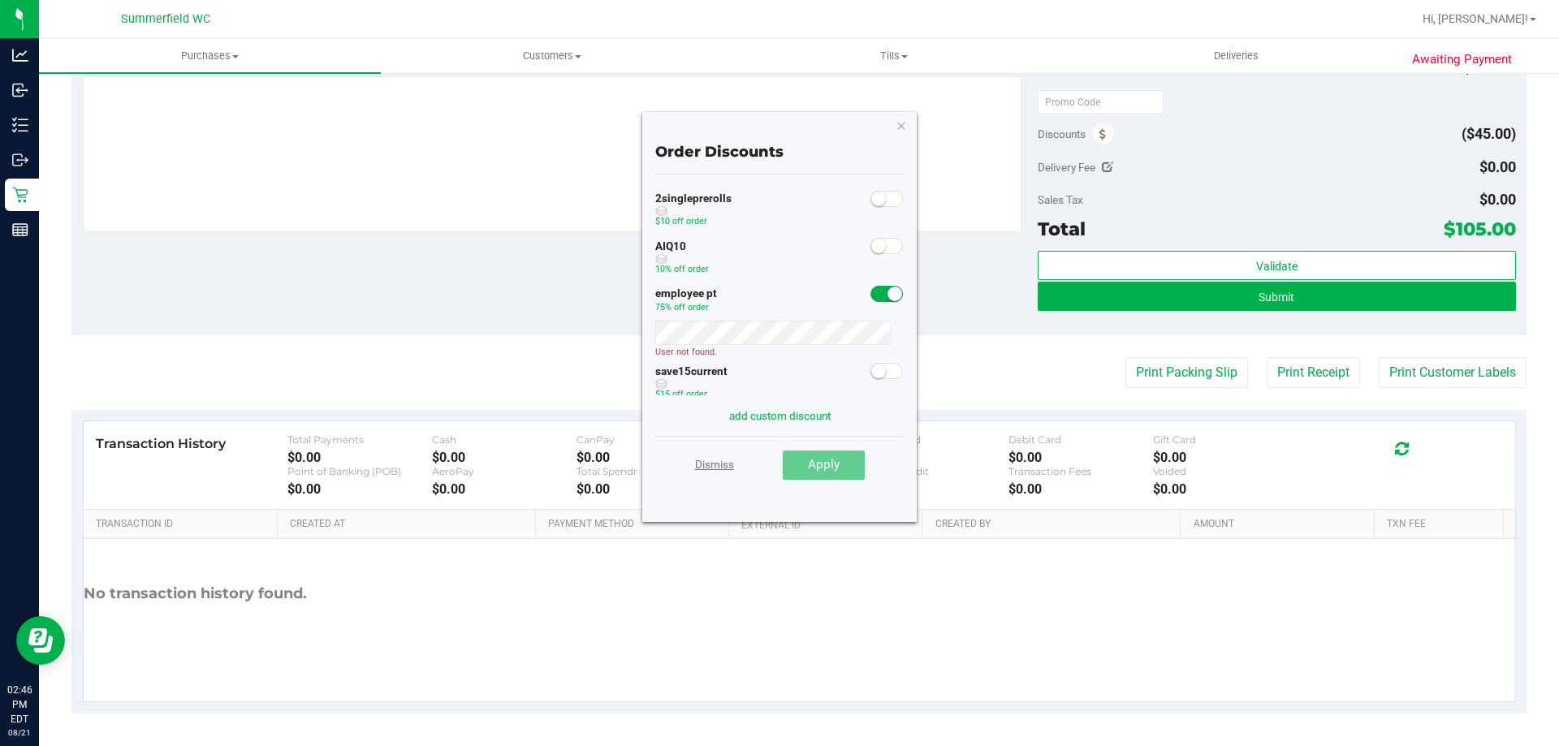
click at [706, 468] on link "Dismiss" at bounding box center [714, 464] width 39 height 29
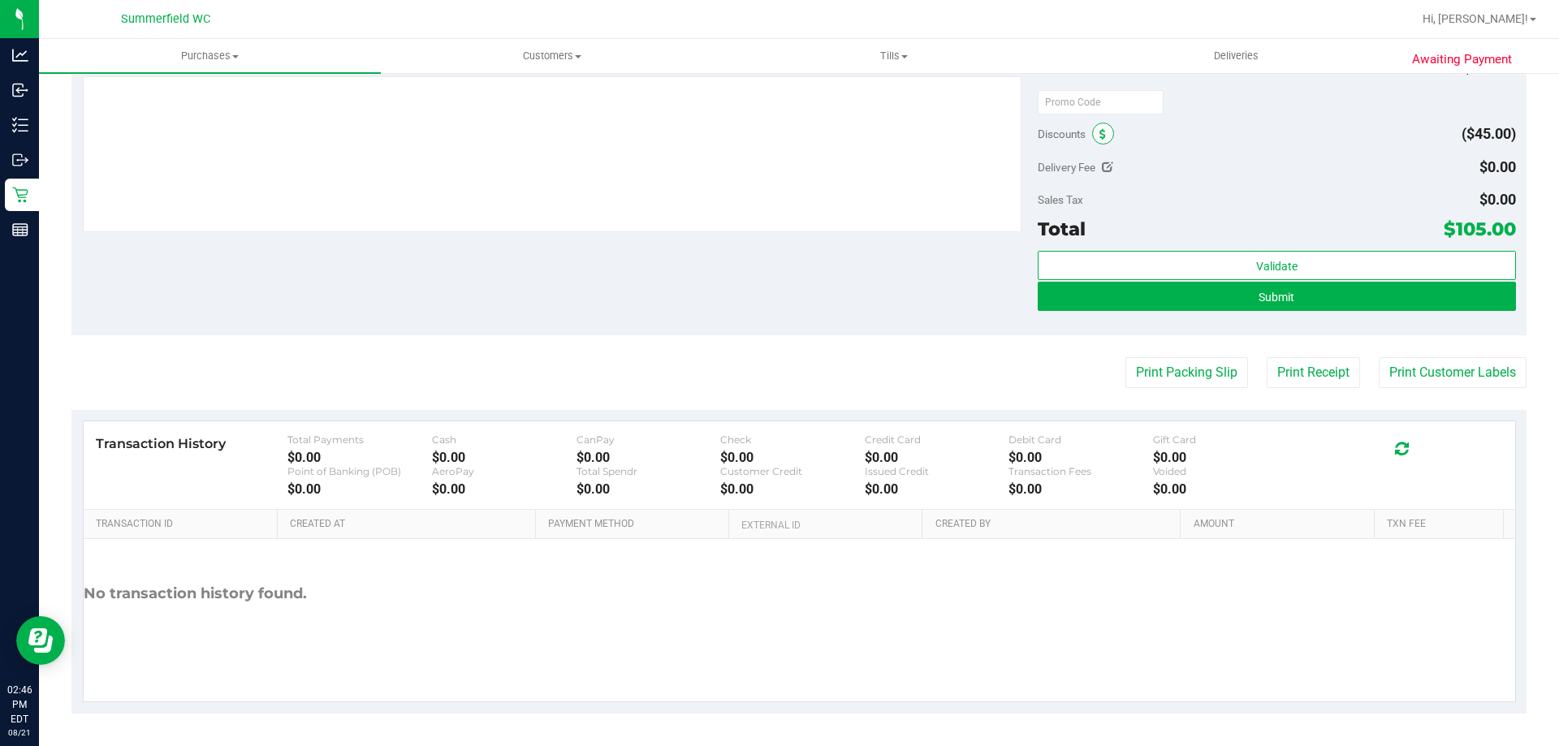
click at [1100, 132] on icon at bounding box center [1103, 134] width 6 height 11
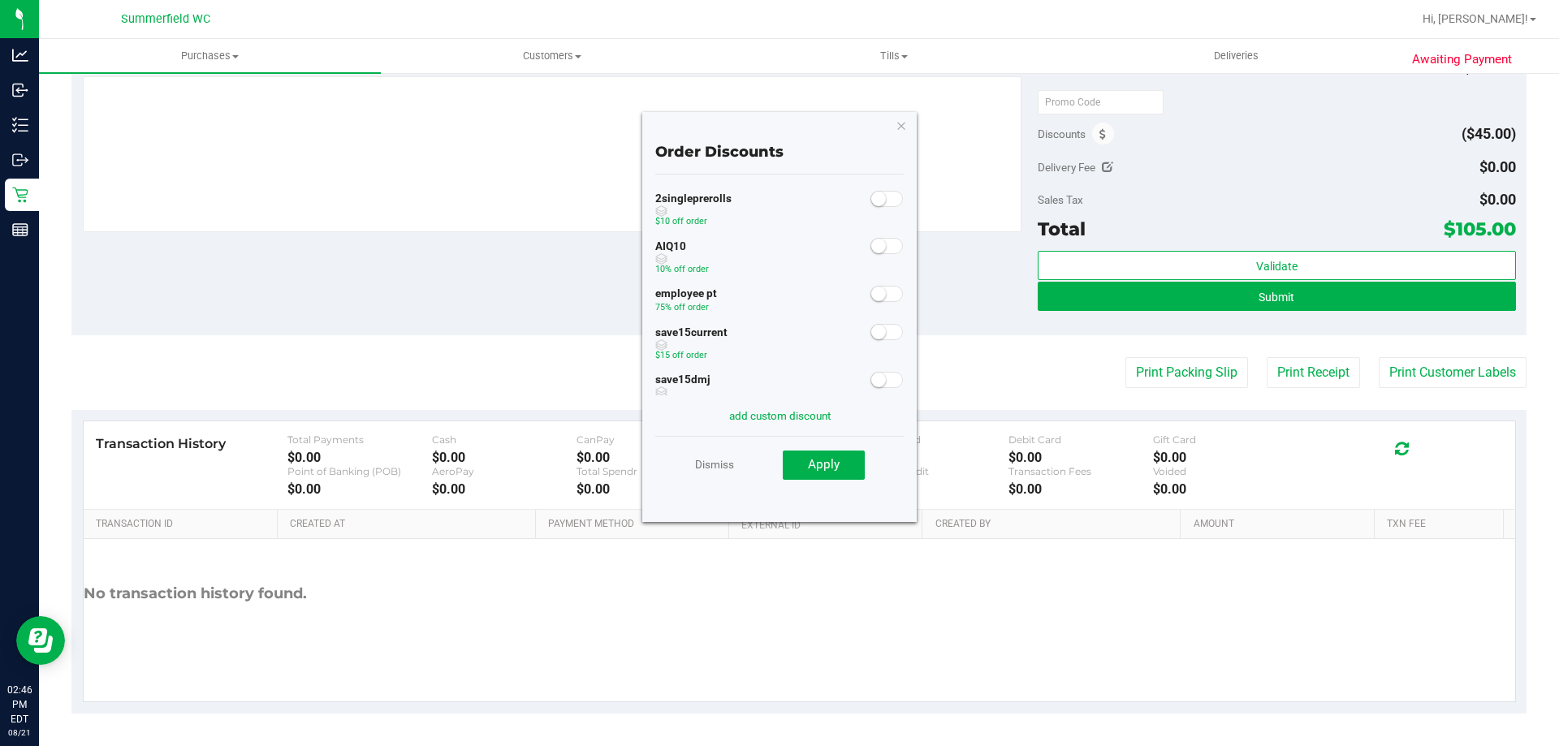
click at [877, 293] on span at bounding box center [887, 294] width 32 height 16
click at [833, 457] on span "Apply" at bounding box center [824, 464] width 32 height 15
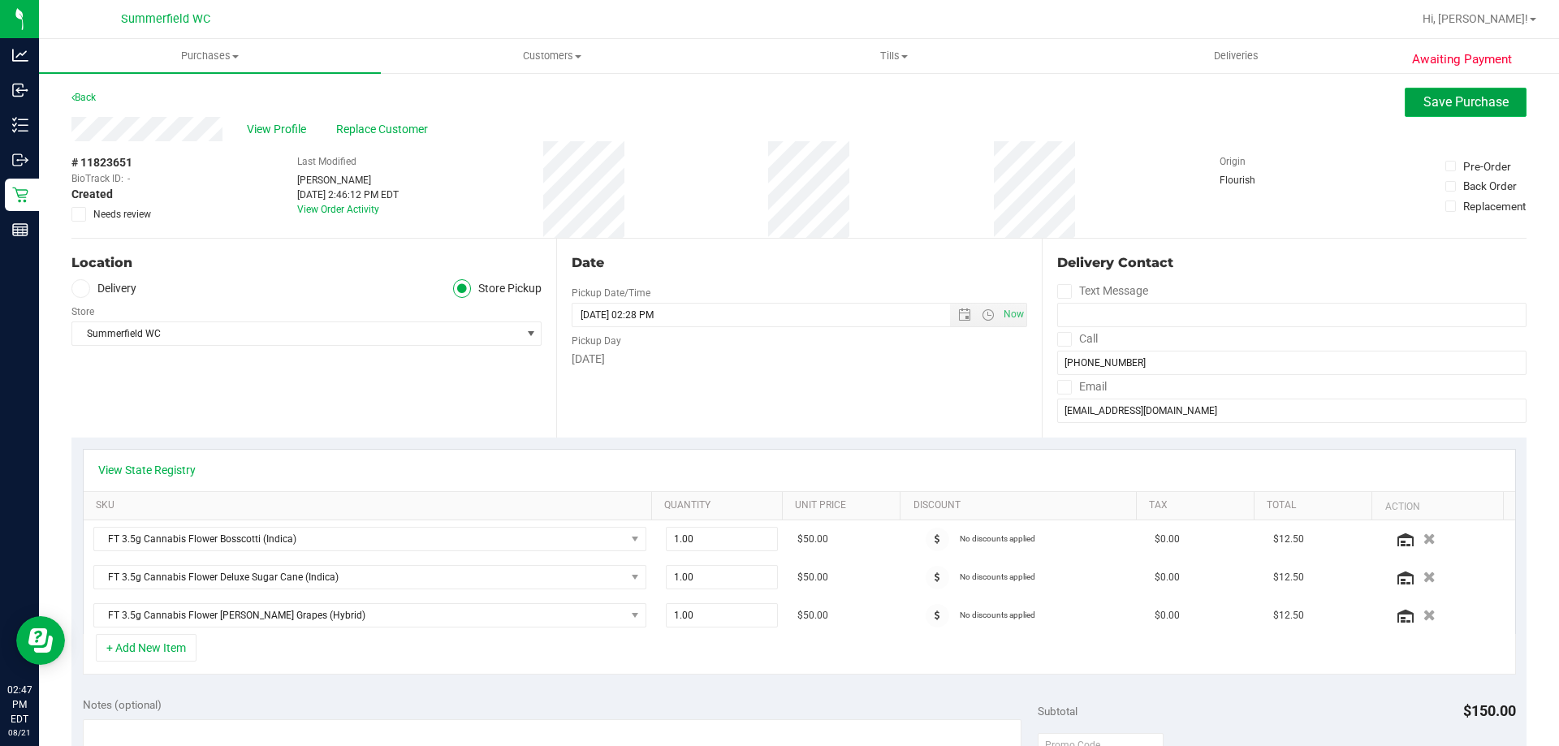
click at [1424, 105] on span "Save Purchase" at bounding box center [1466, 101] width 85 height 15
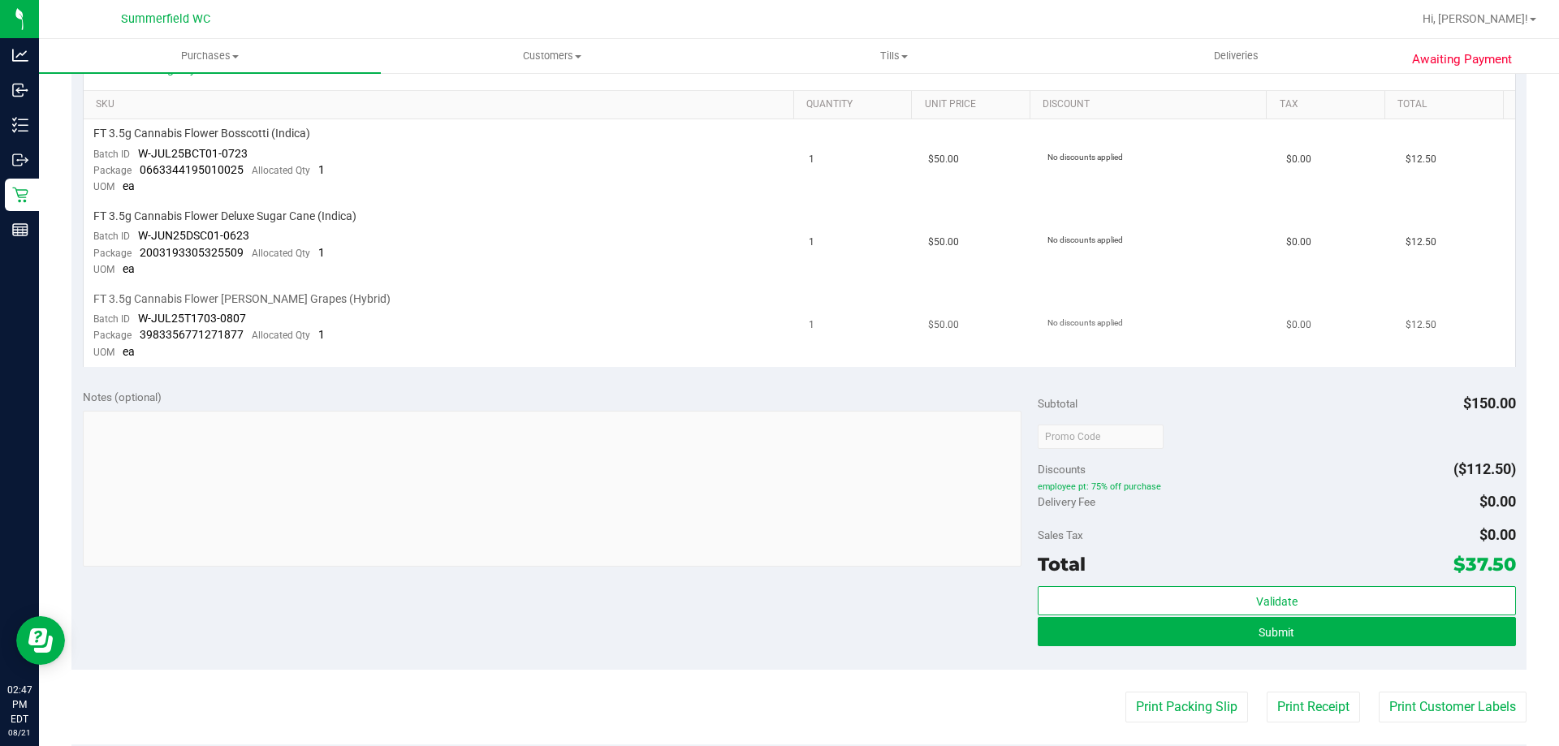
scroll to position [406, 0]
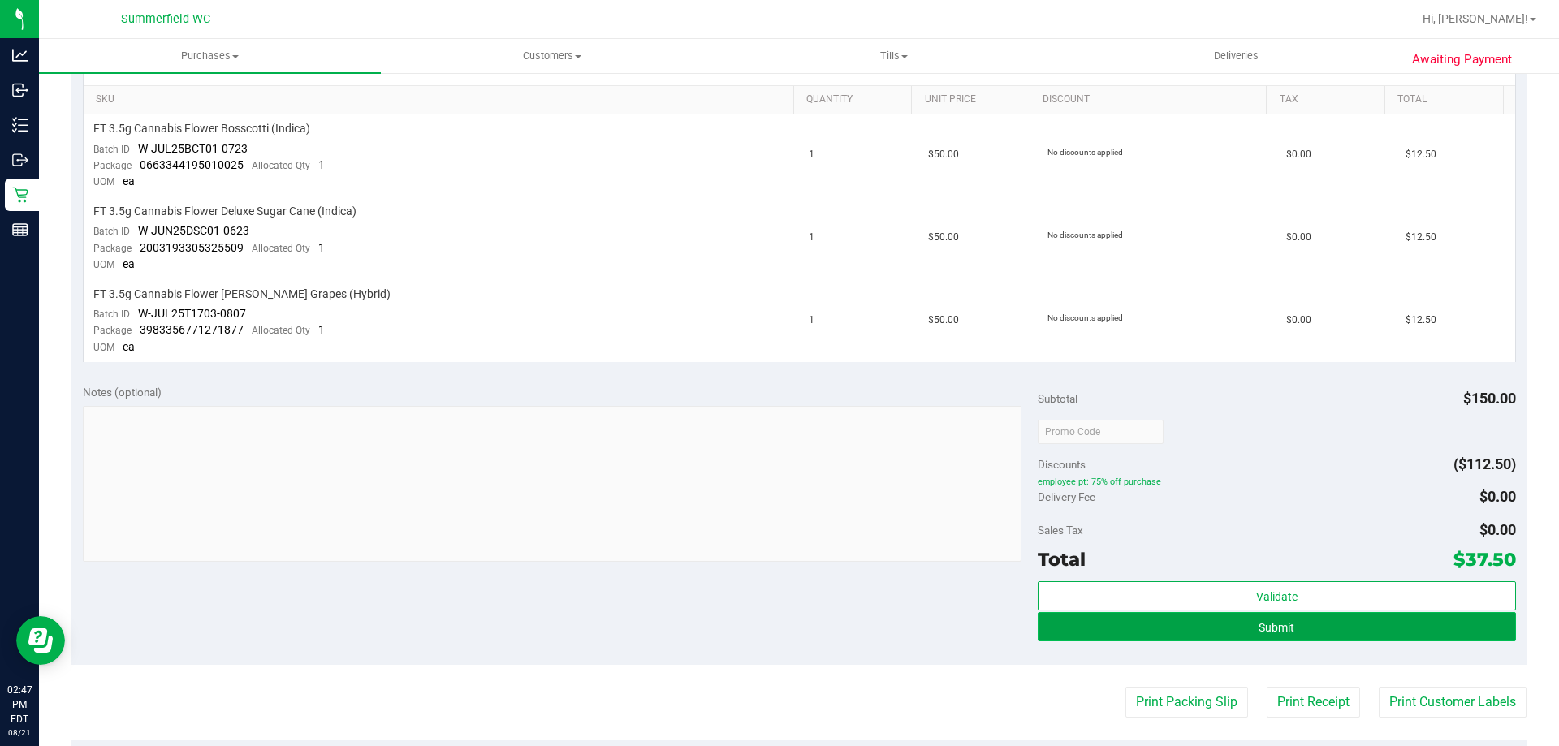
click at [1178, 625] on button "Submit" at bounding box center [1277, 626] width 478 height 29
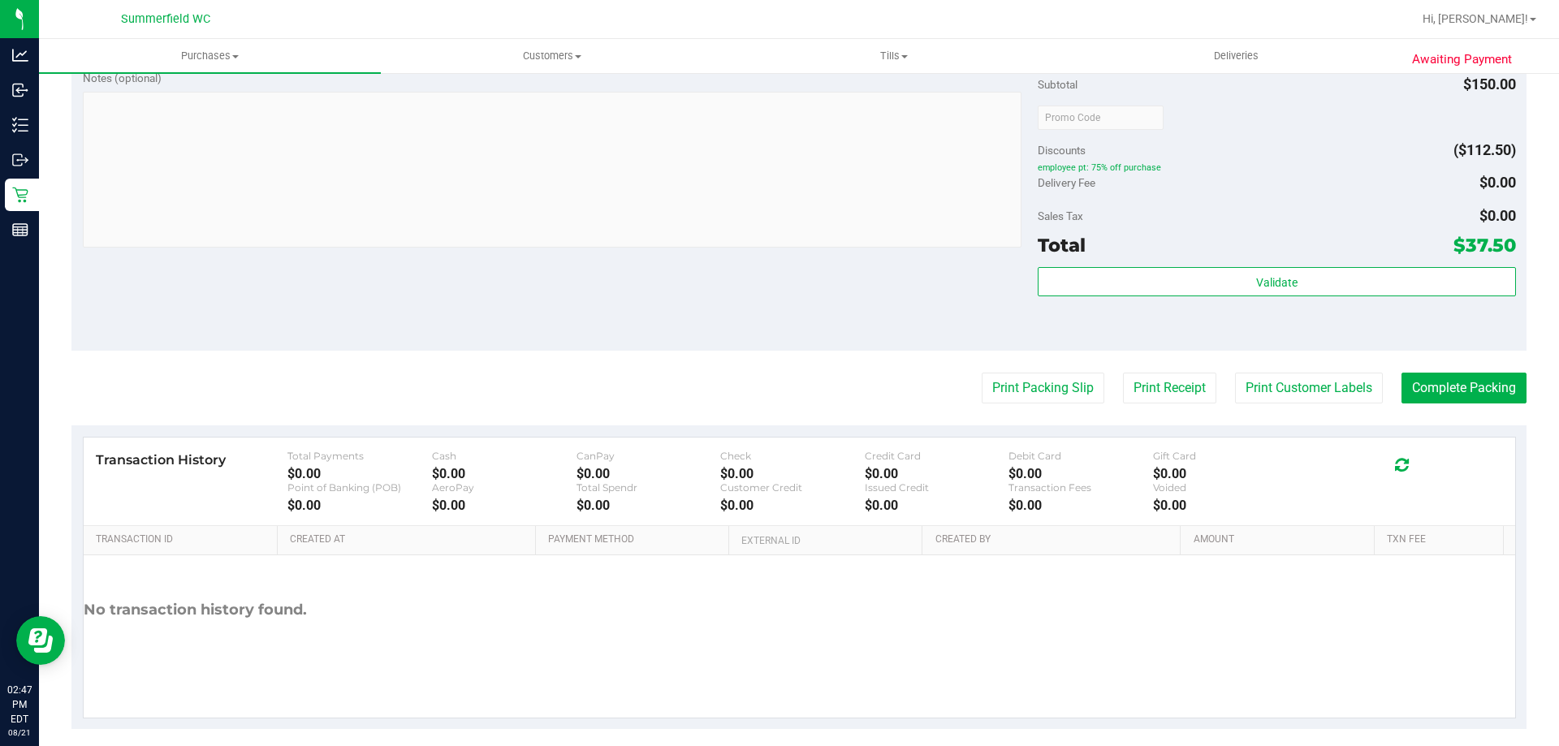
scroll to position [812, 0]
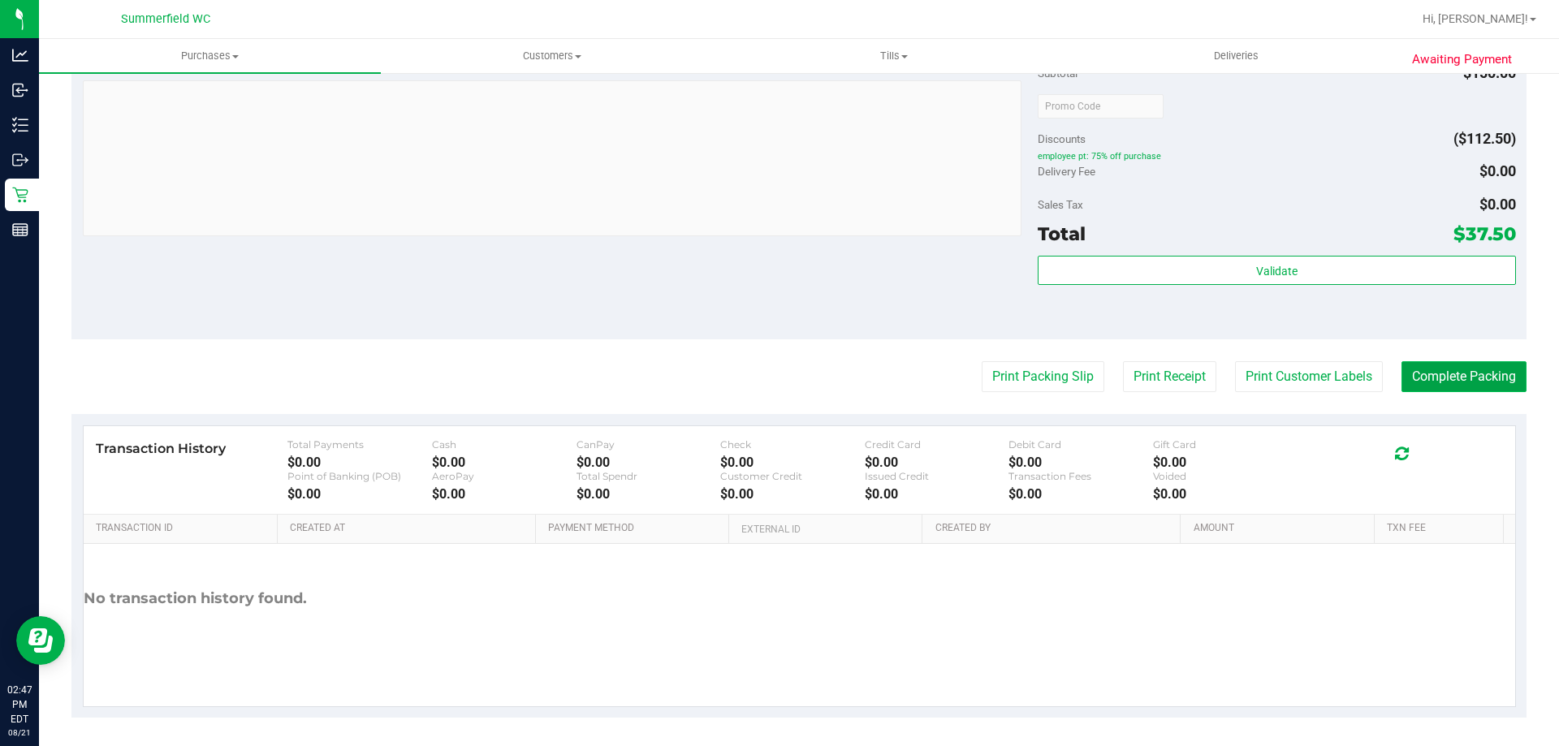
click at [1493, 385] on button "Complete Packing" at bounding box center [1464, 376] width 125 height 31
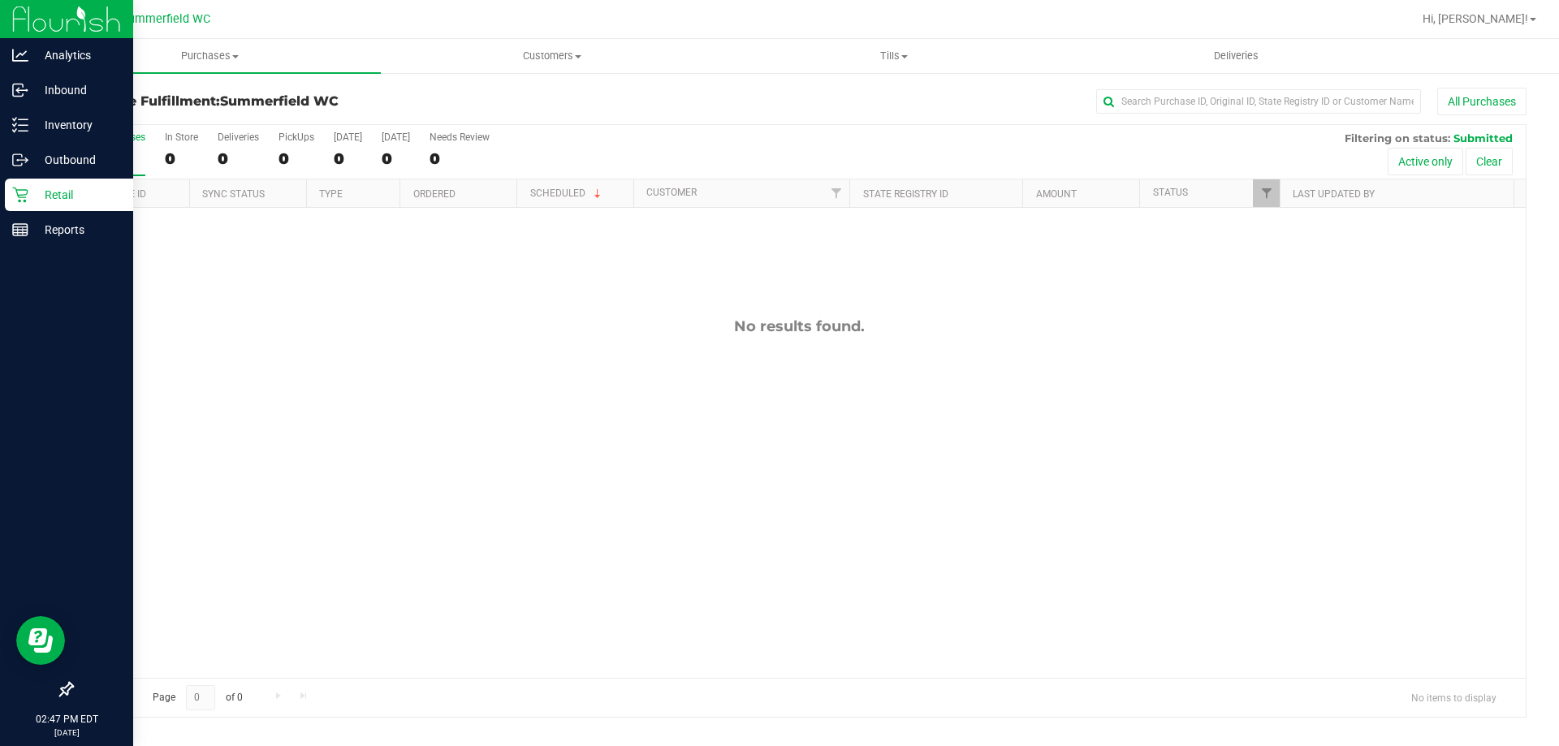
click at [76, 191] on p "Retail" at bounding box center [76, 194] width 97 height 19
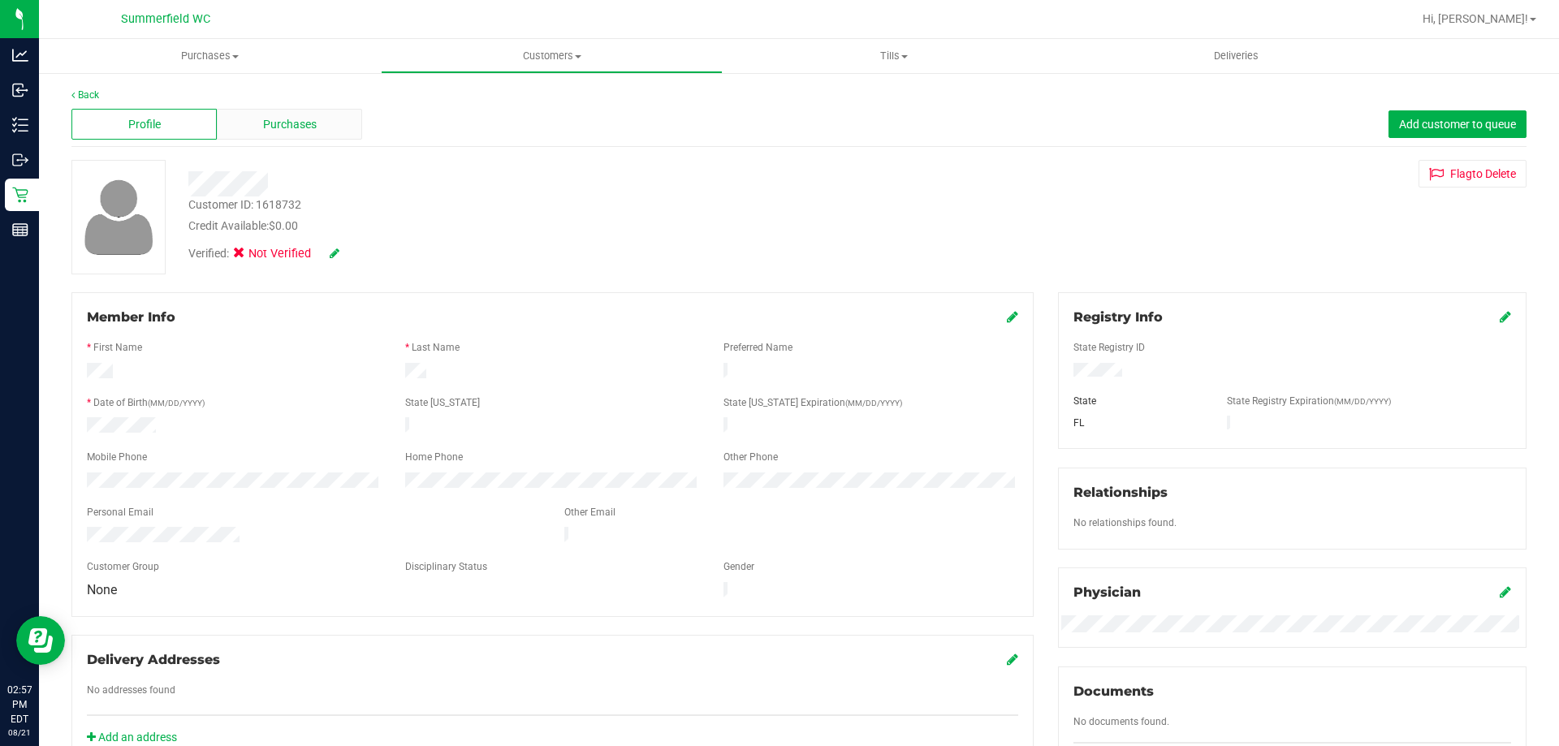
click at [288, 128] on span "Purchases" at bounding box center [290, 124] width 54 height 17
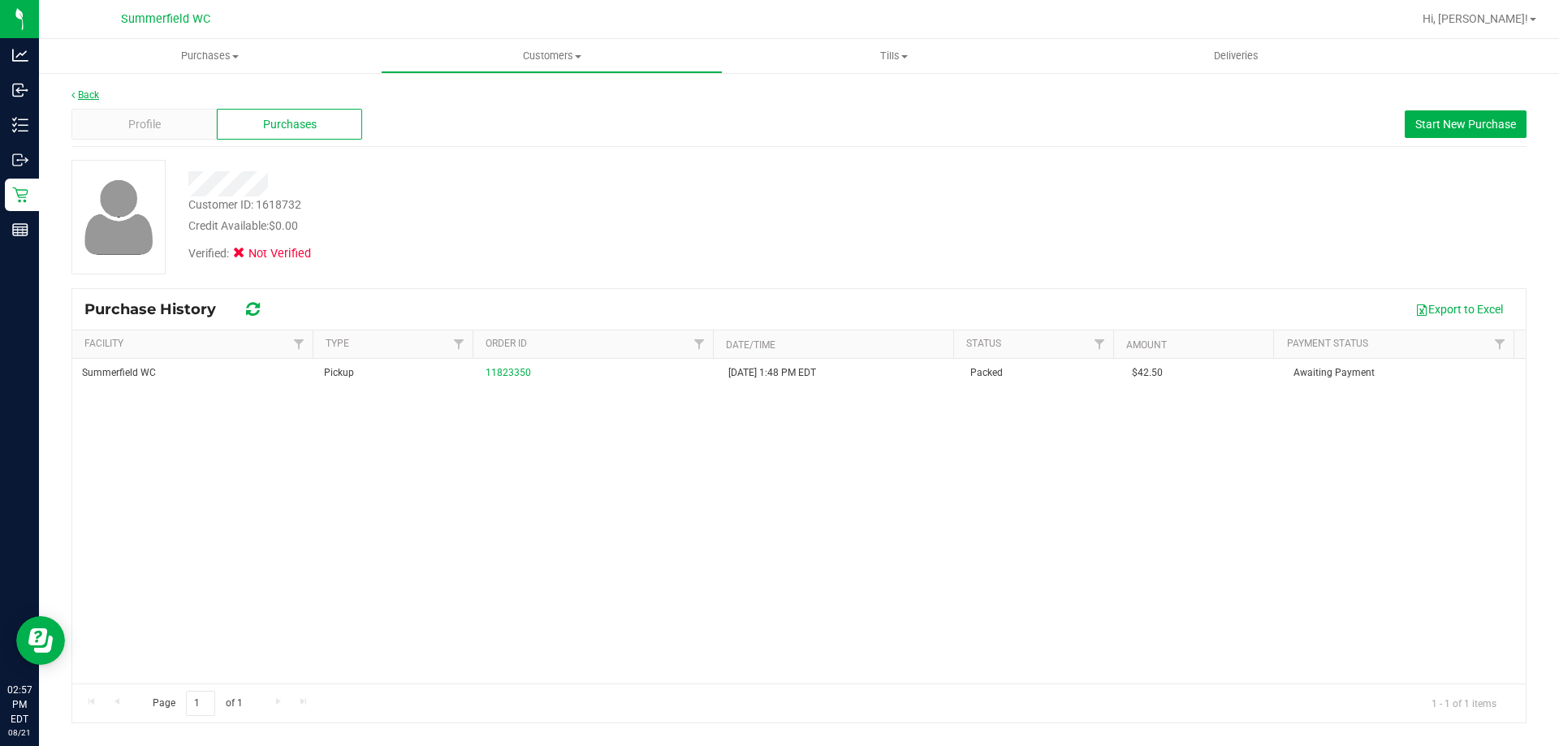
click at [93, 98] on link "Back" at bounding box center [85, 94] width 28 height 11
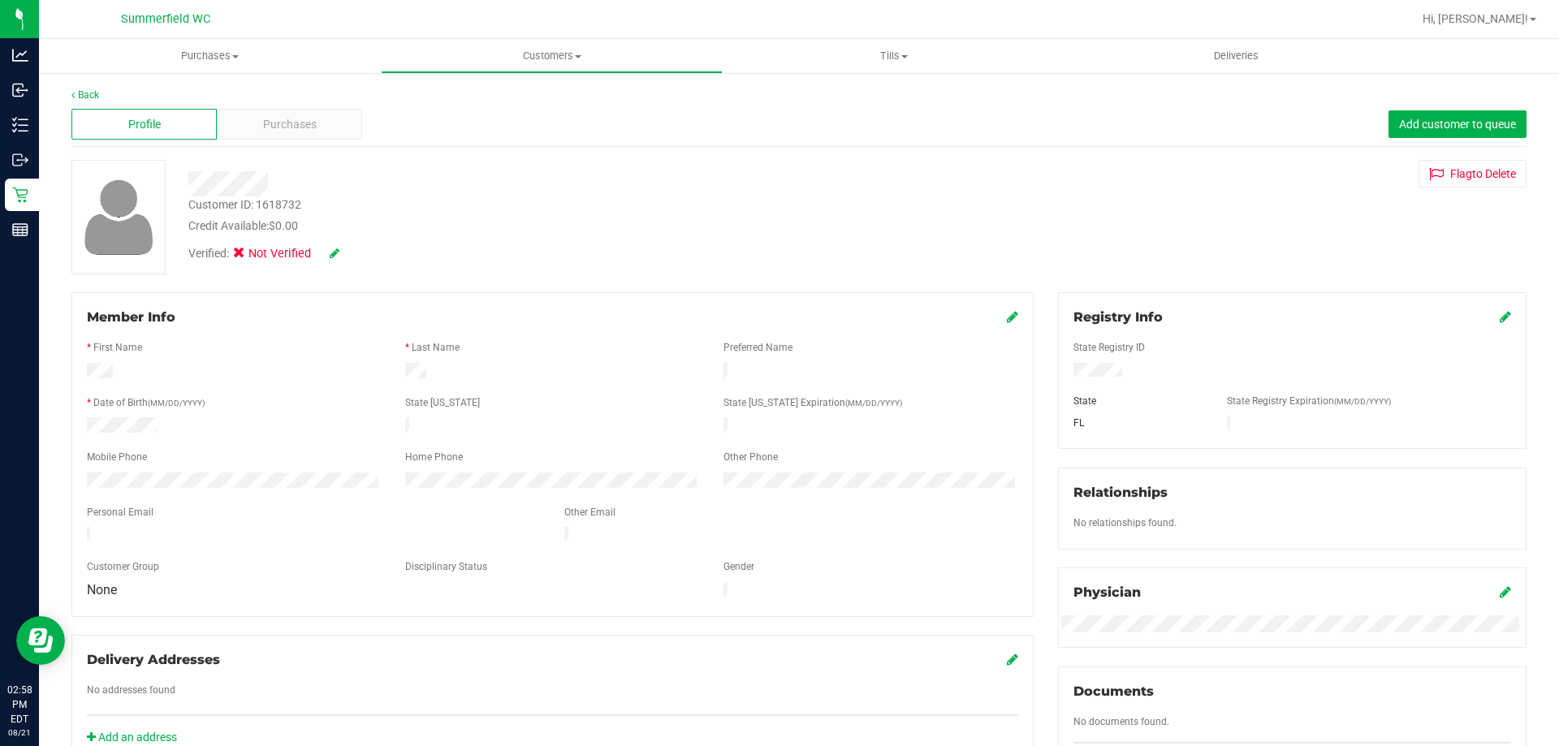
drag, startPoint x: 1121, startPoint y: 374, endPoint x: 1059, endPoint y: 375, distance: 61.7
click at [1061, 375] on div at bounding box center [1292, 372] width 462 height 18
click at [335, 254] on icon at bounding box center [335, 253] width 10 height 11
click at [243, 256] on icon at bounding box center [244, 256] width 11 height 0
click at [0, 0] on input "Medical" at bounding box center [0, 0] width 0 height 0
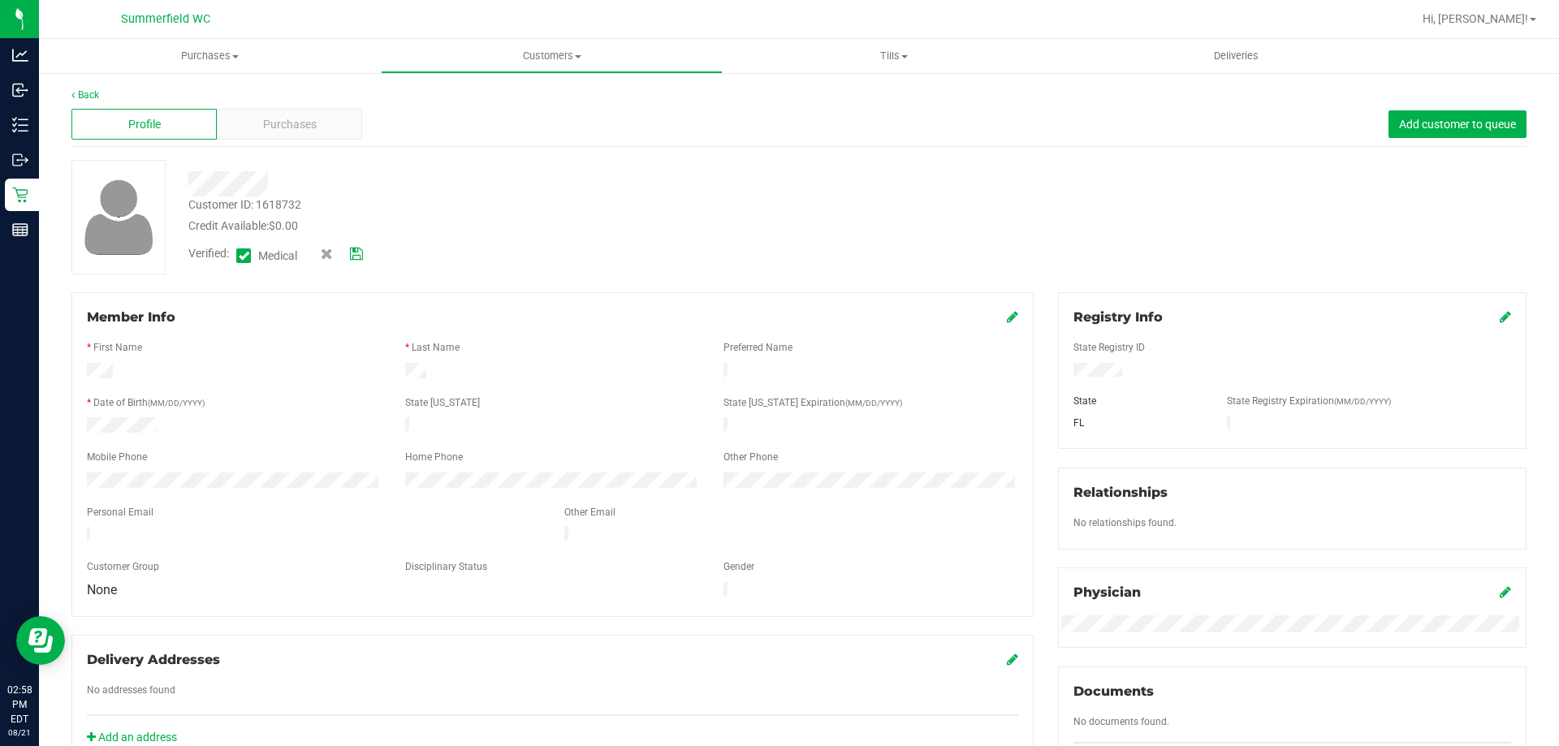
click at [357, 245] on link at bounding box center [356, 253] width 13 height 17
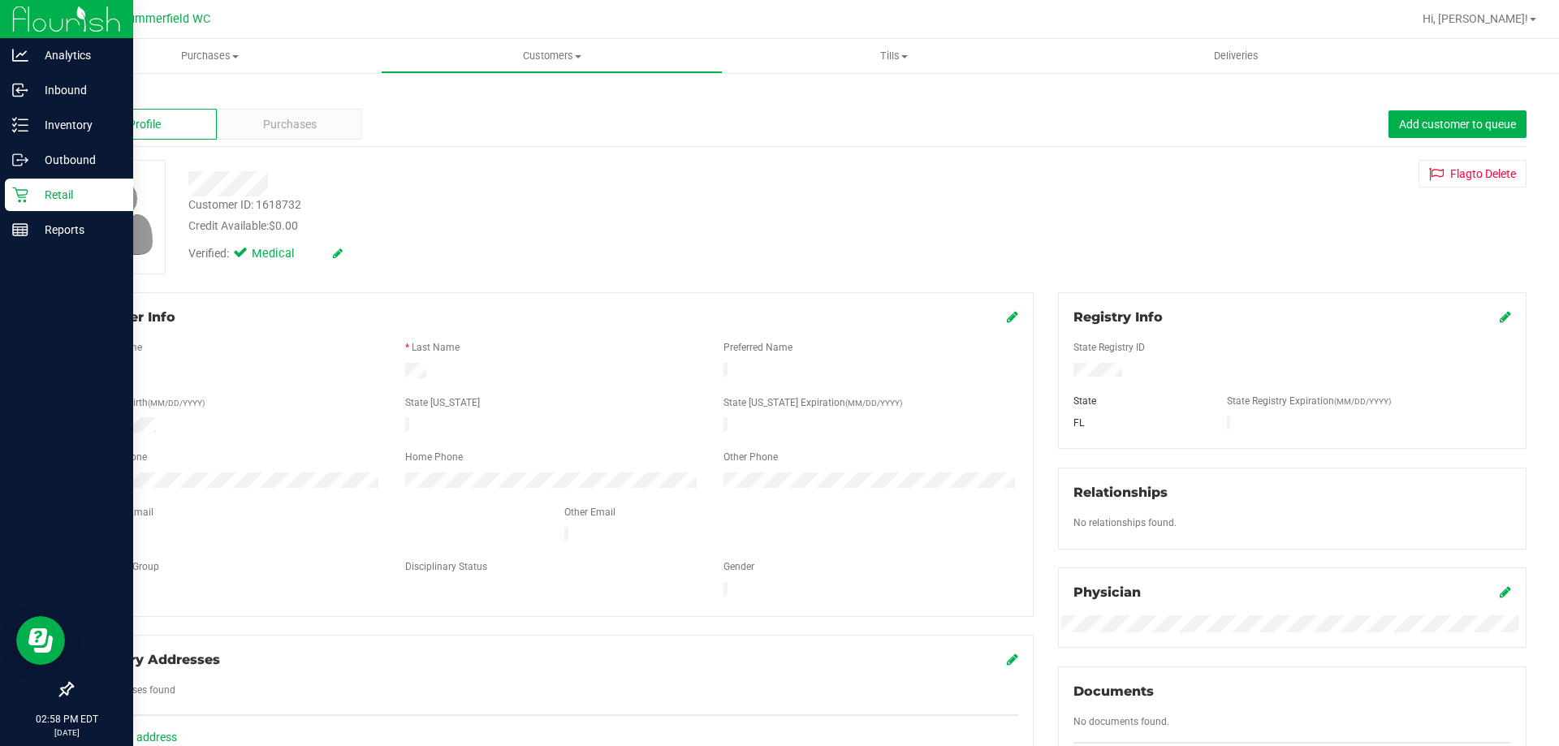
click at [63, 191] on p "Retail" at bounding box center [76, 194] width 97 height 19
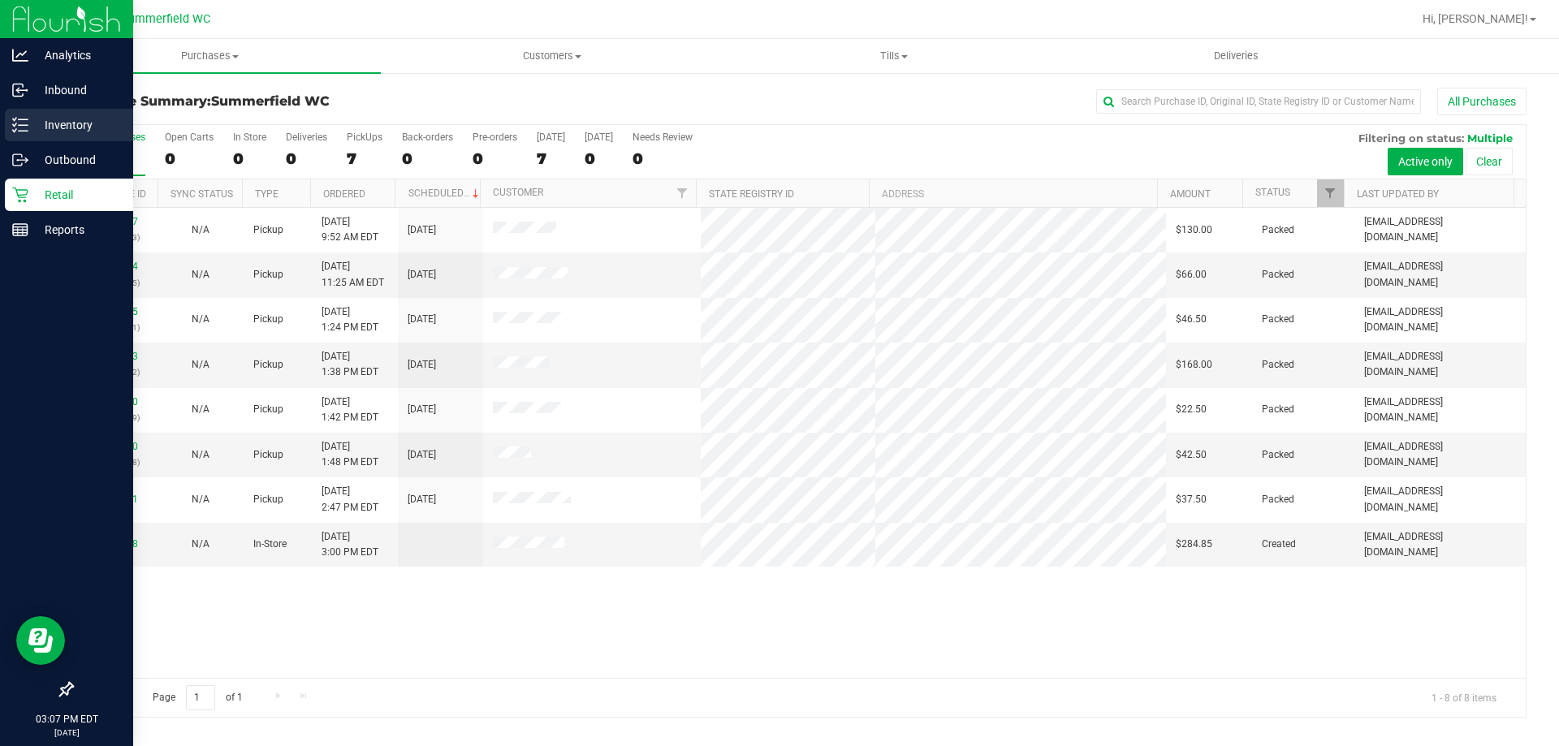
click at [64, 126] on p "Inventory" at bounding box center [76, 124] width 97 height 19
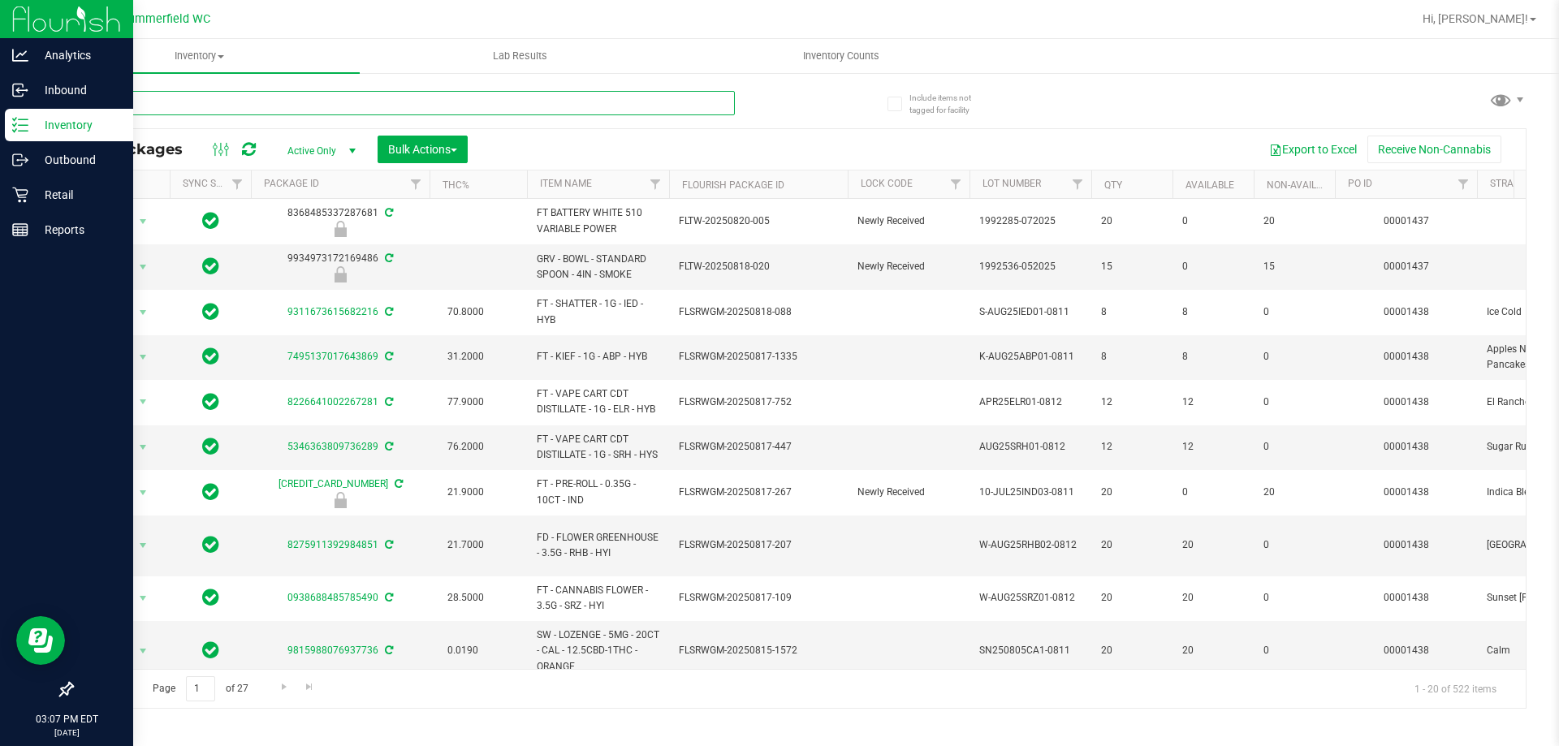
click at [248, 103] on input "text" at bounding box center [403, 103] width 664 height 24
type input "gpe"
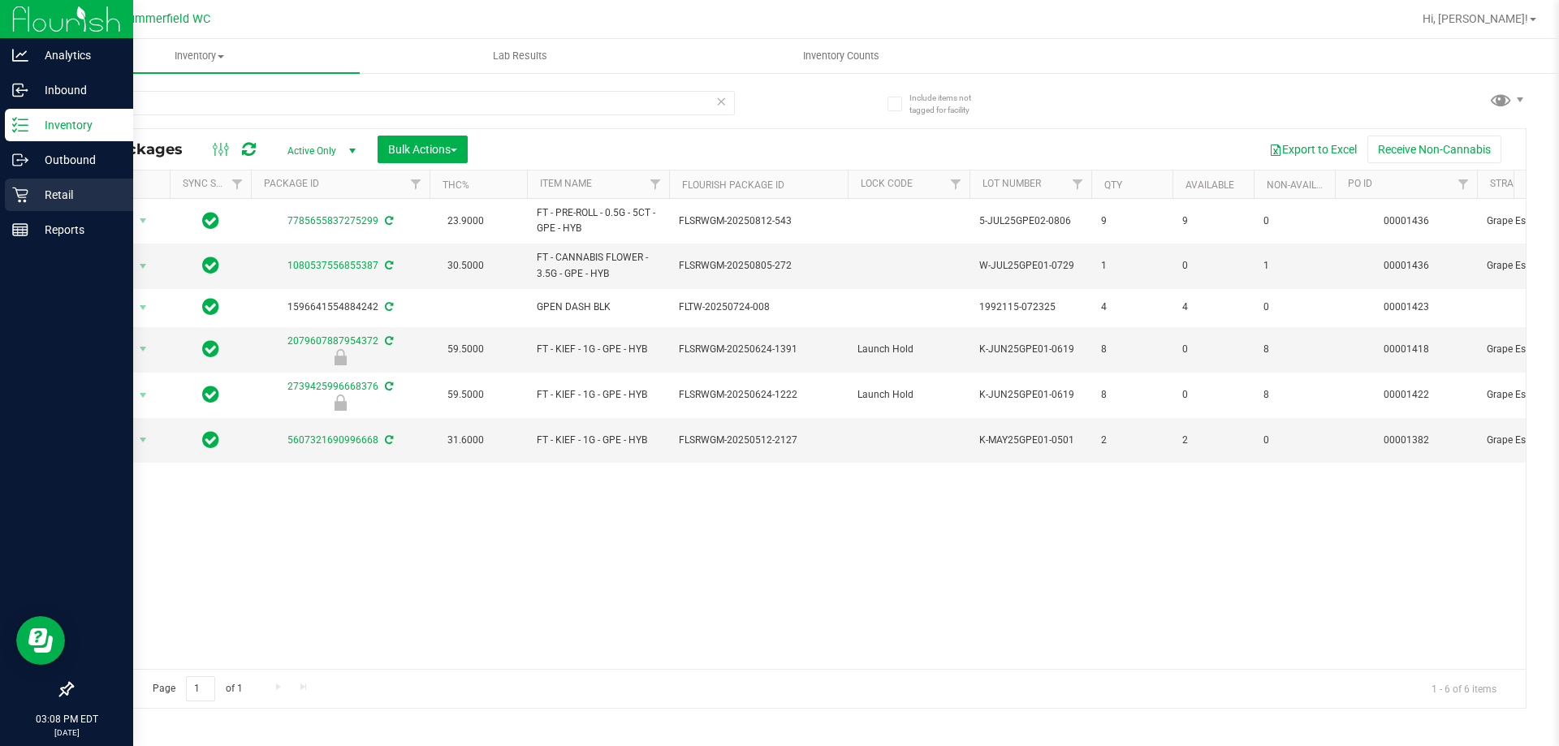
click at [63, 191] on p "Retail" at bounding box center [76, 194] width 97 height 19
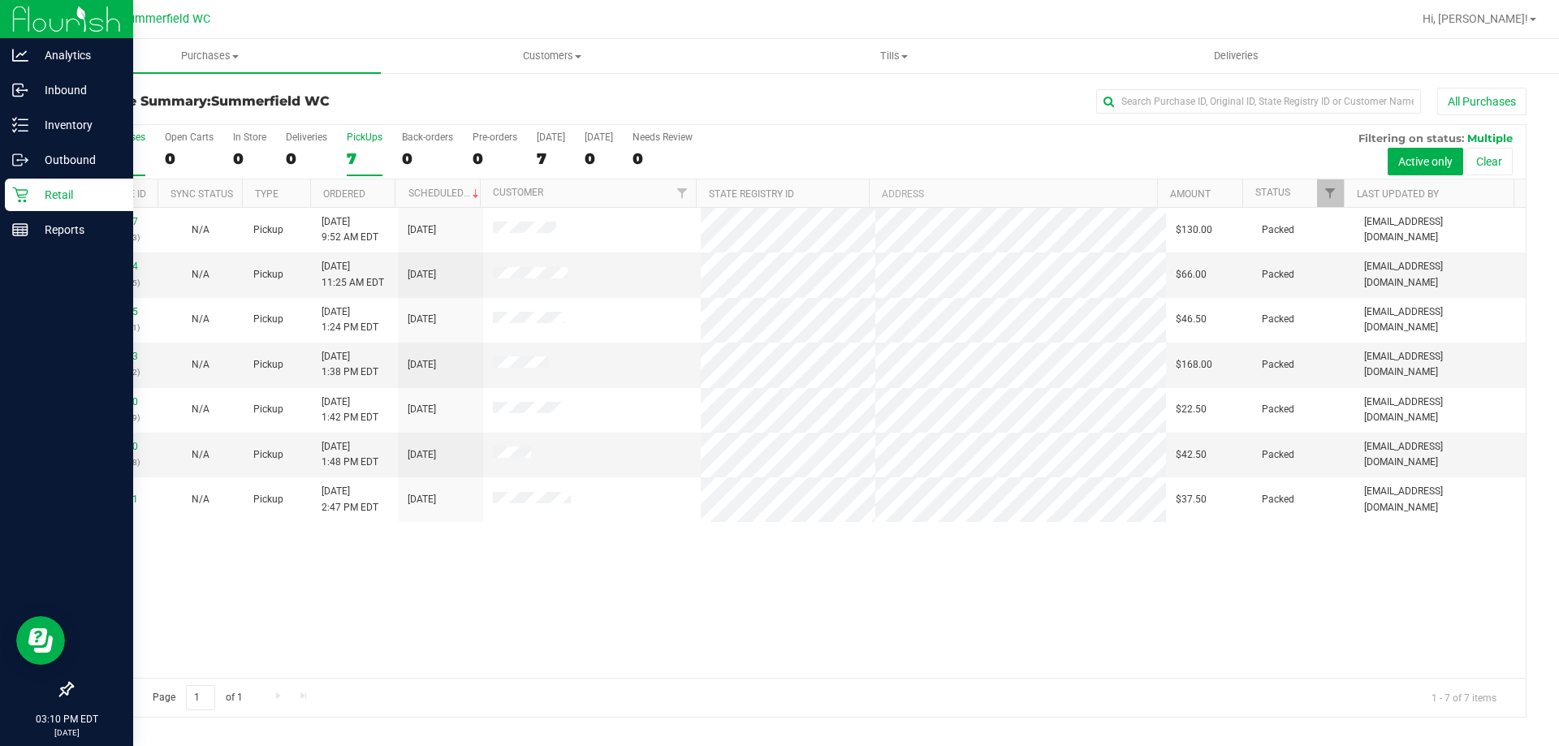
click at [365, 135] on div "PickUps" at bounding box center [365, 137] width 36 height 11
click at [0, 0] on input "PickUps 7" at bounding box center [0, 0] width 0 height 0
click at [115, 442] on link "11824200" at bounding box center [115, 446] width 45 height 11
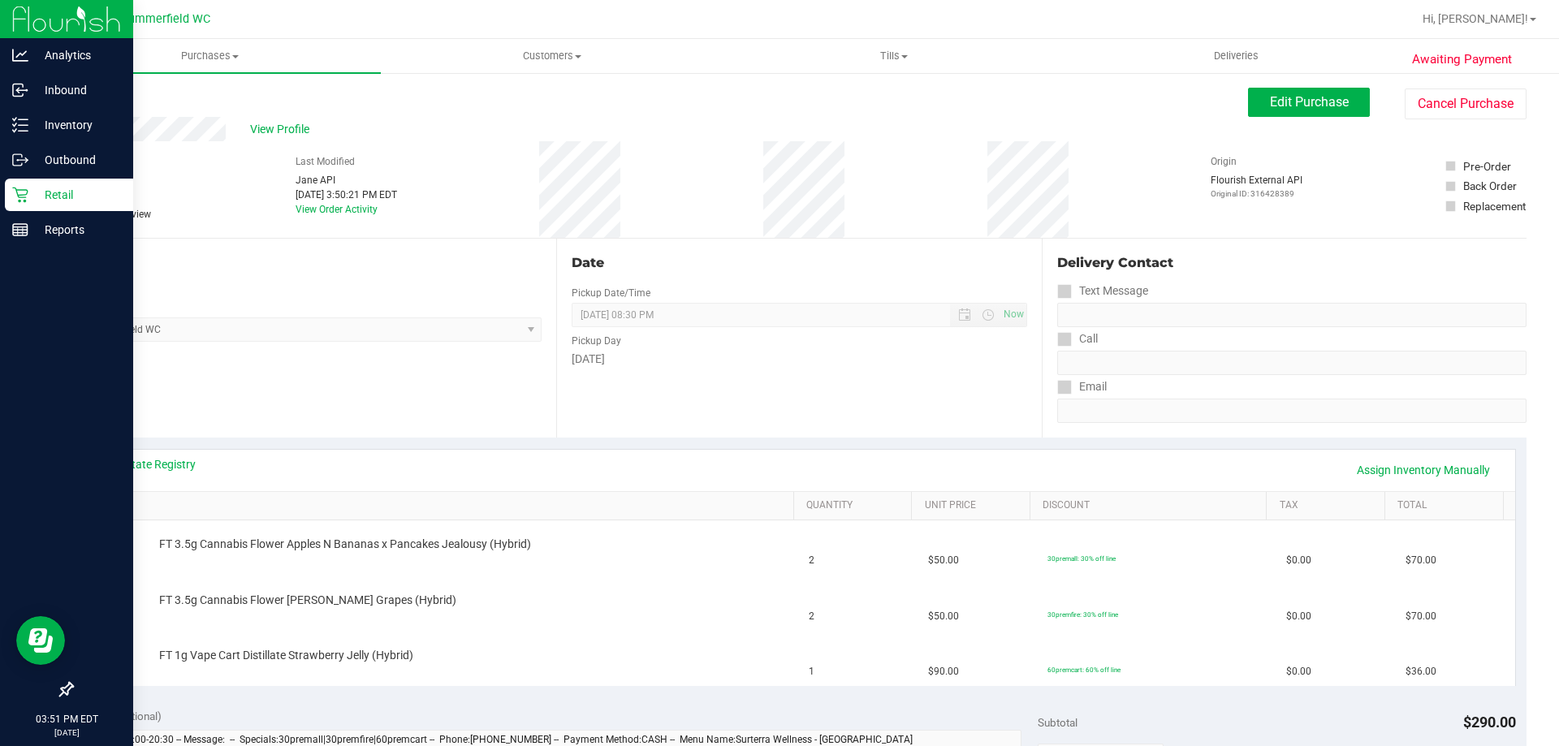
click at [177, 453] on div "View State Registry Assign Inventory Manually" at bounding box center [800, 470] width 1432 height 41
click at [178, 461] on link "View State Registry" at bounding box center [146, 464] width 97 height 16
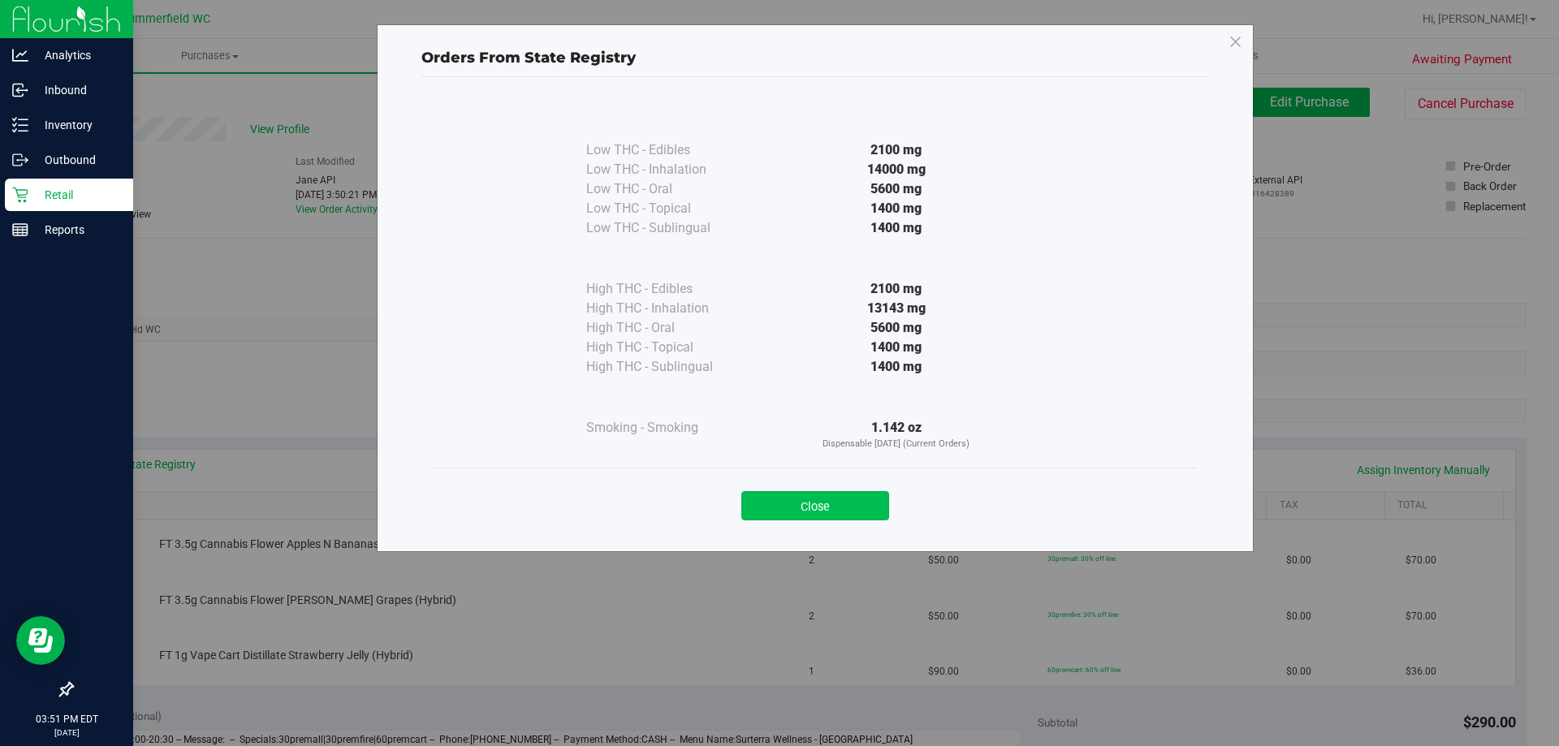
click at [861, 495] on button "Close" at bounding box center [816, 505] width 148 height 29
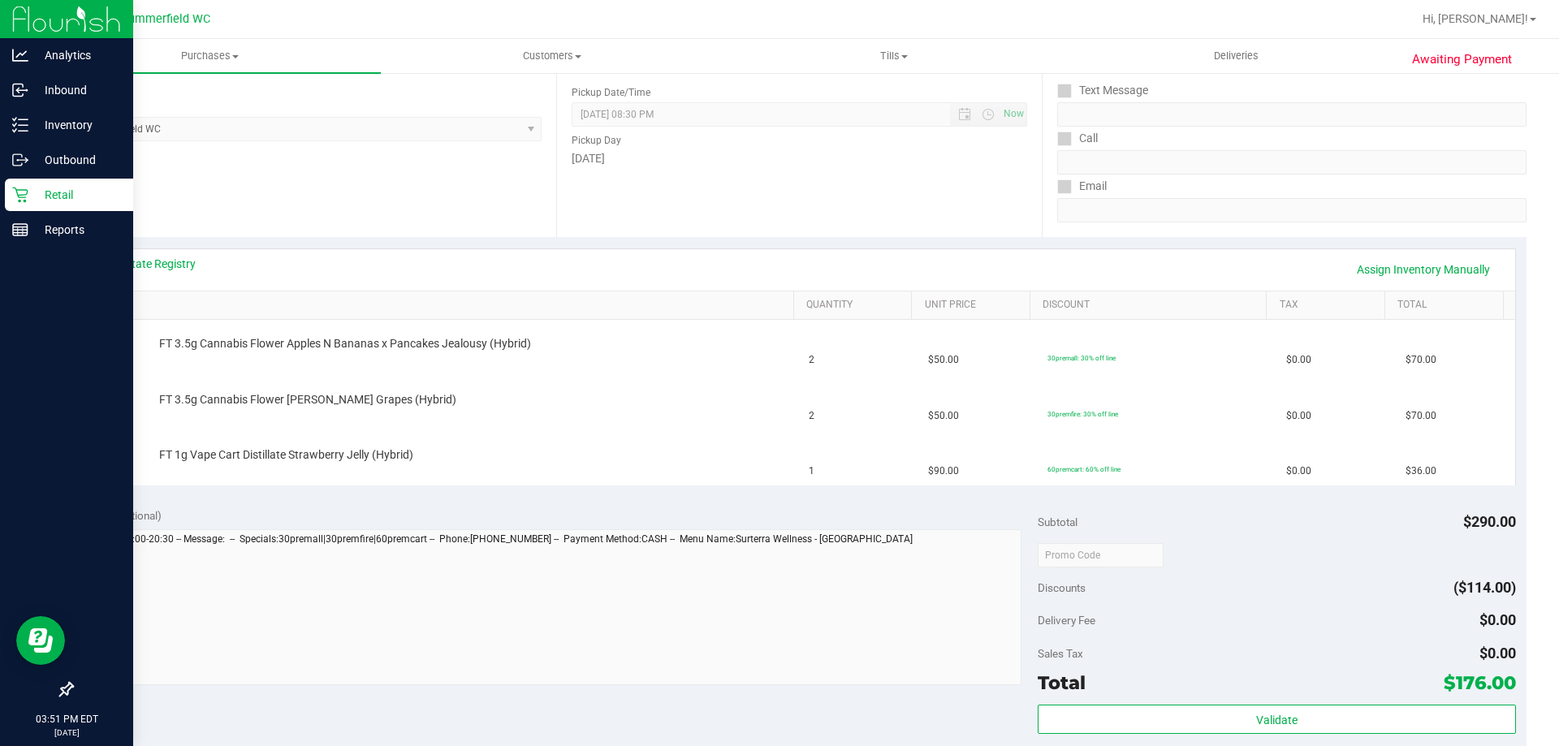
scroll to position [325, 0]
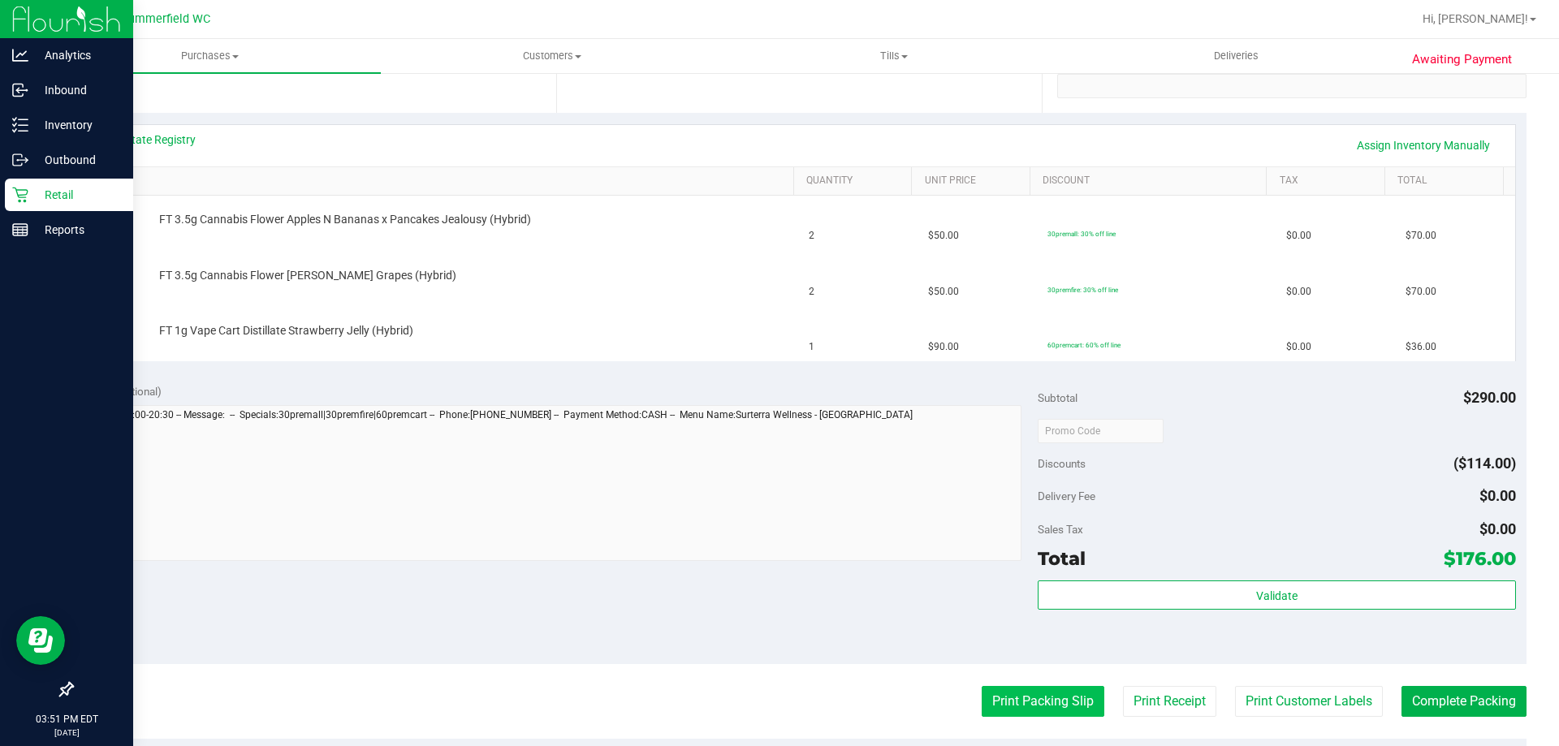
click at [1014, 694] on button "Print Packing Slip" at bounding box center [1043, 701] width 123 height 31
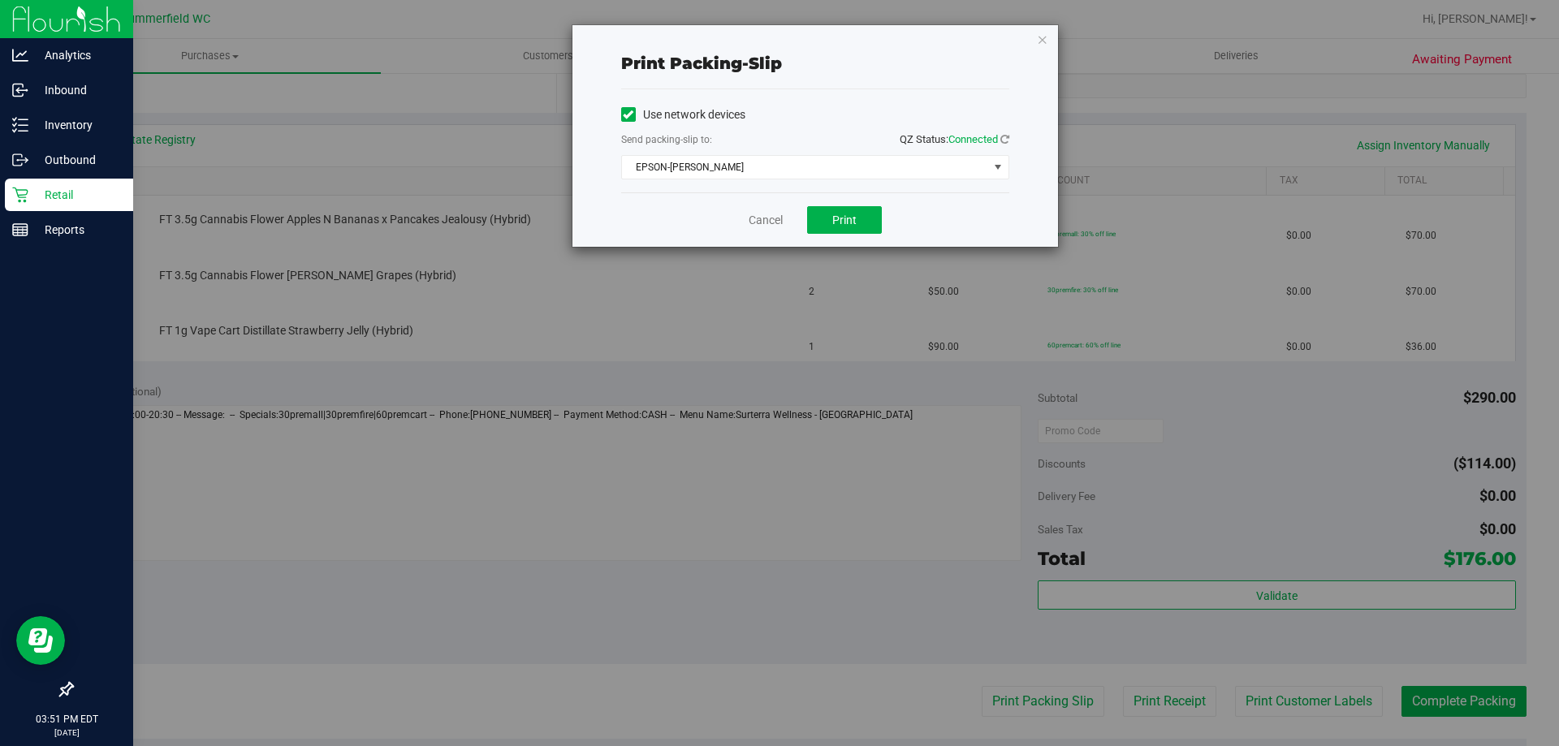
click at [848, 236] on div "Cancel Print" at bounding box center [815, 219] width 388 height 54
click at [846, 221] on span "Print" at bounding box center [844, 220] width 24 height 13
click at [756, 224] on link "Cancel" at bounding box center [766, 220] width 34 height 17
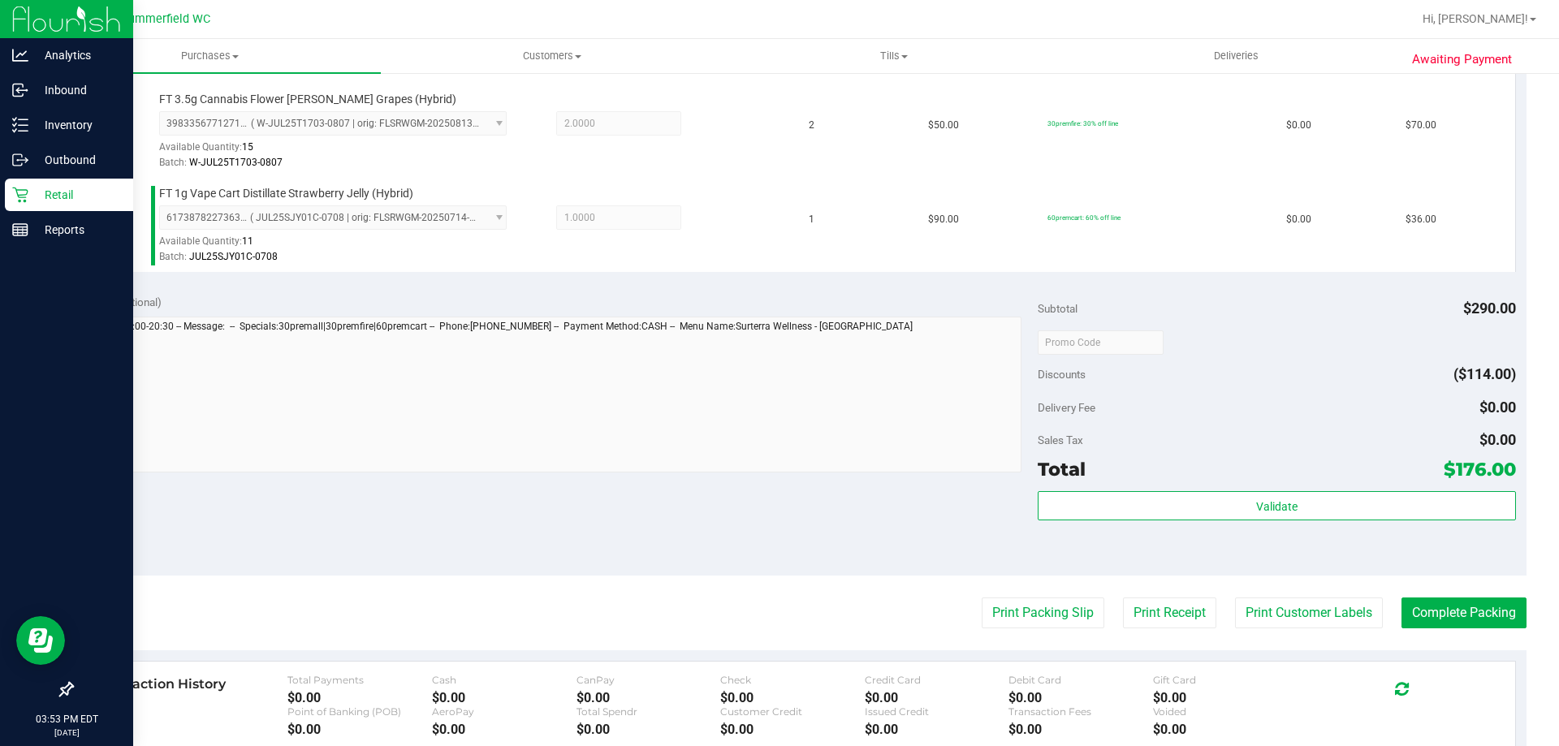
scroll to position [650, 0]
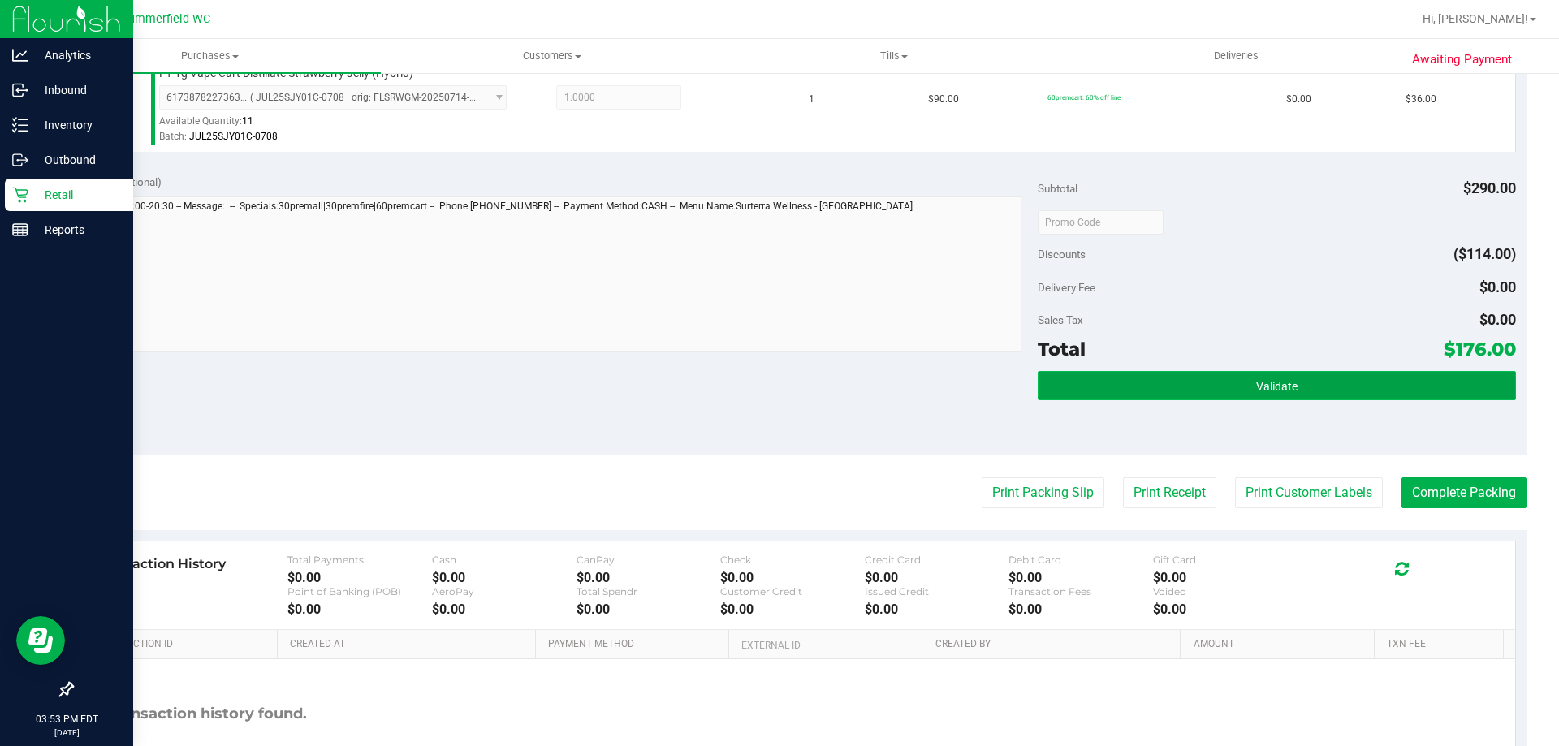
click at [1242, 392] on button "Validate" at bounding box center [1277, 385] width 478 height 29
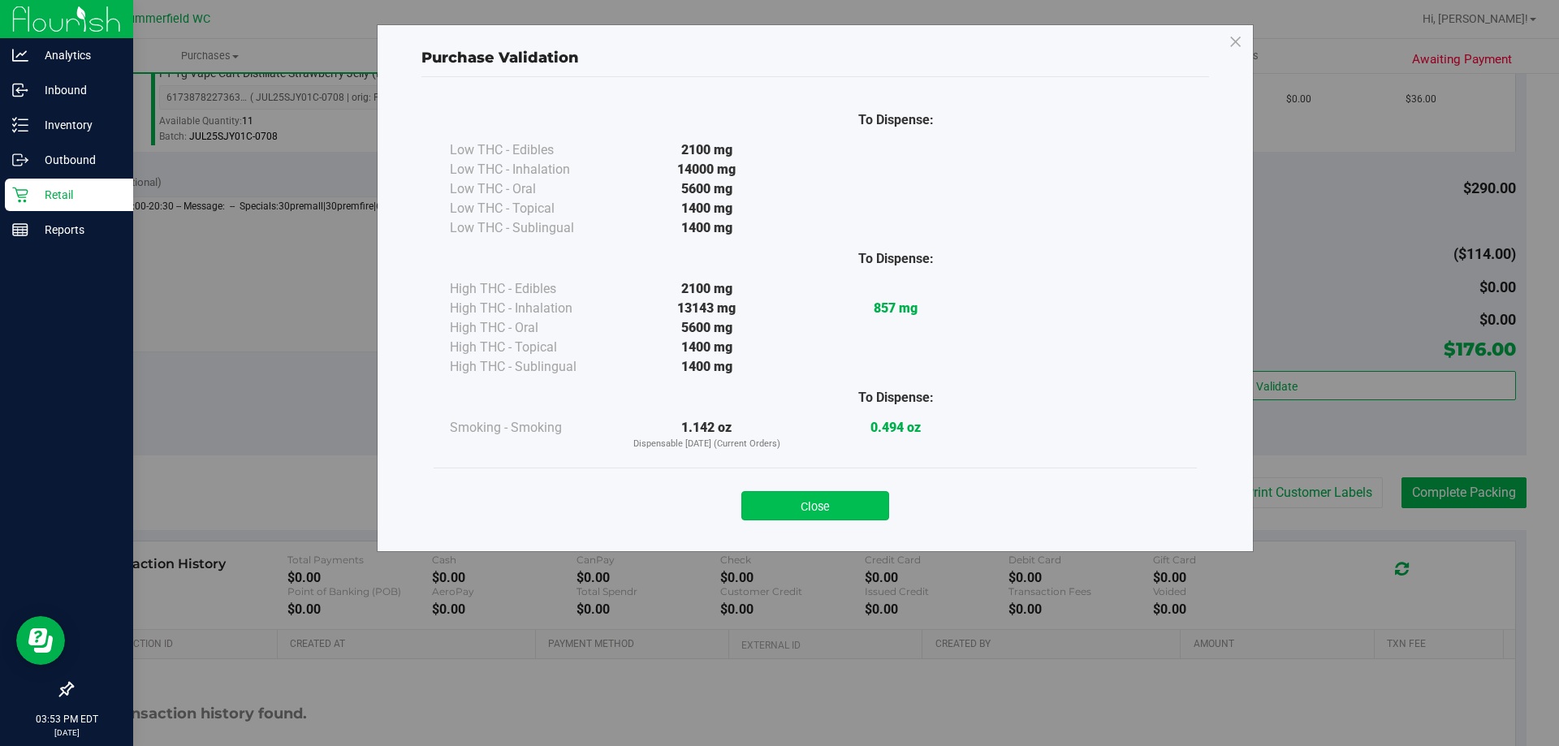
click at [836, 498] on button "Close" at bounding box center [816, 505] width 148 height 29
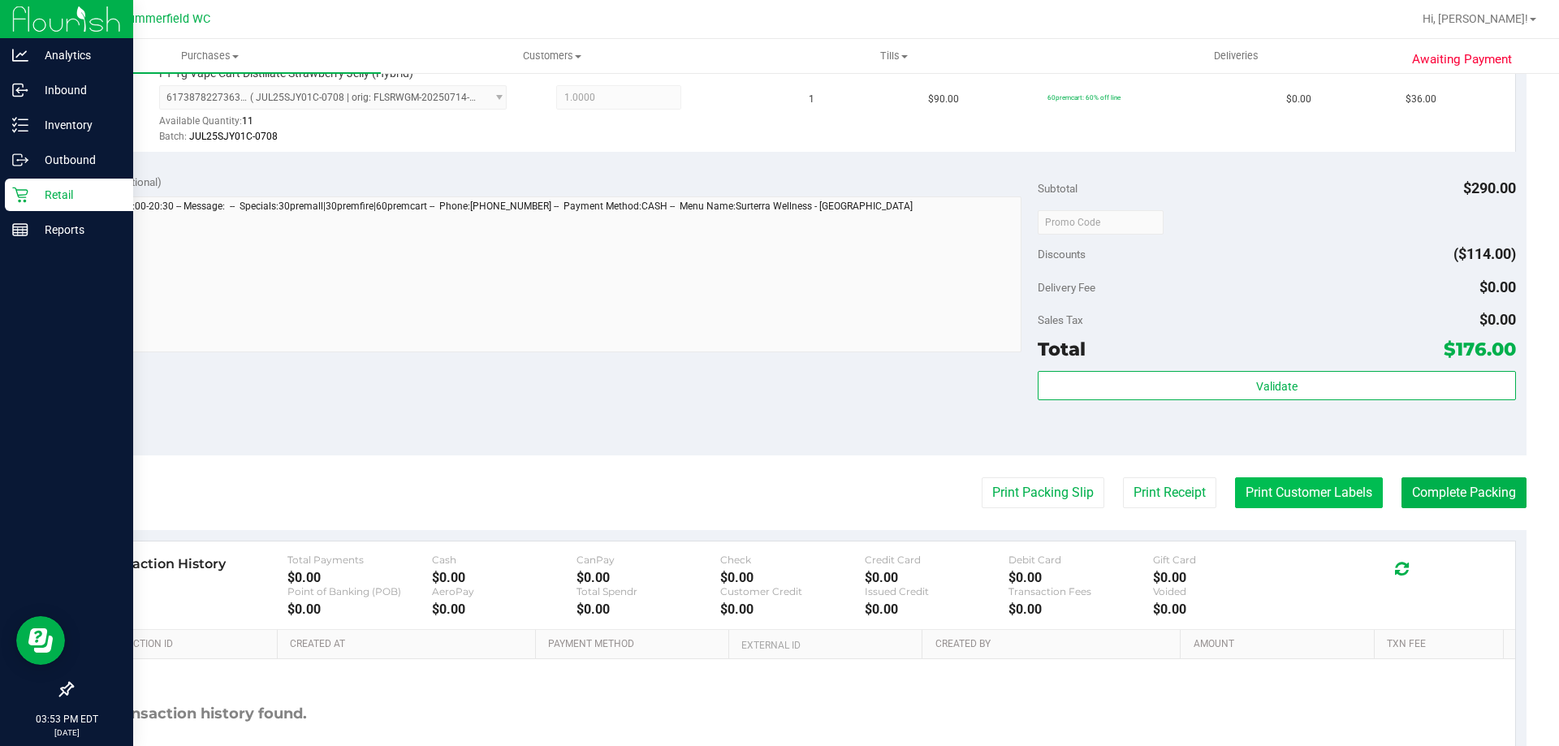
click at [1294, 501] on button "Print Customer Labels" at bounding box center [1309, 493] width 148 height 31
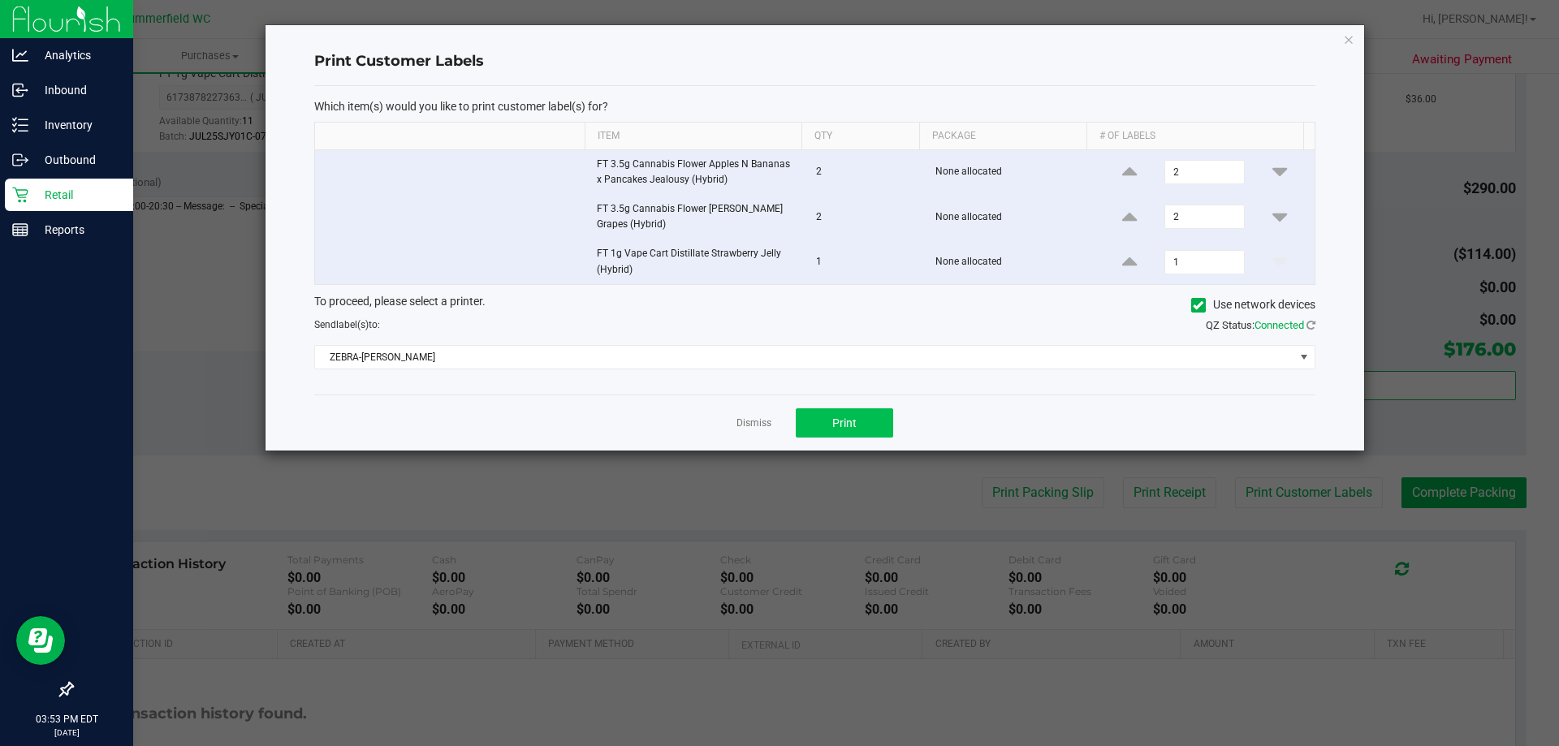
drag, startPoint x: 838, startPoint y: 396, endPoint x: 834, endPoint y: 417, distance: 21.5
click at [837, 396] on div "Dismiss Print" at bounding box center [814, 423] width 1001 height 56
click at [833, 418] on span "Print" at bounding box center [844, 423] width 24 height 13
click at [752, 422] on link "Dismiss" at bounding box center [754, 424] width 35 height 14
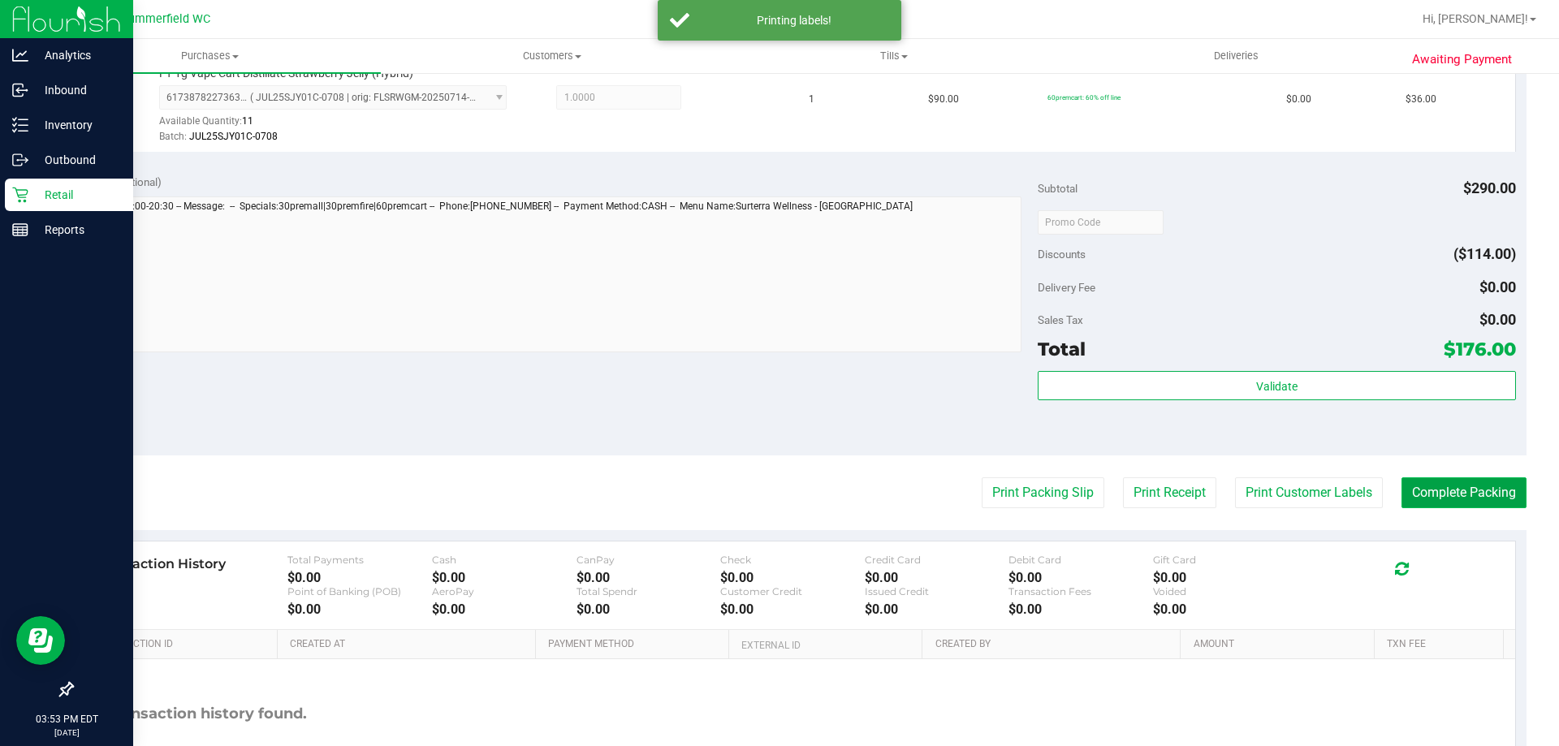
click at [1416, 486] on button "Complete Packing" at bounding box center [1464, 493] width 125 height 31
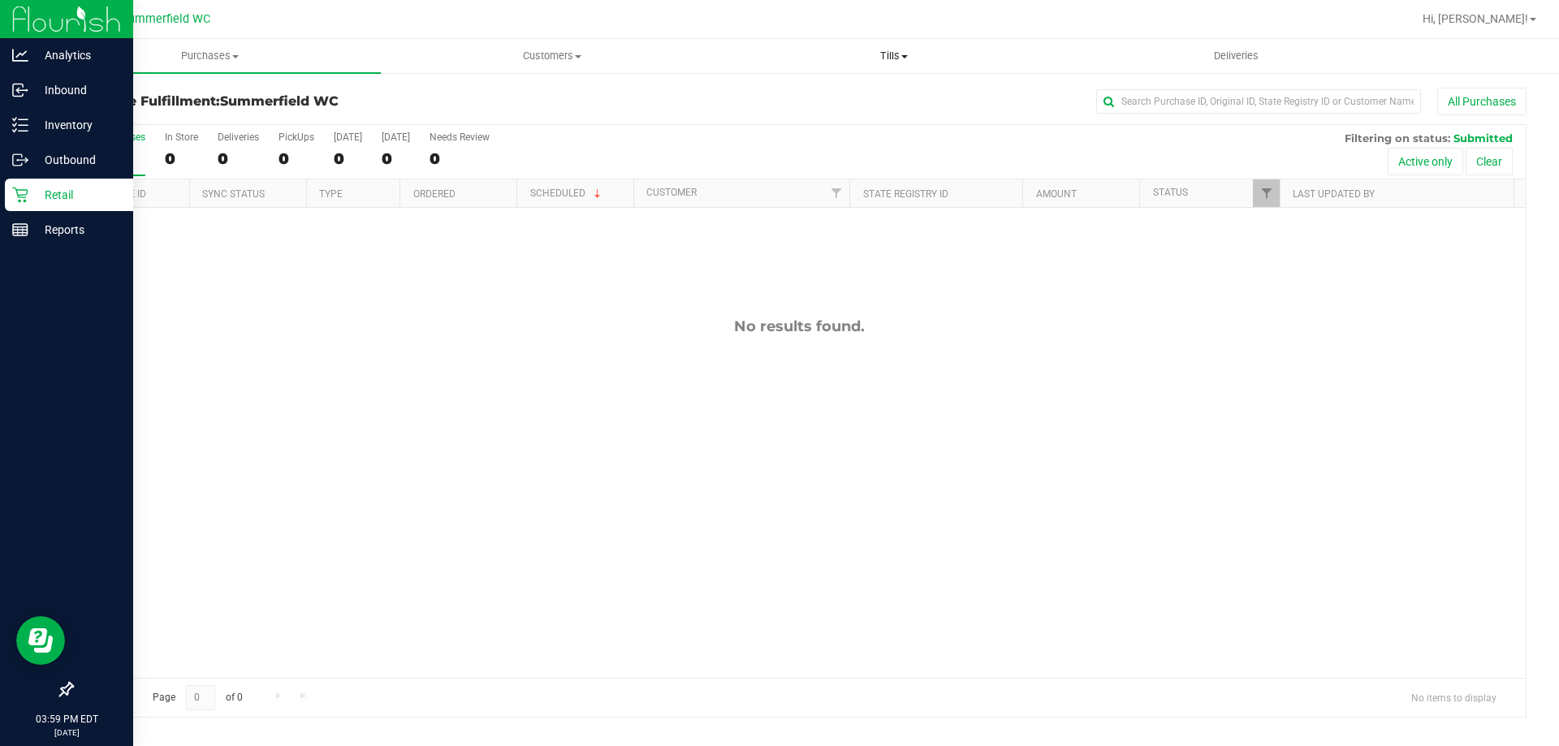
click at [896, 54] on span "Tills" at bounding box center [894, 56] width 340 height 15
click at [891, 115] on li "Reconcile e-payments" at bounding box center [894, 117] width 342 height 19
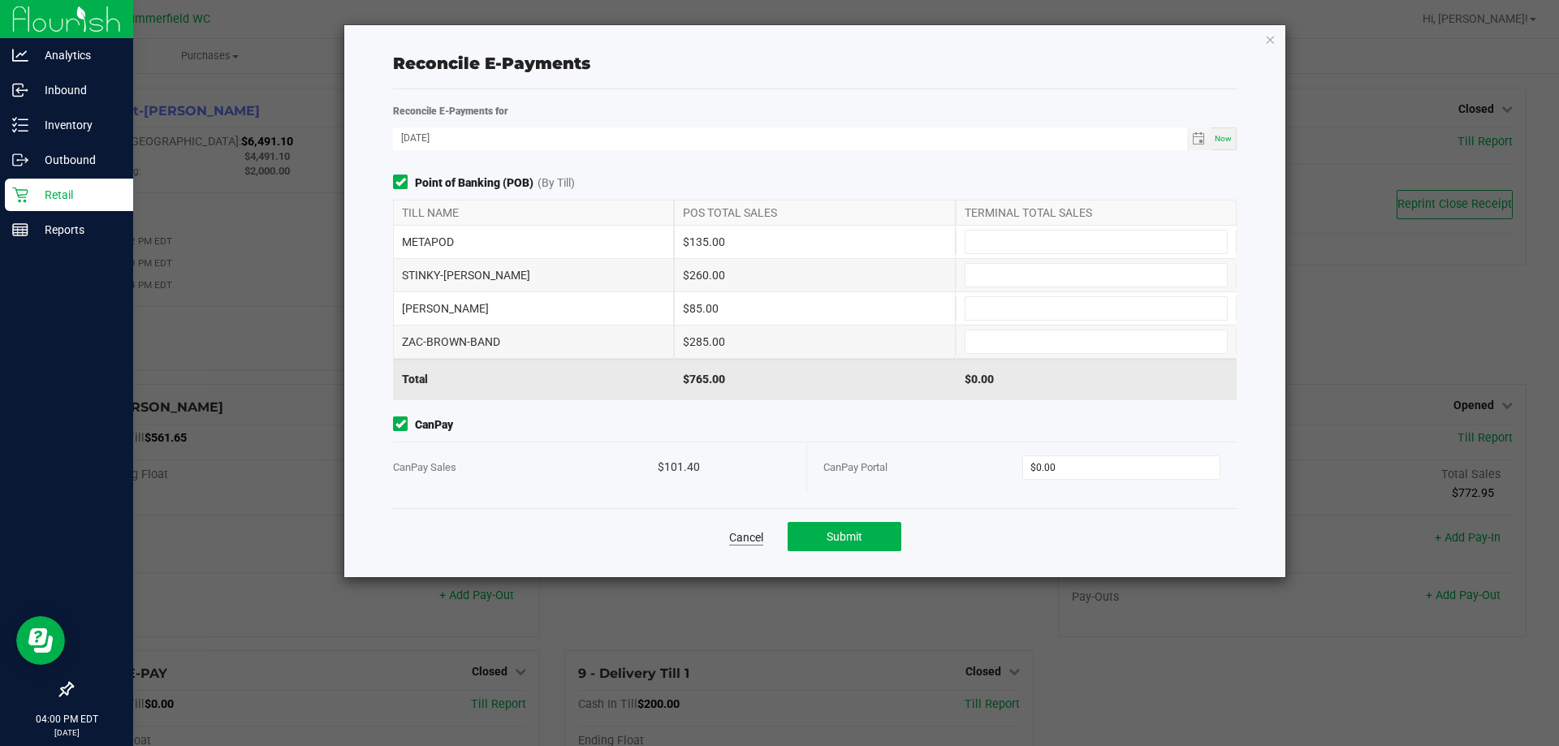
click at [749, 531] on link "Cancel" at bounding box center [746, 538] width 34 height 16
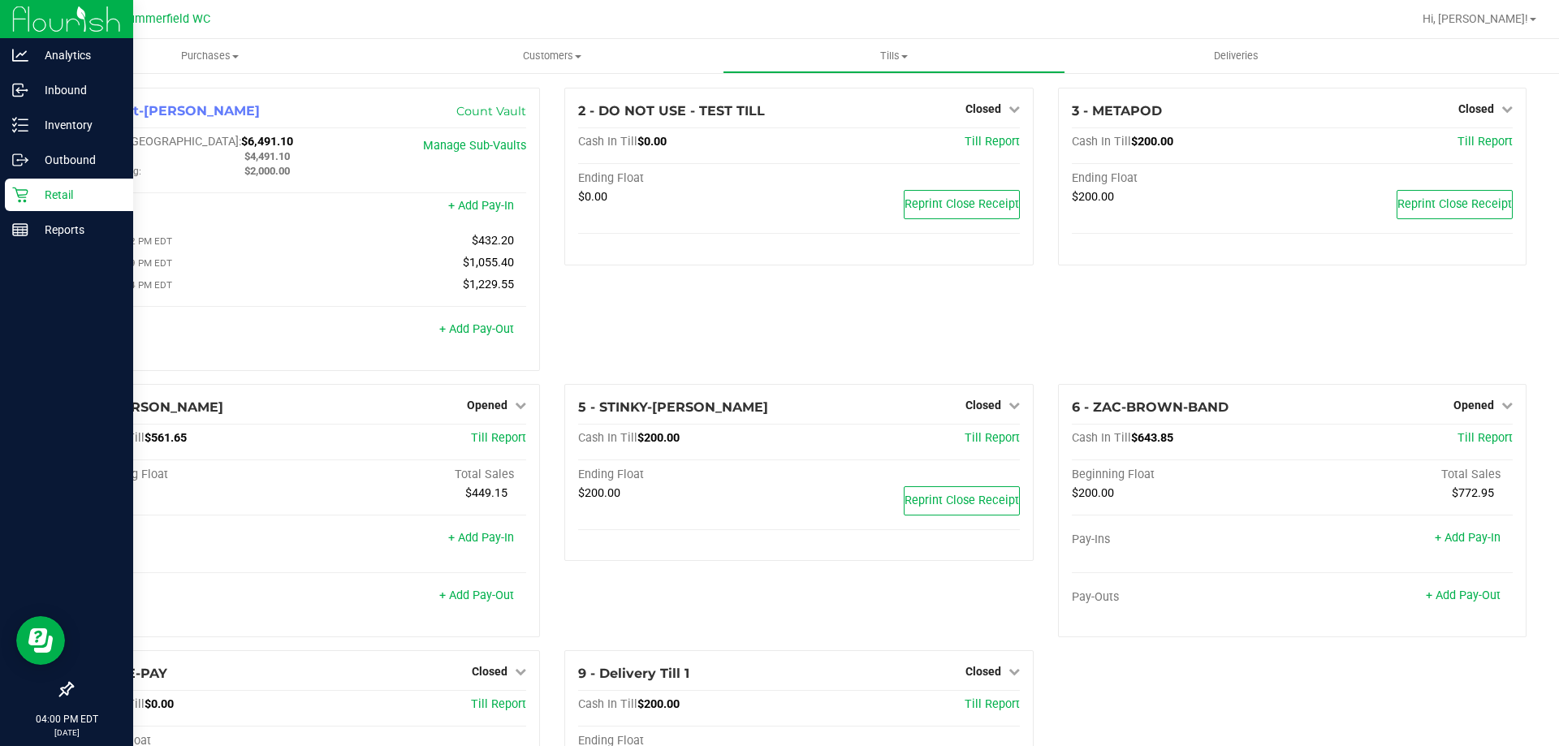
click at [24, 188] on icon at bounding box center [20, 195] width 16 height 16
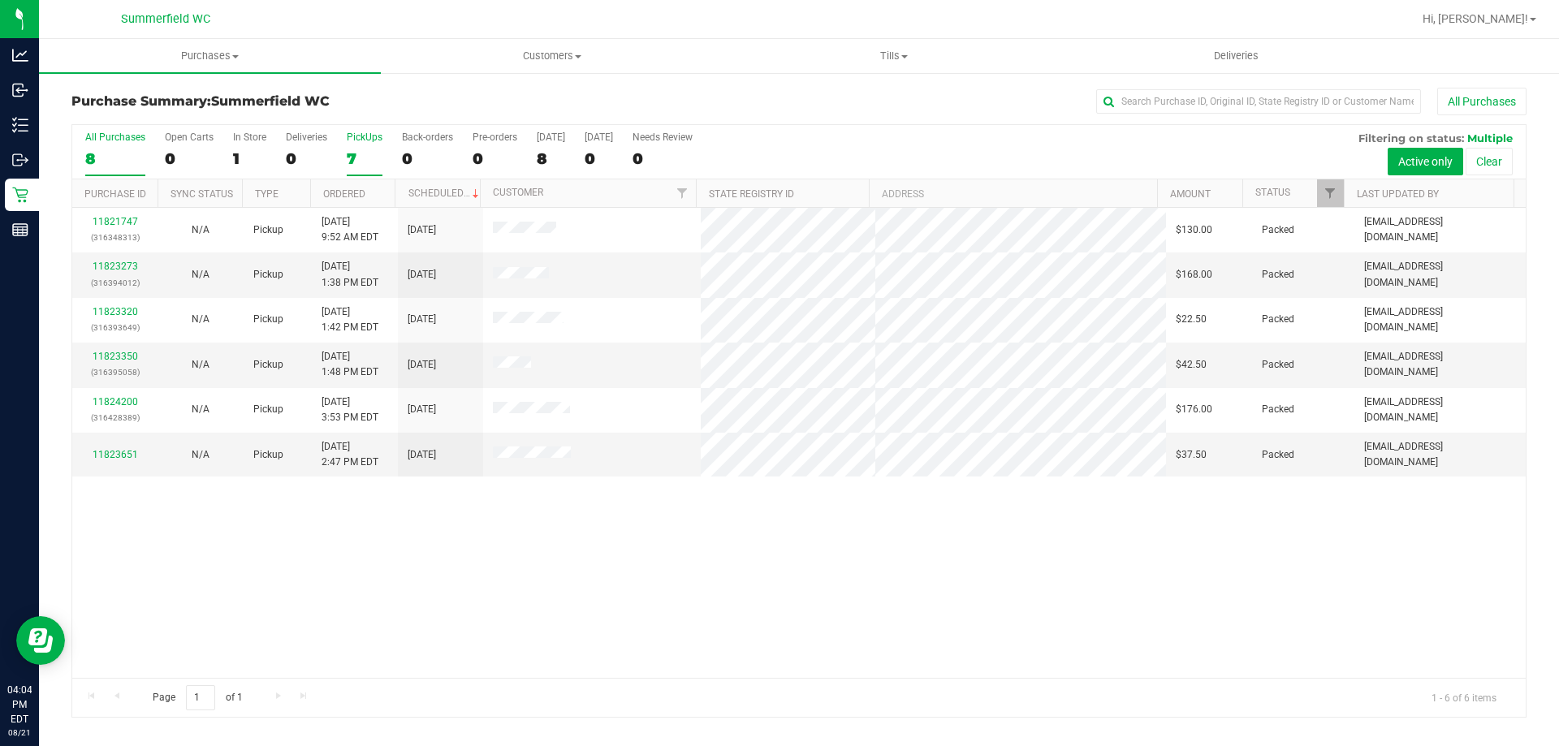
click at [373, 142] on div "PickUps" at bounding box center [365, 137] width 36 height 11
click at [0, 0] on input "PickUps 7" at bounding box center [0, 0] width 0 height 0
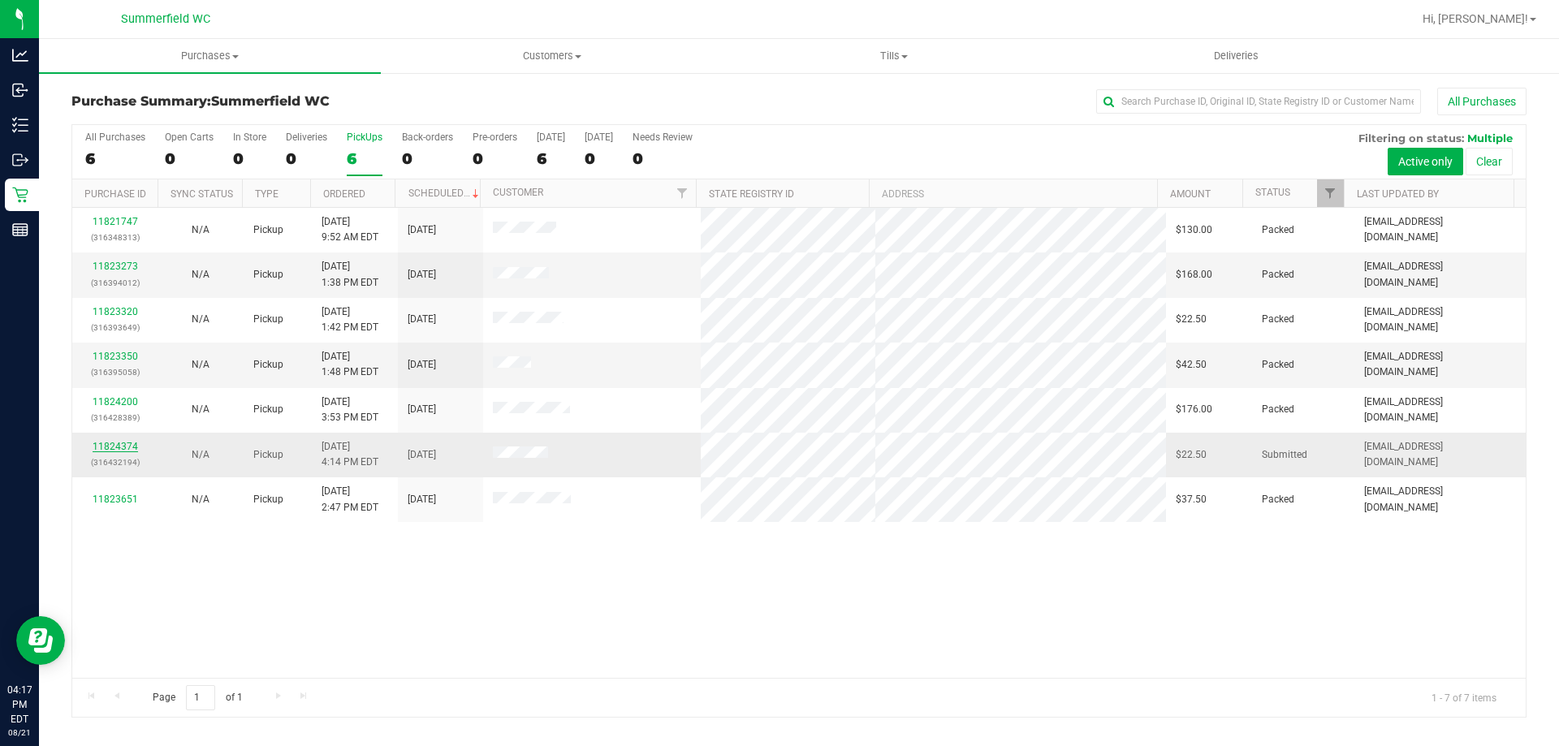
click at [129, 446] on link "11824374" at bounding box center [115, 446] width 45 height 11
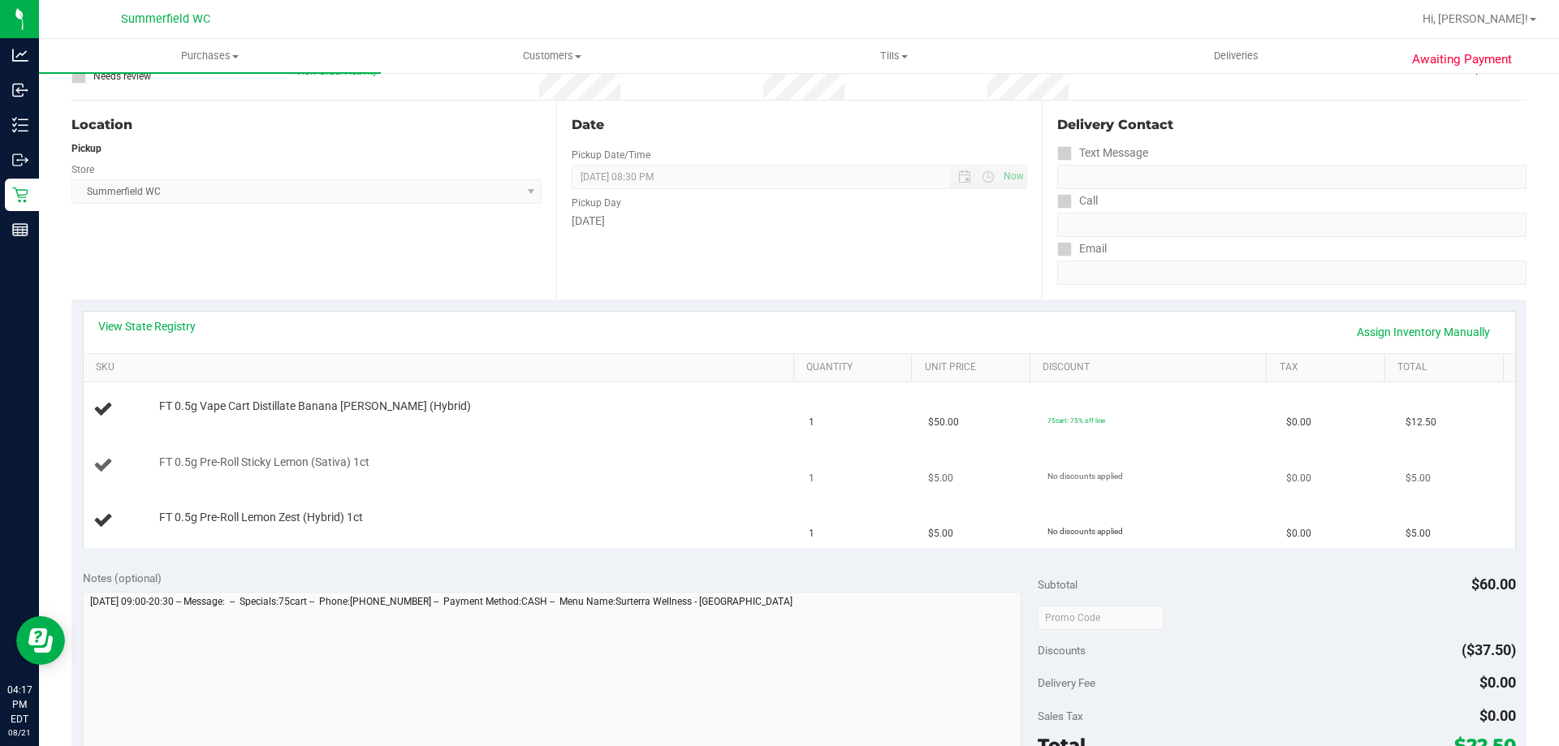
scroll to position [162, 0]
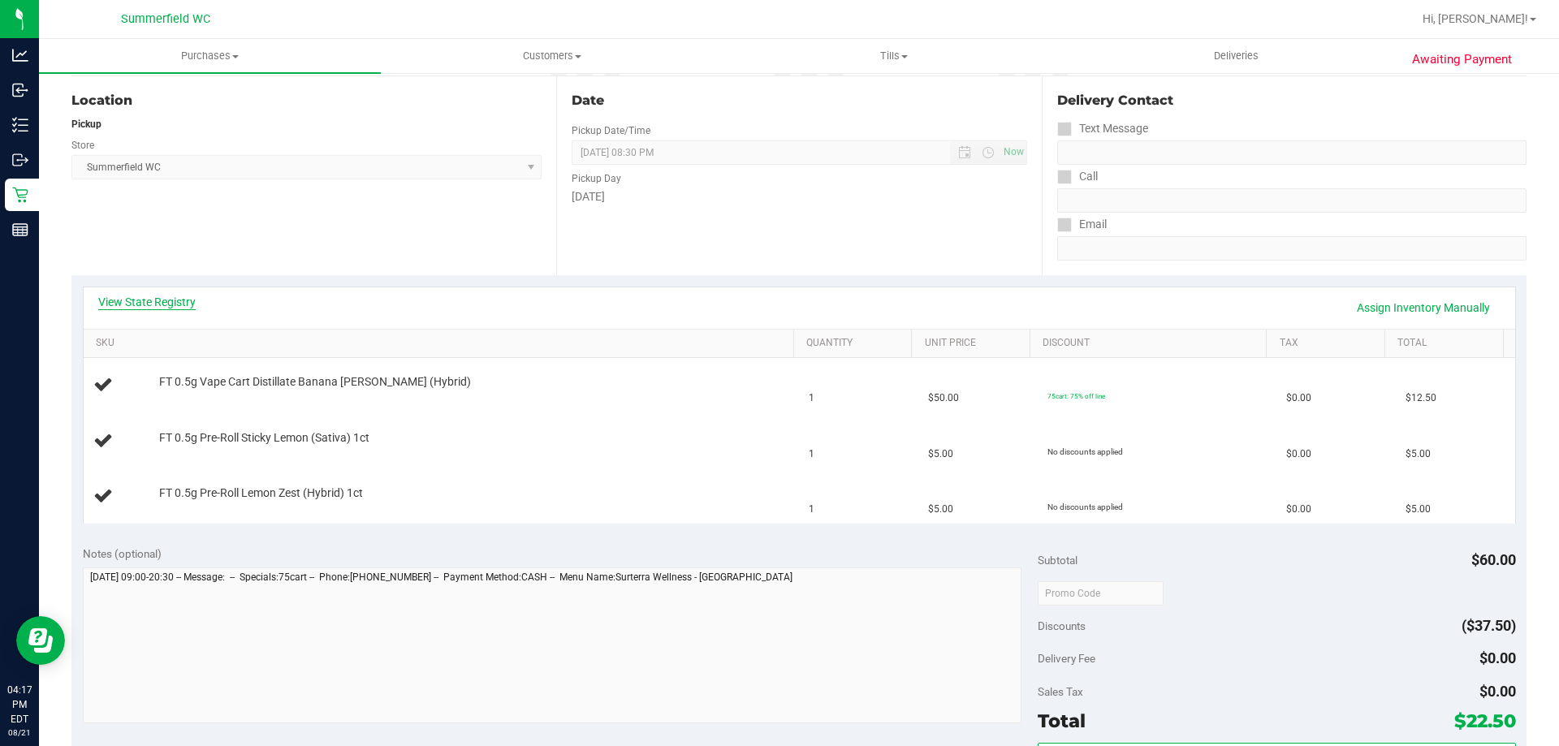
click at [170, 305] on link "View State Registry" at bounding box center [146, 302] width 97 height 16
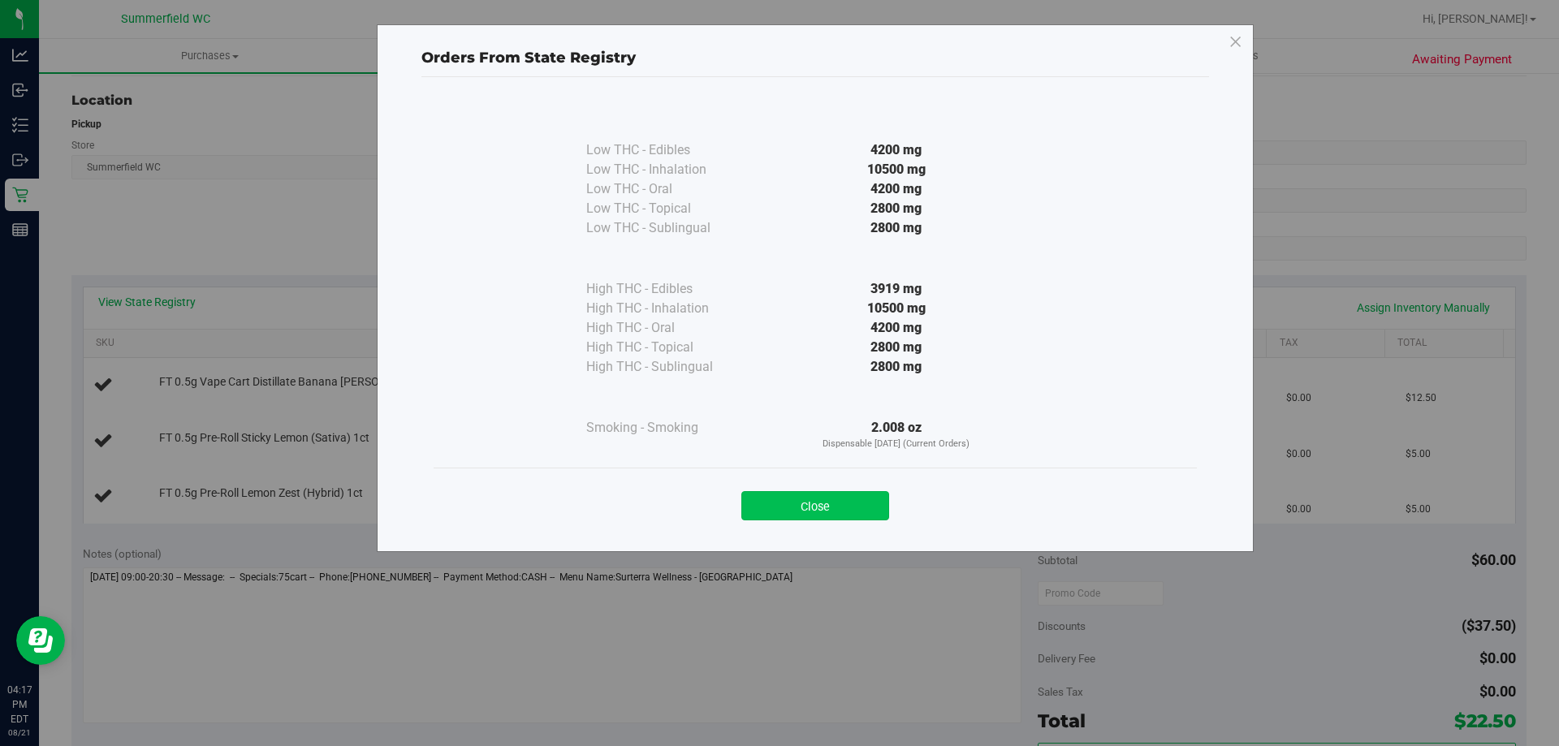
click at [856, 496] on button "Close" at bounding box center [816, 505] width 148 height 29
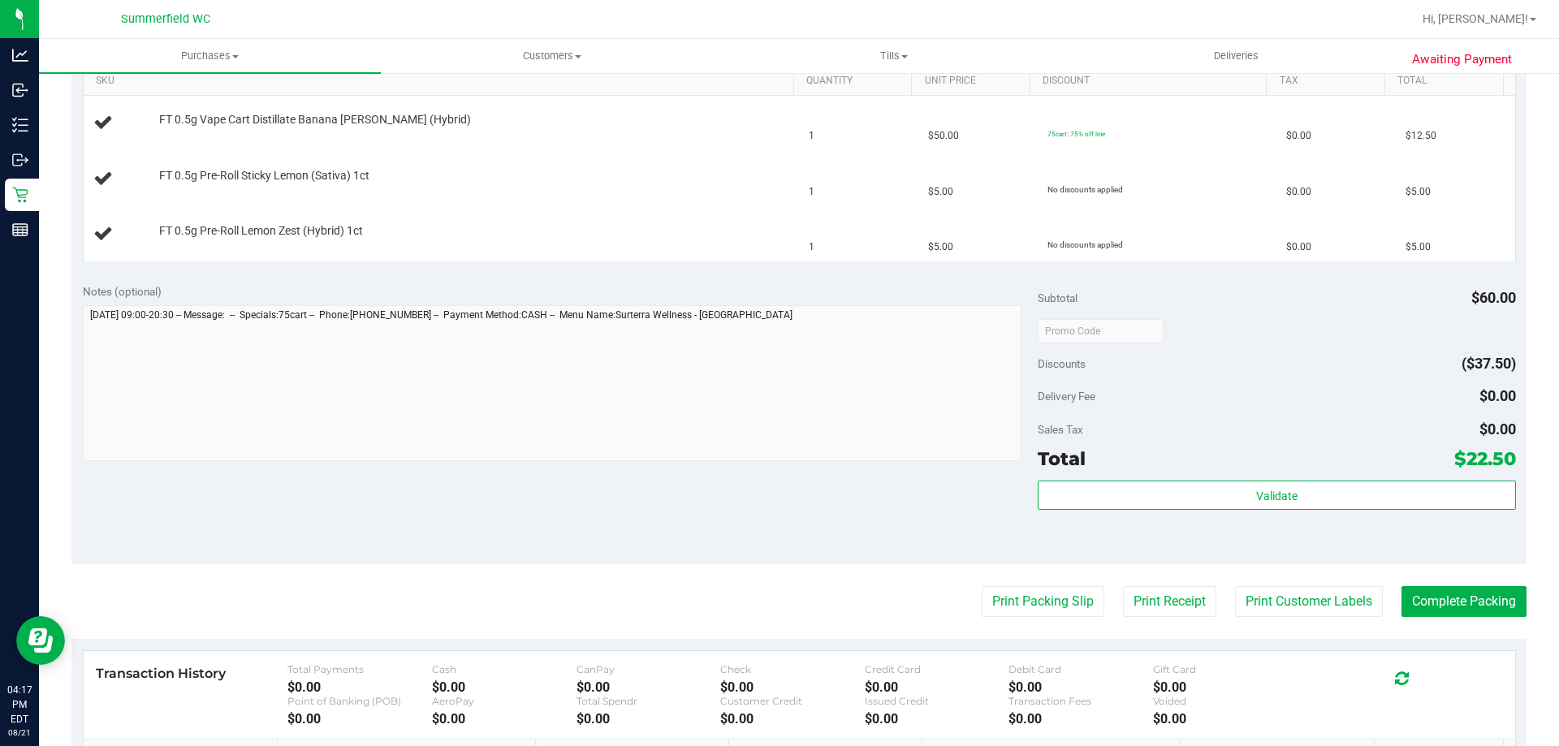
scroll to position [487, 0]
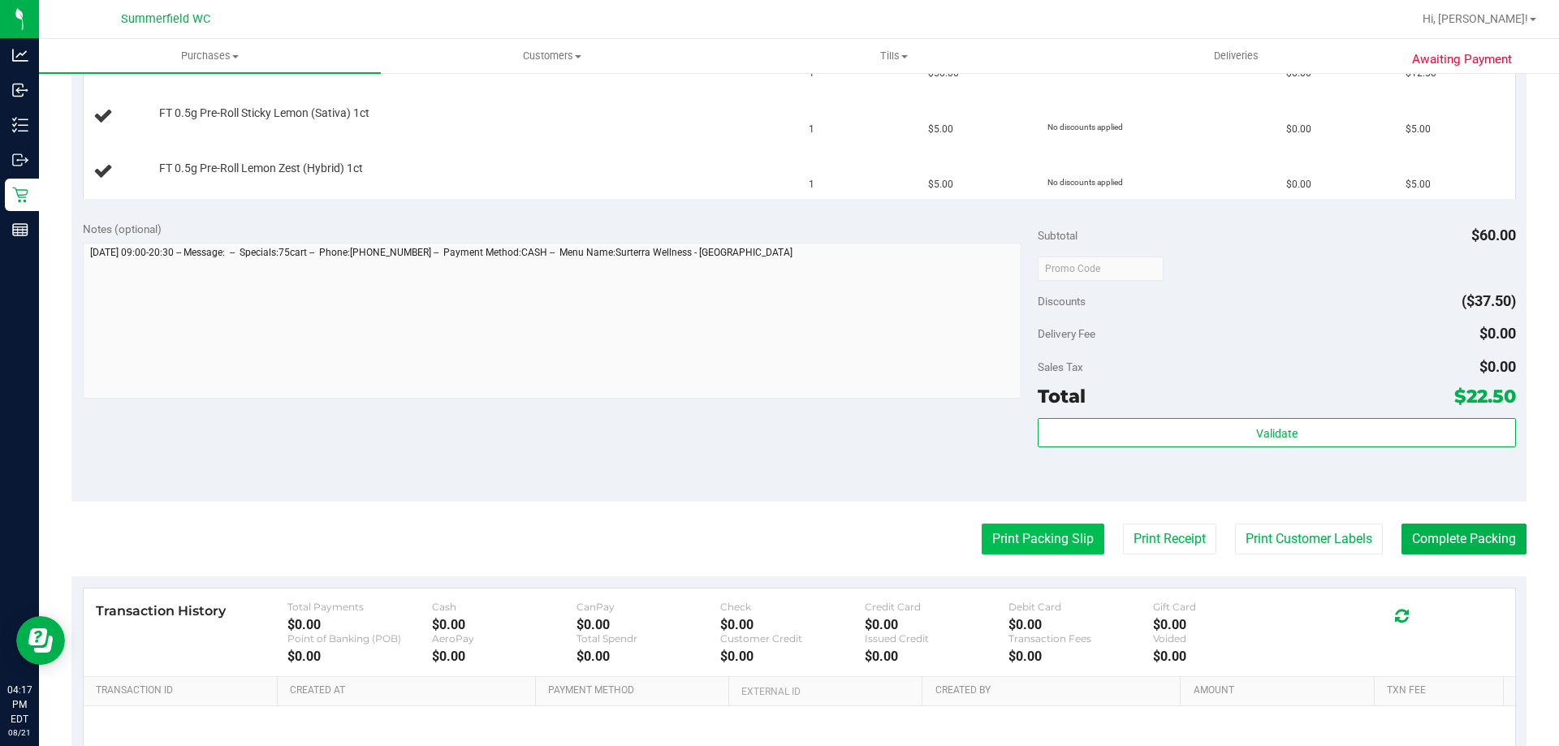
click at [1026, 546] on button "Print Packing Slip" at bounding box center [1043, 539] width 123 height 31
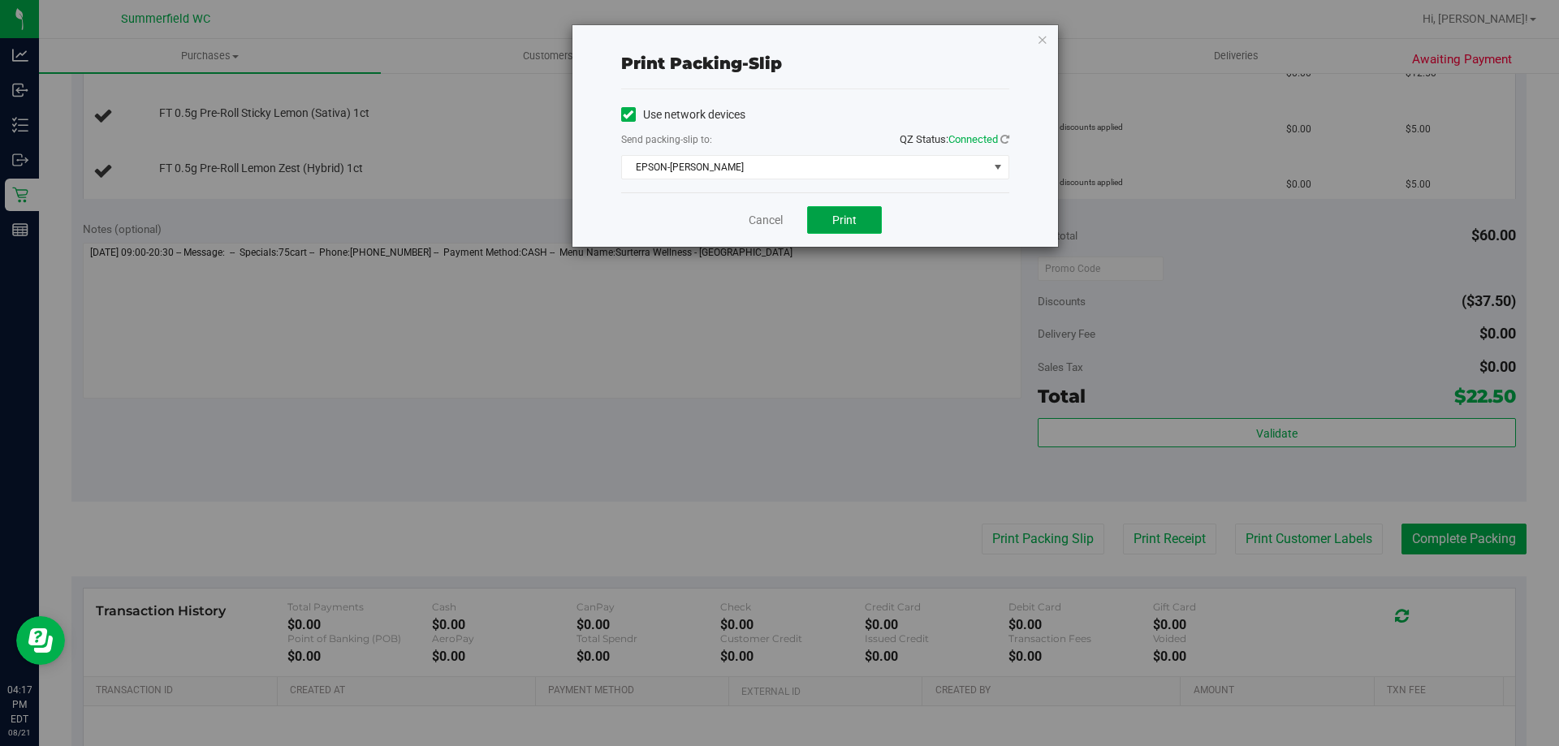
click at [832, 216] on button "Print" at bounding box center [844, 220] width 75 height 28
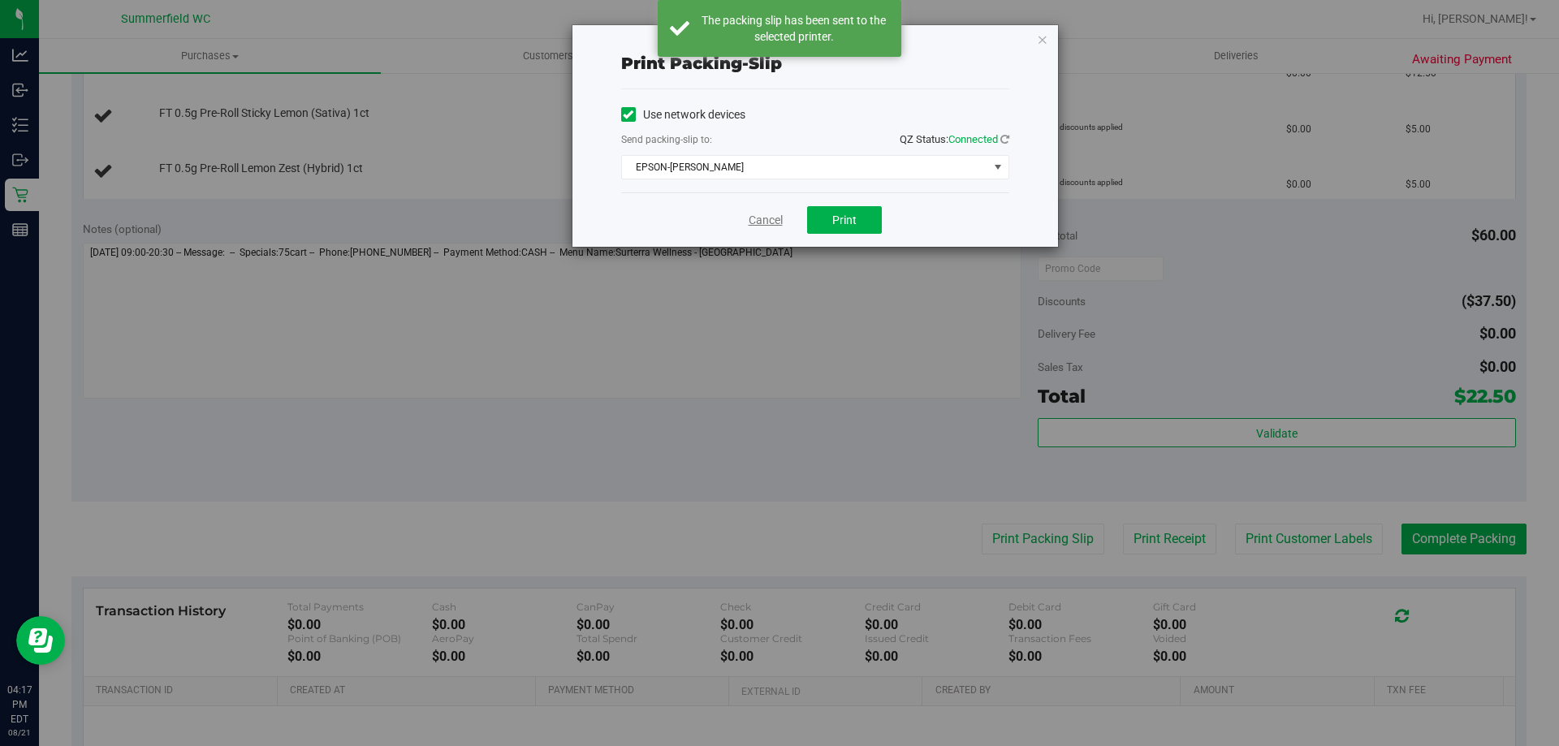
click at [762, 214] on link "Cancel" at bounding box center [766, 220] width 34 height 17
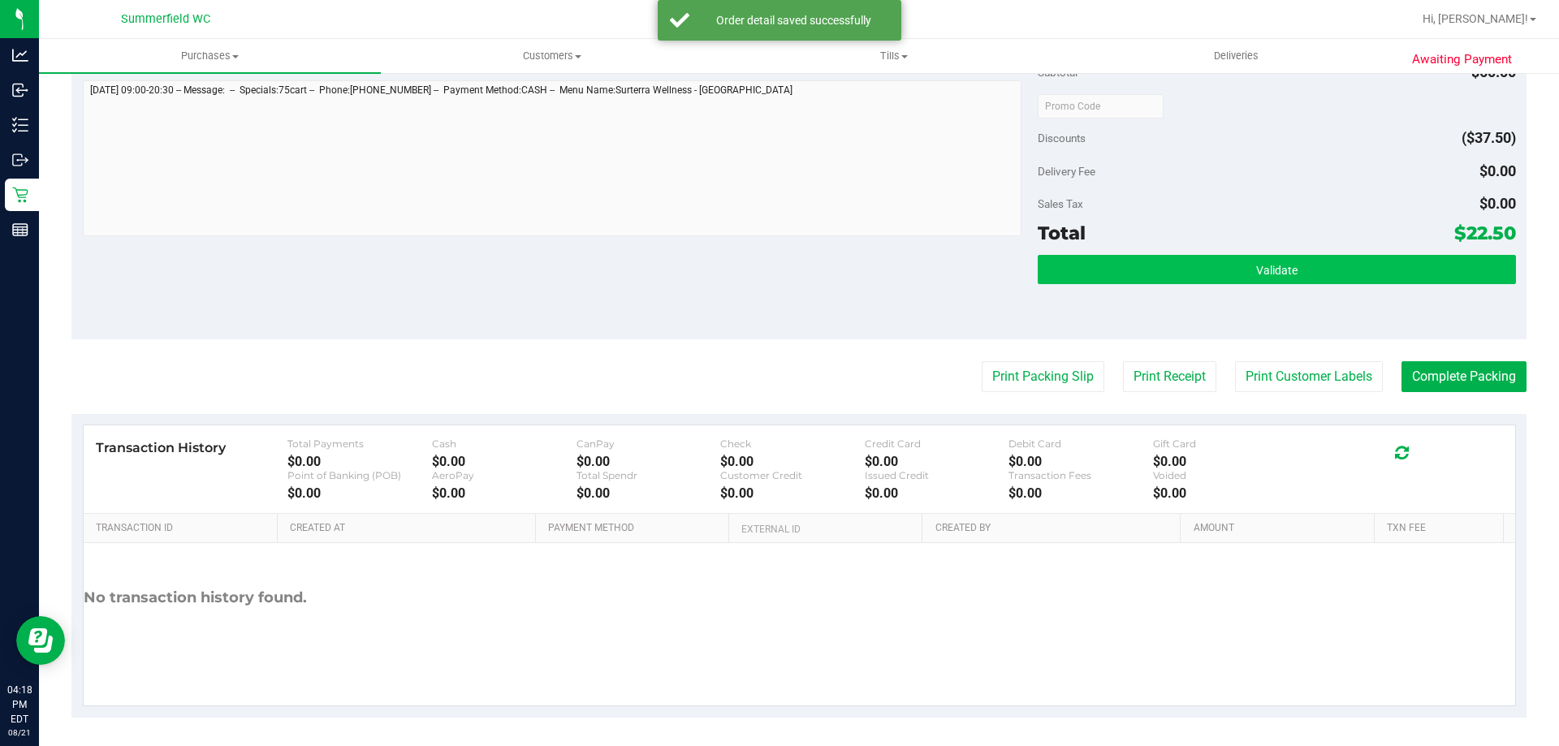
scroll to position [770, 0]
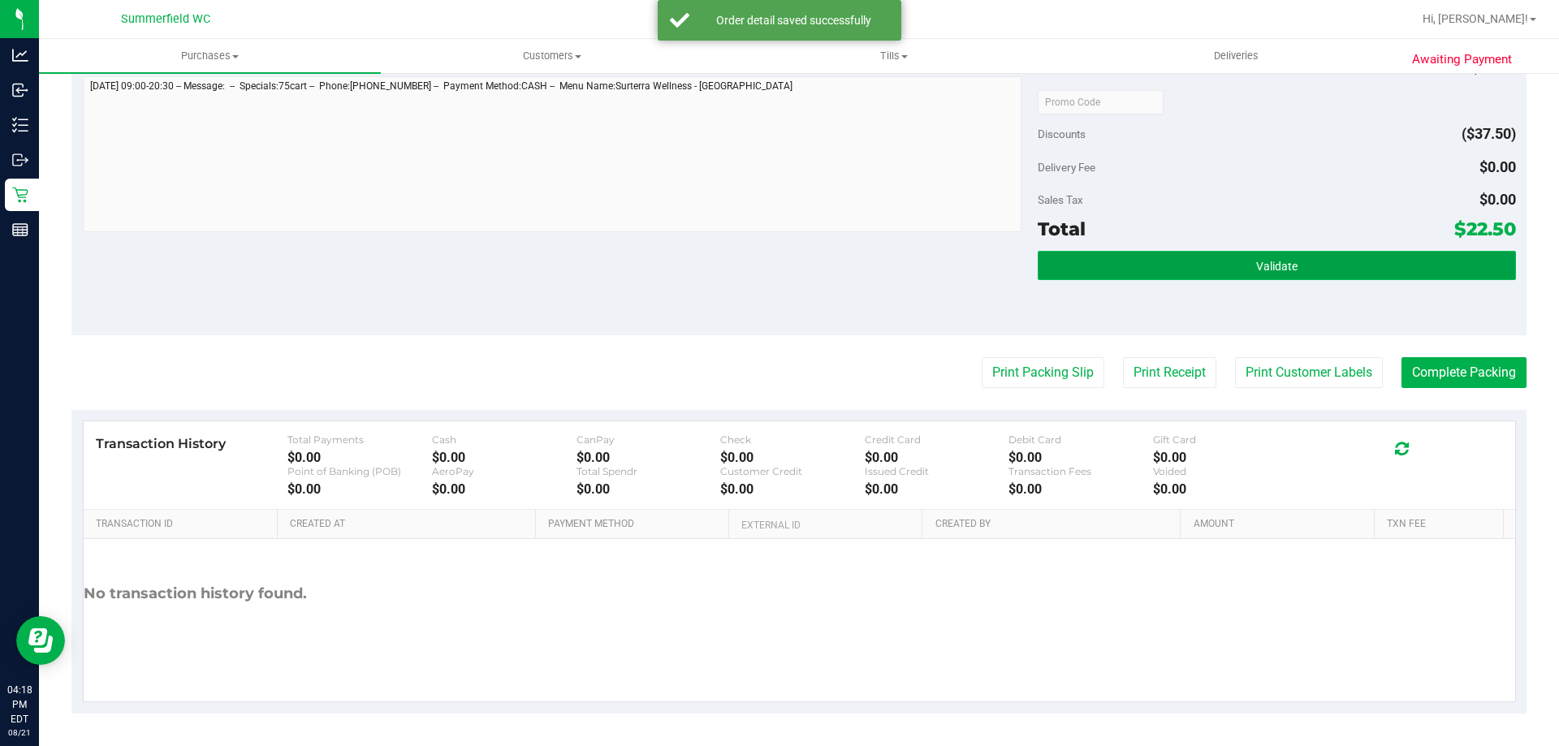
click at [1256, 262] on span "Validate" at bounding box center [1276, 266] width 41 height 13
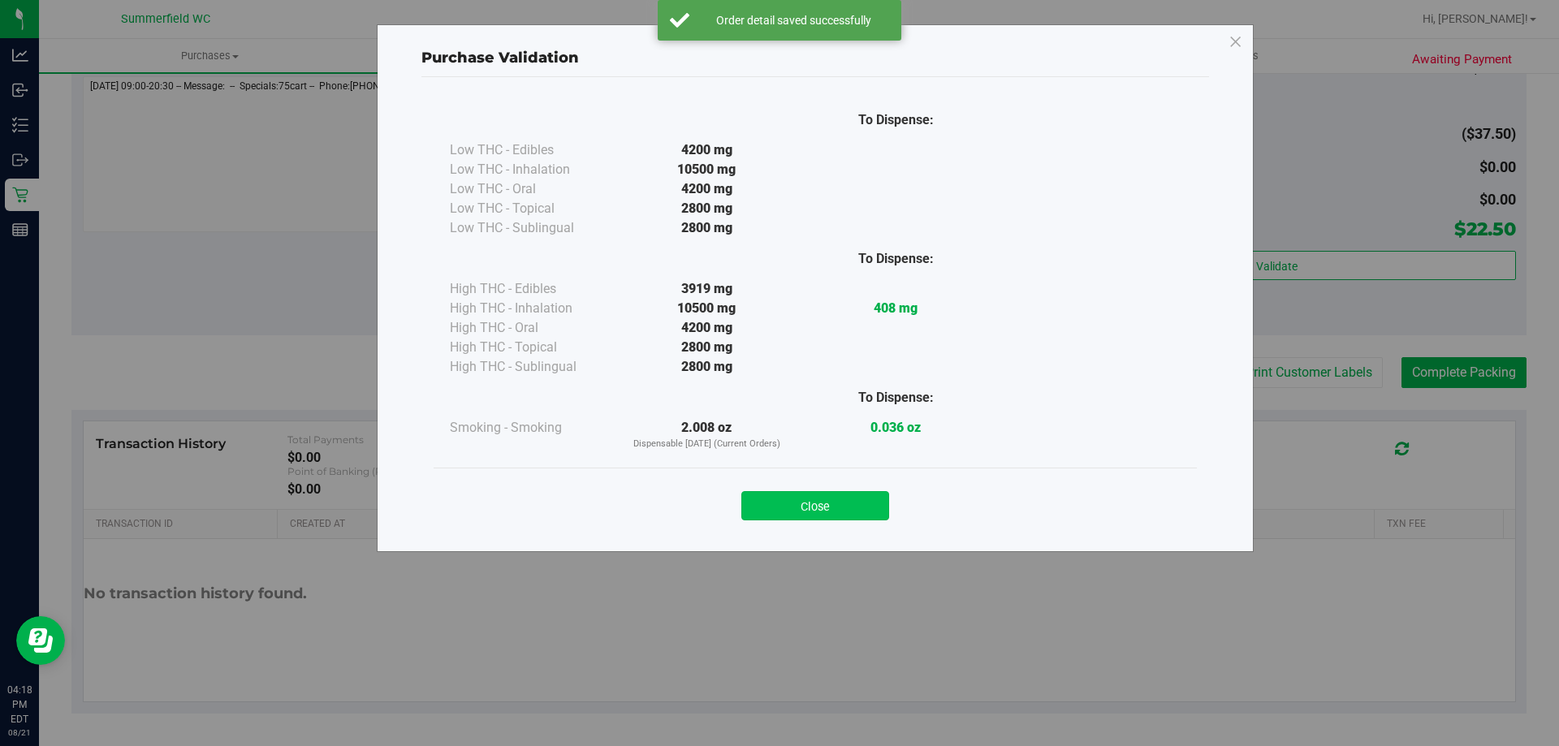
click at [837, 507] on button "Close" at bounding box center [816, 505] width 148 height 29
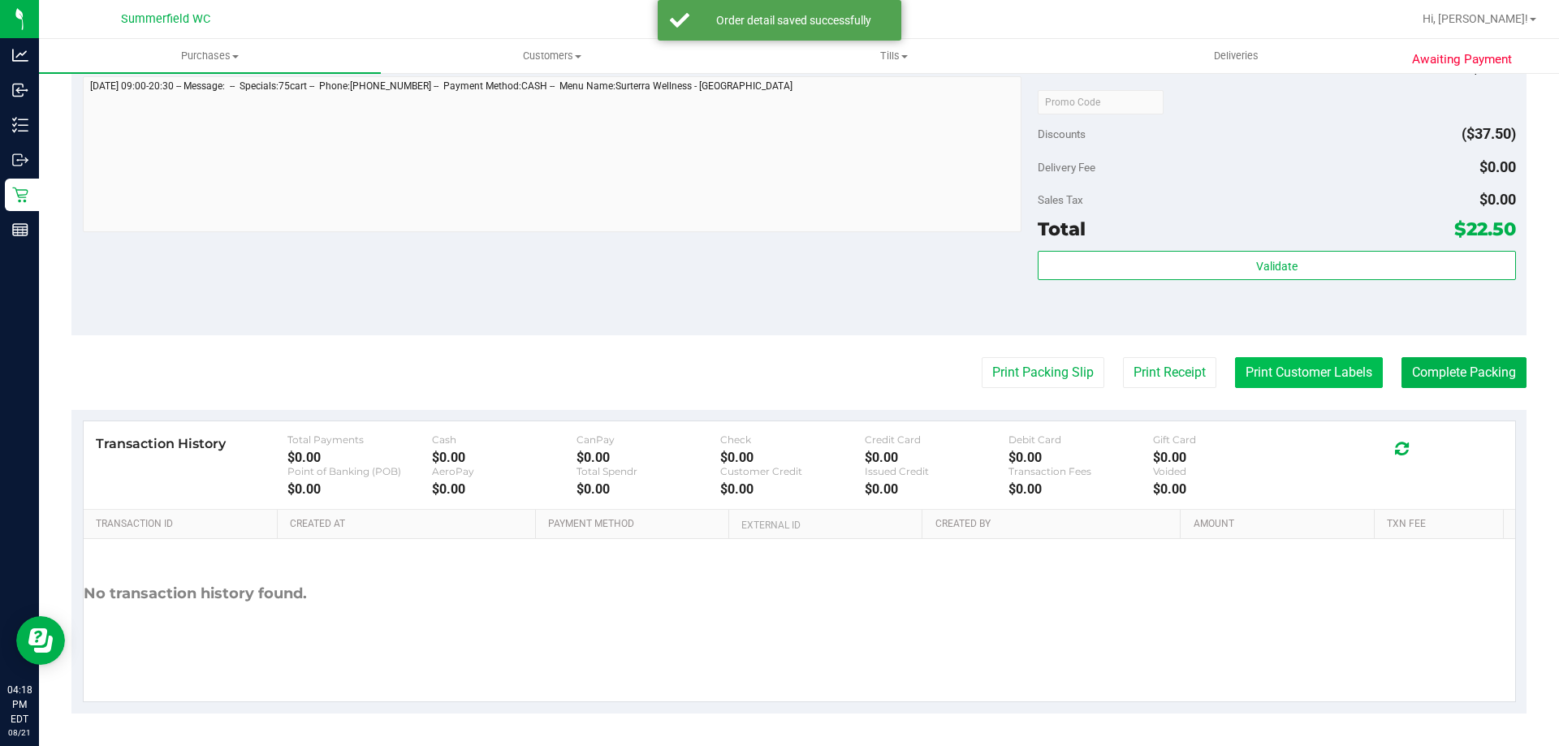
click at [1312, 370] on button "Print Customer Labels" at bounding box center [1309, 372] width 148 height 31
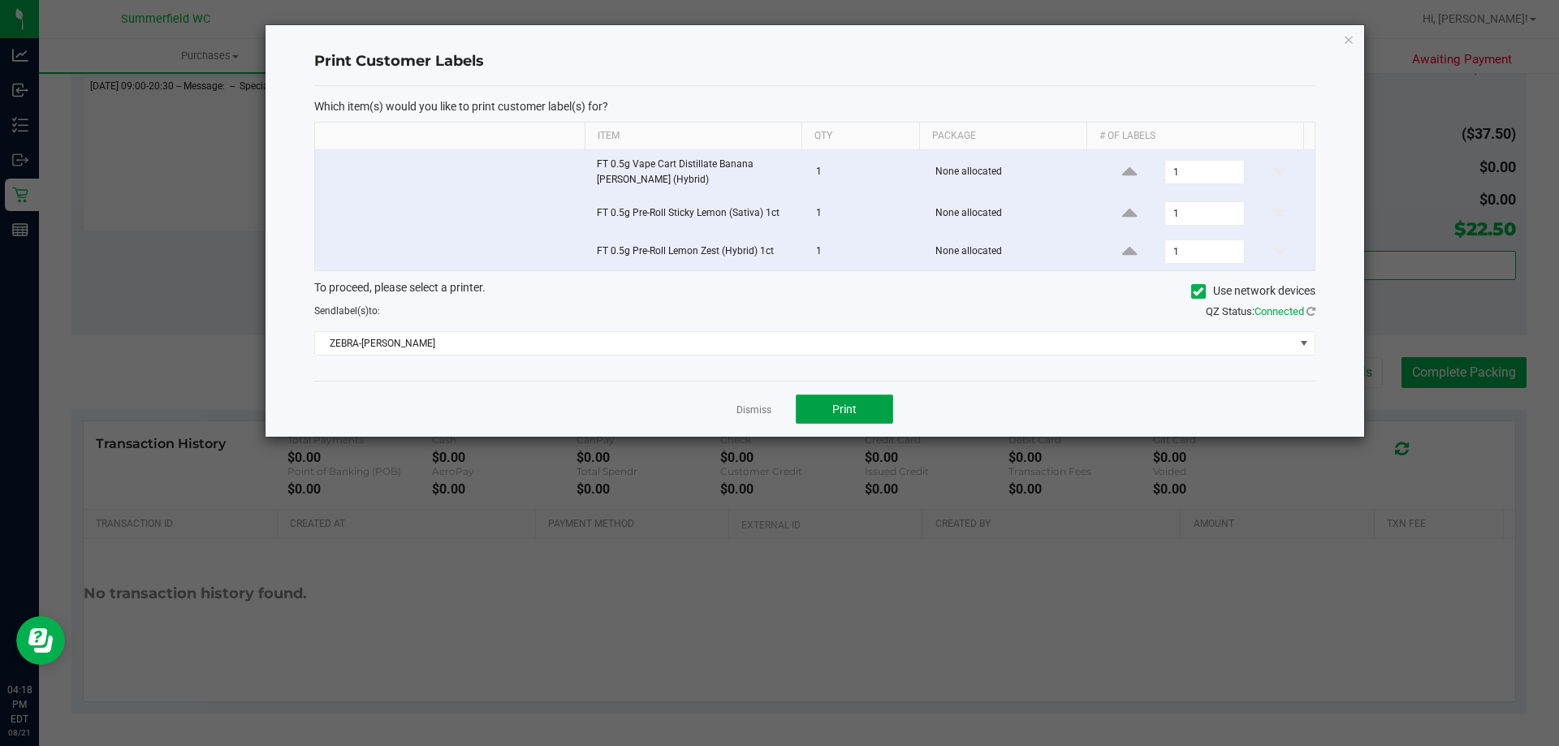
click at [859, 406] on button "Print" at bounding box center [844, 409] width 97 height 29
click at [752, 406] on link "Dismiss" at bounding box center [754, 411] width 35 height 14
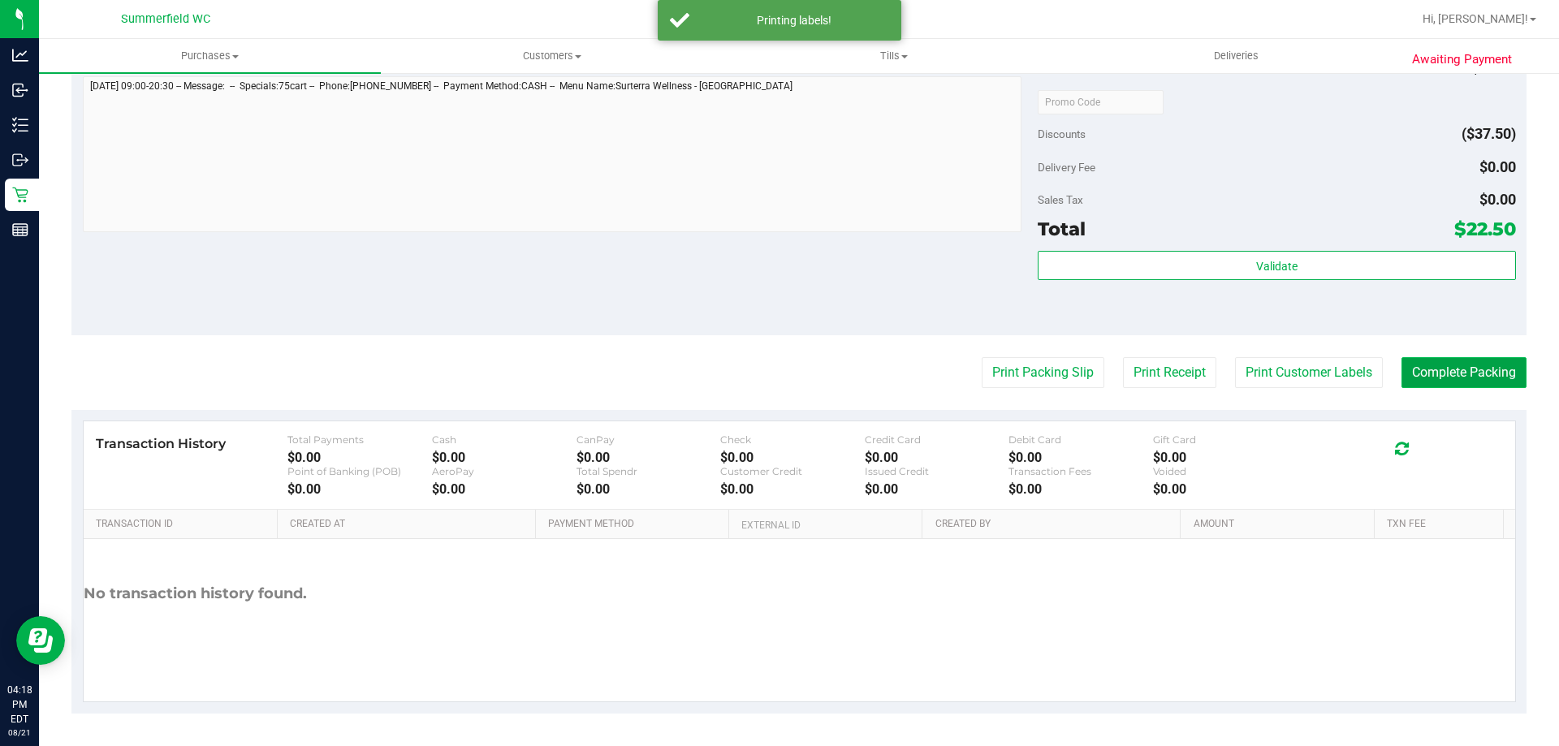
click at [1428, 370] on button "Complete Packing" at bounding box center [1464, 372] width 125 height 31
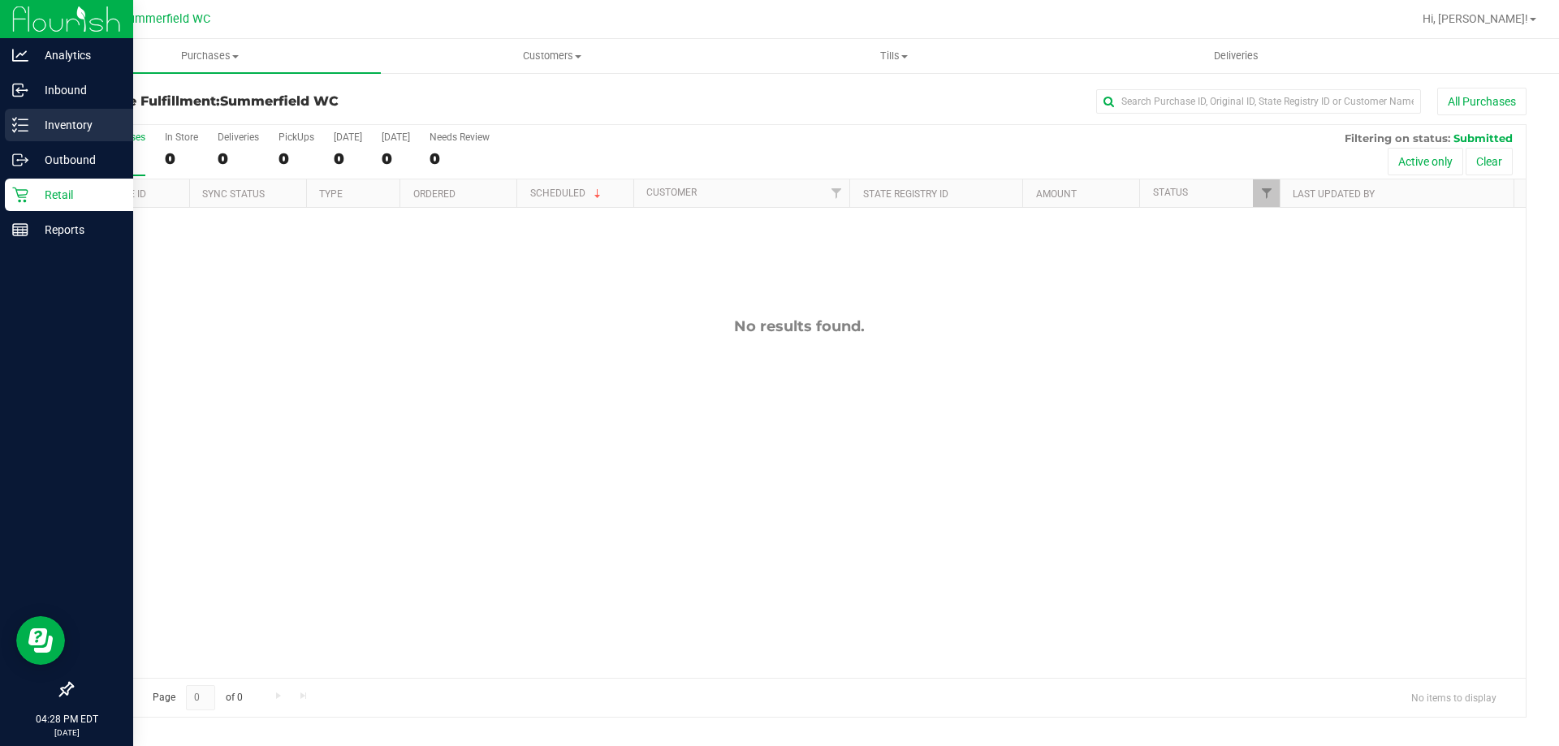
click at [80, 110] on div "Inventory" at bounding box center [69, 125] width 128 height 32
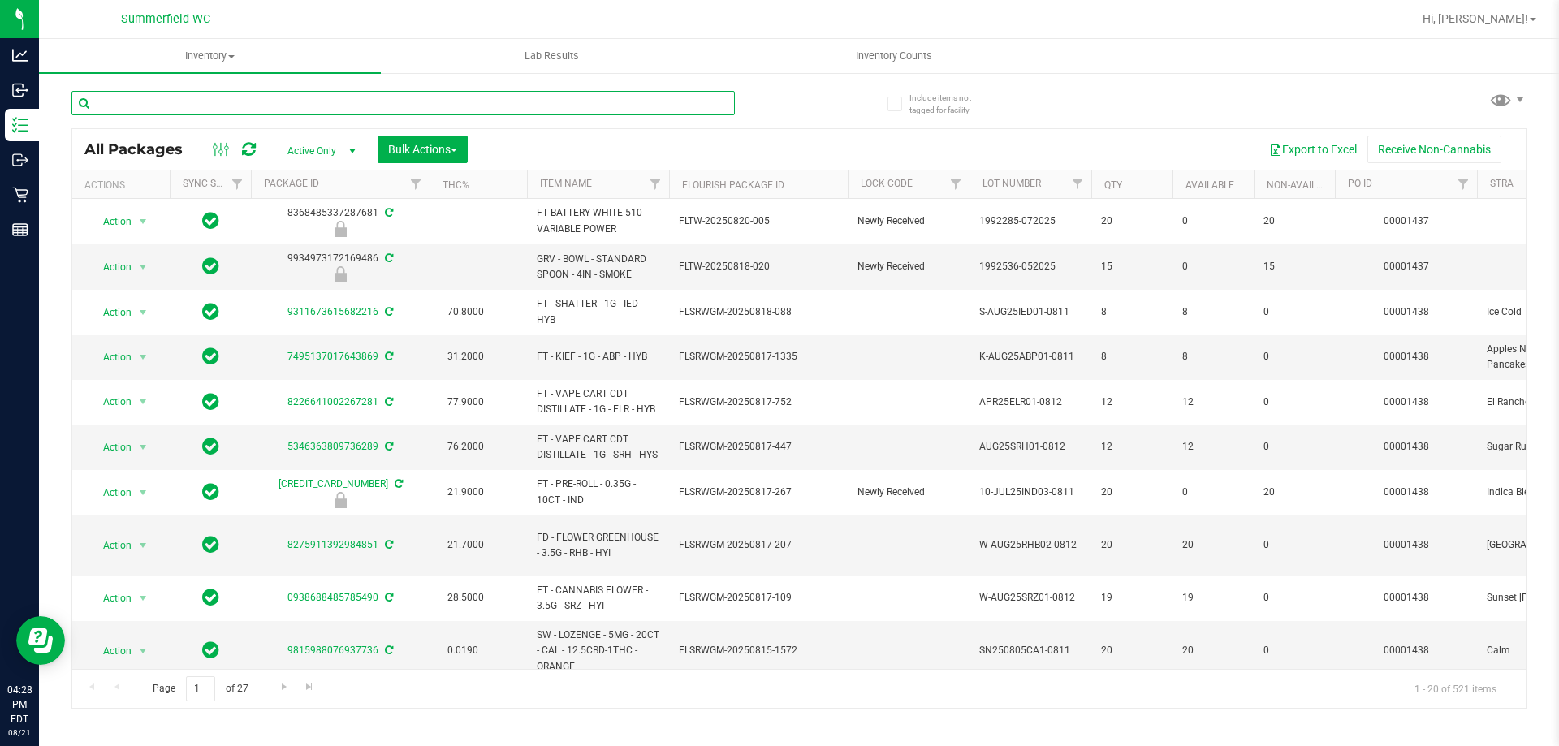
click at [237, 105] on input "text" at bounding box center [403, 103] width 664 height 24
paste input "W-JUN25DDF02-0702"
type input "W-JUN25DDF02-0702"
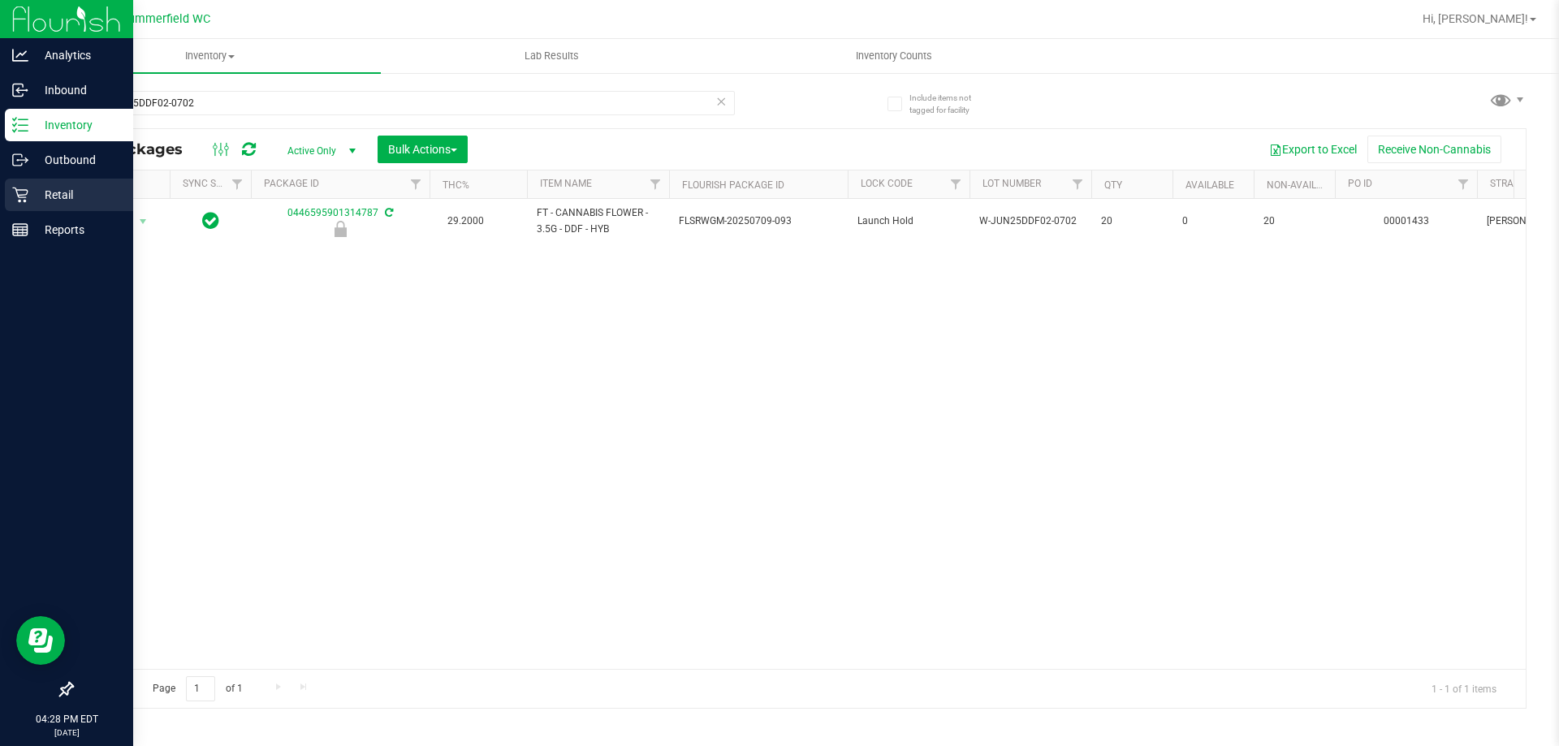
click at [54, 184] on div "Retail" at bounding box center [69, 195] width 128 height 32
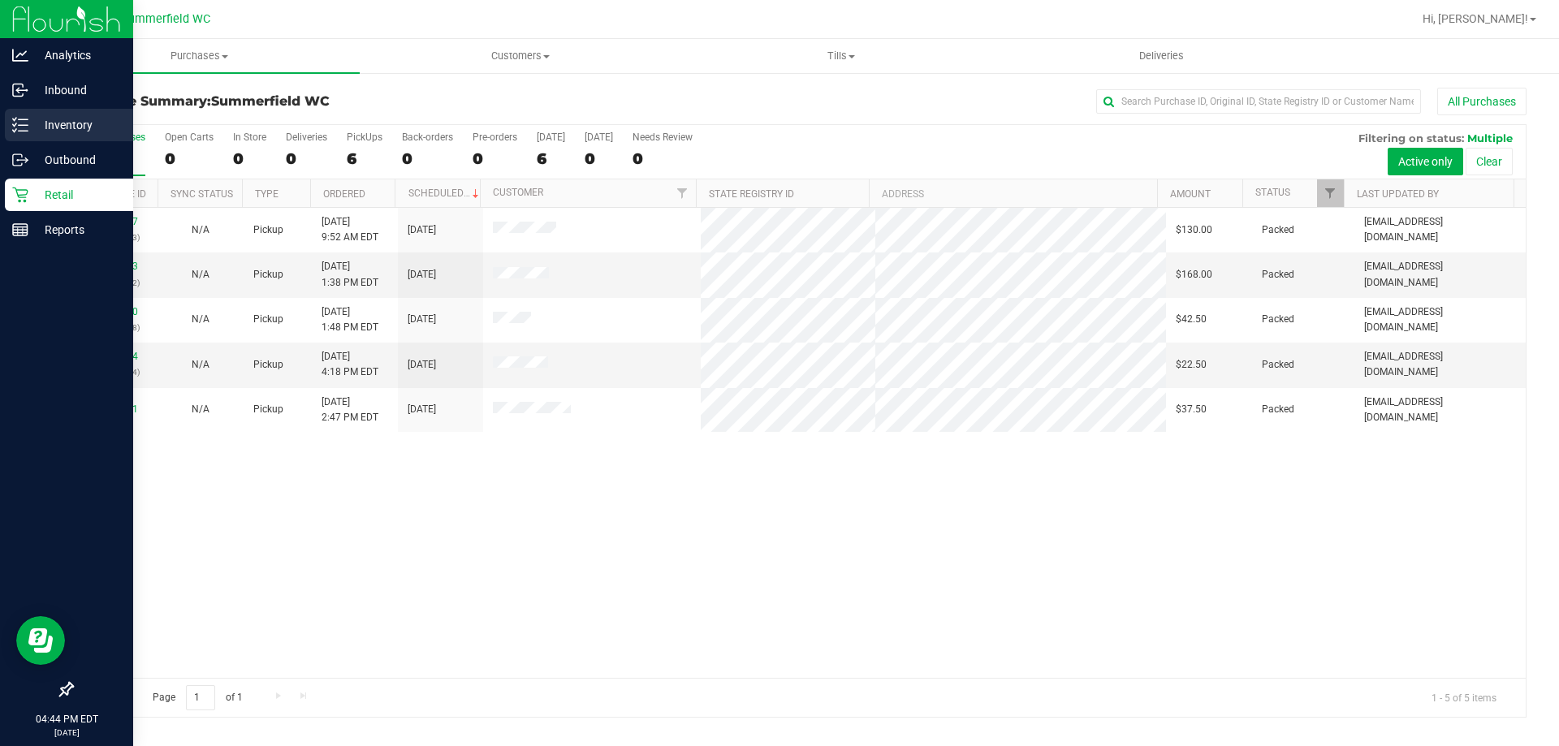
click at [58, 115] on p "Inventory" at bounding box center [76, 124] width 97 height 19
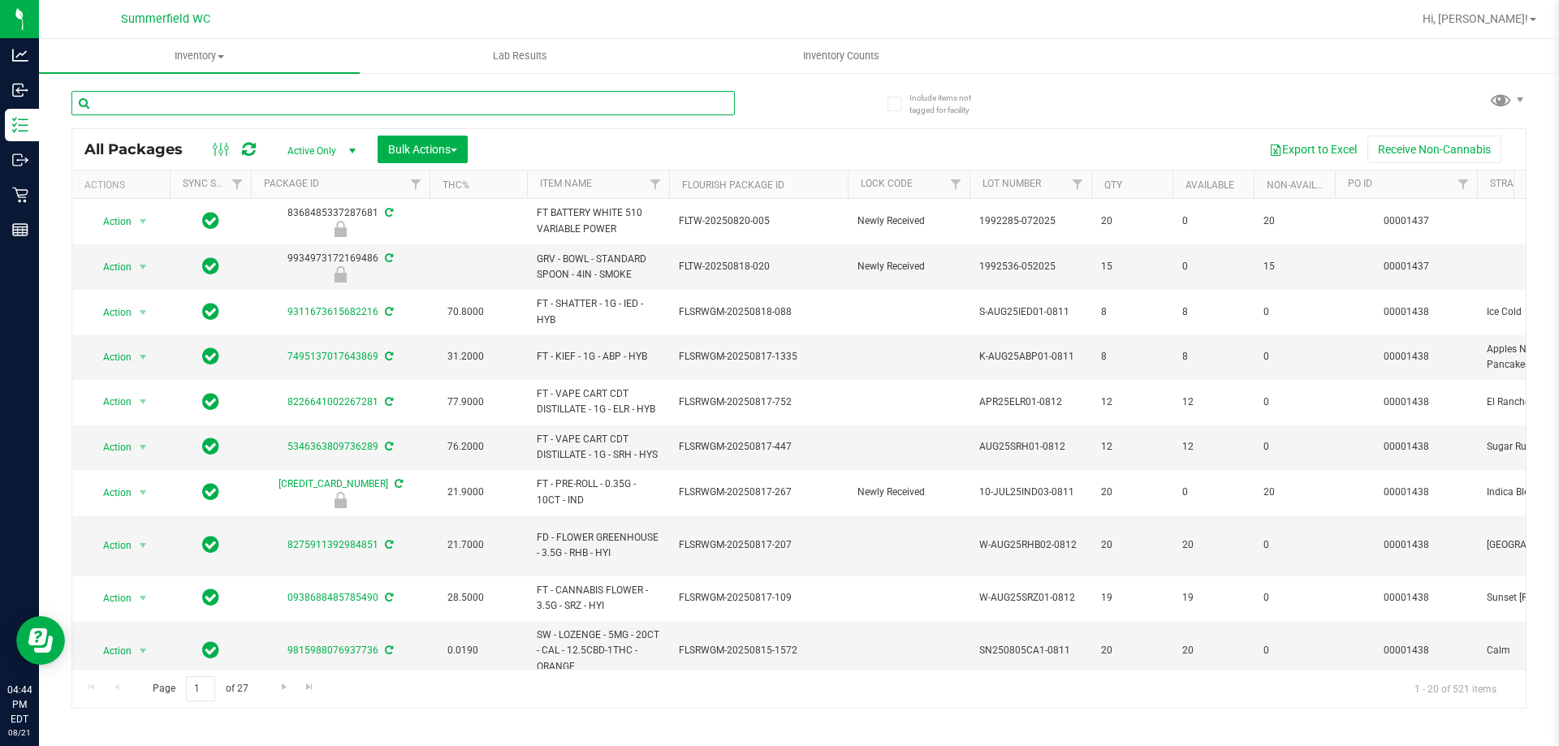
click at [190, 103] on input "text" at bounding box center [403, 103] width 664 height 24
paste input "1-JUL25BLT01-0805"
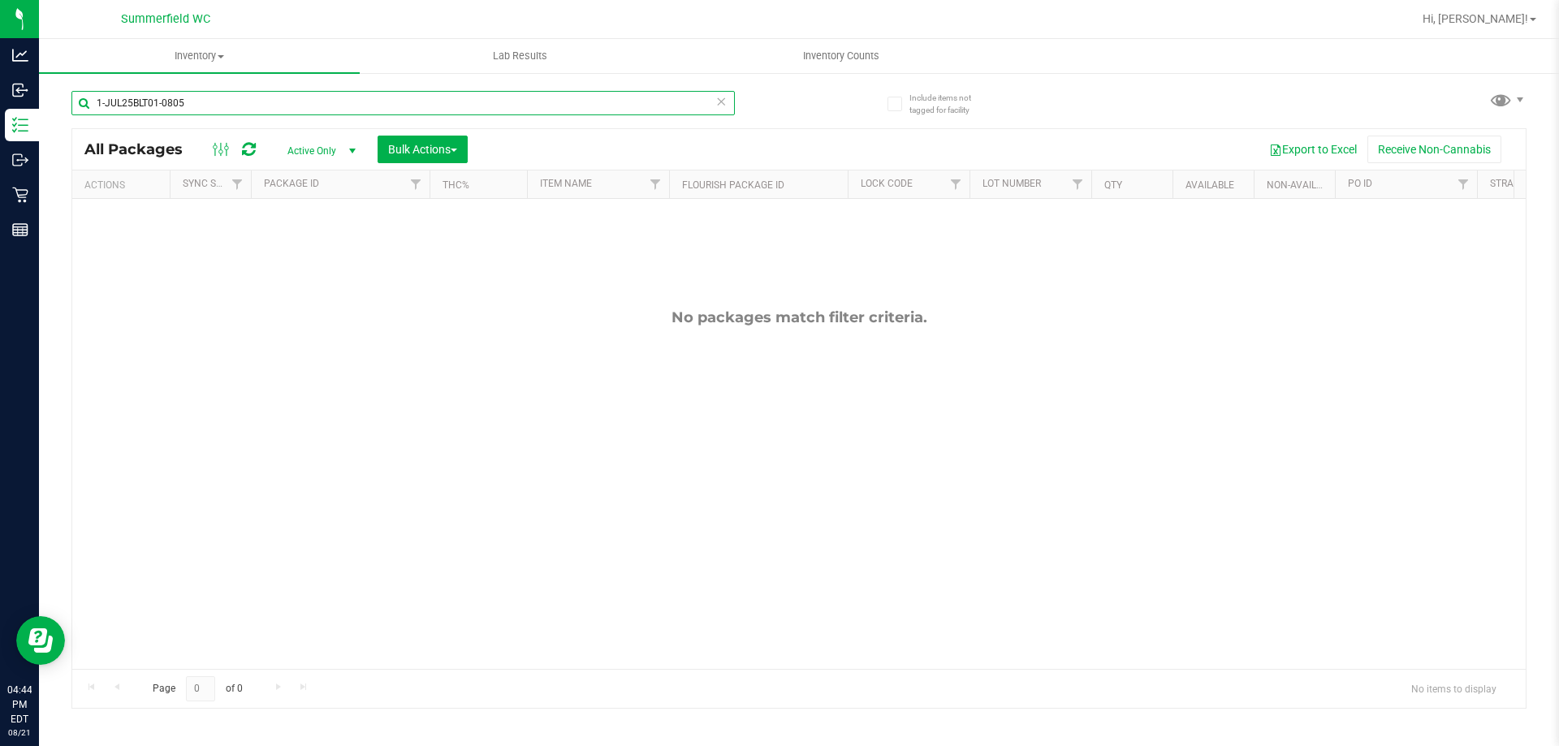
type input "1-JUL25BLT01-0805"
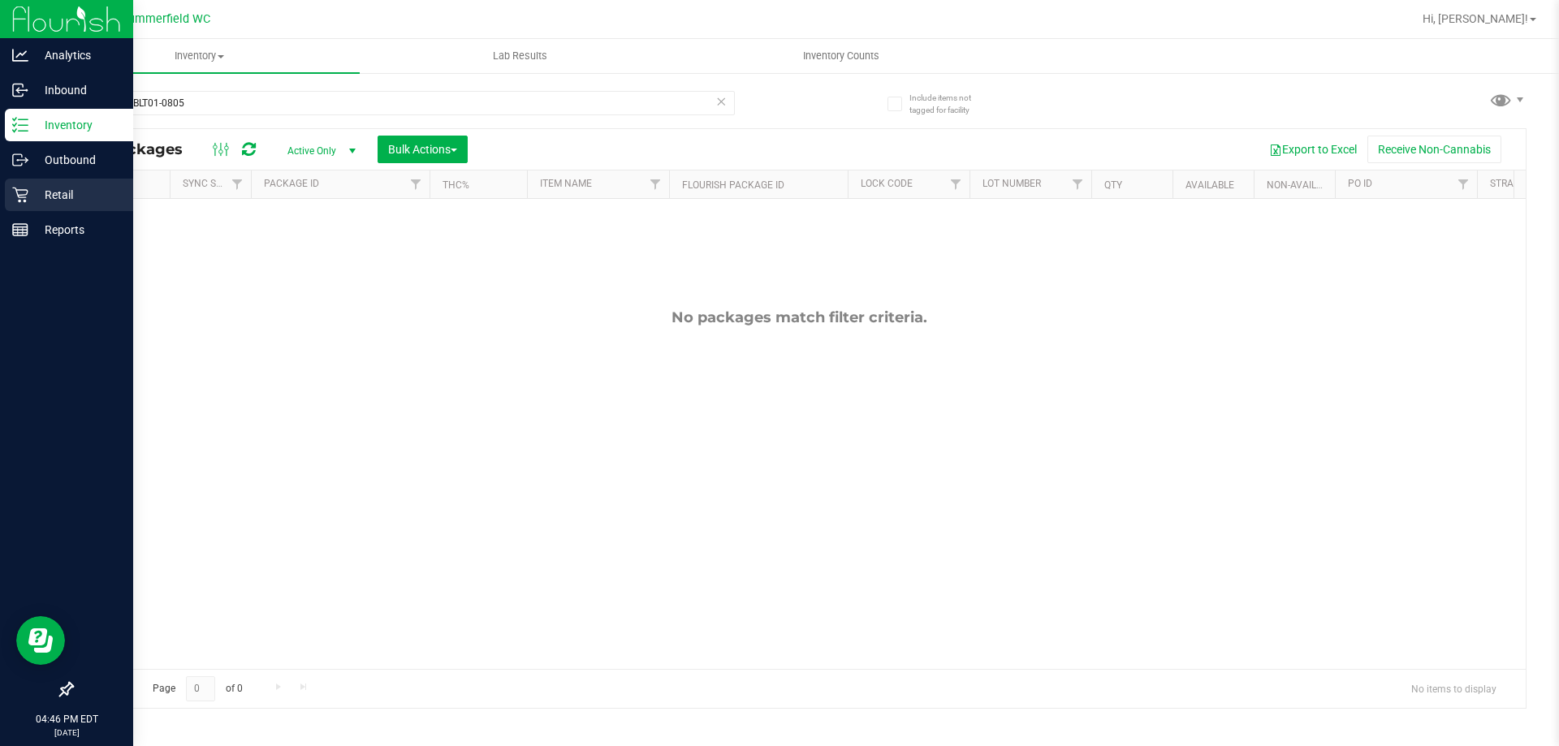
click at [57, 185] on p "Retail" at bounding box center [76, 194] width 97 height 19
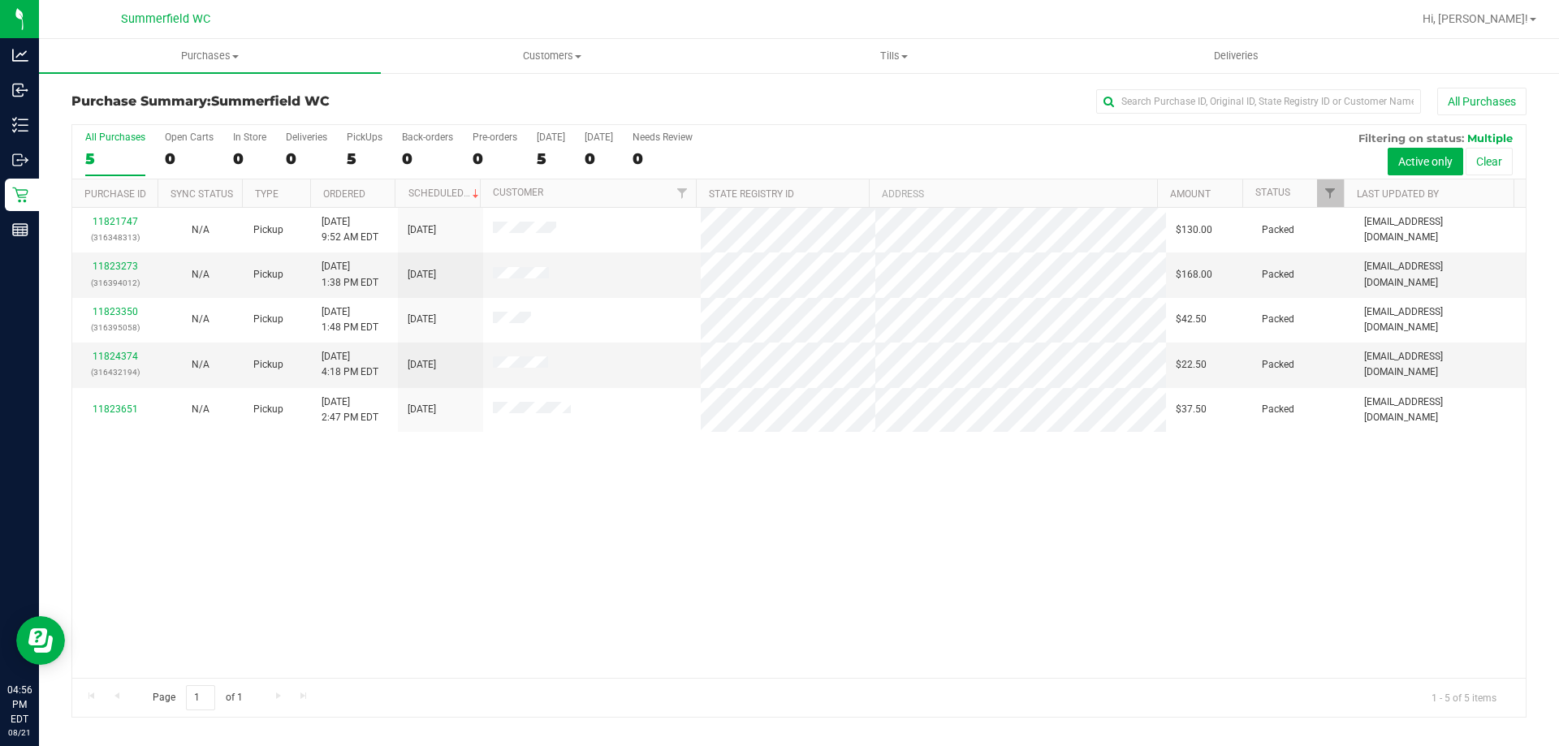
click at [365, 126] on div "All Purchases 5 Open Carts 0 In Store 0 Deliveries 0 PickUps 5 Back-orders 0 Pr…" at bounding box center [799, 131] width 1454 height 13
click at [365, 133] on div "PickUps" at bounding box center [365, 137] width 36 height 11
click at [0, 0] on input "PickUps 5" at bounding box center [0, 0] width 0 height 0
drag, startPoint x: 747, startPoint y: 1, endPoint x: 876, endPoint y: 195, distance: 233.1
drag, startPoint x: 876, startPoint y: 195, endPoint x: 583, endPoint y: 556, distance: 464.8
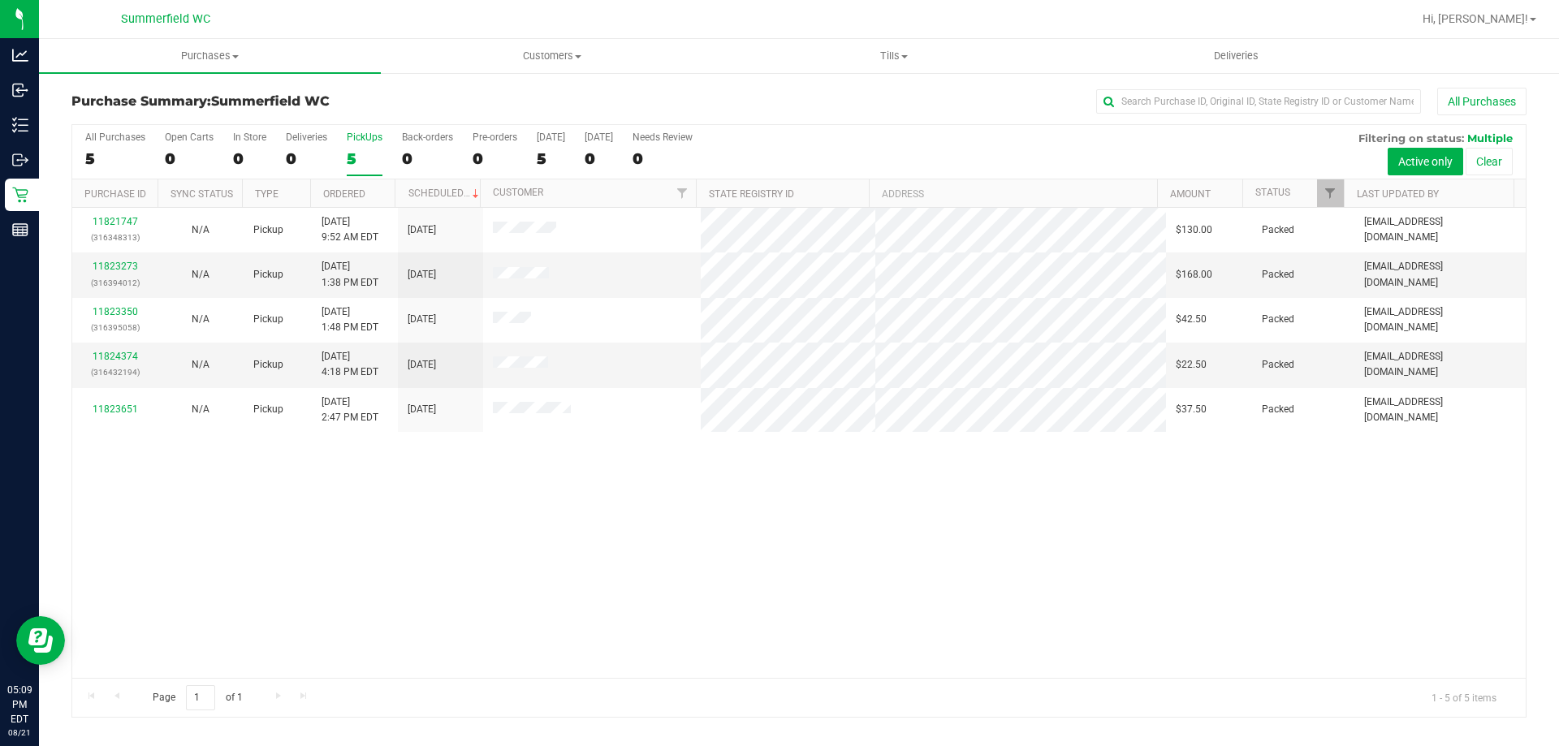
click at [583, 556] on div "11821747 (316348313) N/A Pickup [DATE] 9:52 AM EDT 8/21/2025 $130.00 Packed [EM…" at bounding box center [799, 443] width 1454 height 470
click at [376, 144] on label "PickUps 5" at bounding box center [365, 154] width 36 height 45
click at [0, 0] on input "PickUps 5" at bounding box center [0, 0] width 0 height 0
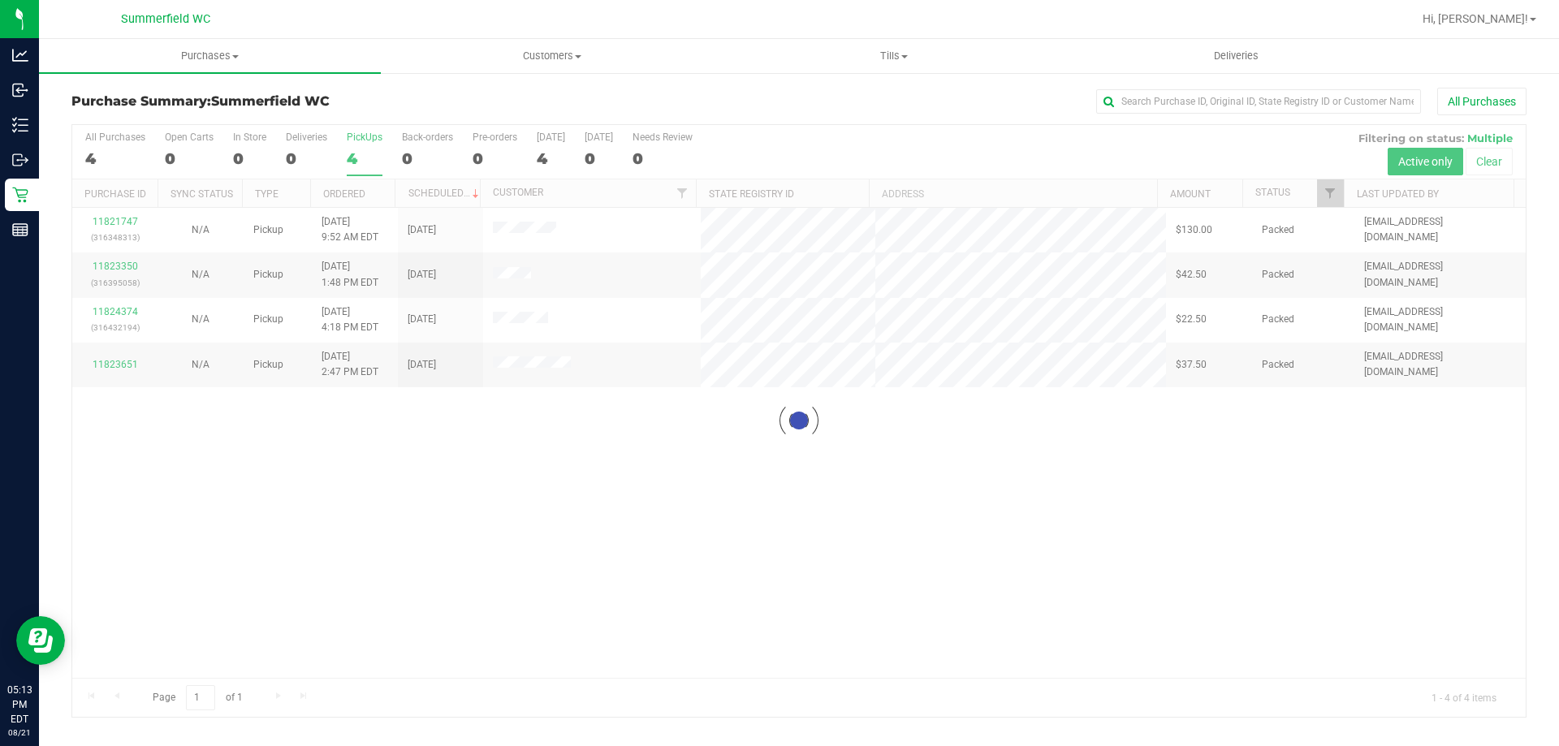
drag, startPoint x: 1071, startPoint y: 2, endPoint x: 1063, endPoint y: 31, distance: 29.6
drag, startPoint x: 1063, startPoint y: 31, endPoint x: 827, endPoint y: 421, distance: 455.9
click at [827, 432] on div at bounding box center [799, 421] width 1454 height 592
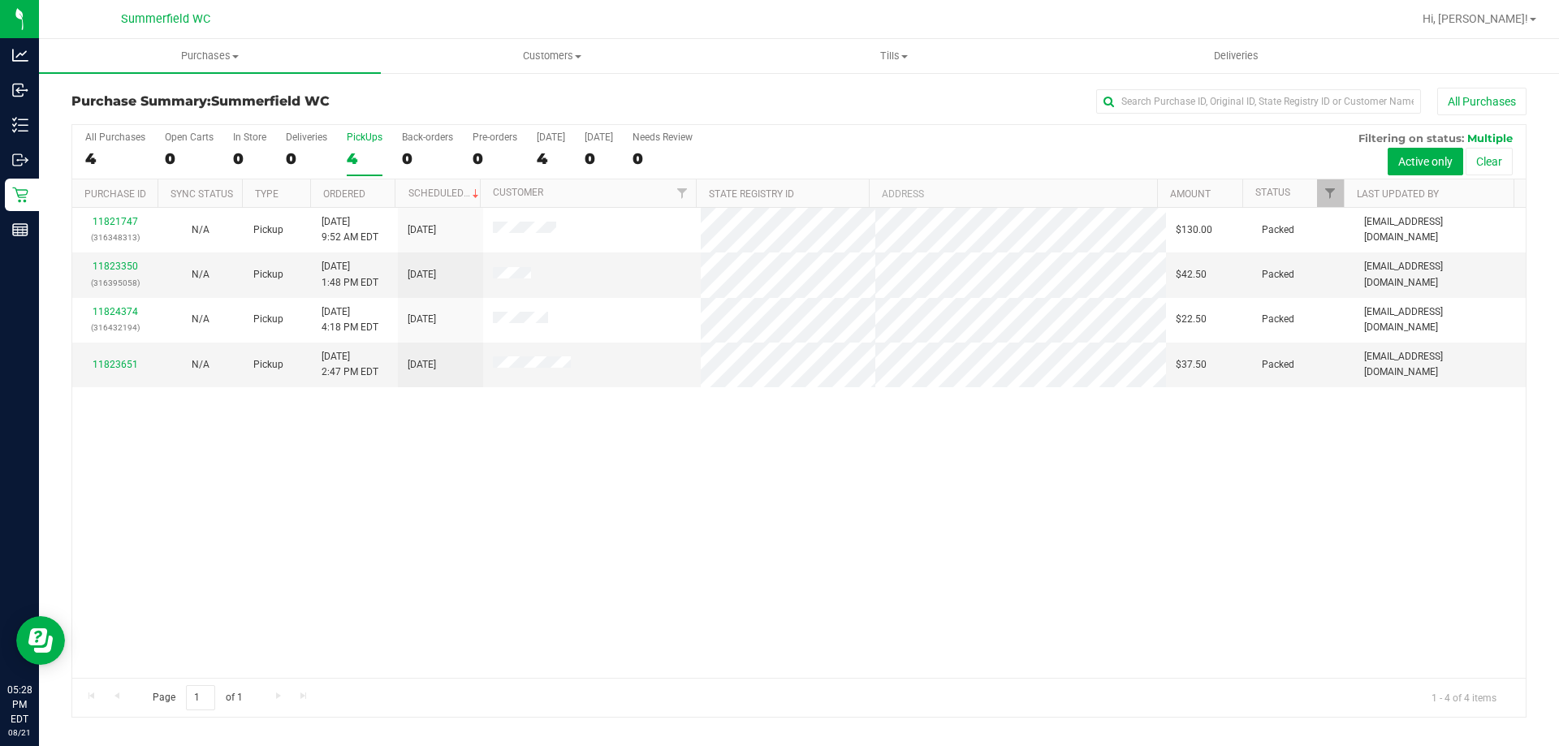
drag, startPoint x: 584, startPoint y: 493, endPoint x: 711, endPoint y: 512, distance: 128.2
click at [704, 512] on div "11821747 (316348313) N/A Pickup [DATE] 9:52 AM EDT 8/21/2025 $130.00 Packed [EM…" at bounding box center [799, 443] width 1454 height 470
click at [729, 516] on div "11821747 (316348313) N/A Pickup [DATE] 9:52 AM EDT 8/21/2025 $130.00 Packed [EM…" at bounding box center [799, 443] width 1454 height 470
drag, startPoint x: 1088, startPoint y: 1, endPoint x: 994, endPoint y: 53, distance: 107.6
click at [119, 352] on link "11825041" at bounding box center [115, 356] width 45 height 11
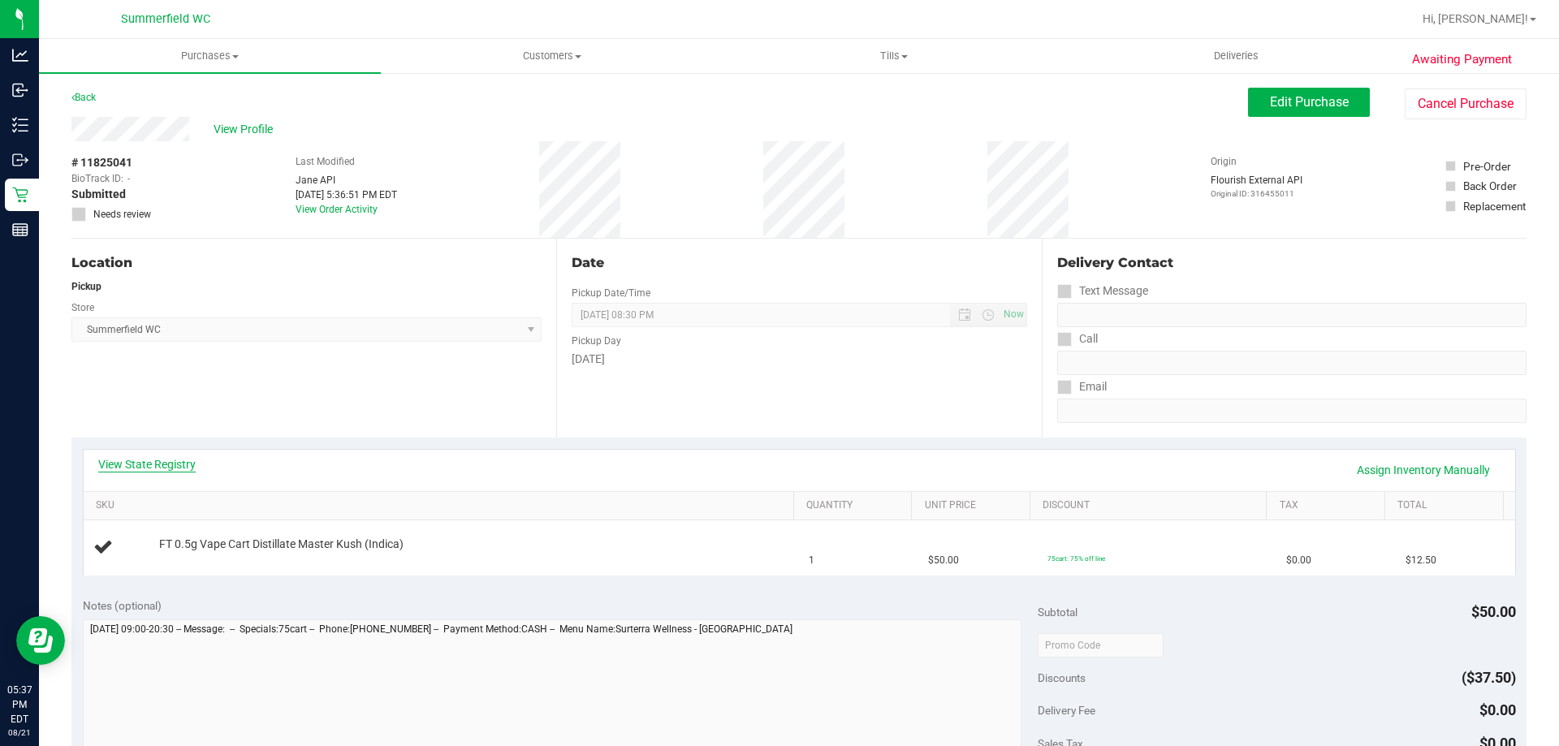
click at [184, 467] on link "View State Registry" at bounding box center [146, 464] width 97 height 16
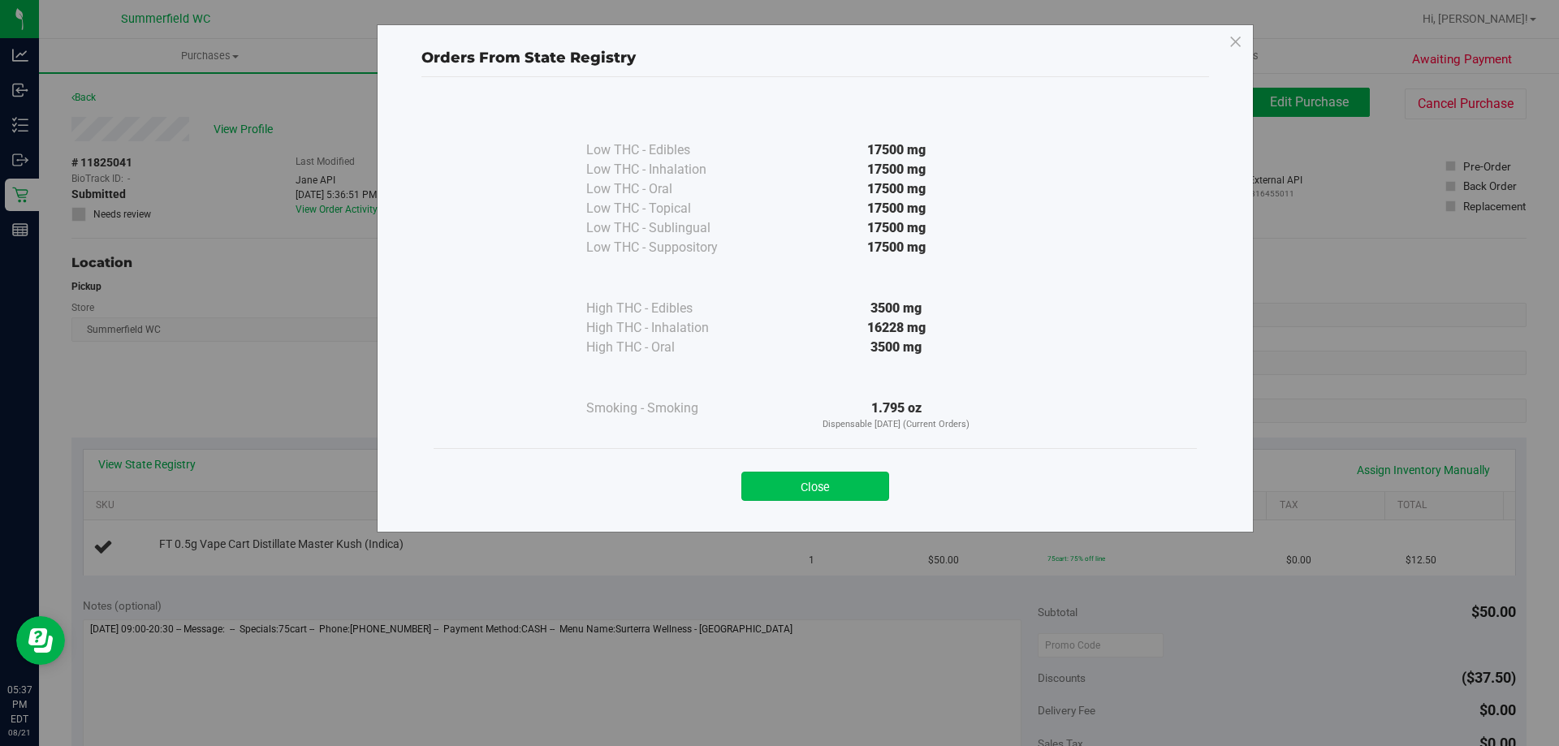
click at [802, 487] on button "Close" at bounding box center [816, 486] width 148 height 29
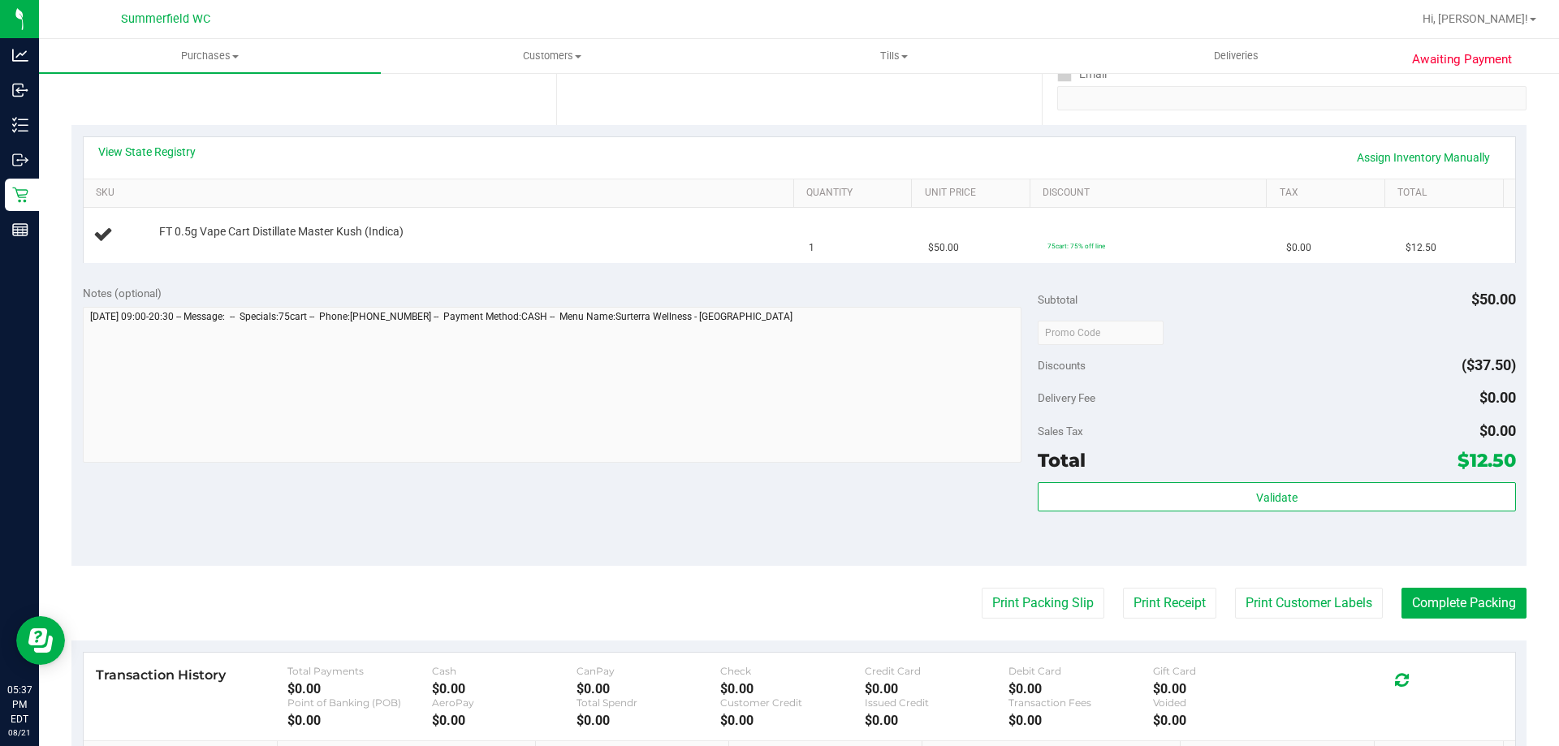
scroll to position [487, 0]
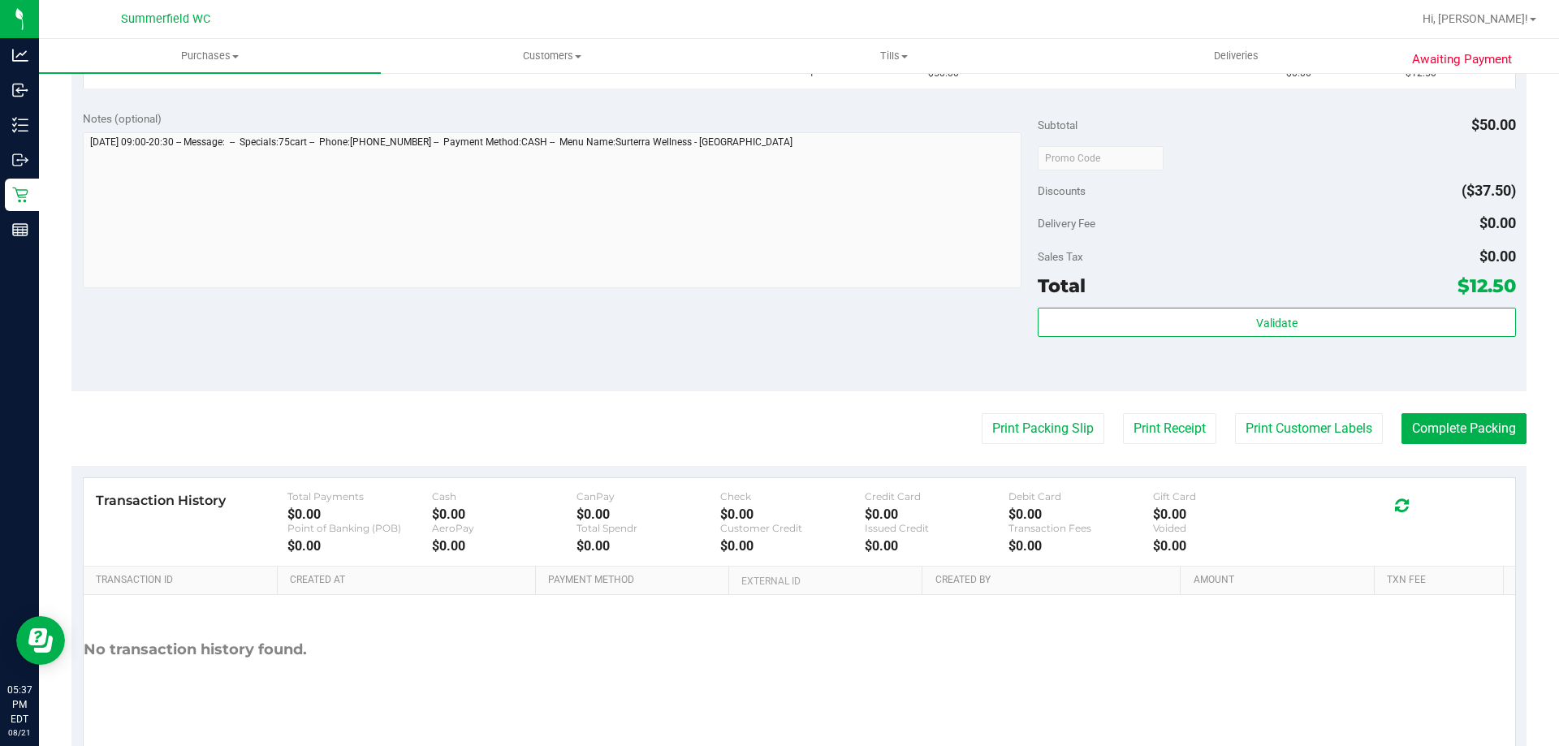
click at [1036, 407] on purchase-details "Back Edit Purchase Cancel Purchase View Profile # 11825041 BioTrack ID: - Submi…" at bounding box center [798, 185] width 1455 height 1170
click at [1031, 420] on button "Print Packing Slip" at bounding box center [1043, 428] width 123 height 31
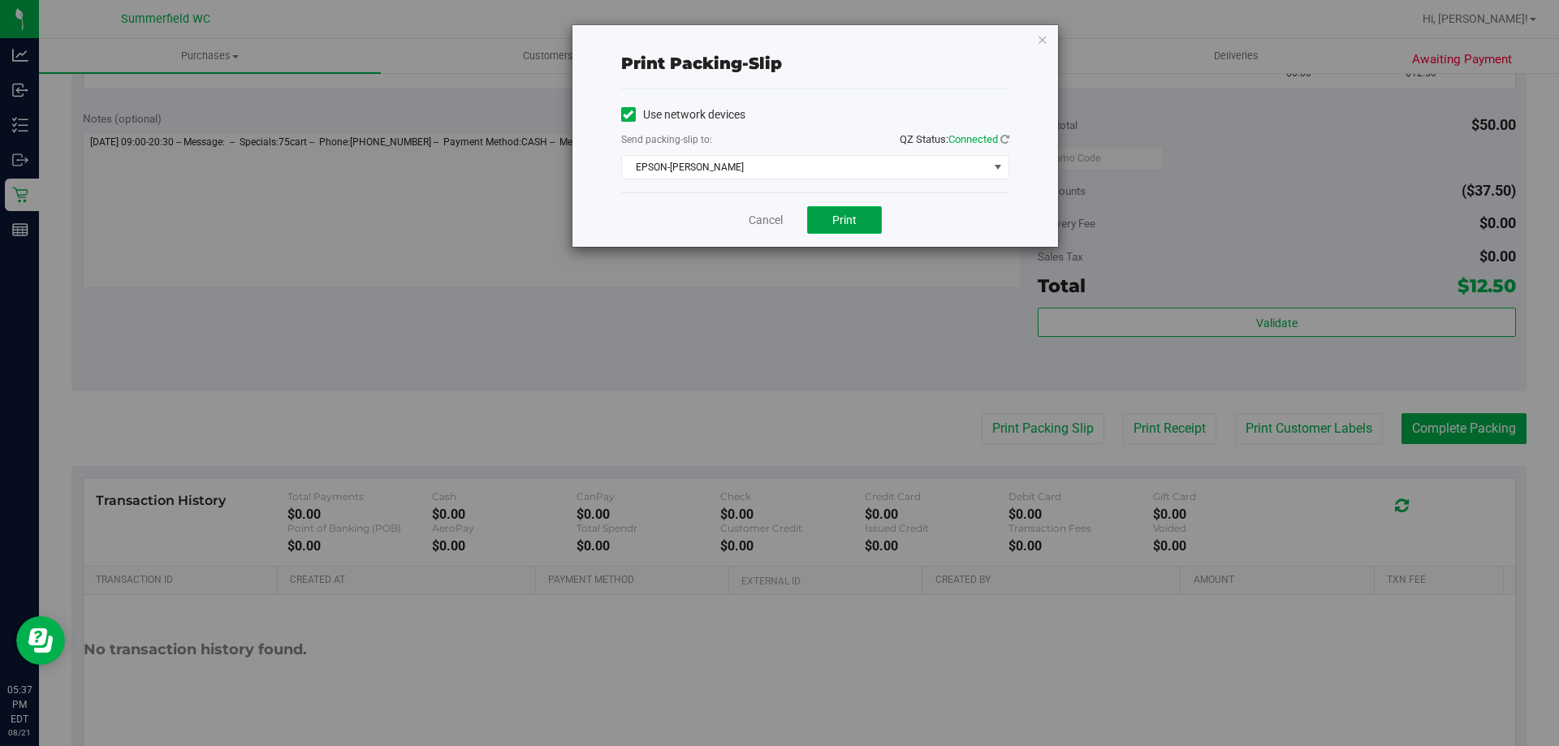
click at [842, 221] on span "Print" at bounding box center [844, 220] width 24 height 13
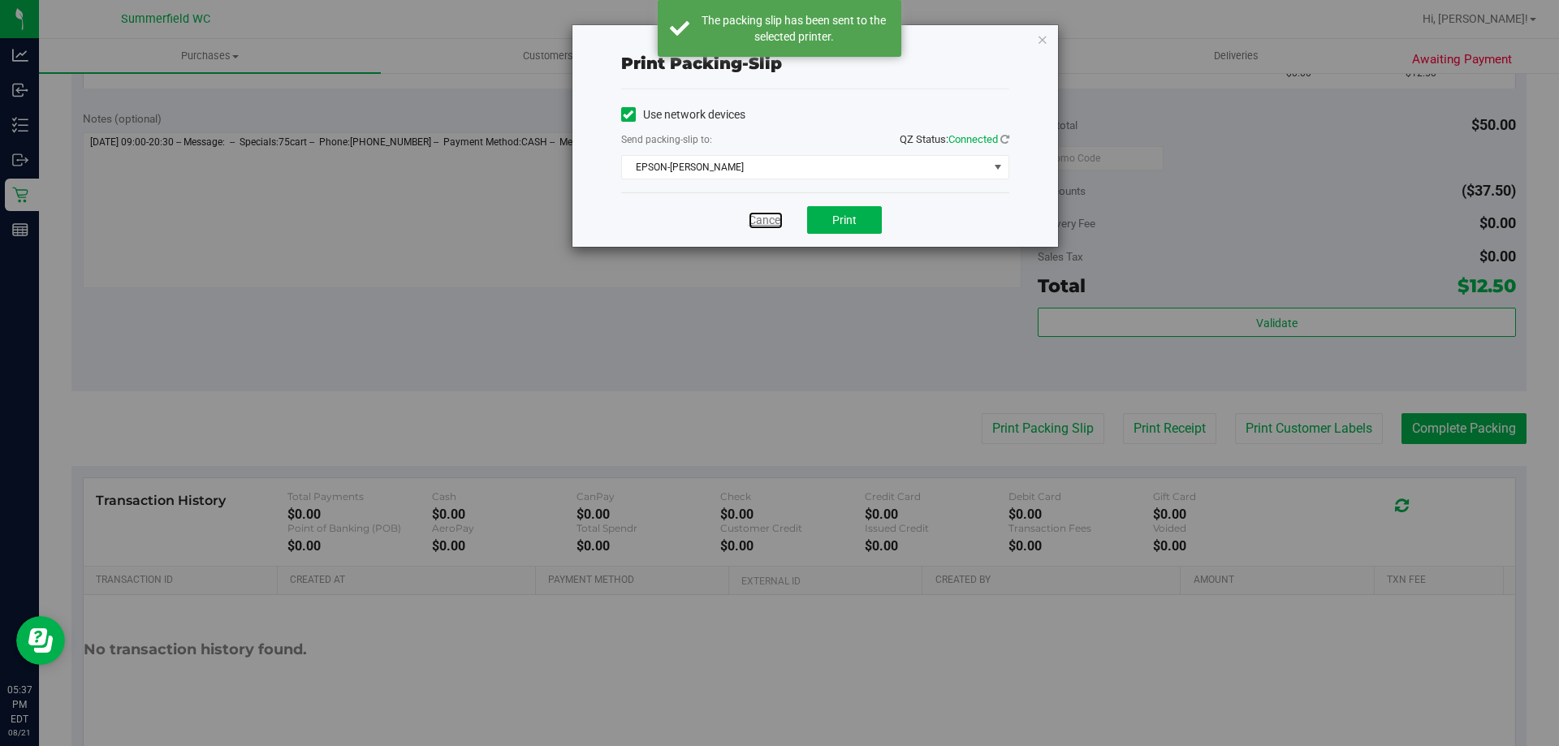
click at [772, 218] on link "Cancel" at bounding box center [766, 220] width 34 height 17
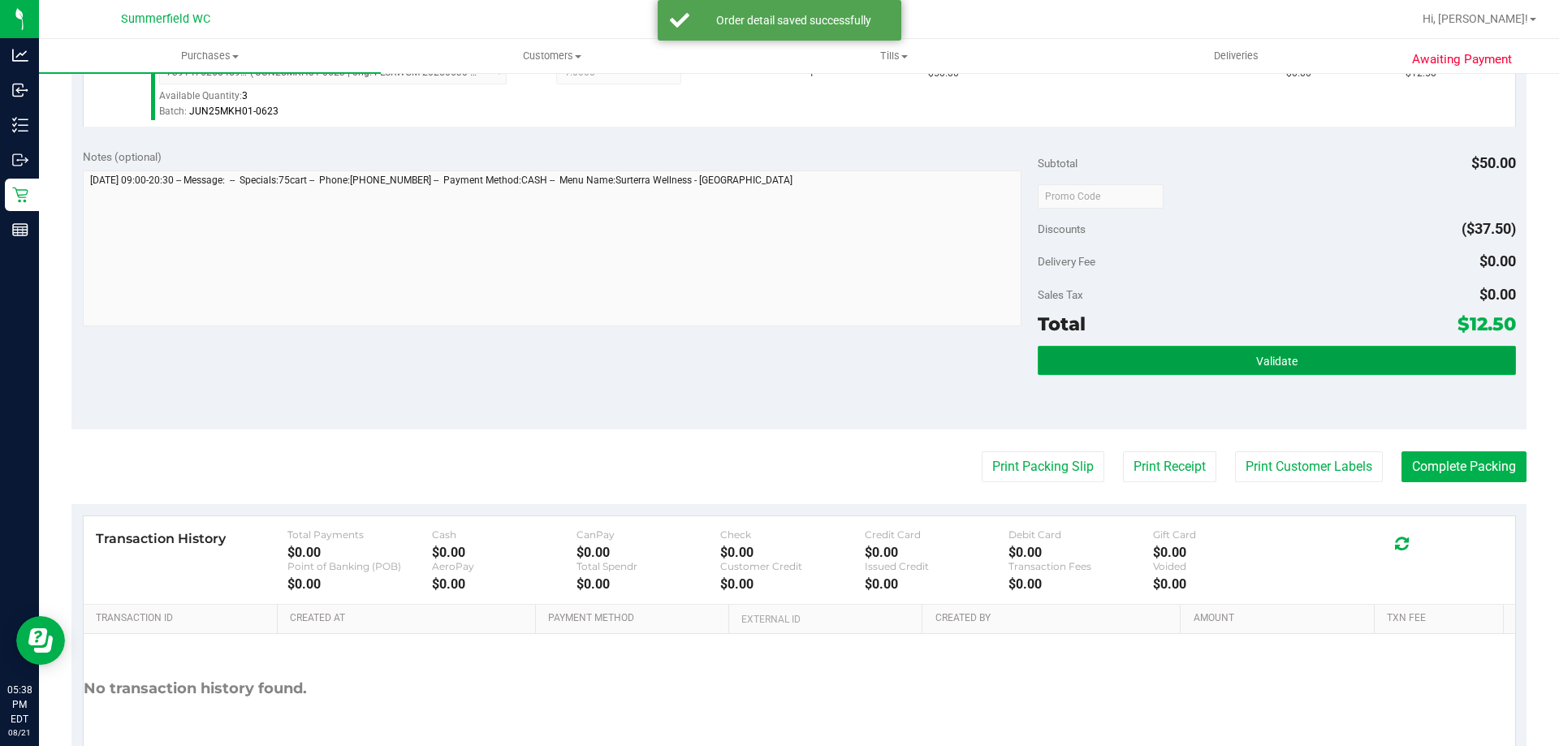
click at [1206, 352] on button "Validate" at bounding box center [1277, 360] width 478 height 29
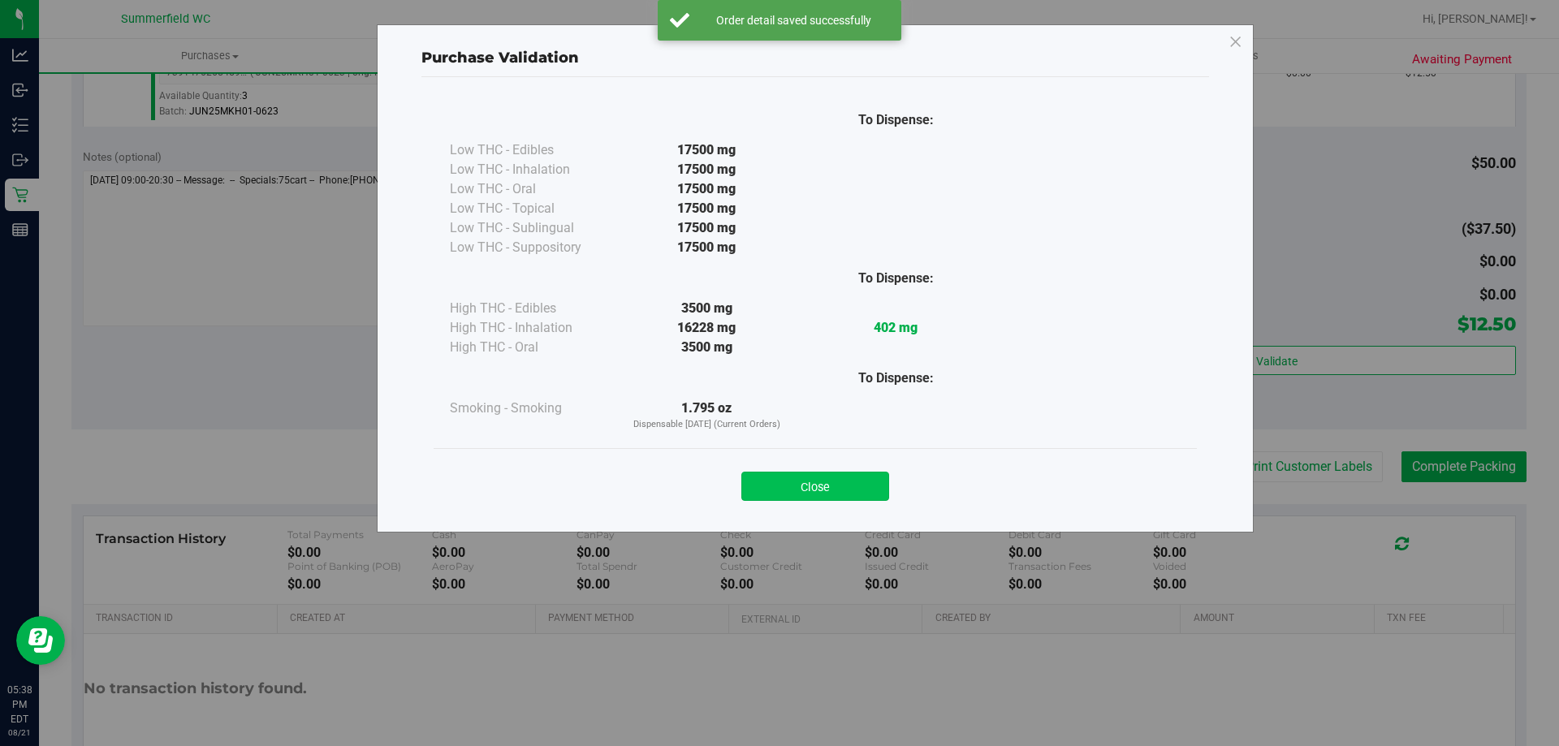
click at [853, 484] on button "Close" at bounding box center [816, 486] width 148 height 29
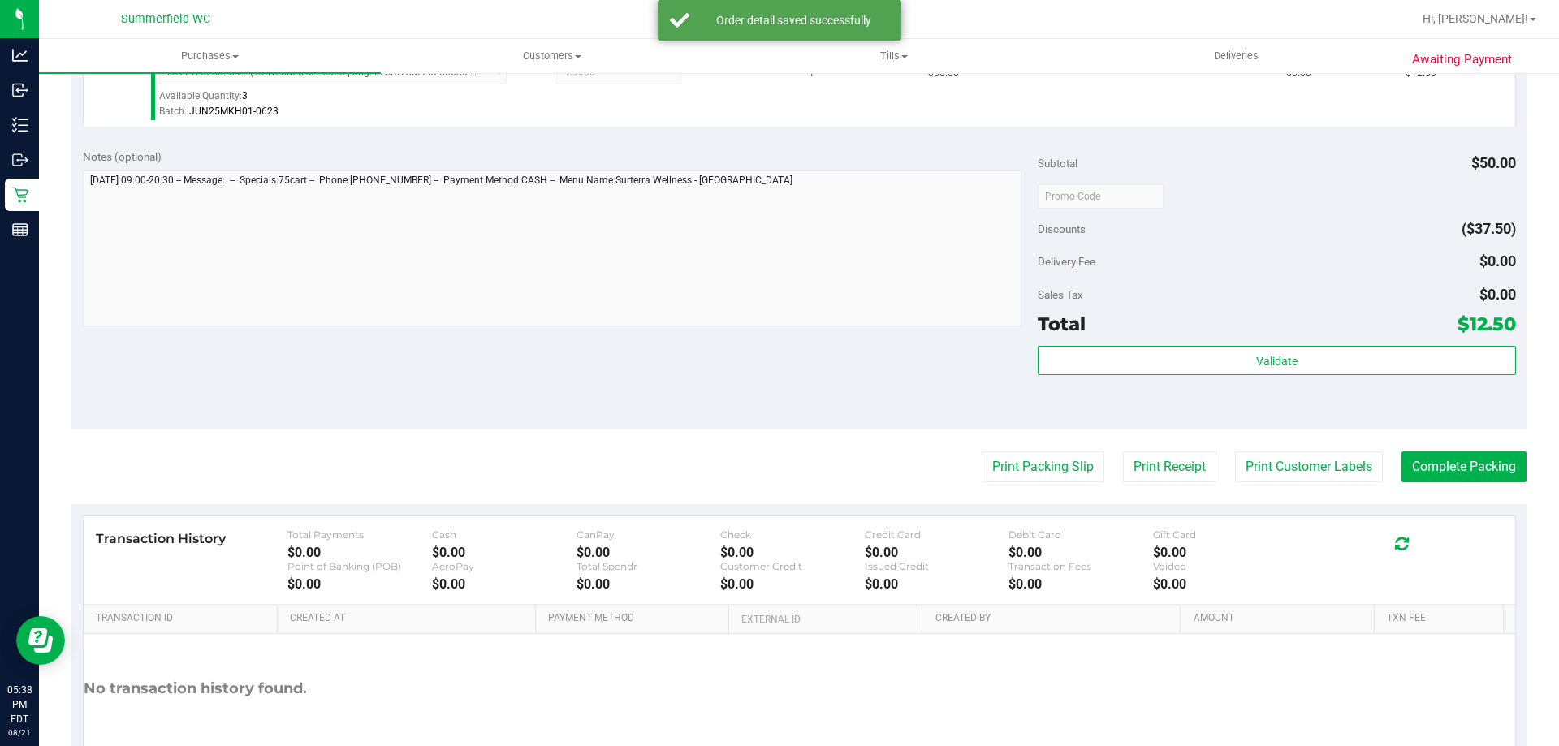
click at [1280, 485] on purchase-details "Back Edit Purchase Cancel Purchase View Profile # 11825041 BioTrack ID: - Submi…" at bounding box center [798, 204] width 1455 height 1208
click at [1282, 478] on button "Print Customer Labels" at bounding box center [1309, 467] width 148 height 31
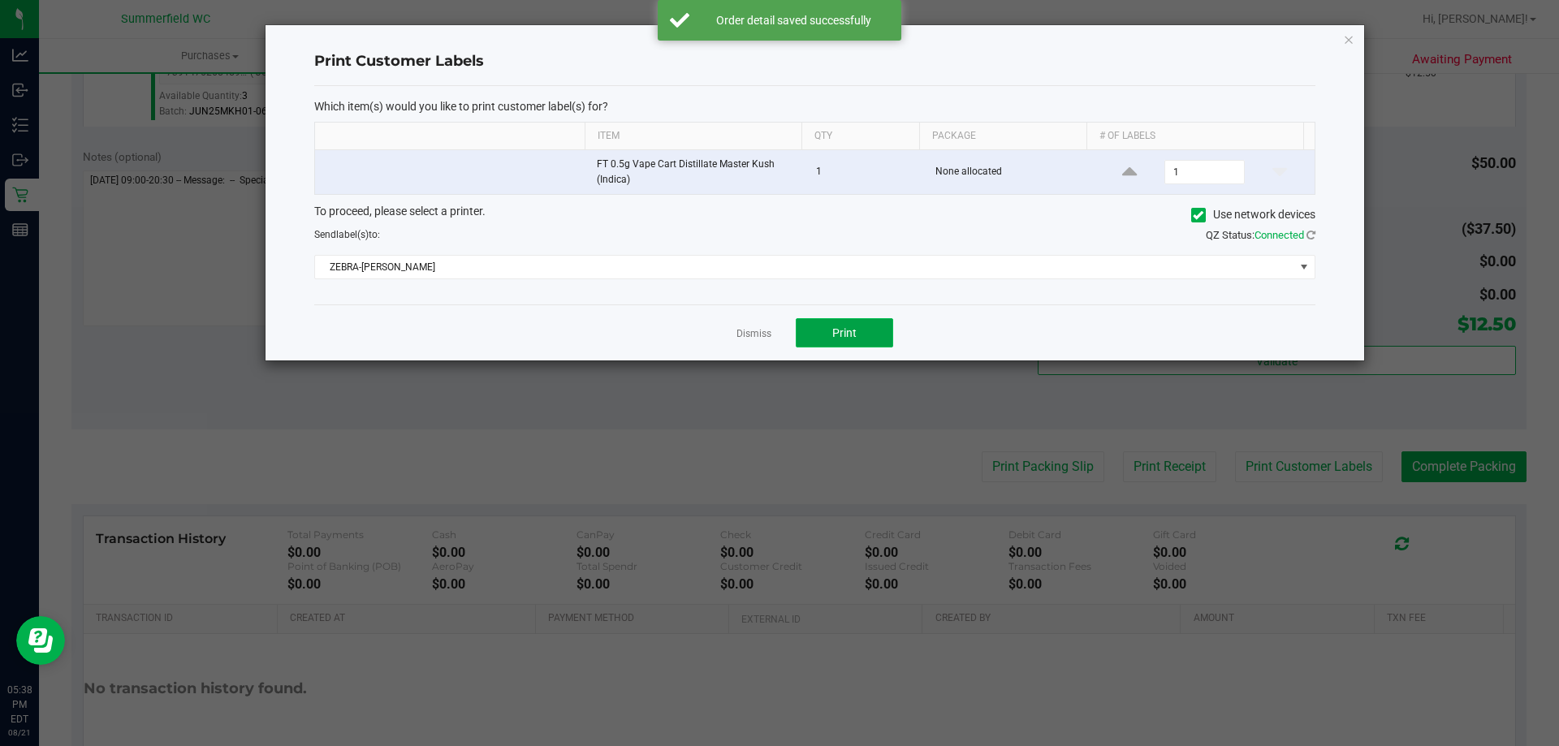
click at [869, 342] on button "Print" at bounding box center [844, 332] width 97 height 29
click at [746, 330] on link "Dismiss" at bounding box center [754, 334] width 35 height 14
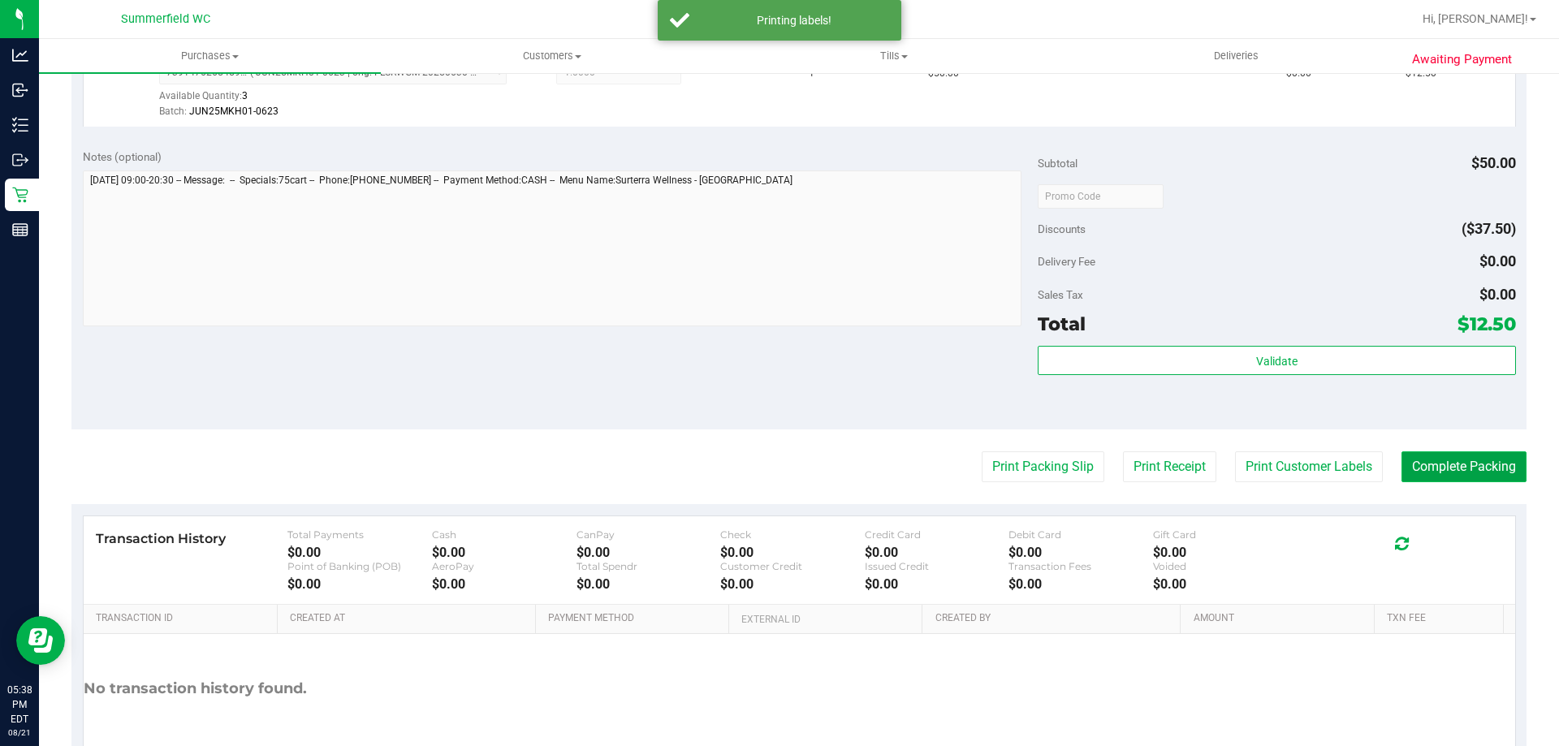
click at [1489, 465] on button "Complete Packing" at bounding box center [1464, 467] width 125 height 31
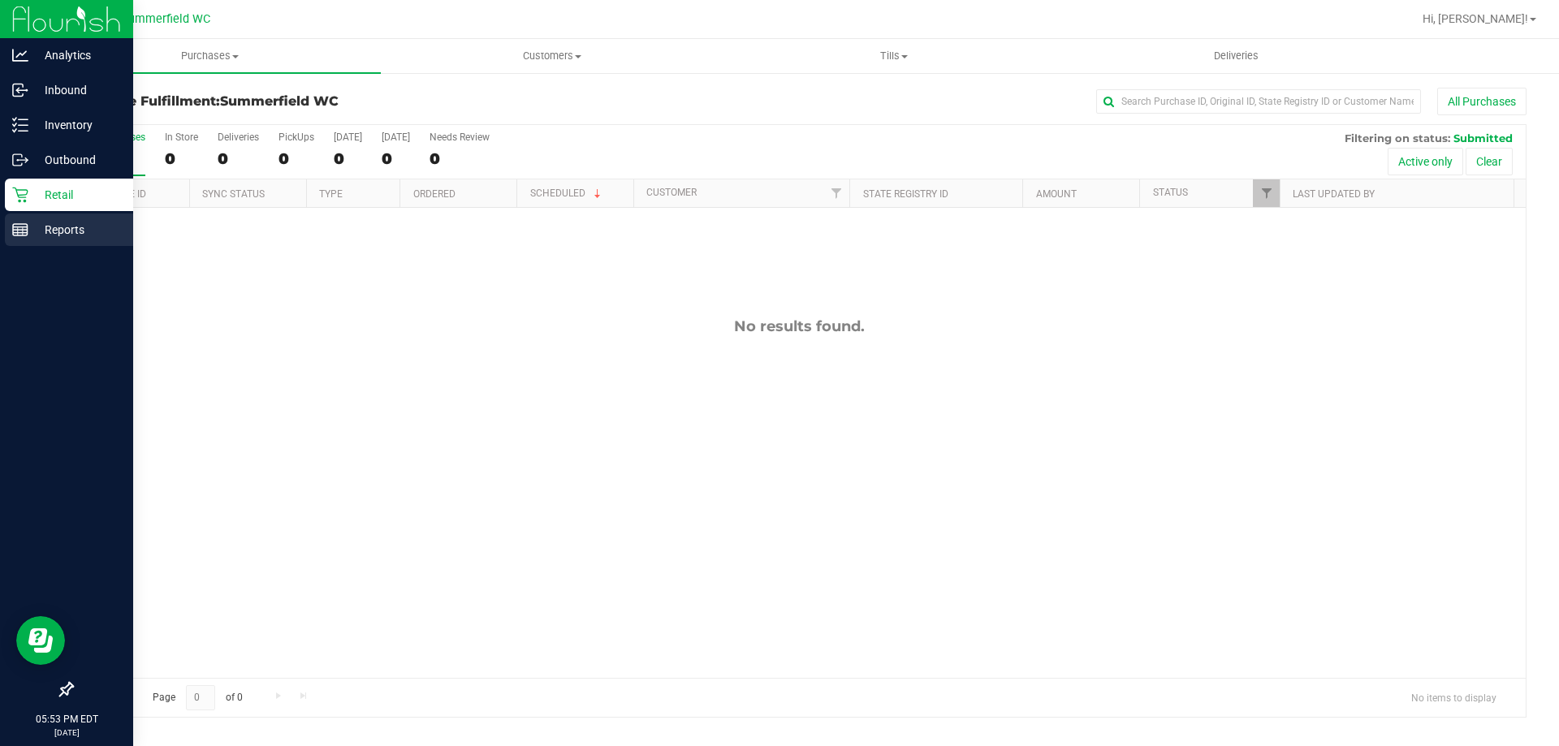
click at [68, 227] on p "Reports" at bounding box center [76, 229] width 97 height 19
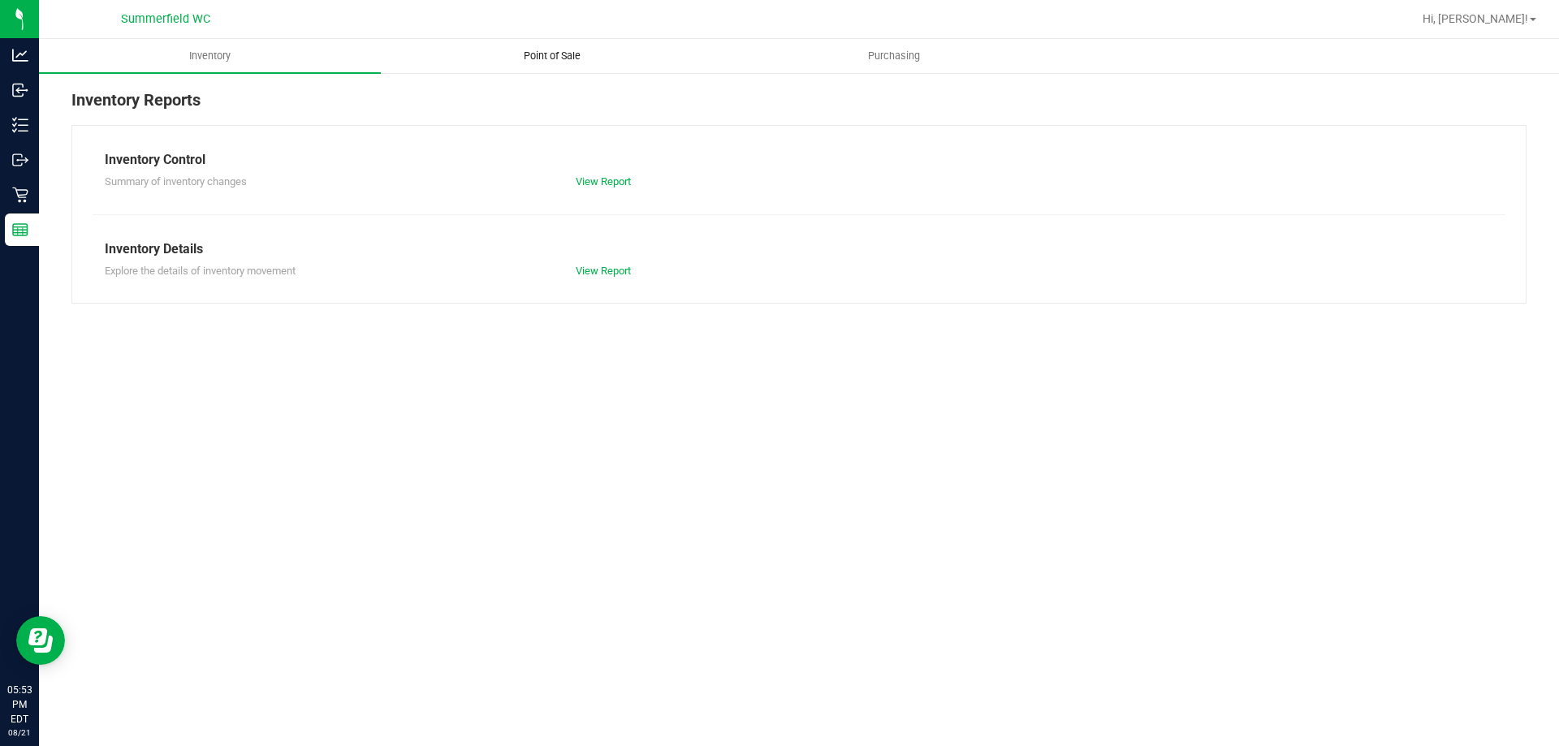
click at [551, 54] on span "Point of Sale" at bounding box center [552, 56] width 101 height 15
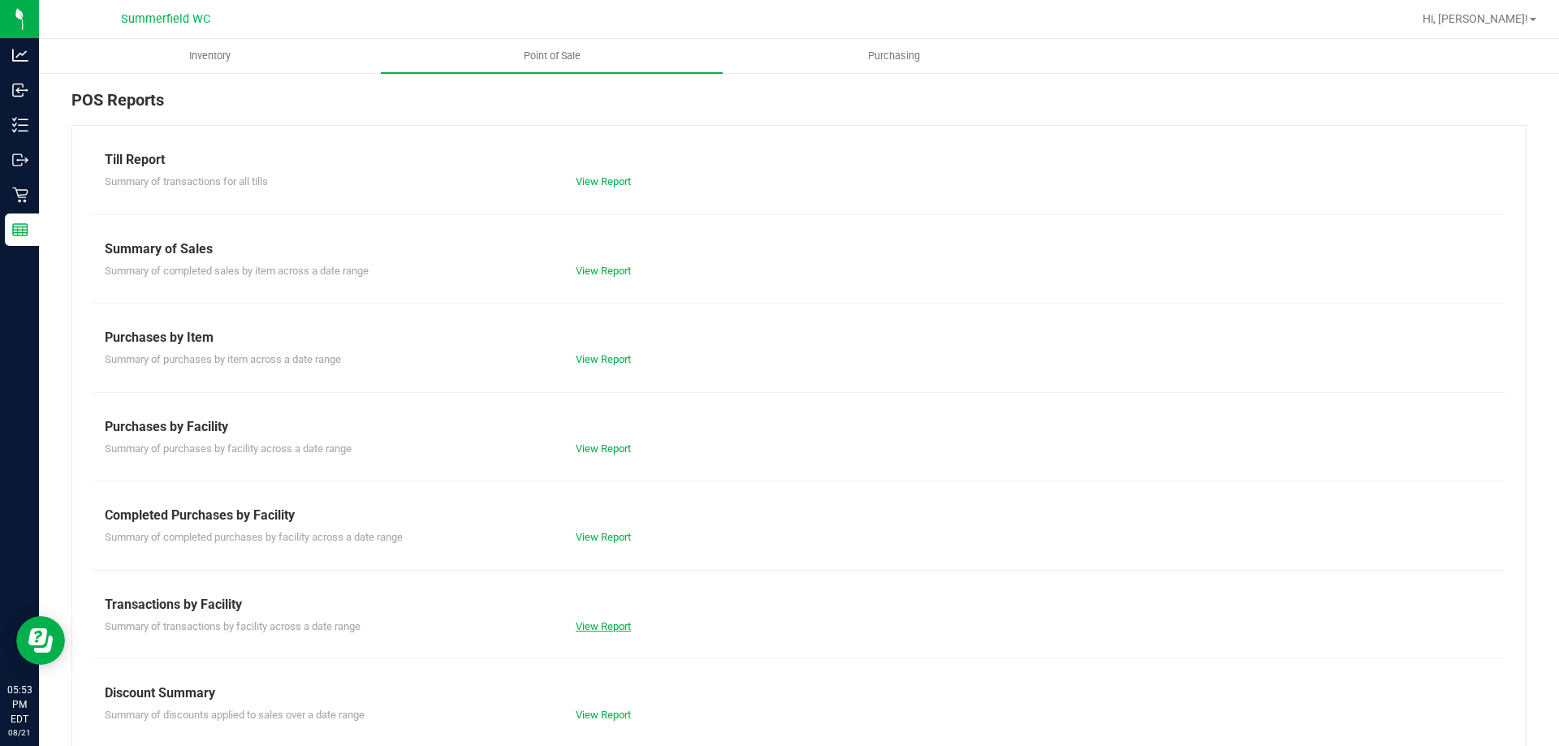
click at [611, 626] on link "View Report" at bounding box center [603, 626] width 55 height 12
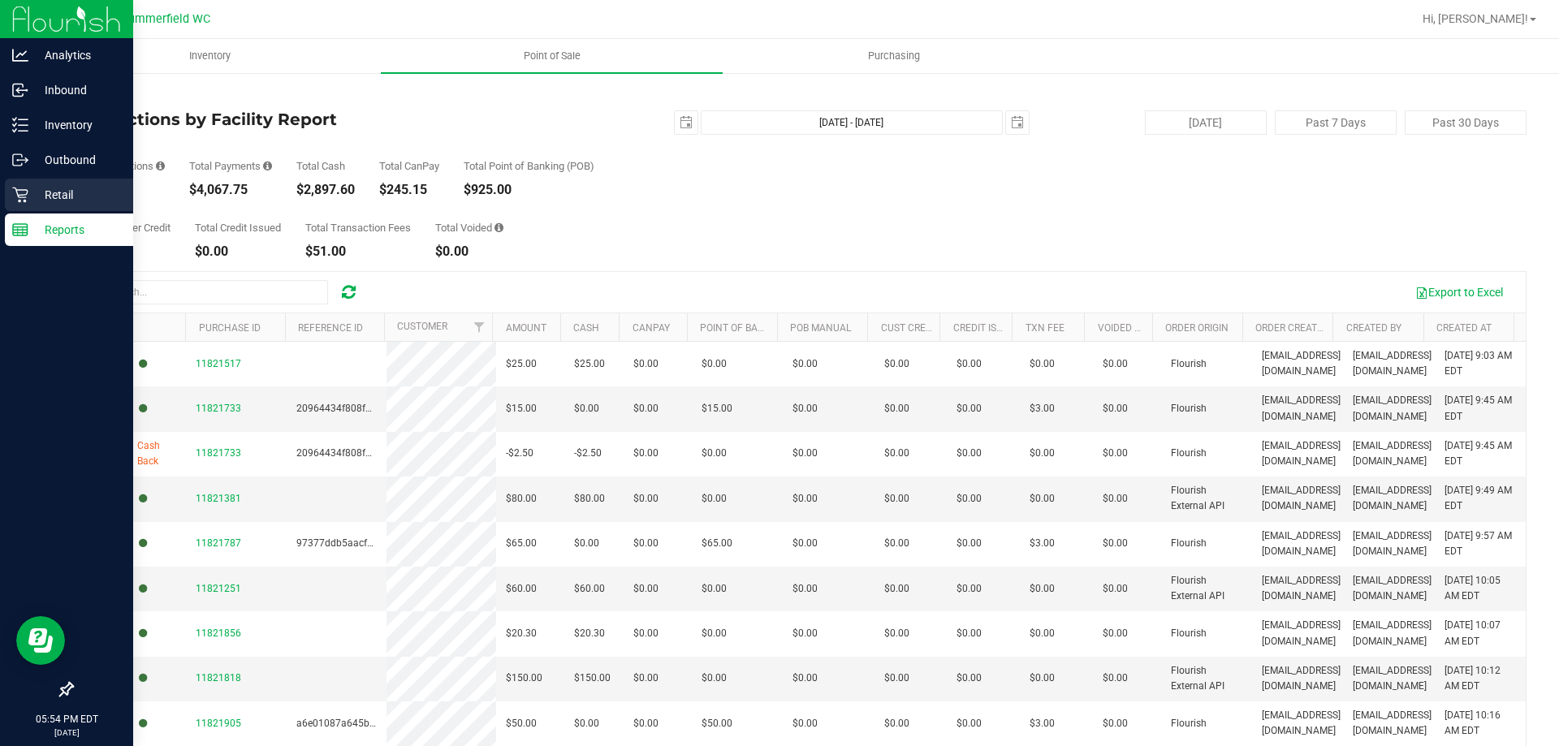
click at [49, 192] on p "Retail" at bounding box center [76, 194] width 97 height 19
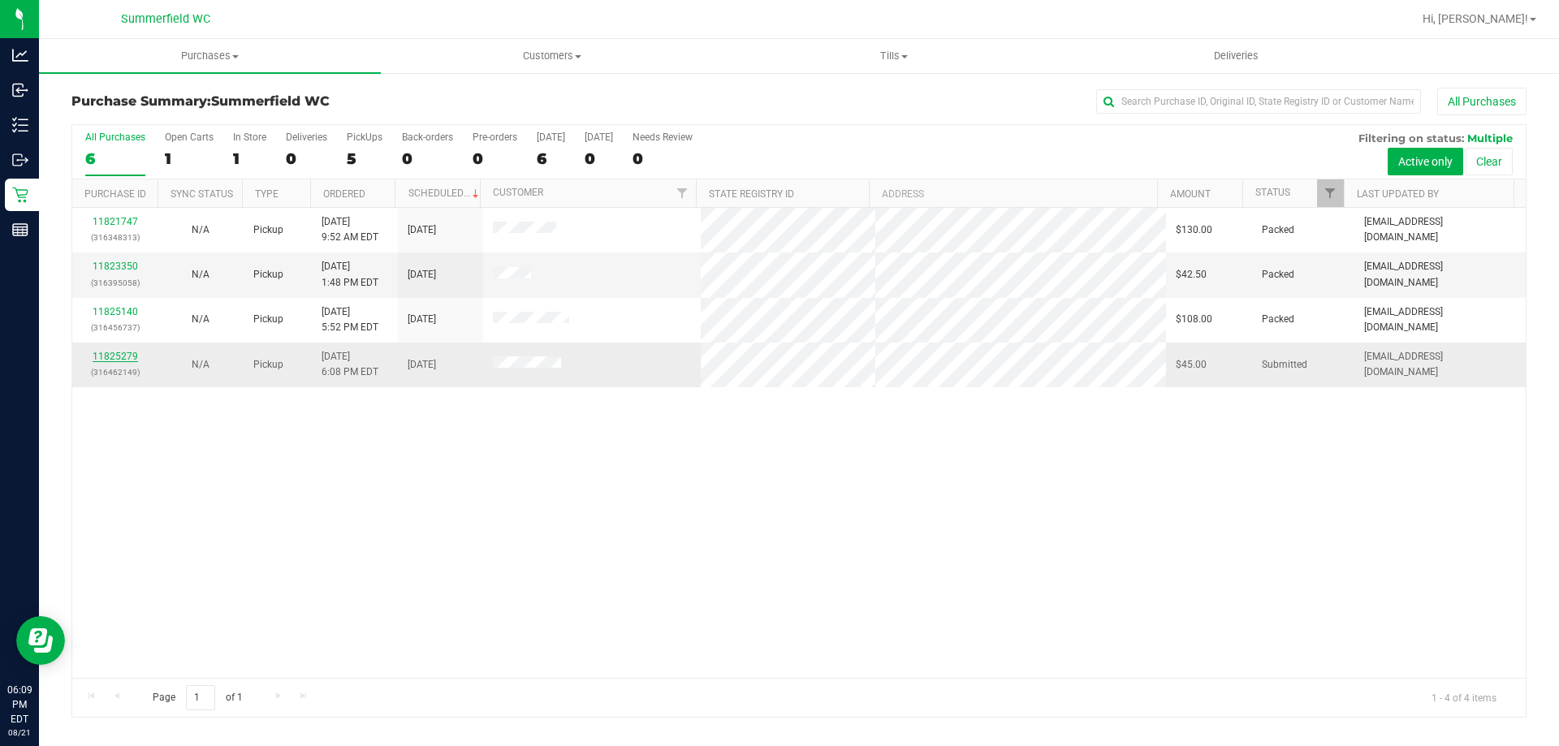
click at [126, 356] on link "11825279" at bounding box center [115, 356] width 45 height 11
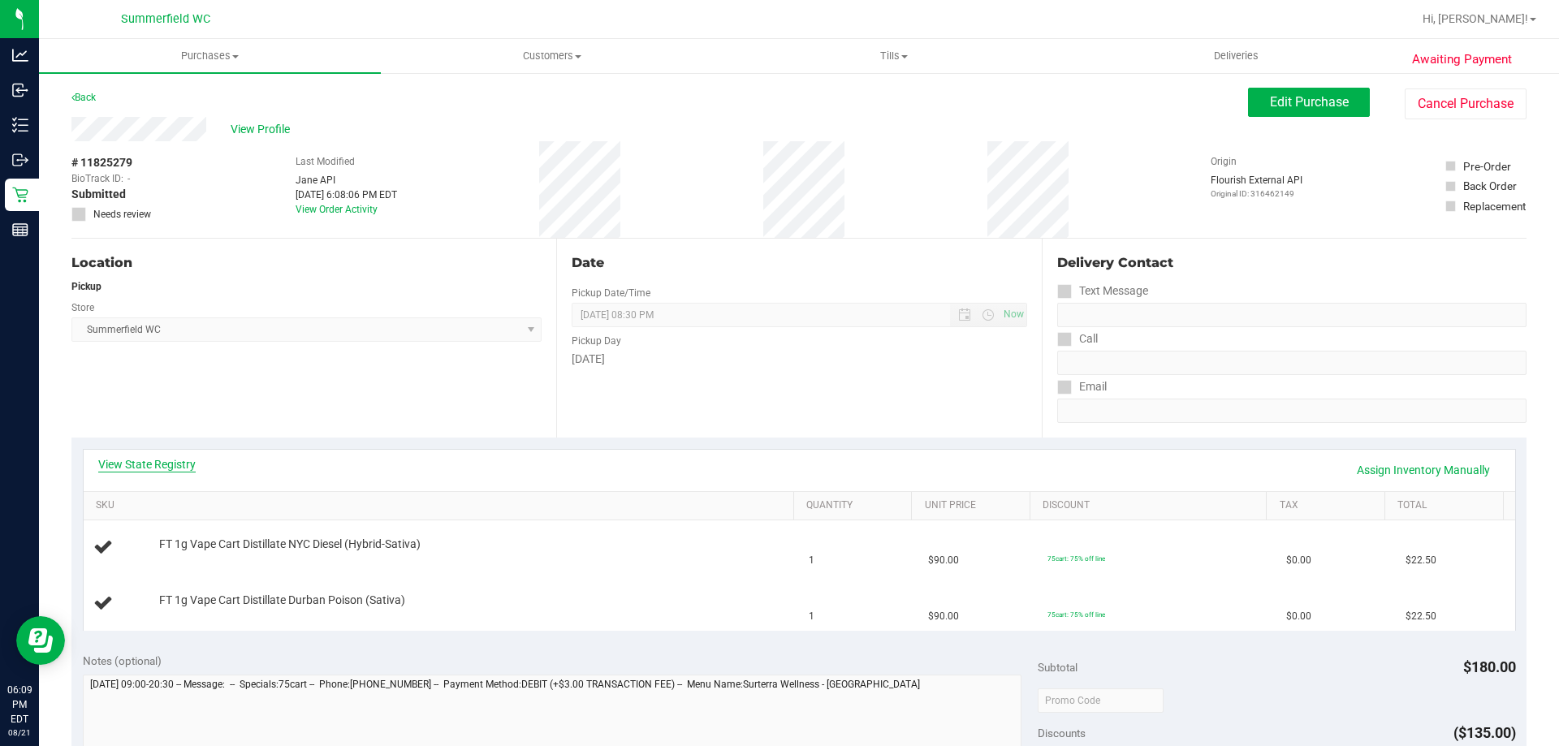
click at [171, 466] on link "View State Registry" at bounding box center [146, 464] width 97 height 16
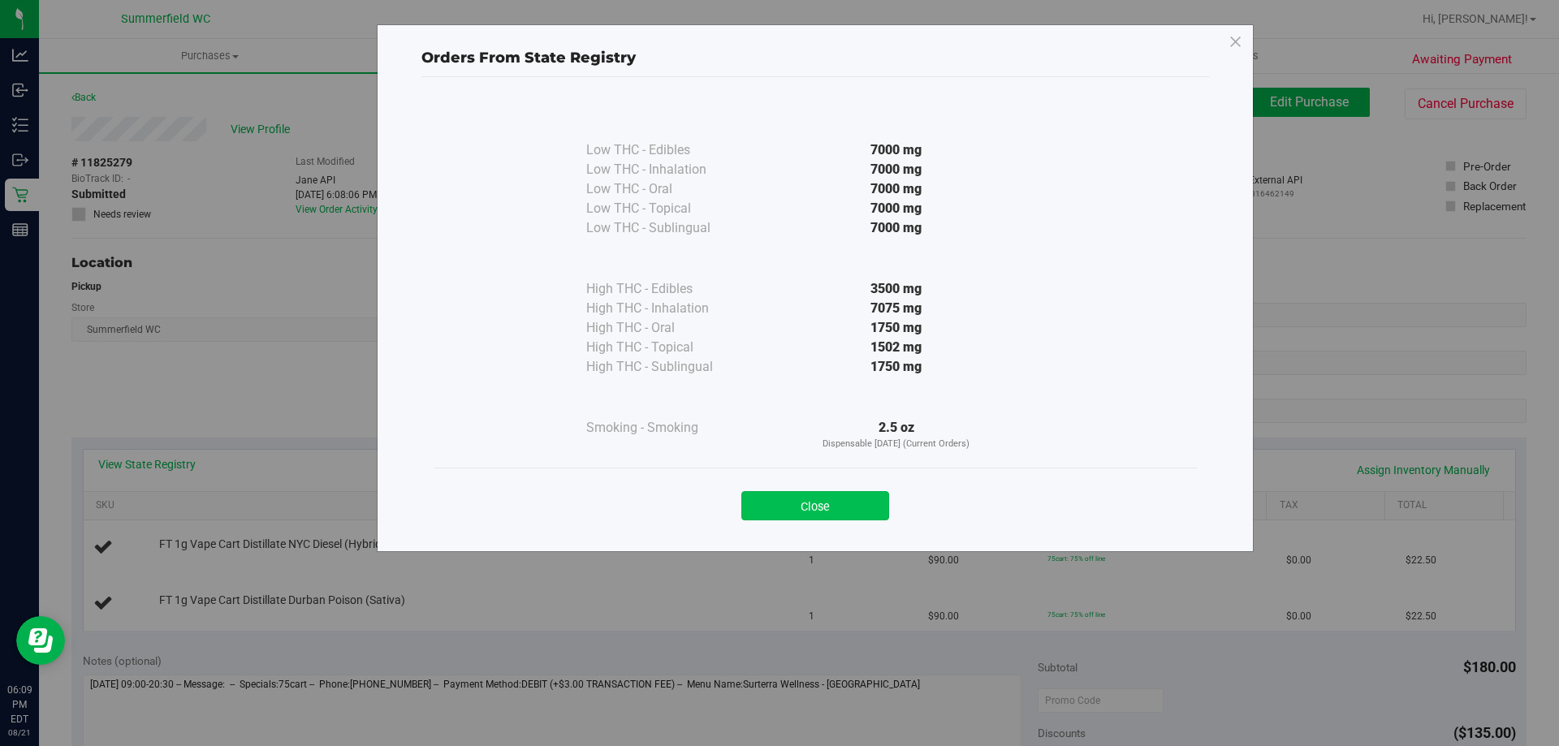
click at [815, 504] on button "Close" at bounding box center [816, 505] width 148 height 29
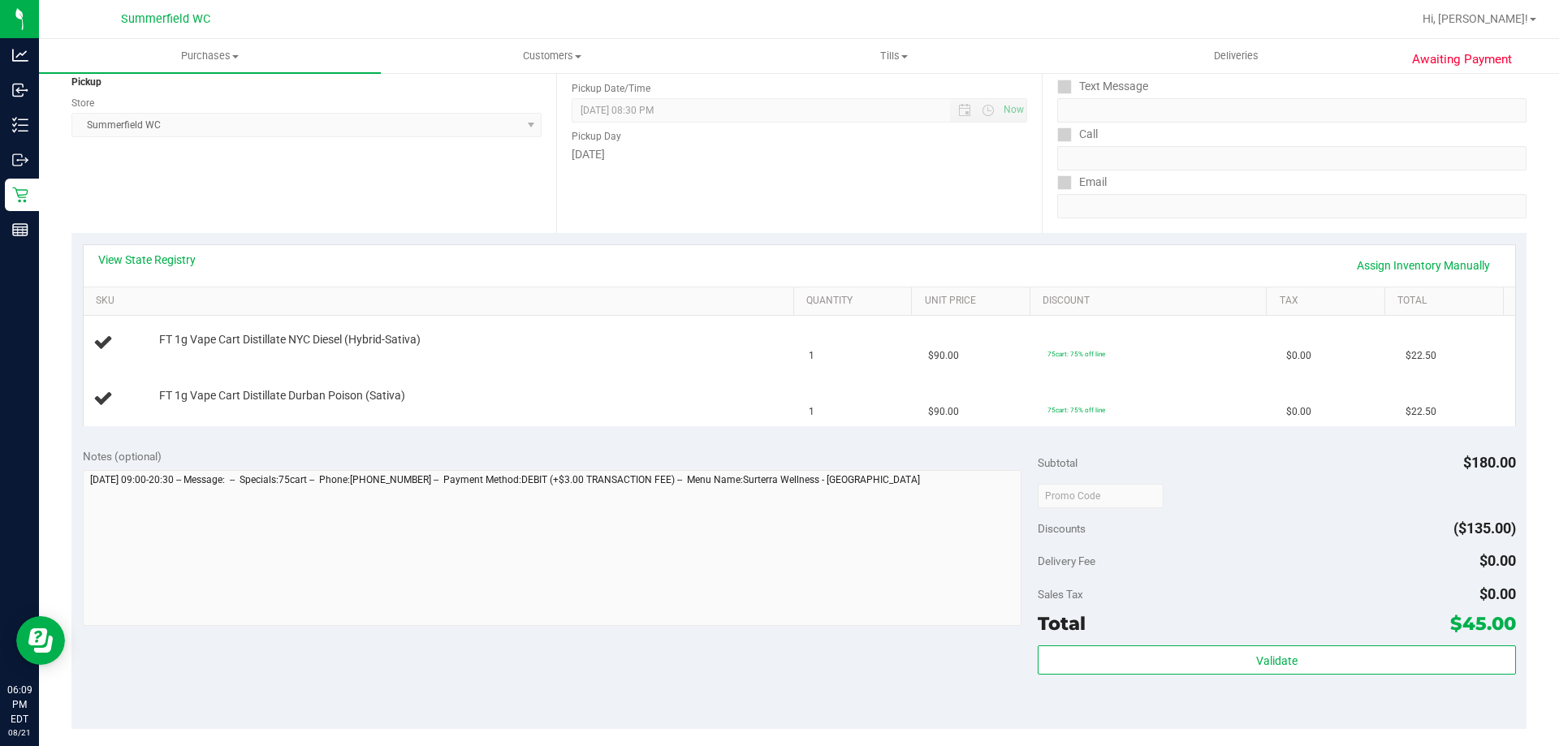
scroll to position [406, 0]
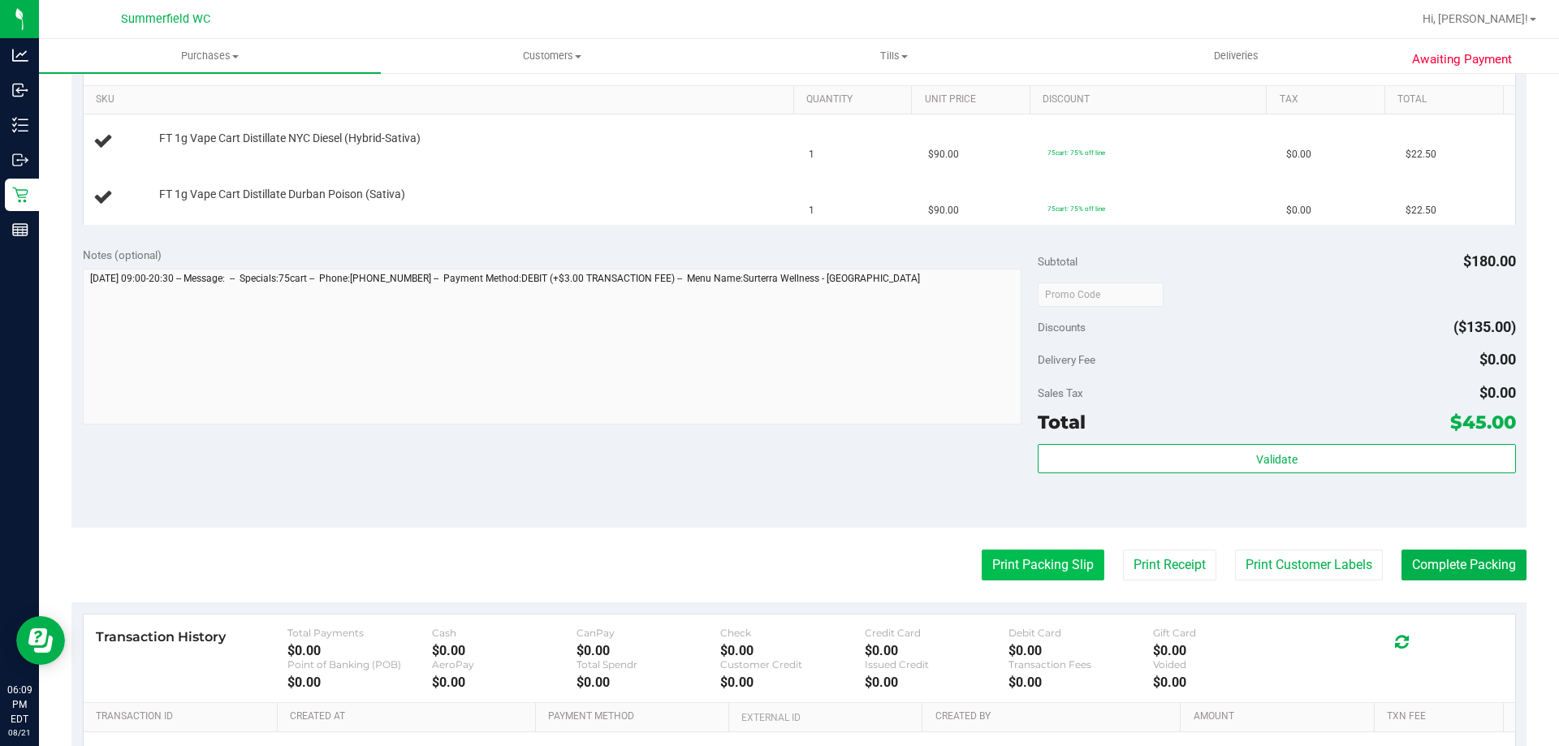
click at [1070, 573] on button "Print Packing Slip" at bounding box center [1043, 565] width 123 height 31
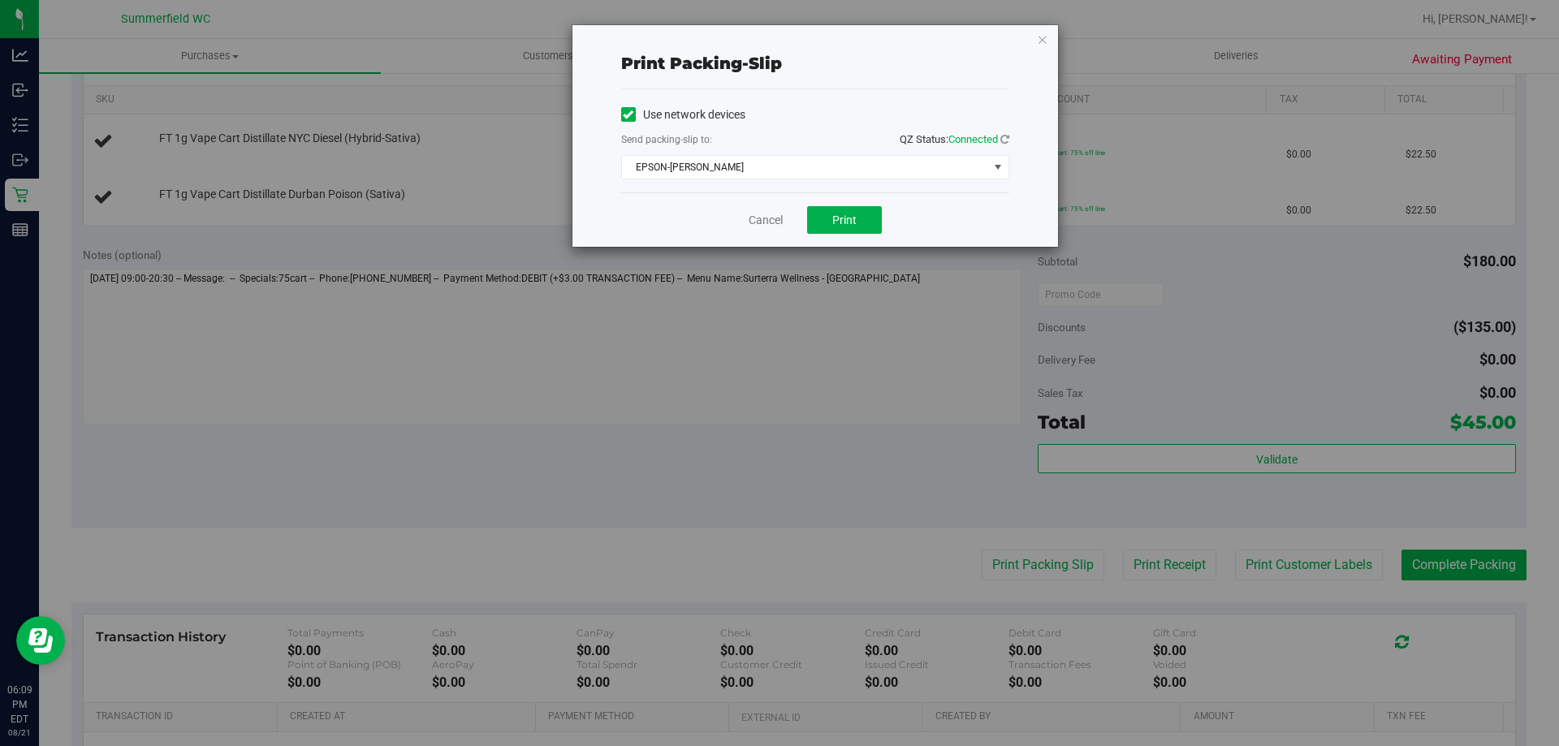
click at [853, 195] on div "Cancel Print" at bounding box center [815, 219] width 388 height 54
click at [851, 223] on span "Print" at bounding box center [844, 220] width 24 height 13
click at [771, 220] on link "Cancel" at bounding box center [766, 220] width 34 height 17
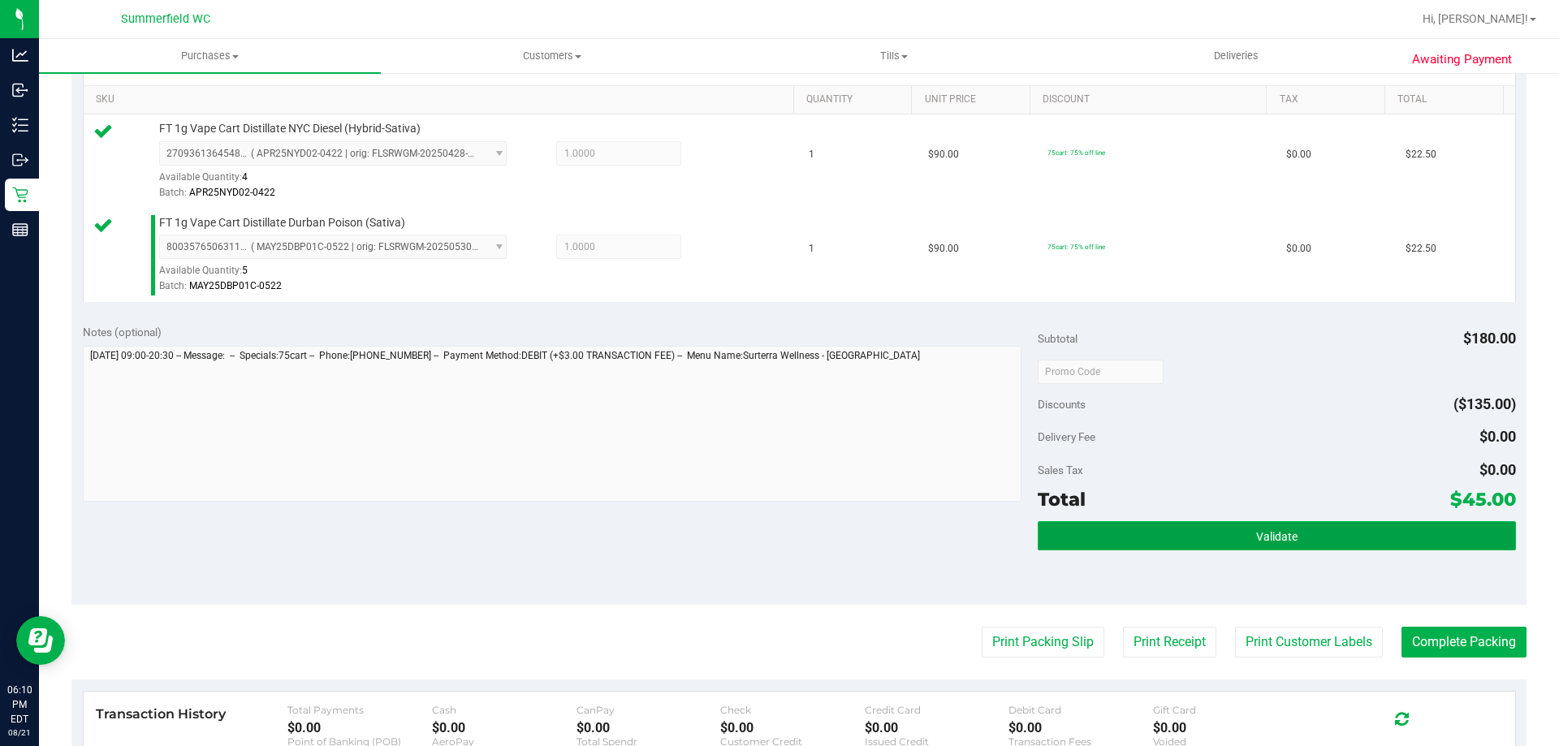
click at [1280, 544] on button "Validate" at bounding box center [1277, 535] width 478 height 29
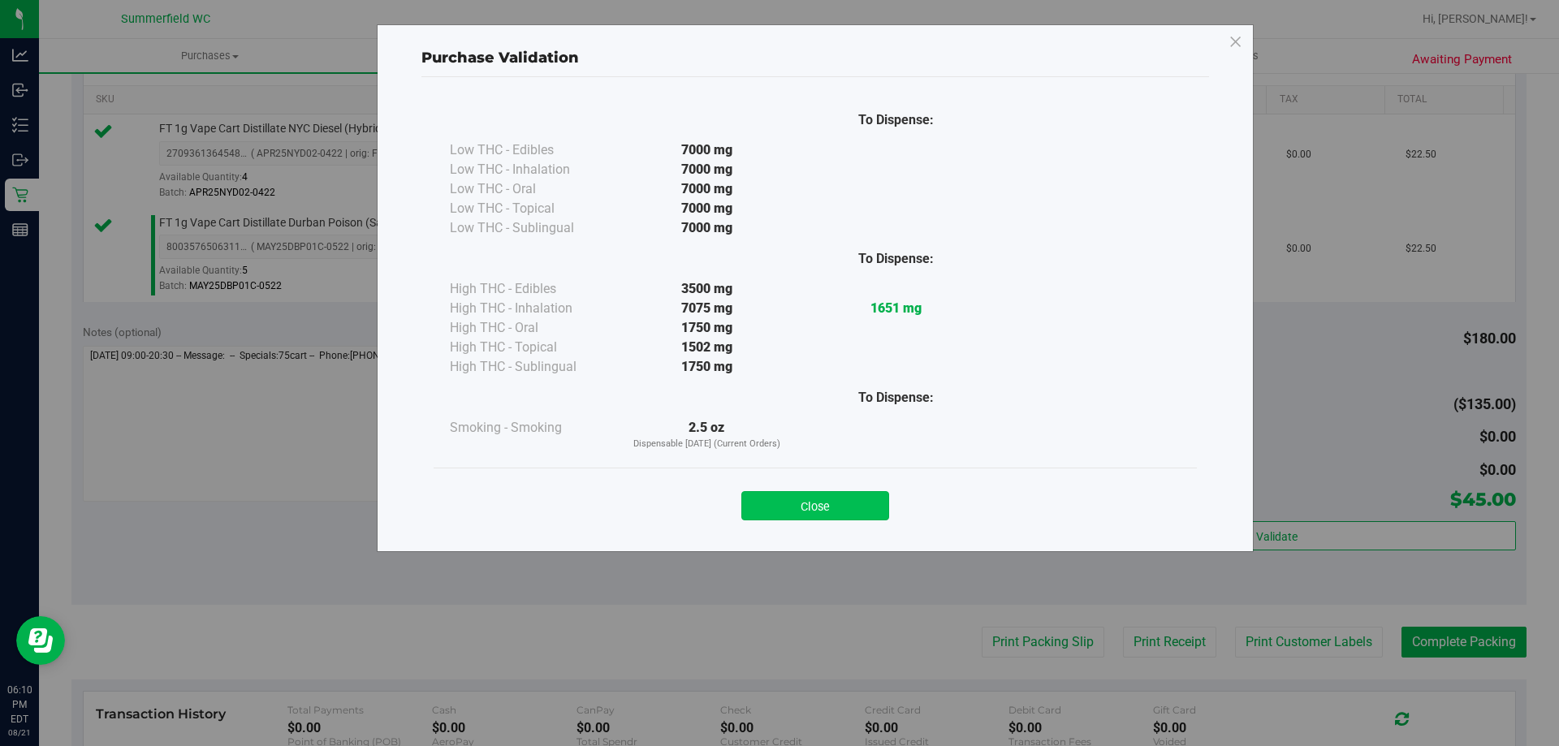
click at [831, 500] on button "Close" at bounding box center [816, 505] width 148 height 29
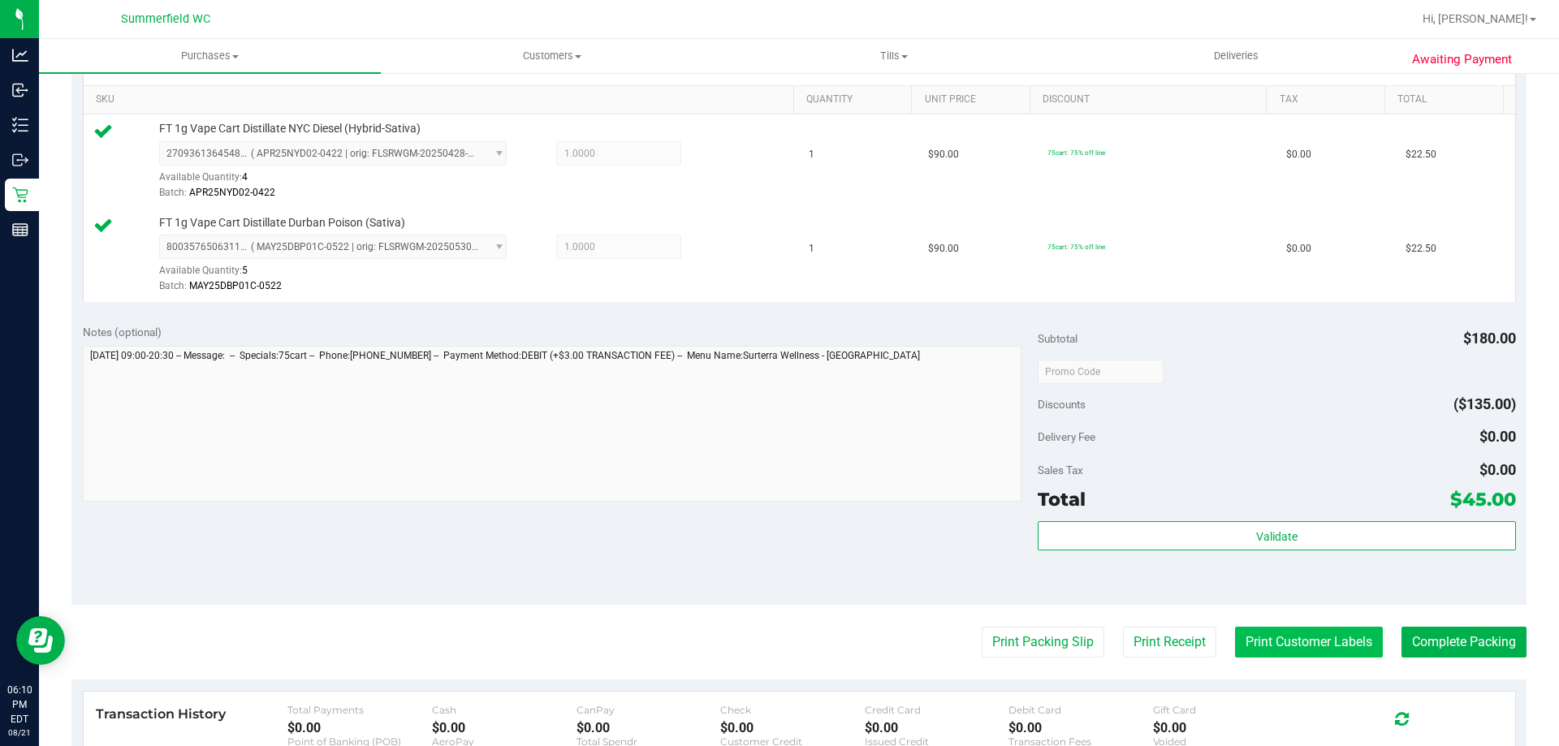
click at [1295, 645] on button "Print Customer Labels" at bounding box center [1309, 642] width 148 height 31
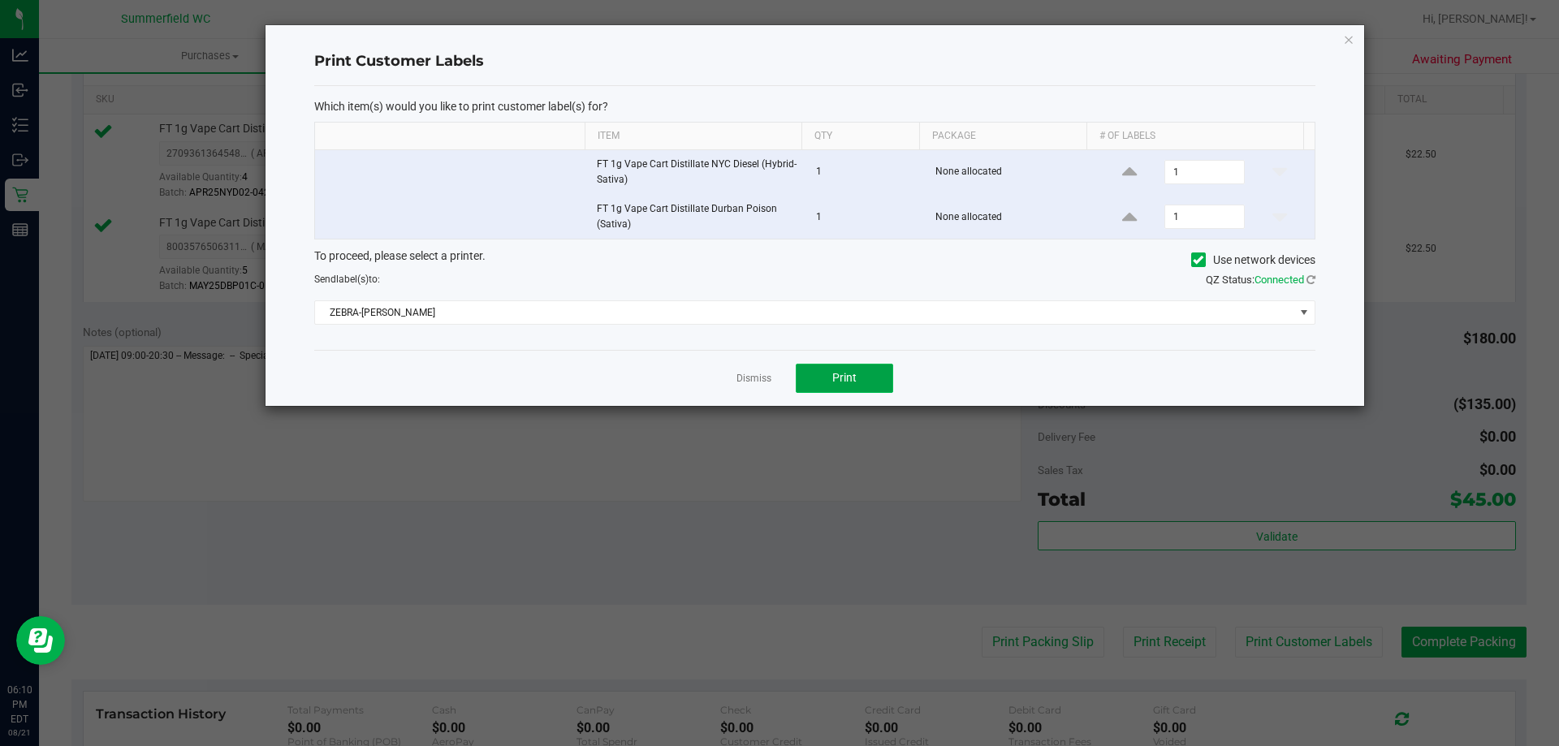
click at [851, 370] on button "Print" at bounding box center [844, 378] width 97 height 29
click at [740, 373] on link "Dismiss" at bounding box center [754, 379] width 35 height 14
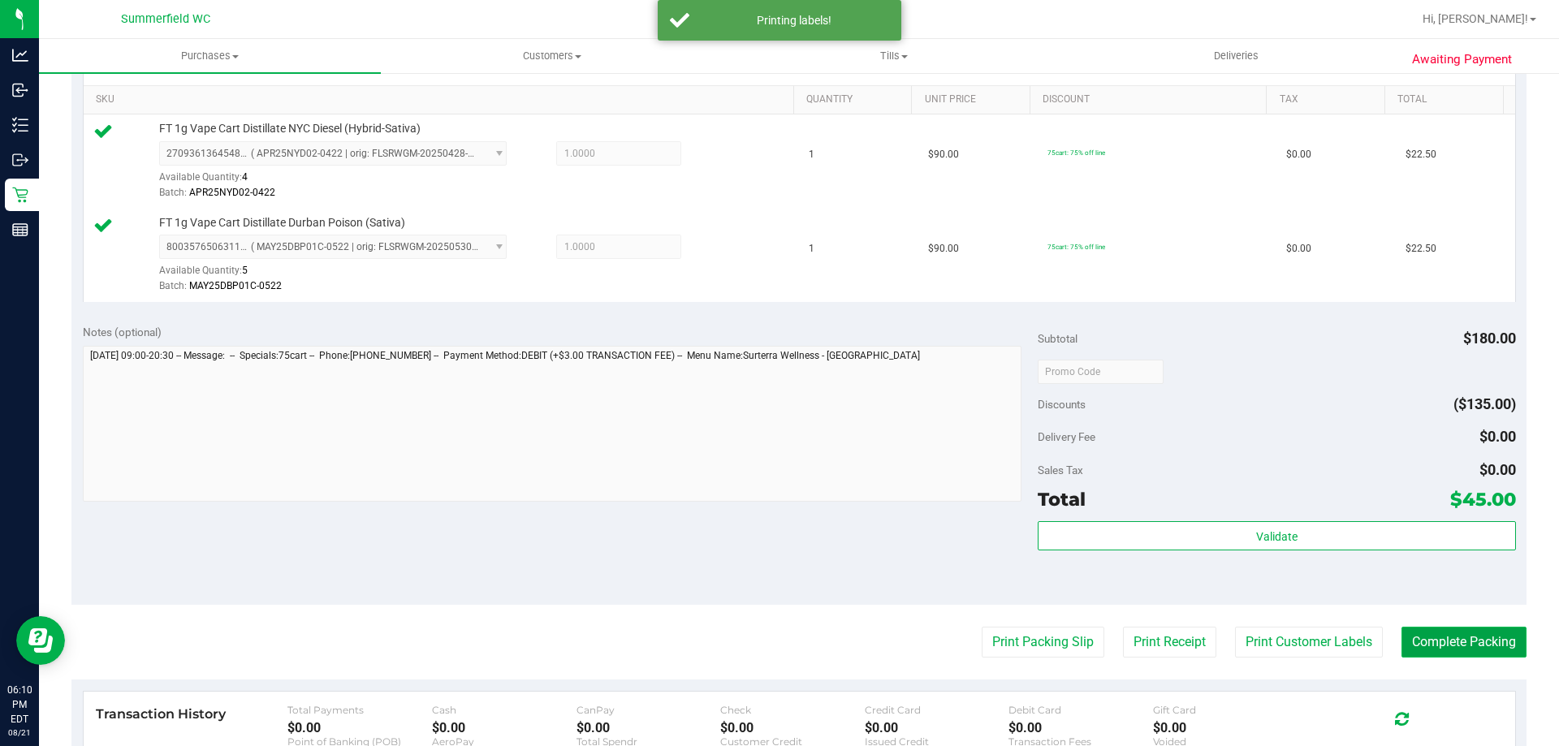
click at [1435, 643] on button "Complete Packing" at bounding box center [1464, 642] width 125 height 31
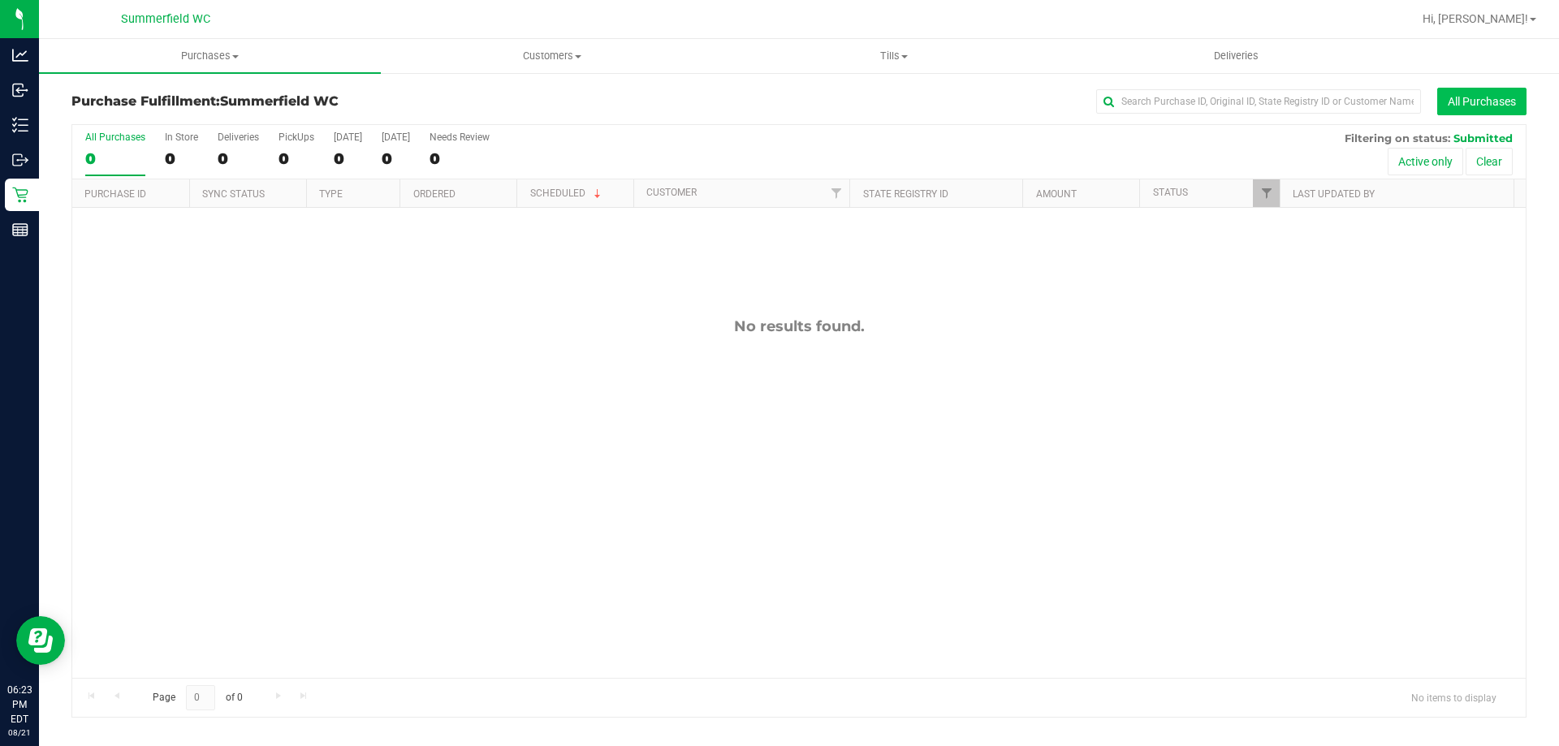
click at [1483, 88] on button "All Purchases" at bounding box center [1482, 102] width 89 height 28
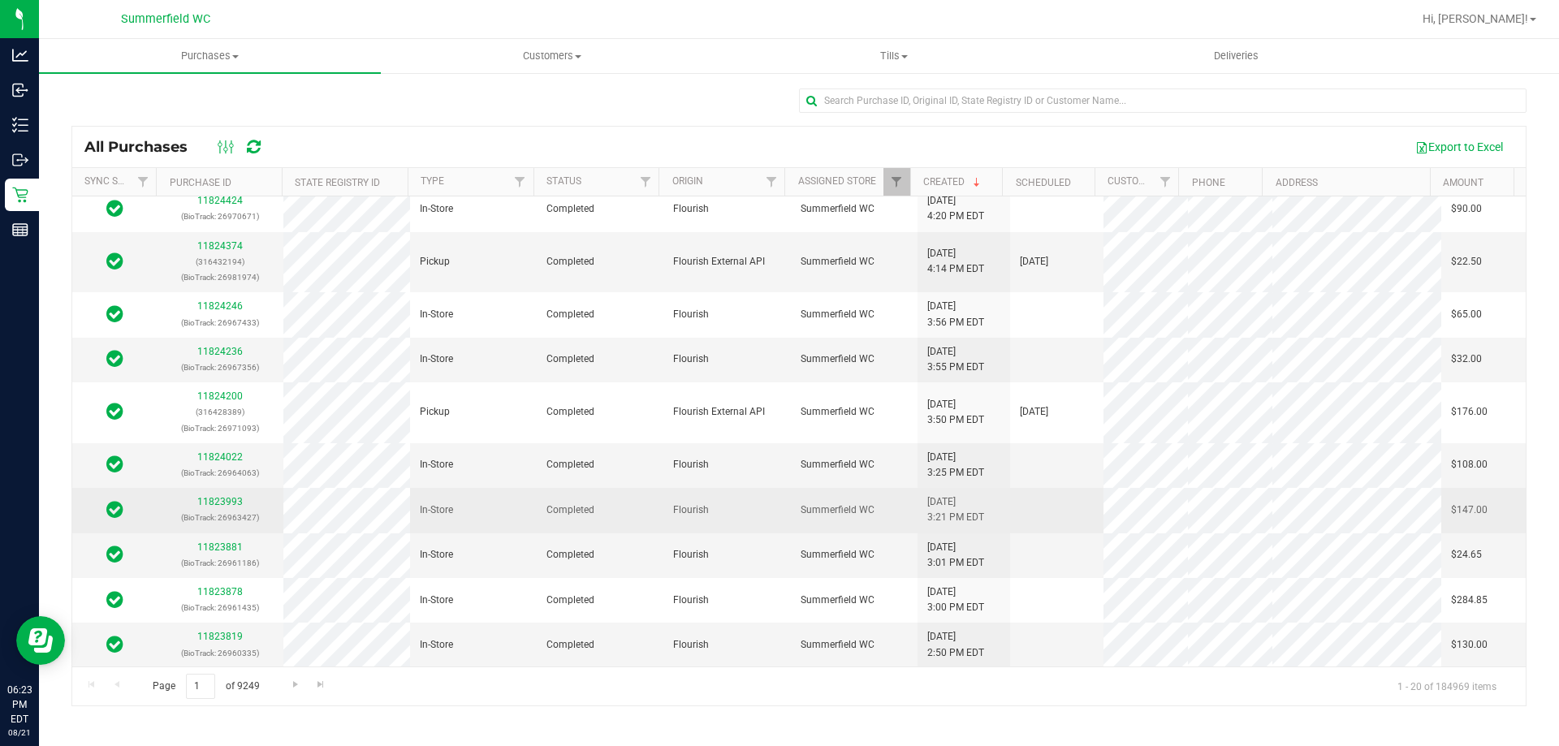
scroll to position [476, 0]
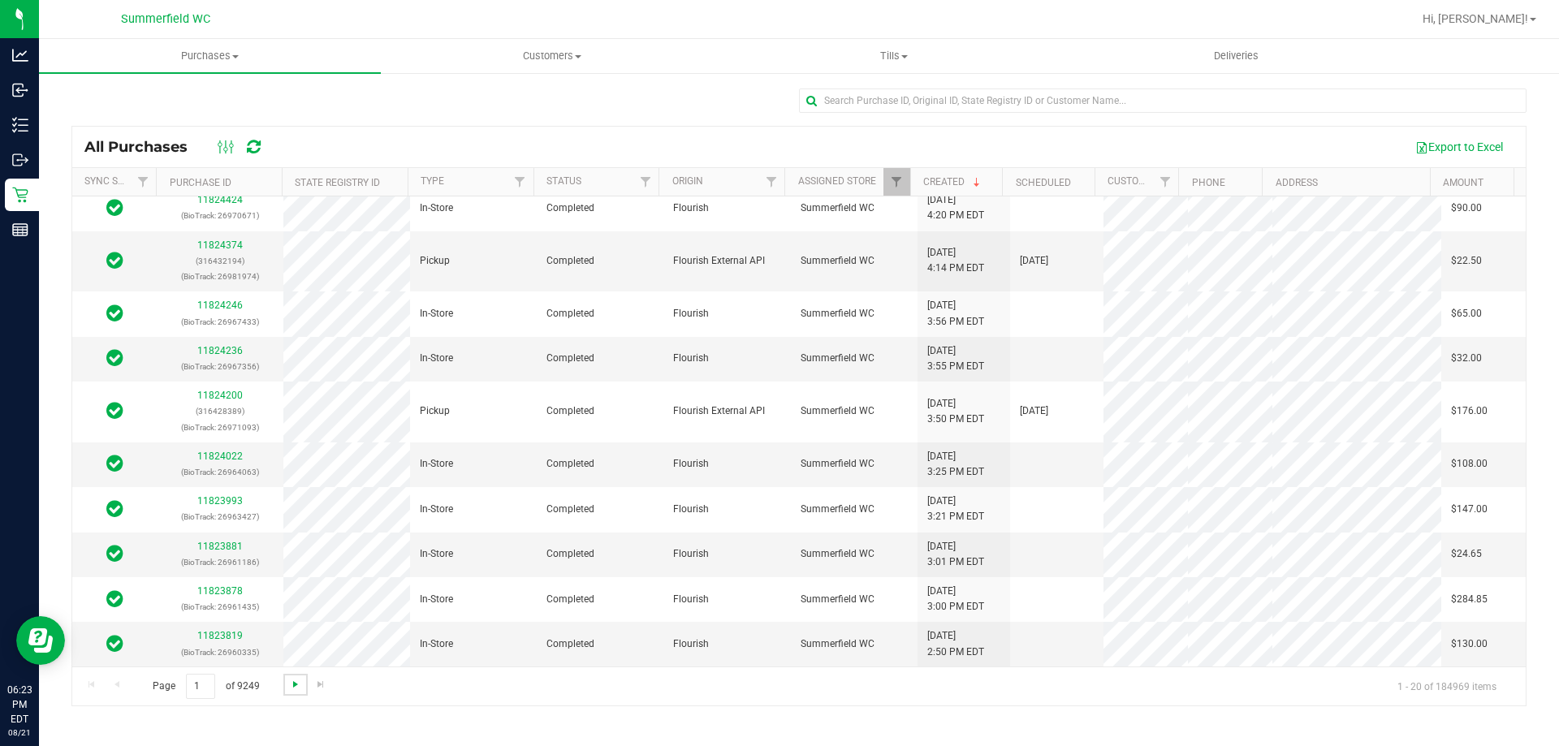
click at [293, 681] on span "Go to the next page" at bounding box center [295, 684] width 13 height 13
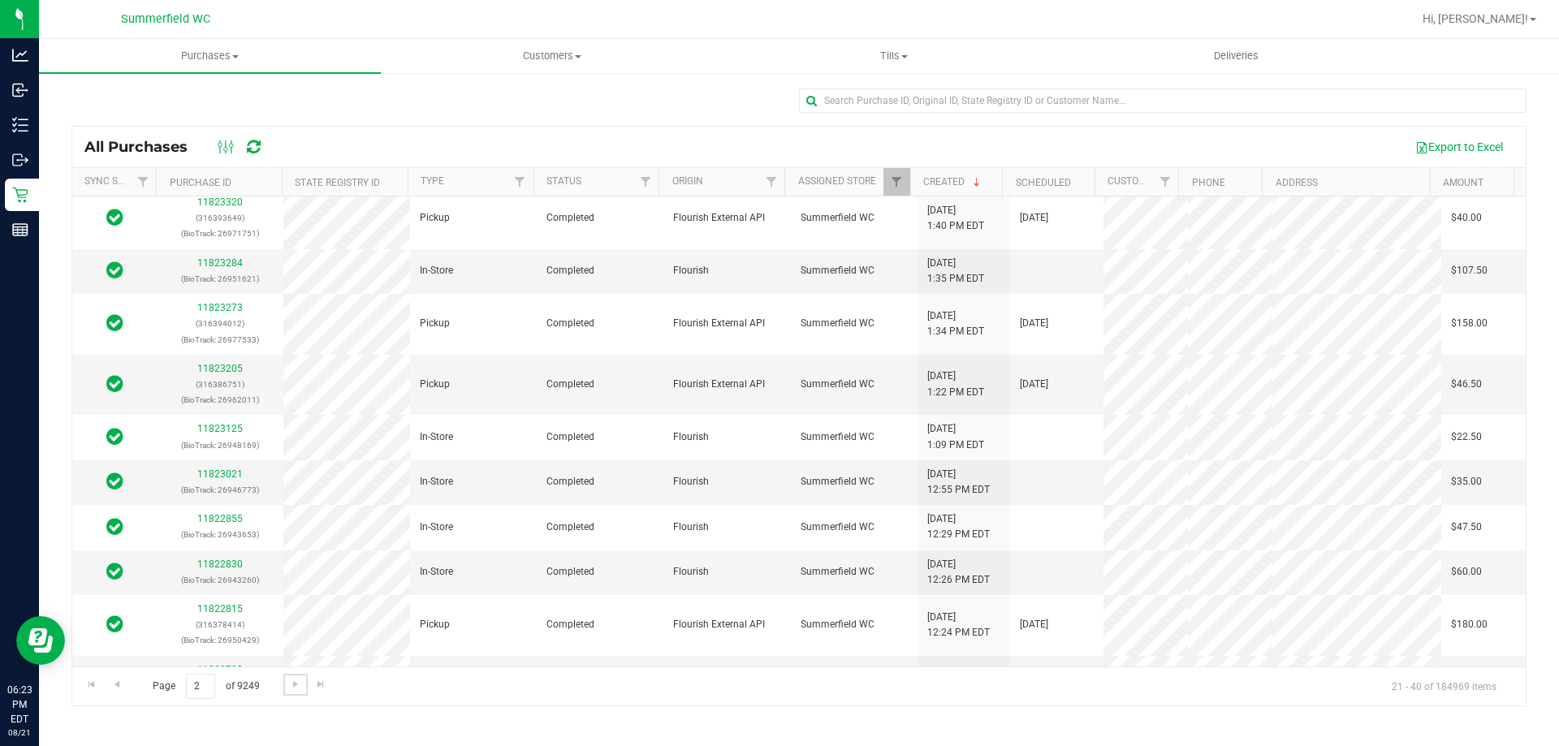
scroll to position [522, 0]
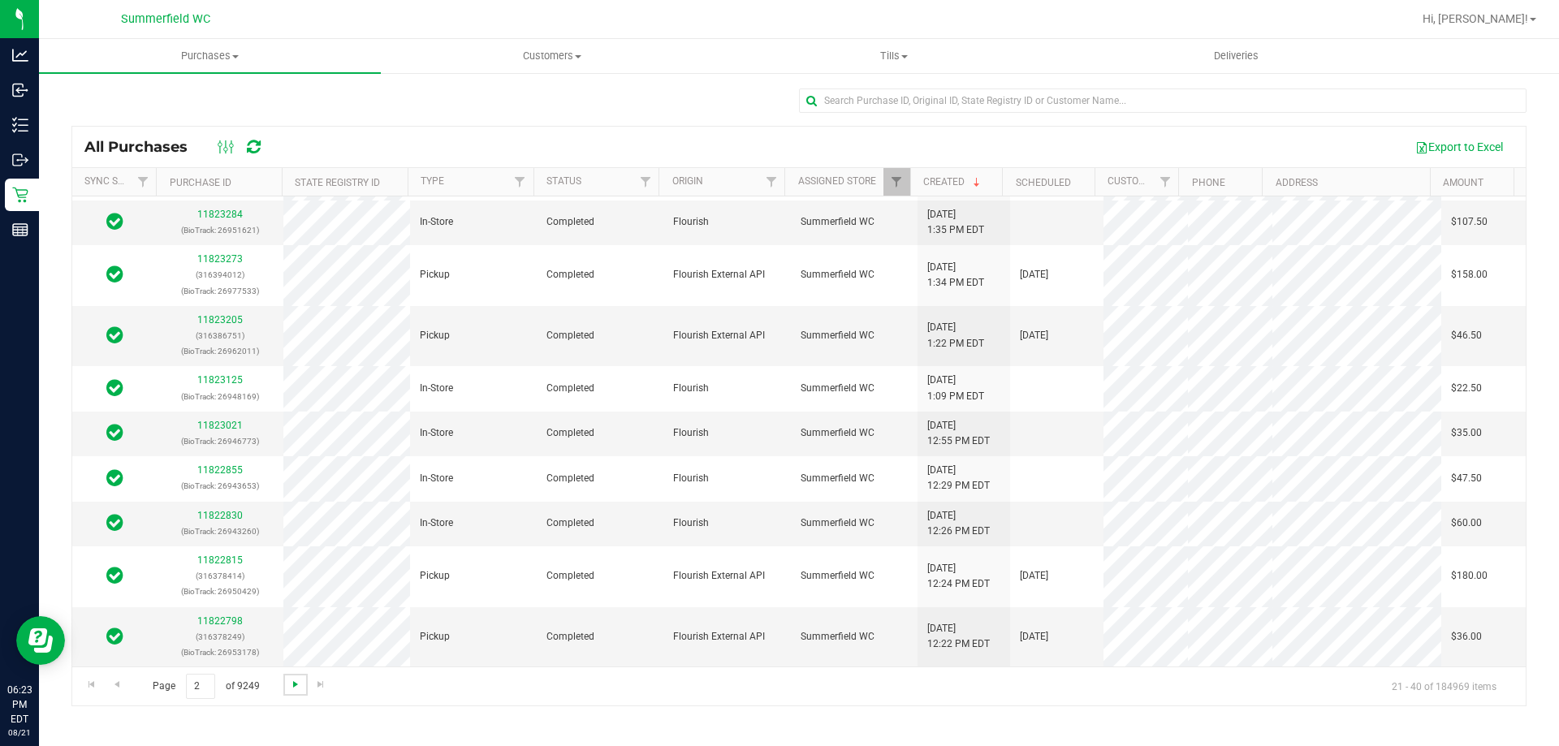
click at [289, 685] on span "Go to the next page" at bounding box center [295, 684] width 13 height 13
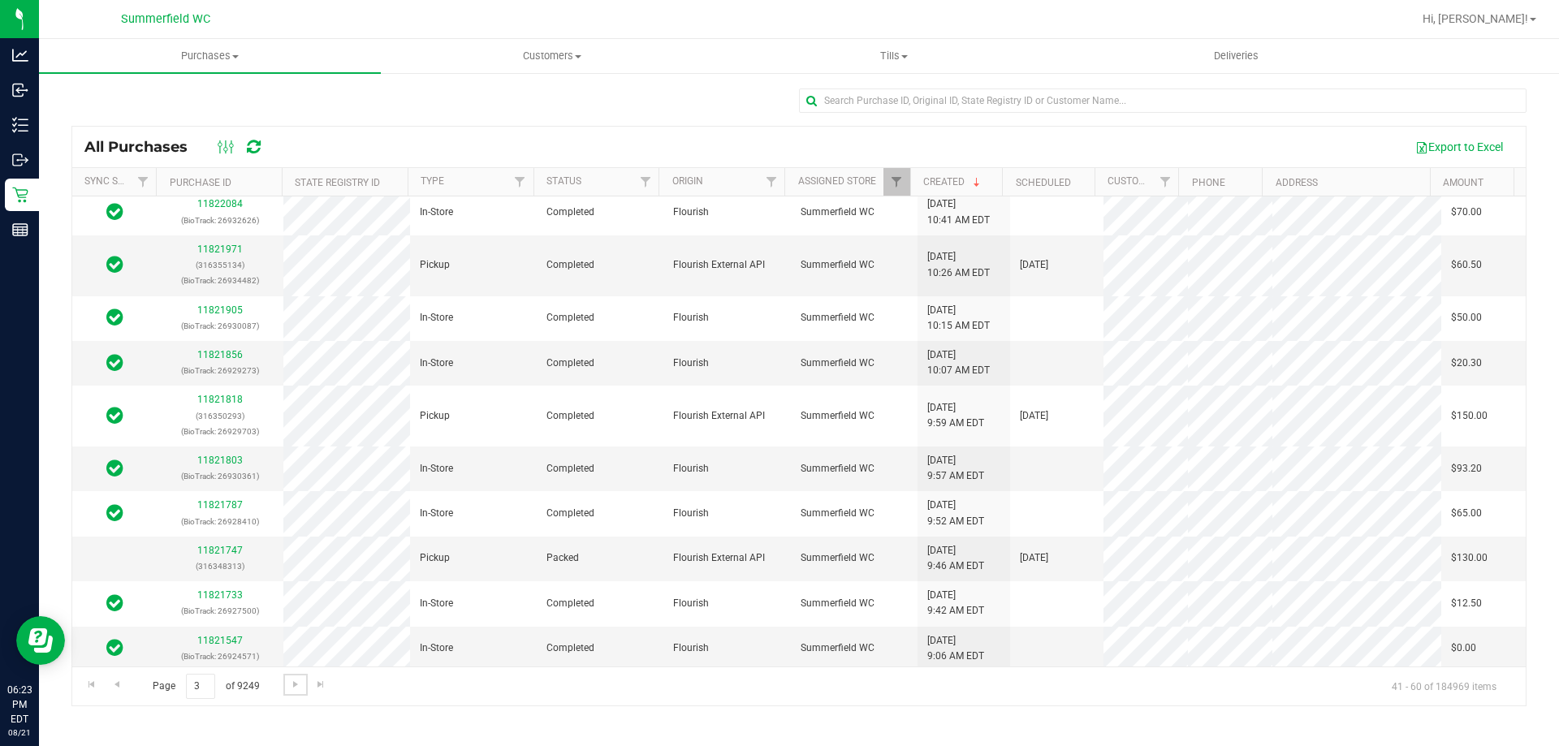
scroll to position [491, 0]
click at [290, 678] on span "Go to the next page" at bounding box center [295, 684] width 13 height 13
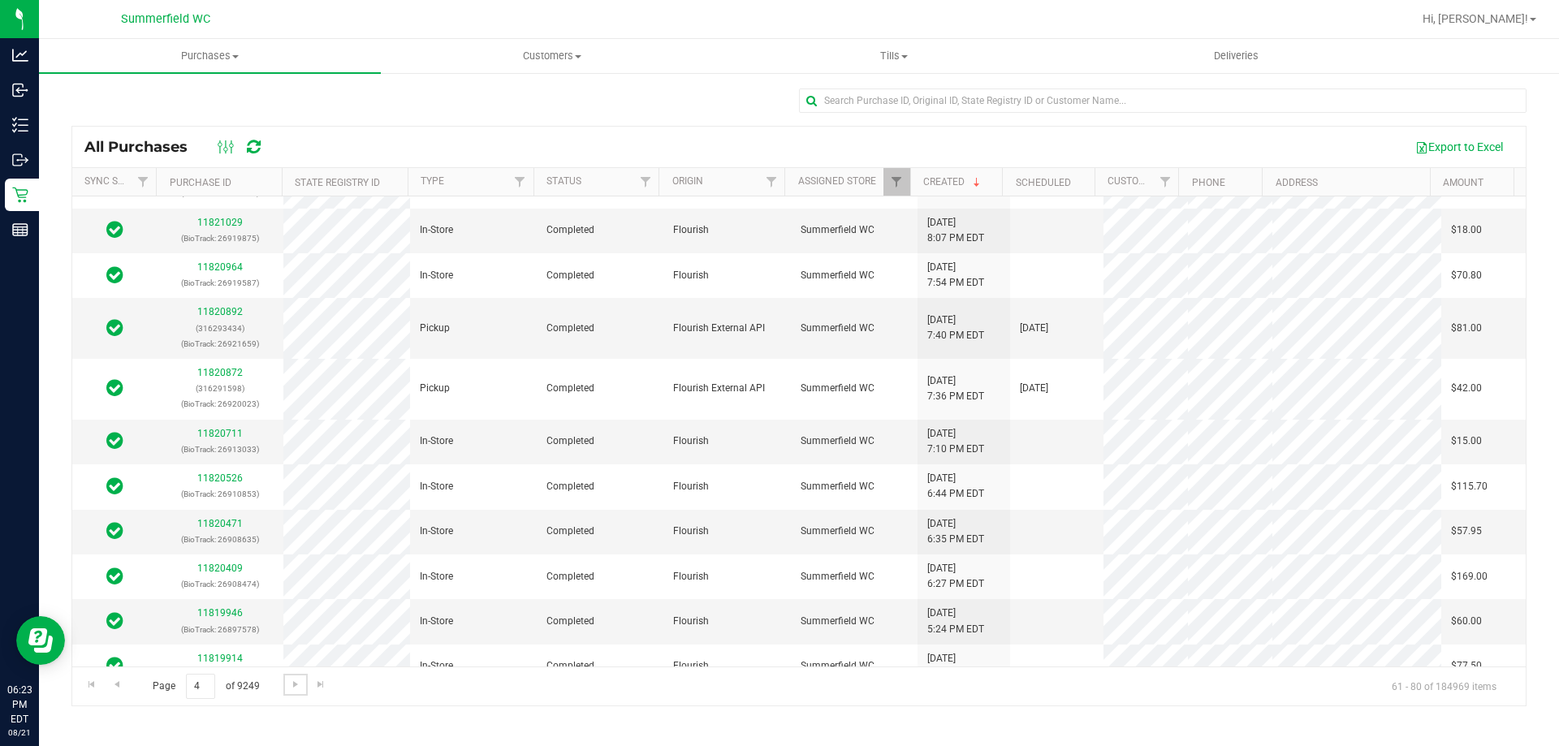
scroll to position [507, 0]
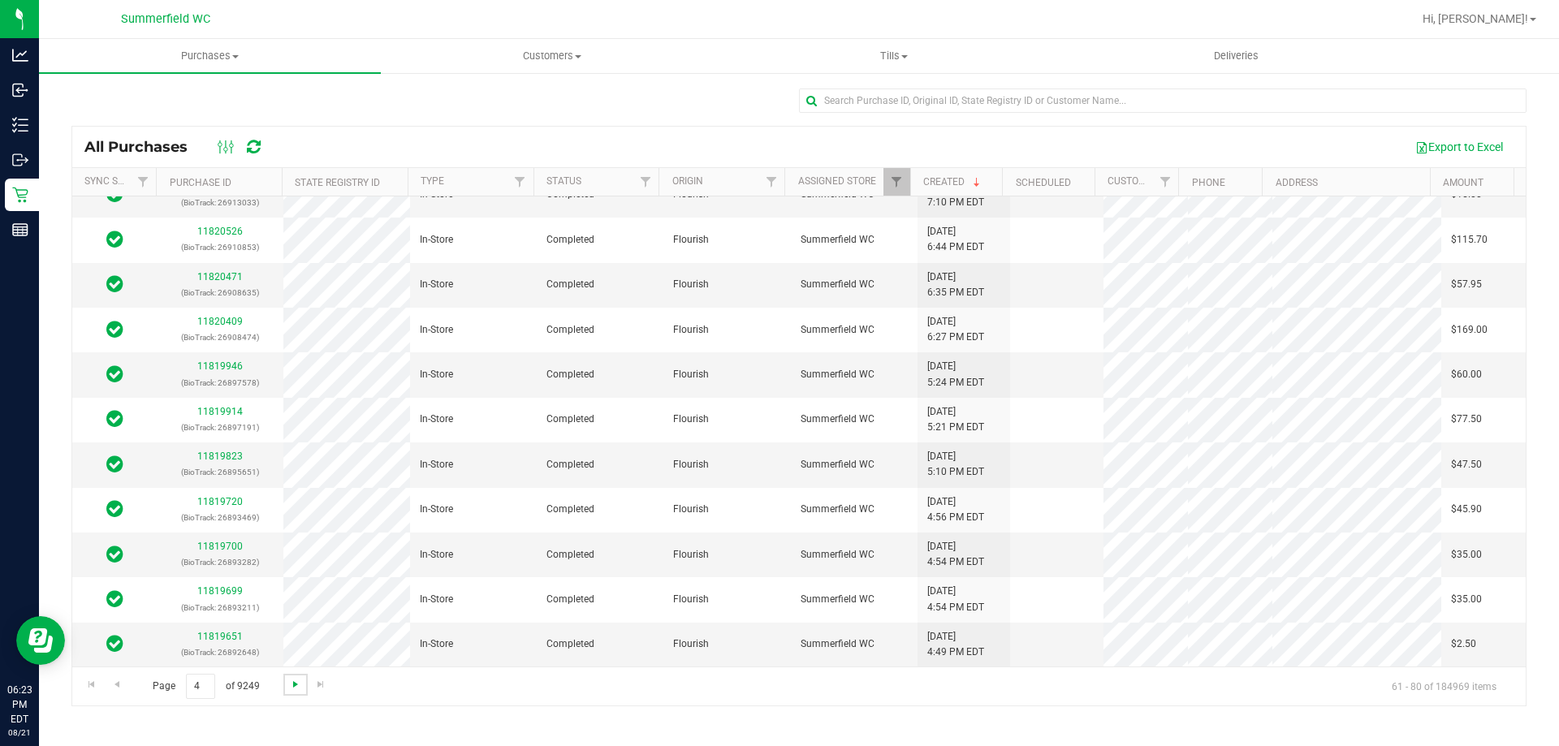
click at [292, 684] on span "Go to the next page" at bounding box center [295, 684] width 13 height 13
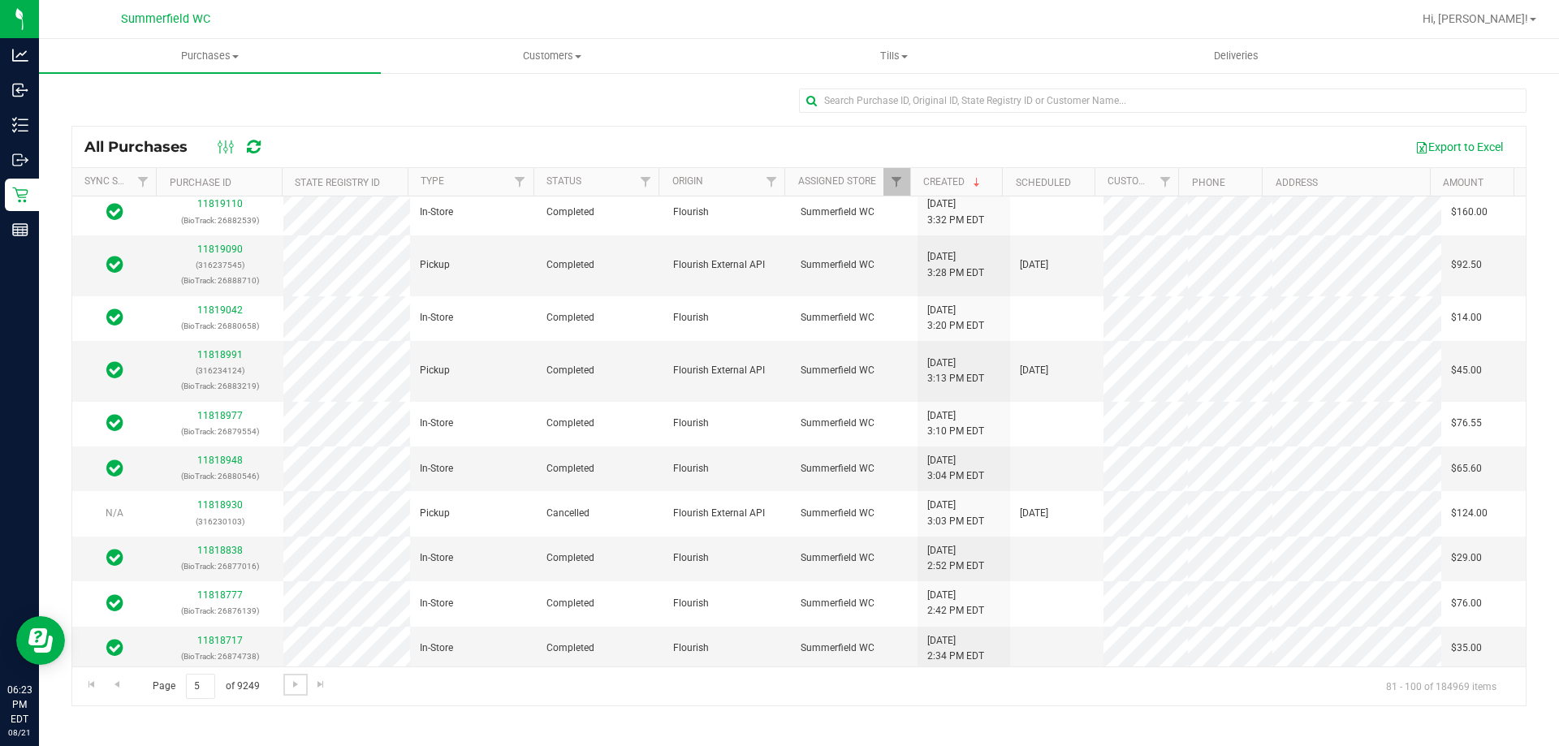
scroll to position [491, 0]
click at [298, 688] on span "Go to the next page" at bounding box center [295, 684] width 13 height 13
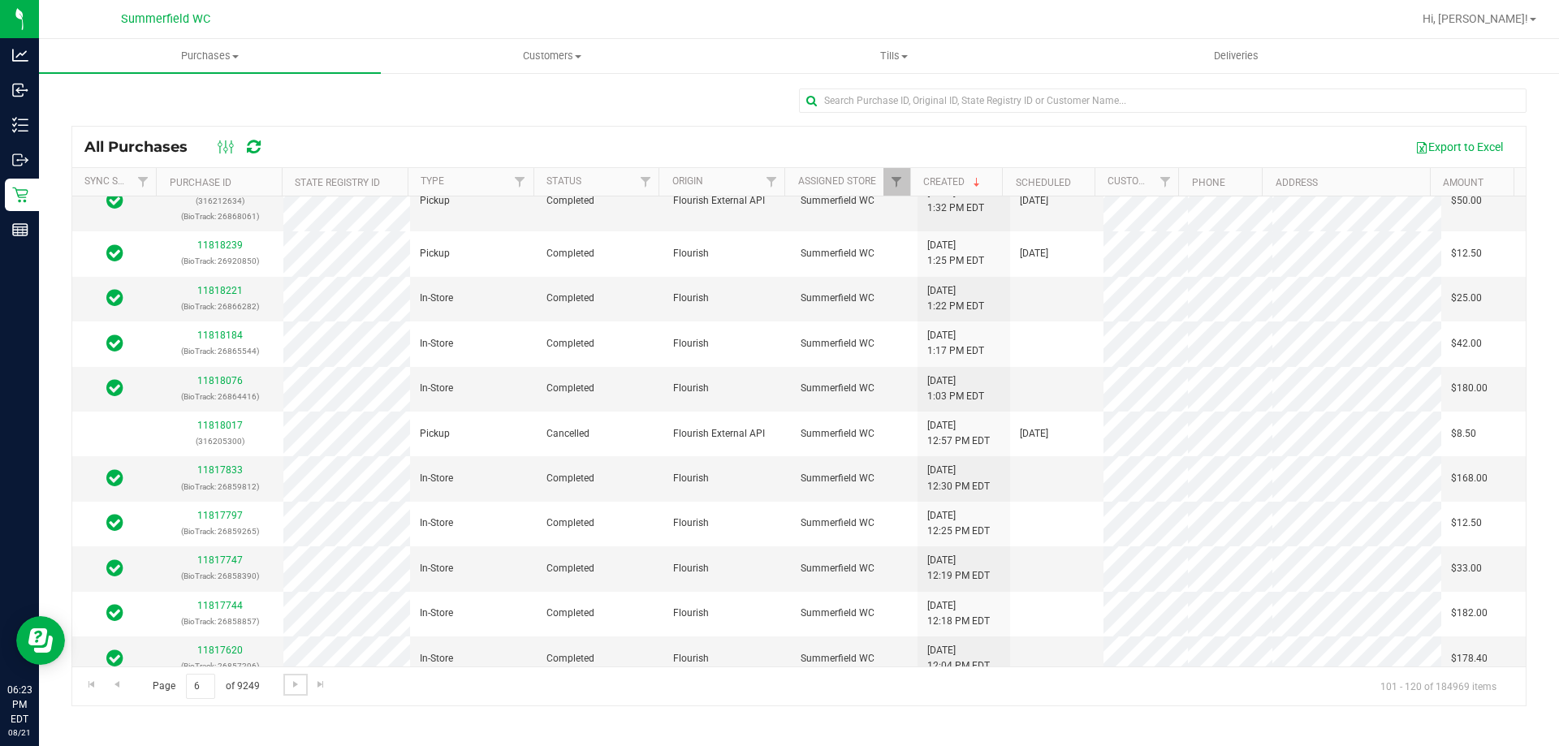
scroll to position [444, 0]
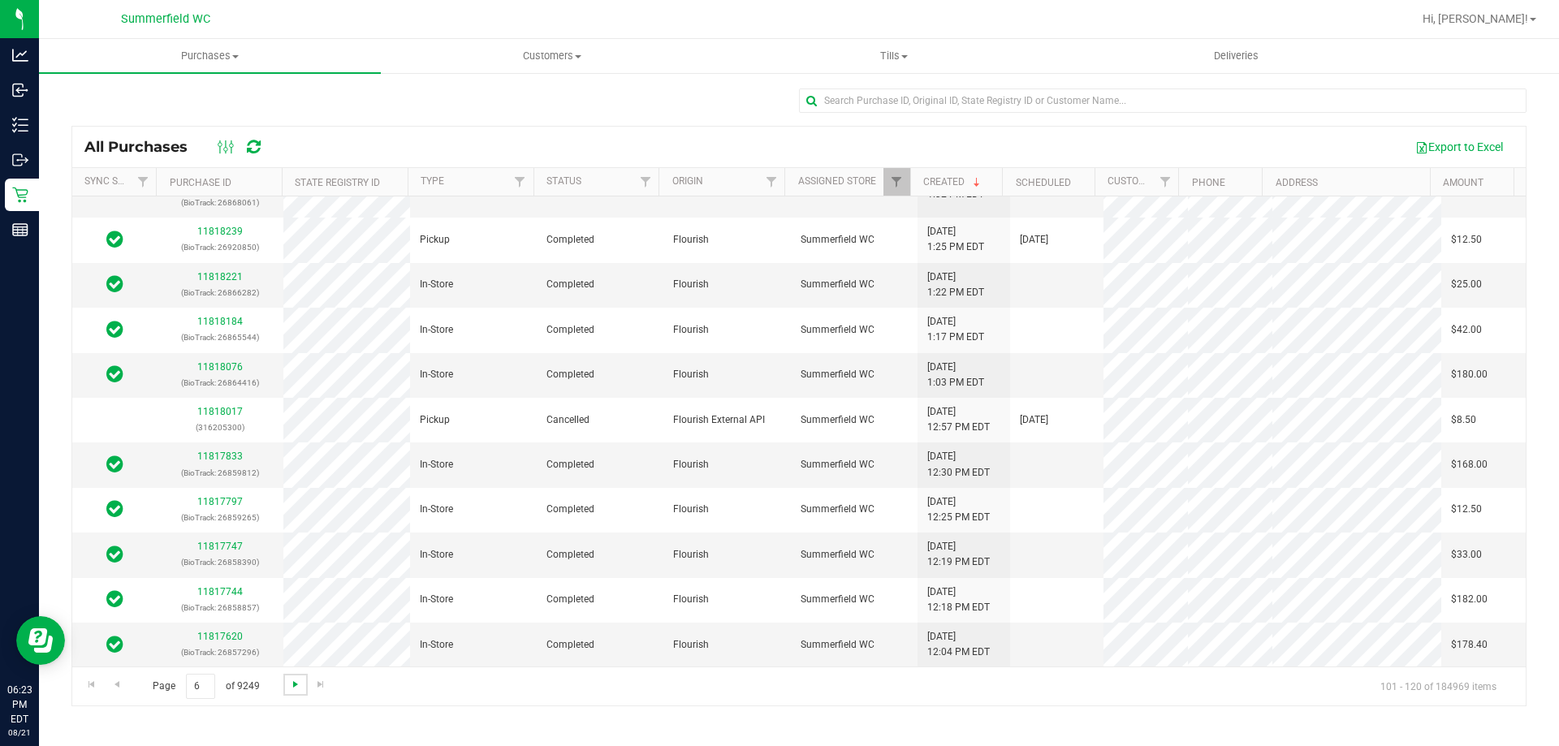
click at [296, 681] on span "Go to the next page" at bounding box center [295, 684] width 13 height 13
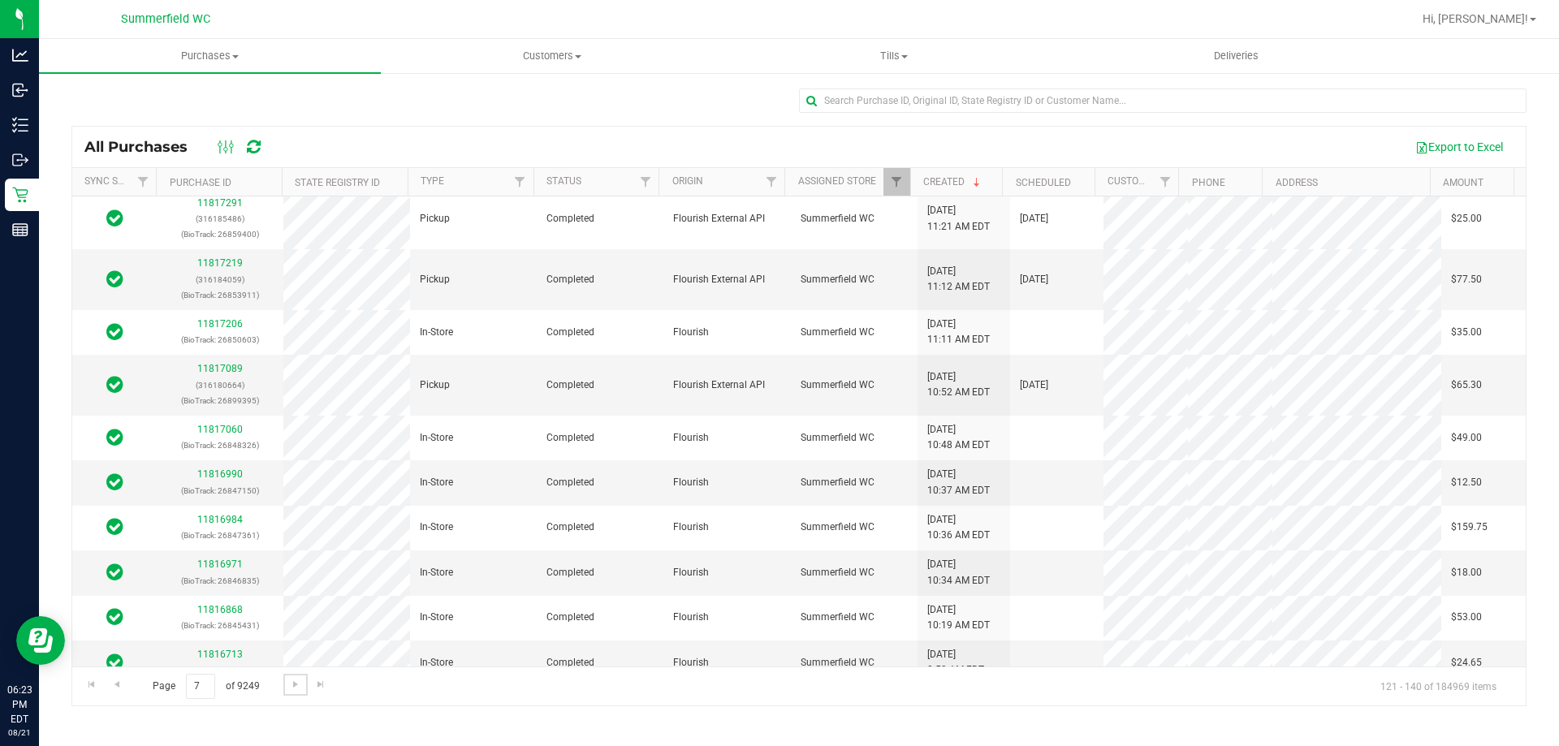
scroll to position [116, 0]
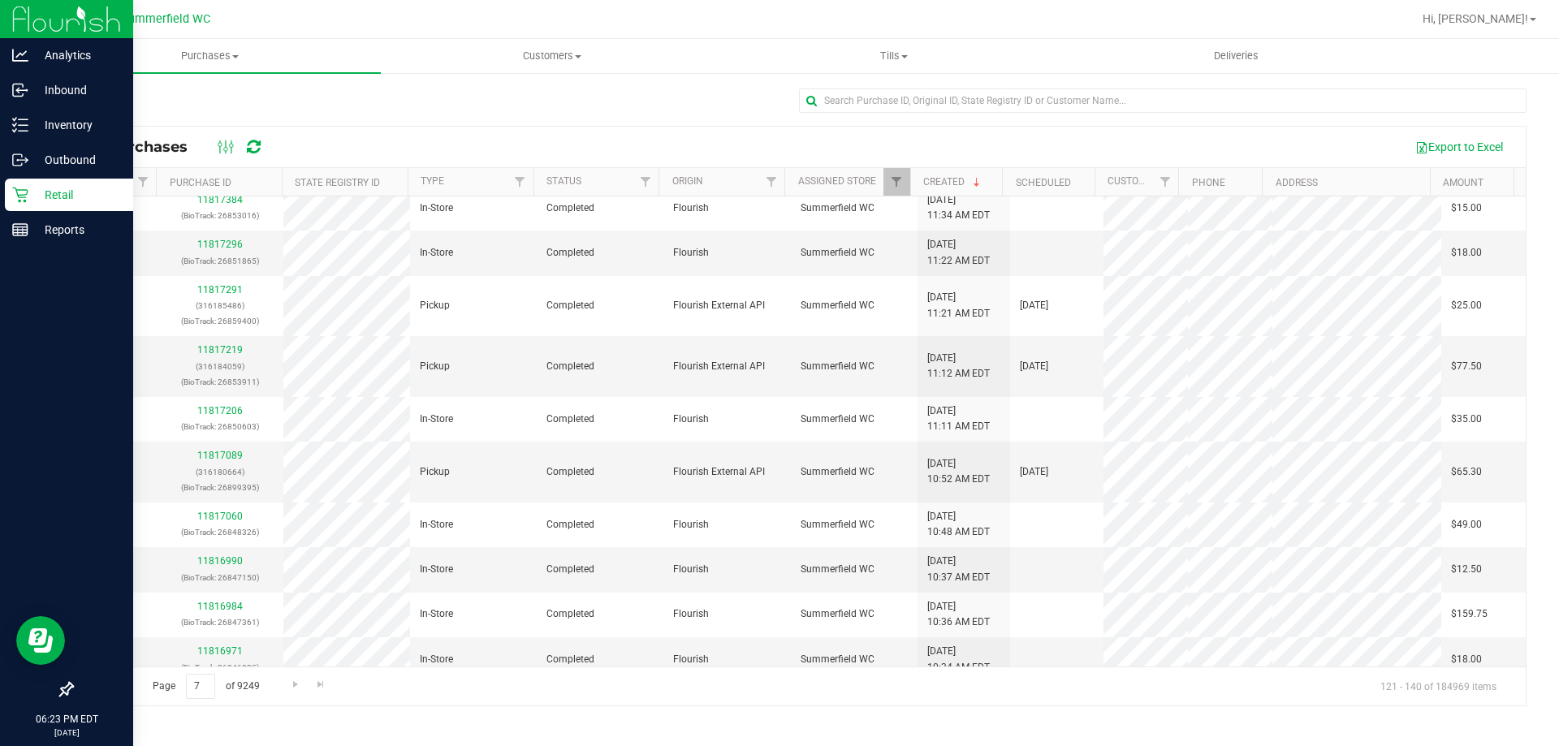
click at [66, 206] on div "Retail" at bounding box center [69, 195] width 128 height 32
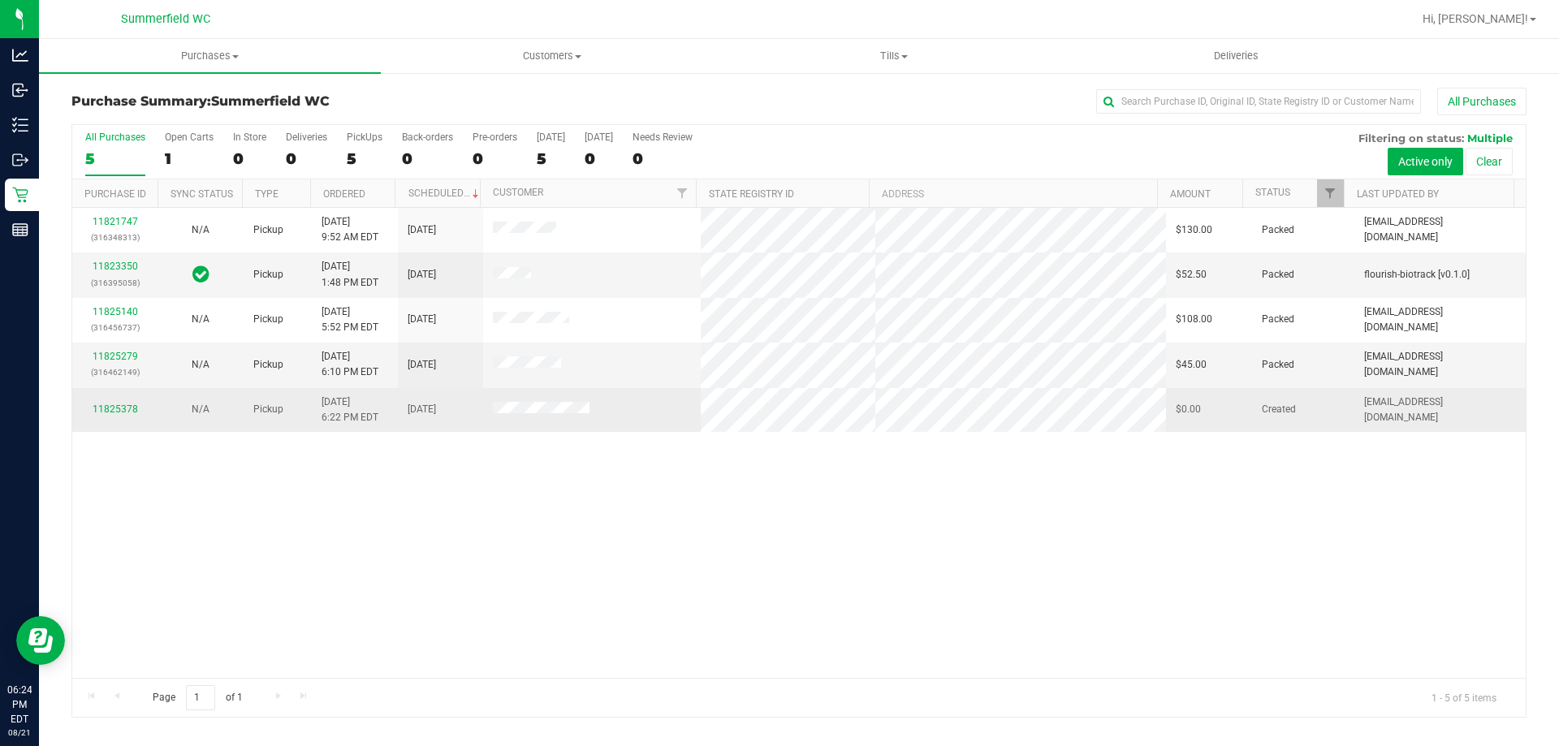
click at [547, 398] on td at bounding box center [592, 410] width 218 height 44
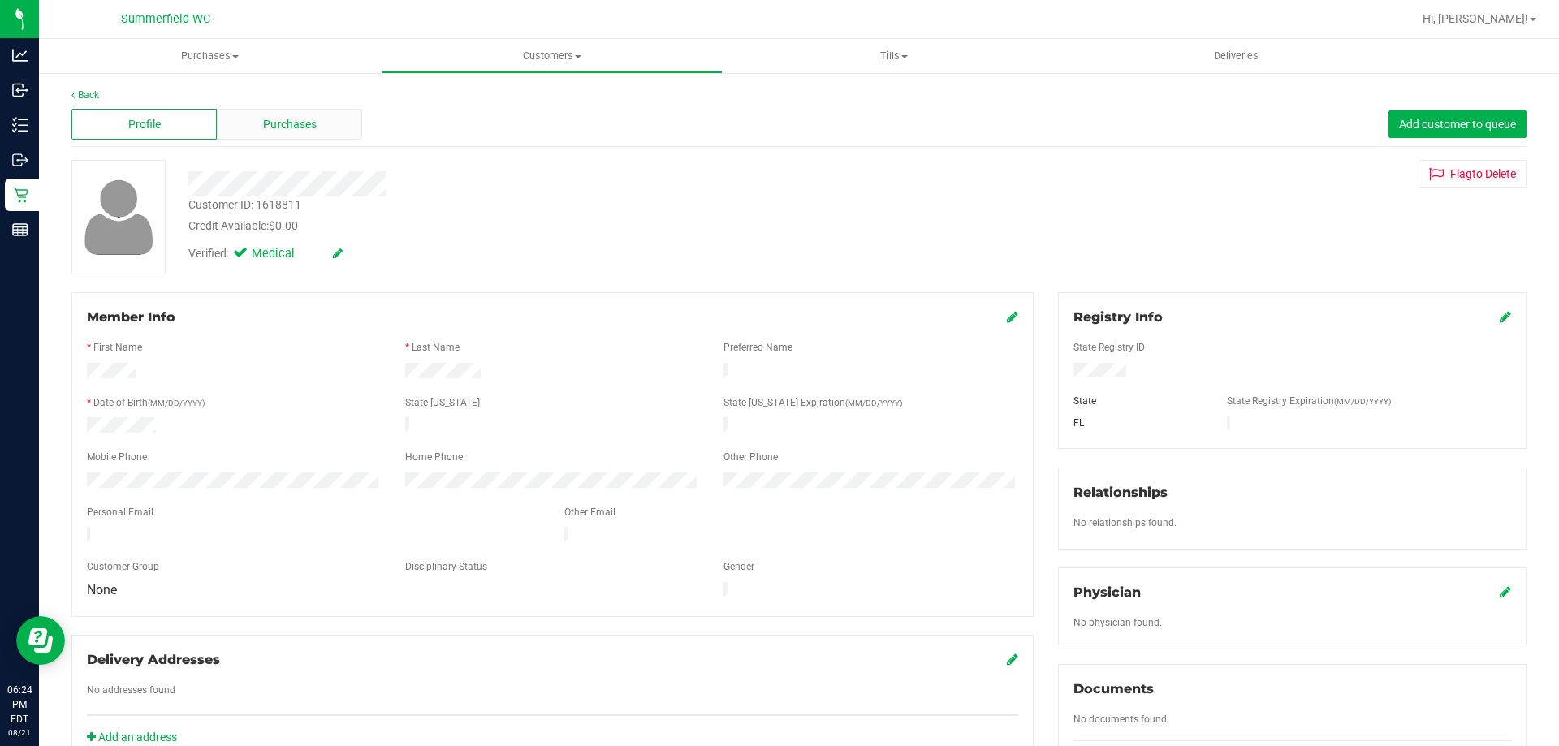
click at [283, 128] on span "Purchases" at bounding box center [290, 124] width 54 height 17
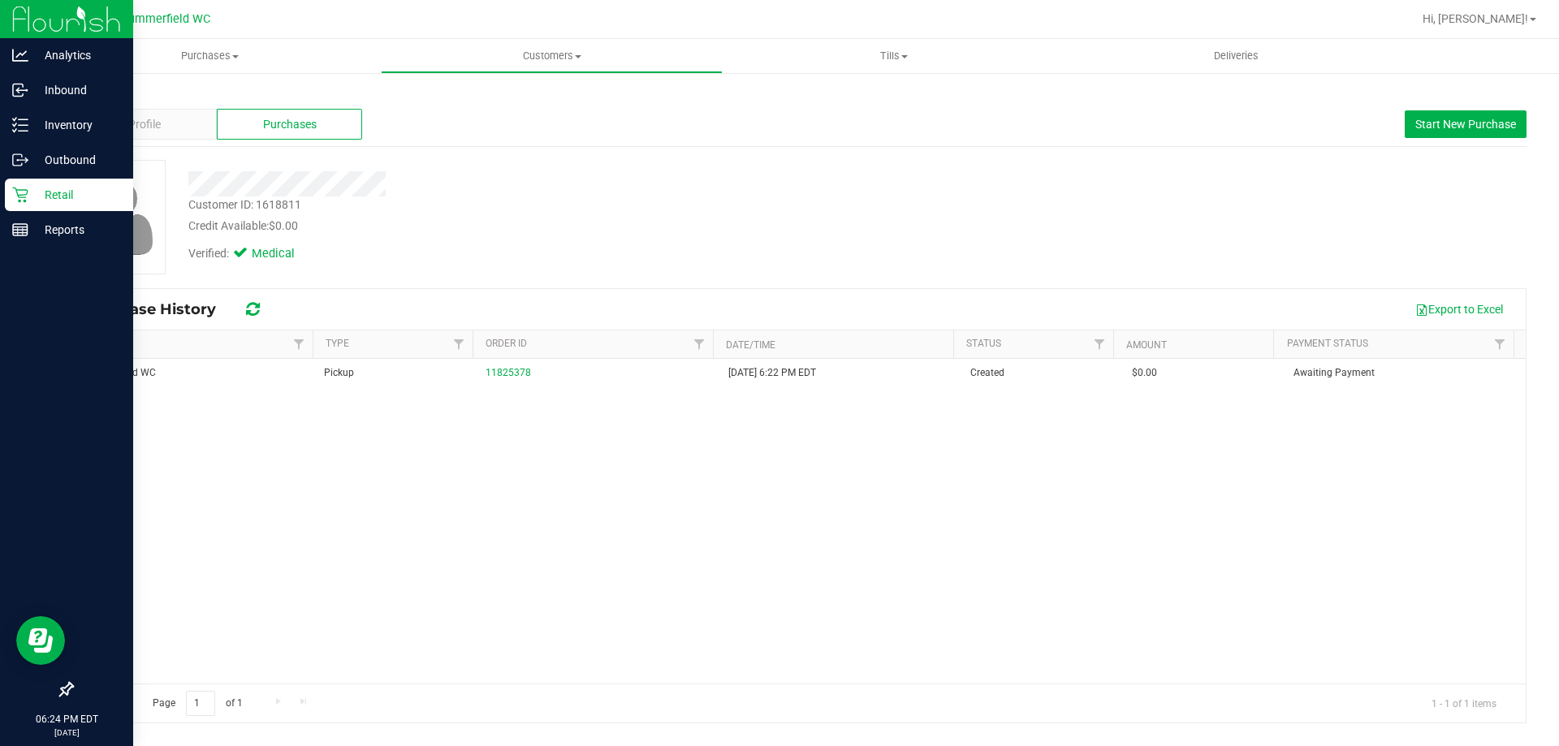
click at [67, 188] on p "Retail" at bounding box center [76, 194] width 97 height 19
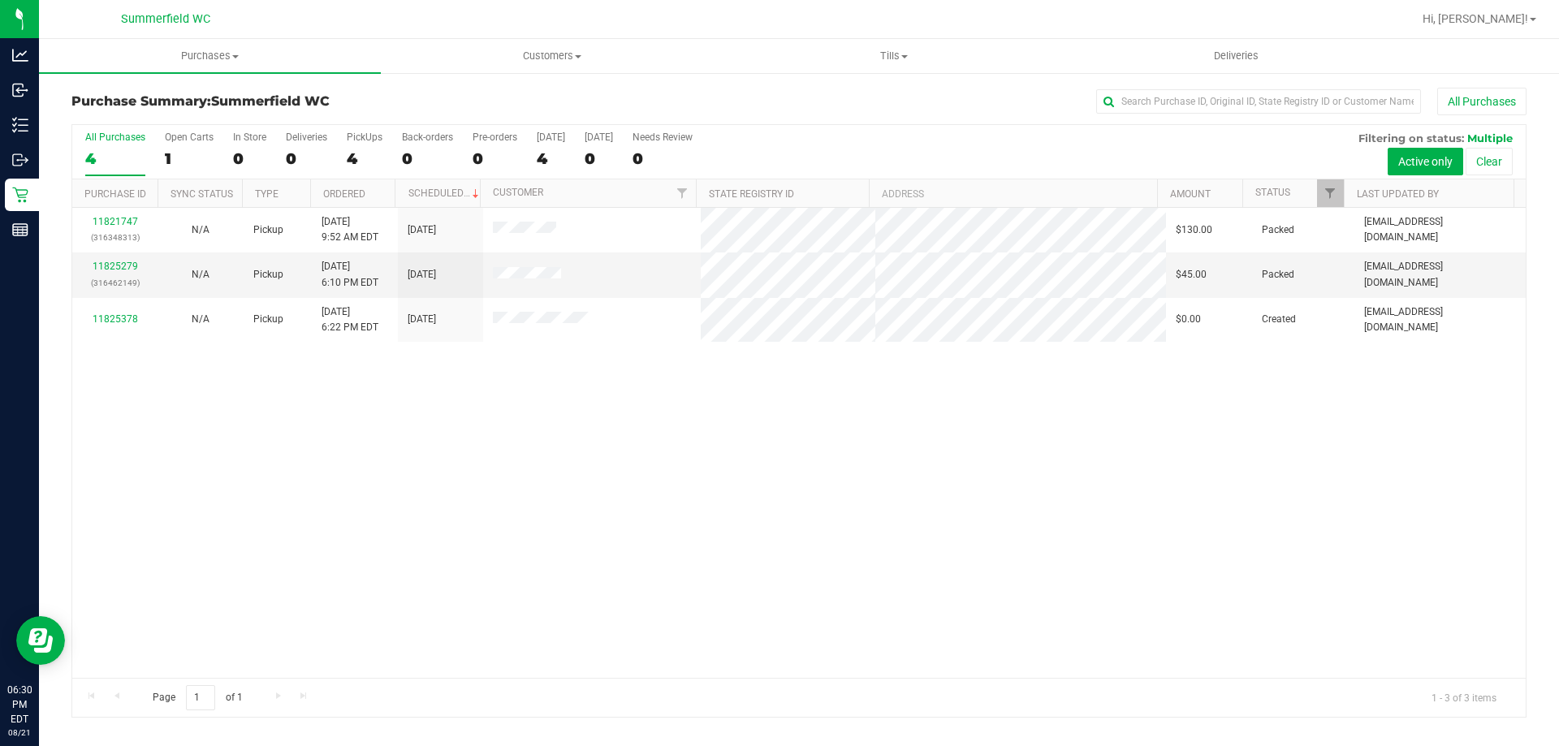
click at [790, 665] on div "11821747 (316348313) N/A Pickup [DATE] 9:52 AM EDT 8/21/2025 $130.00 Packed [EM…" at bounding box center [799, 443] width 1454 height 470
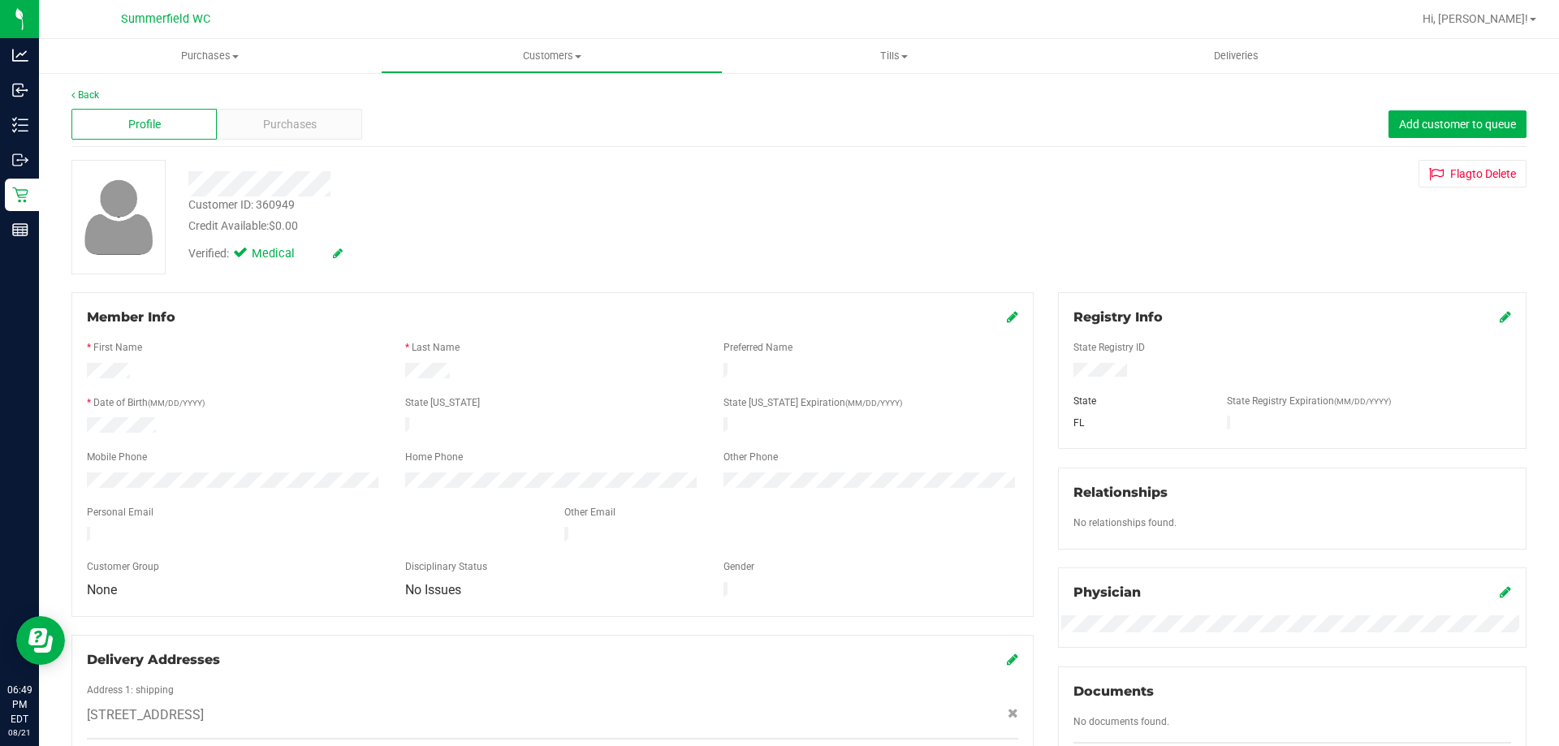
click at [305, 102] on div "Profile Purchases Add customer to queue" at bounding box center [798, 124] width 1455 height 45
click at [306, 114] on div "Purchases" at bounding box center [289, 124] width 145 height 31
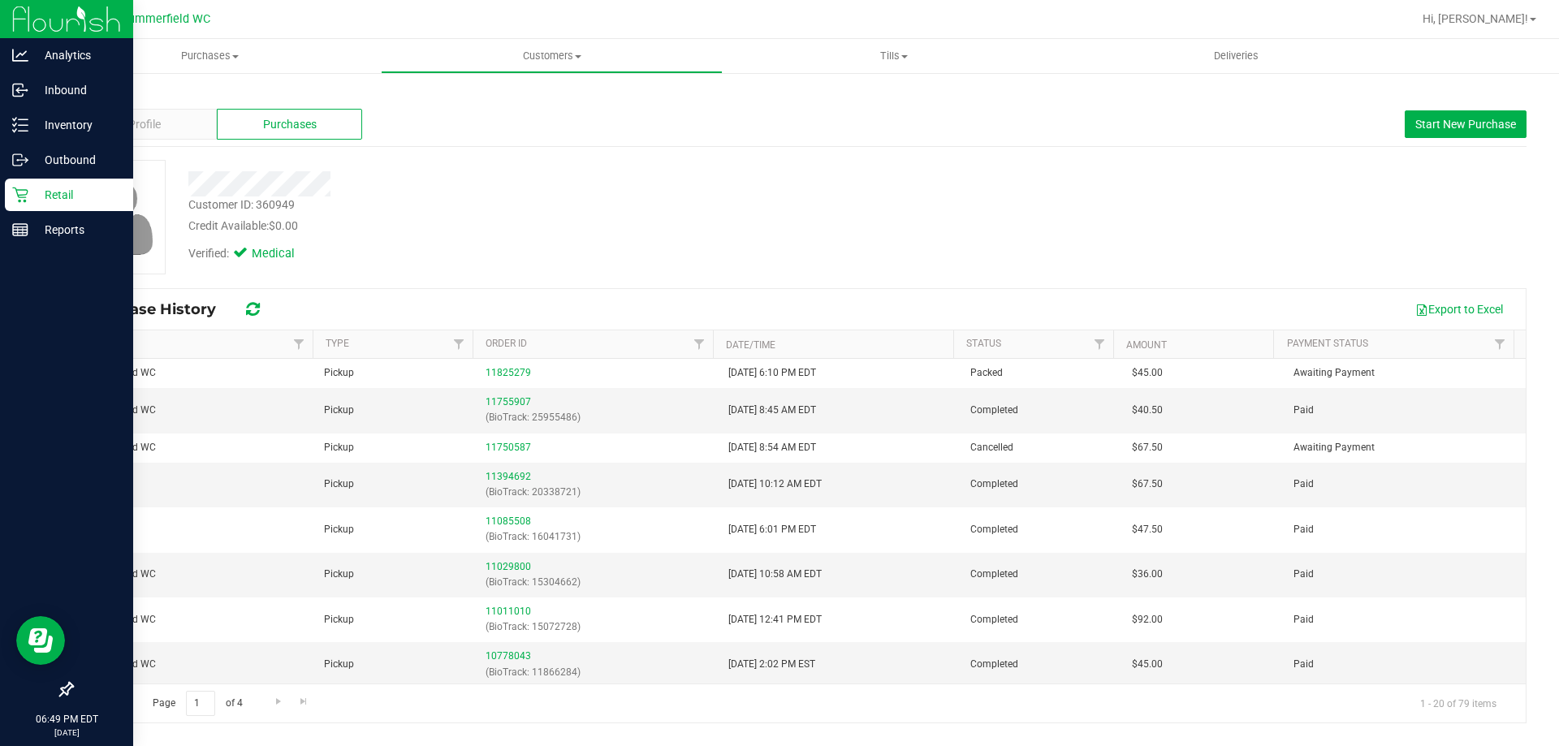
click at [54, 192] on p "Retail" at bounding box center [76, 194] width 97 height 19
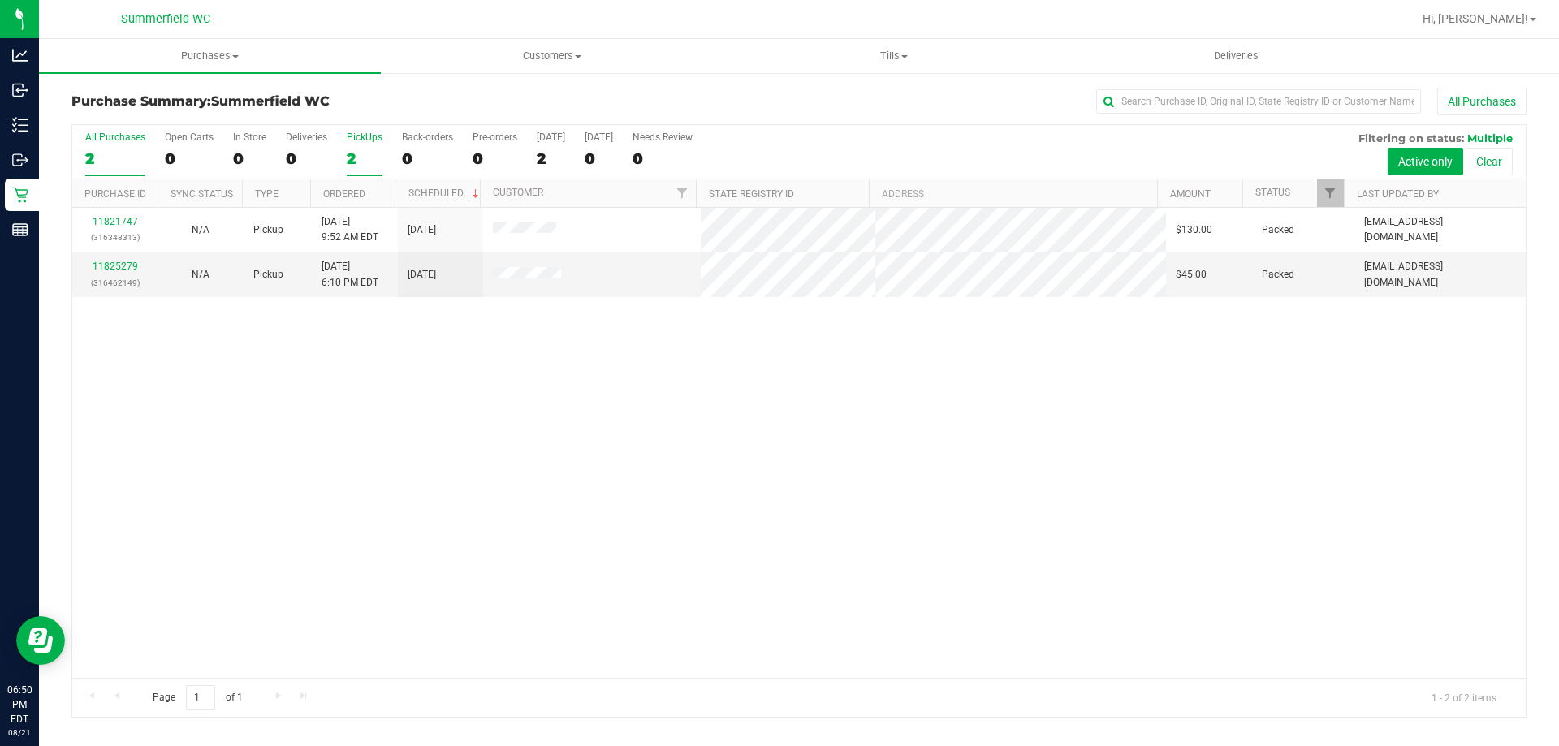
click at [360, 132] on div "PickUps" at bounding box center [365, 137] width 36 height 11
click at [0, 0] on input "PickUps 2" at bounding box center [0, 0] width 0 height 0
click at [367, 137] on div "PickUps" at bounding box center [365, 137] width 36 height 11
click at [0, 0] on input "PickUps 2" at bounding box center [0, 0] width 0 height 0
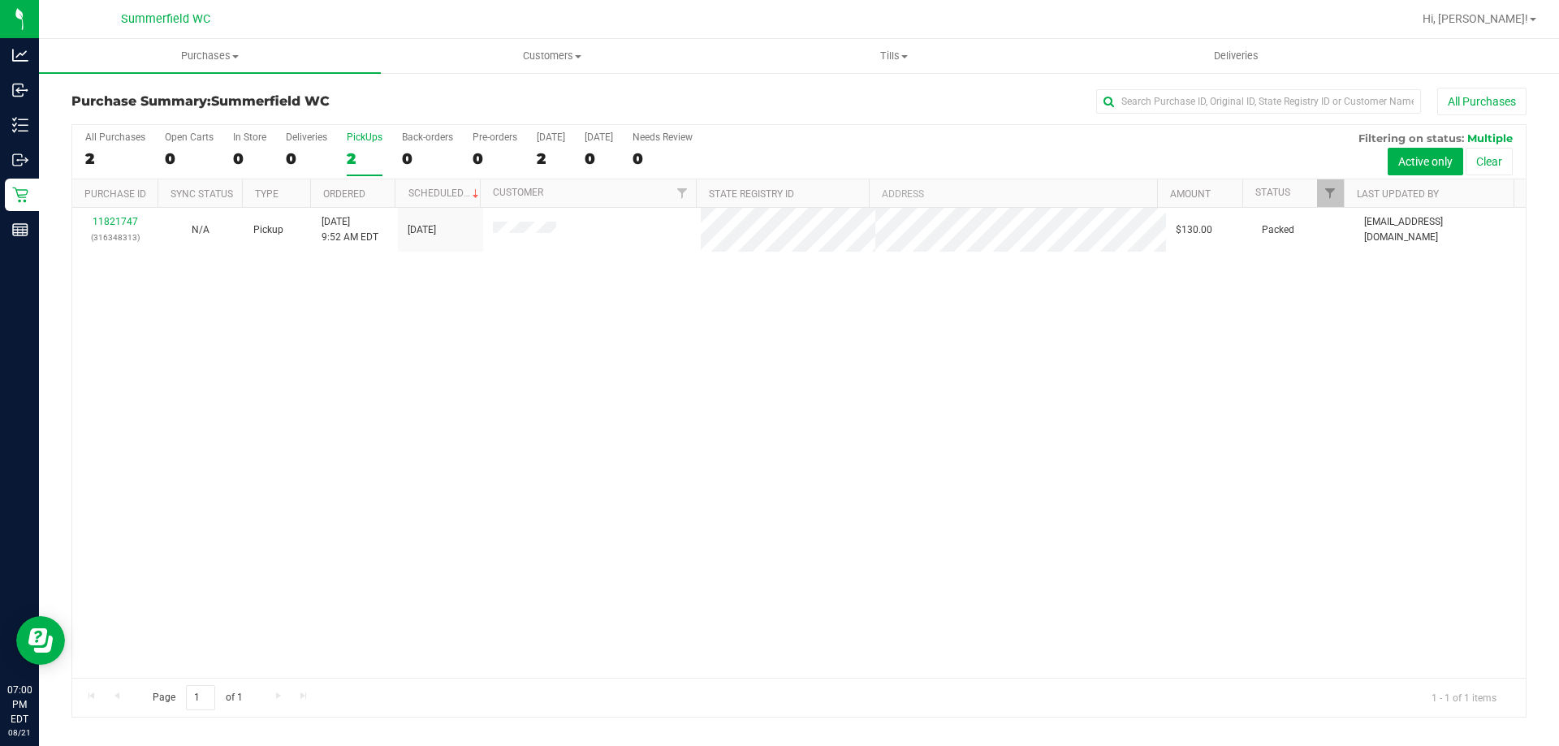
click at [353, 138] on div "PickUps" at bounding box center [365, 137] width 36 height 11
click at [0, 0] on input "PickUps 2" at bounding box center [0, 0] width 0 height 0
